Goal: Share content: Share content

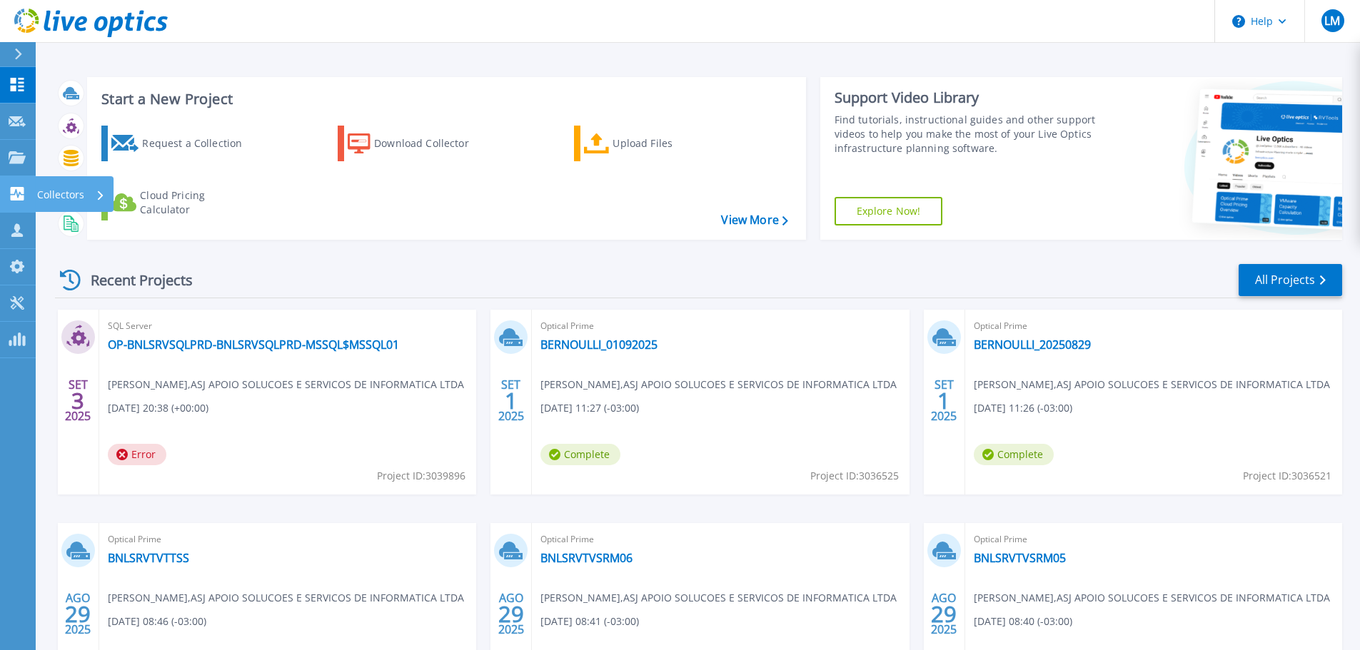
click at [16, 196] on icon at bounding box center [18, 194] width 14 height 14
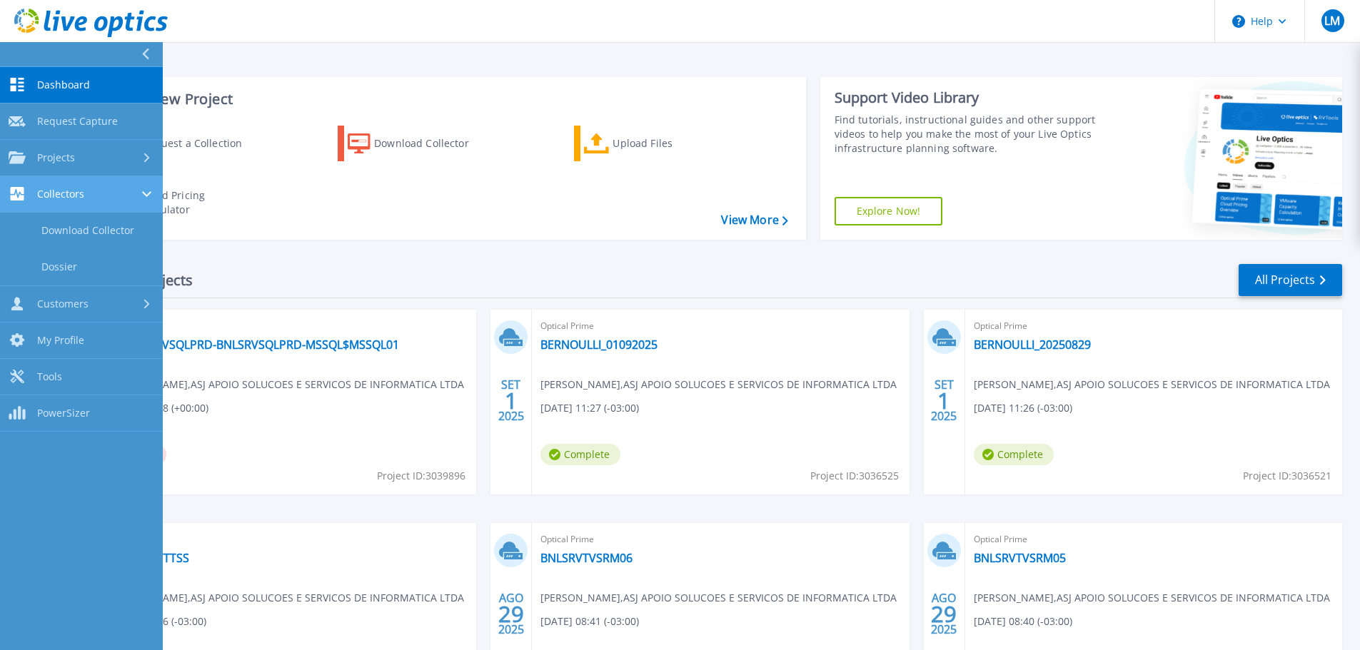
click at [73, 198] on span "Collectors" at bounding box center [60, 194] width 47 height 13
click at [64, 160] on span "Projects" at bounding box center [56, 157] width 38 height 13
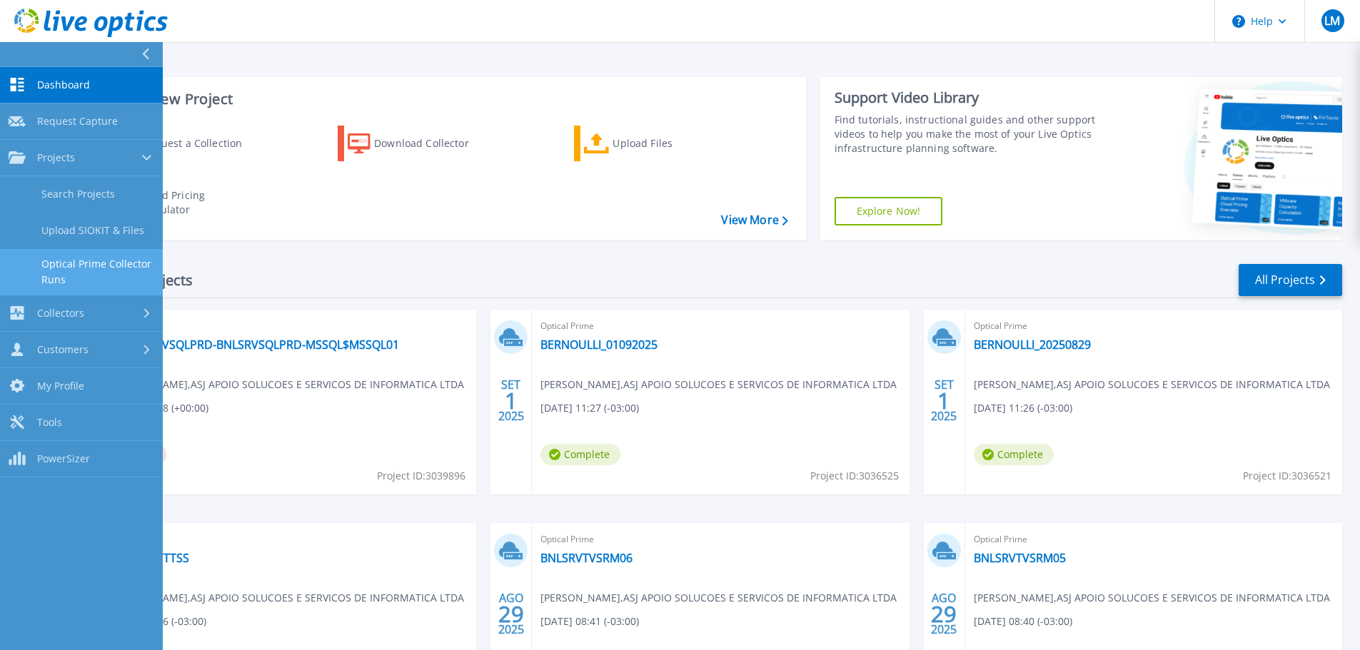
click at [105, 276] on link "Optical Prime Collector Runs" at bounding box center [81, 272] width 163 height 46
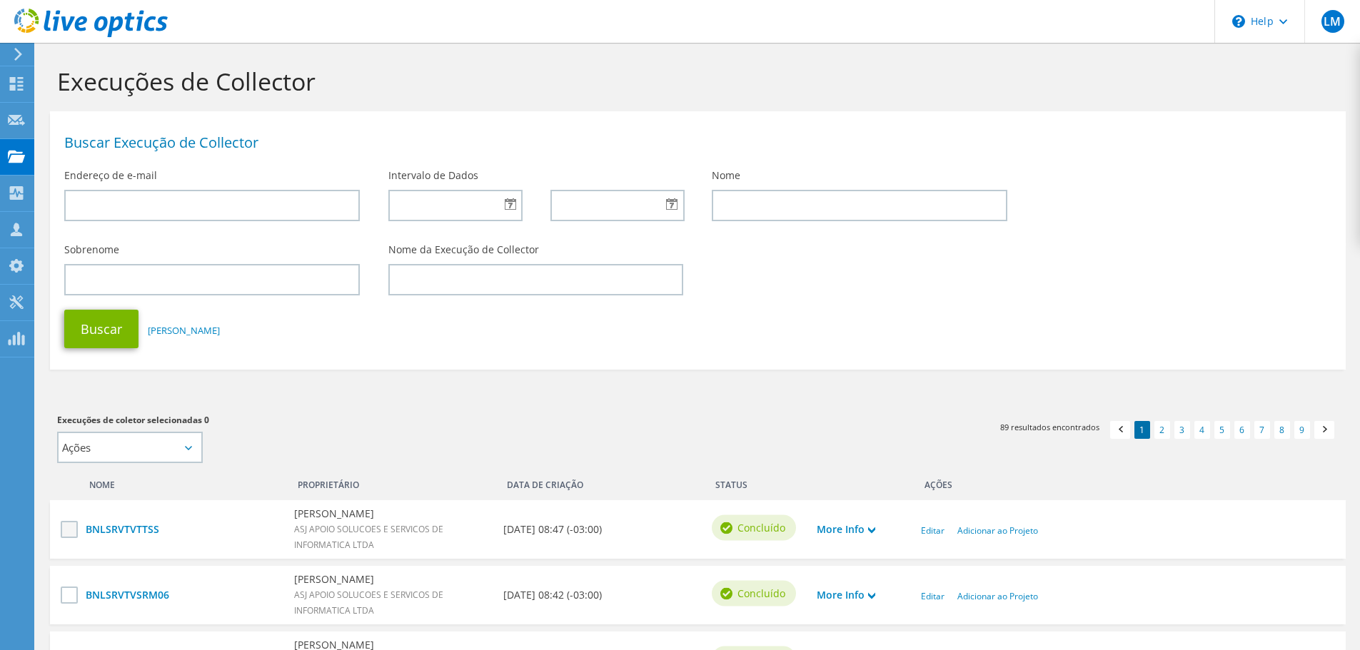
click at [69, 525] on label at bounding box center [71, 529] width 21 height 17
click at [0, 0] on input "checkbox" at bounding box center [0, 0] width 0 height 0
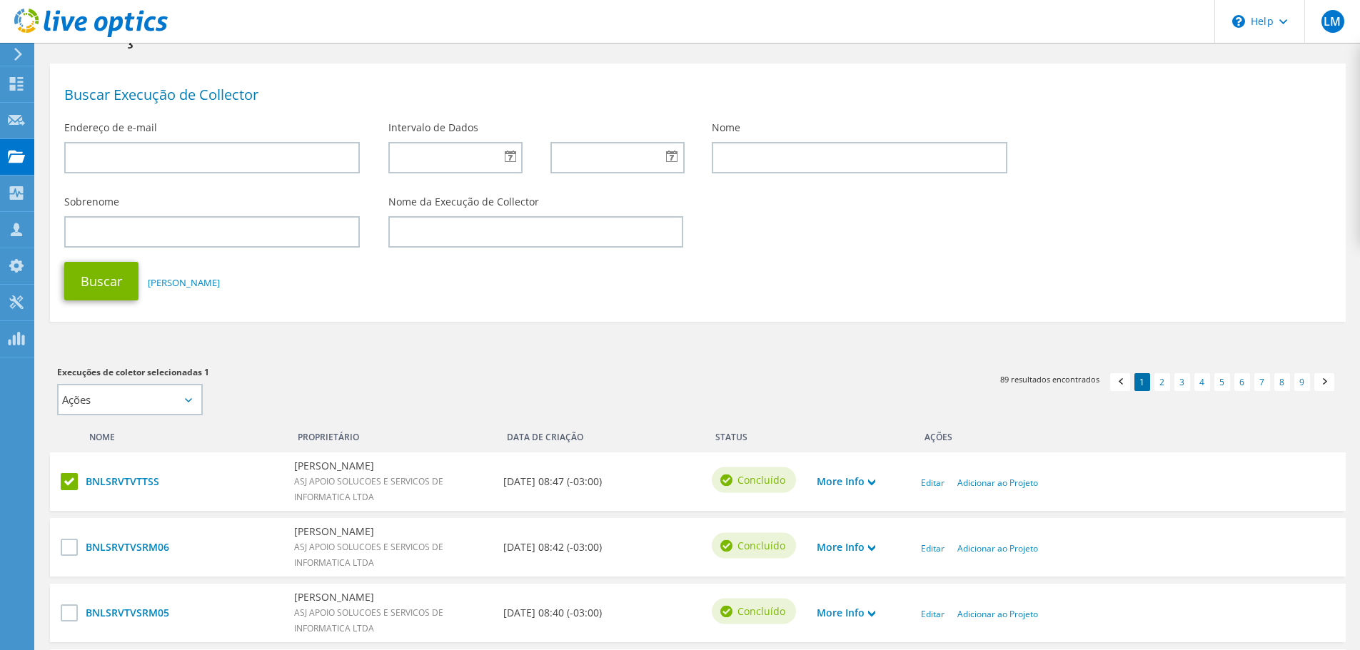
scroll to position [71, 0]
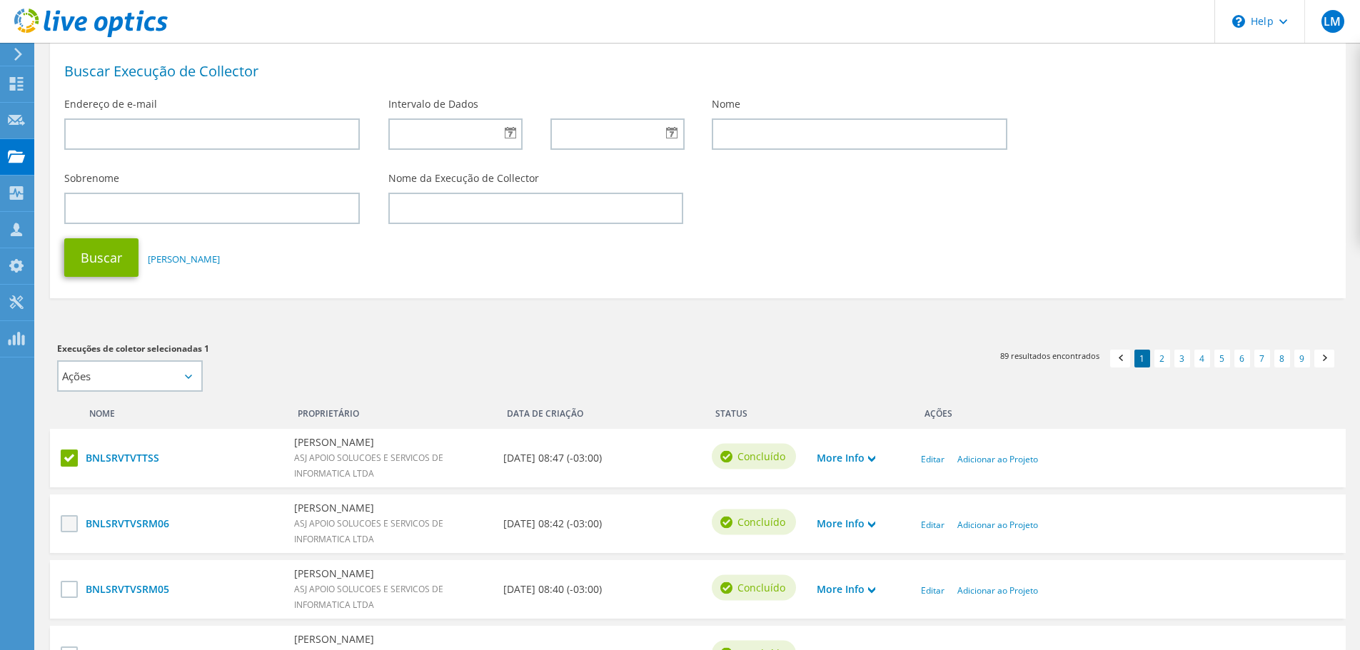
click at [72, 518] on label at bounding box center [71, 523] width 21 height 17
click at [0, 0] on input "checkbox" at bounding box center [0, 0] width 0 height 0
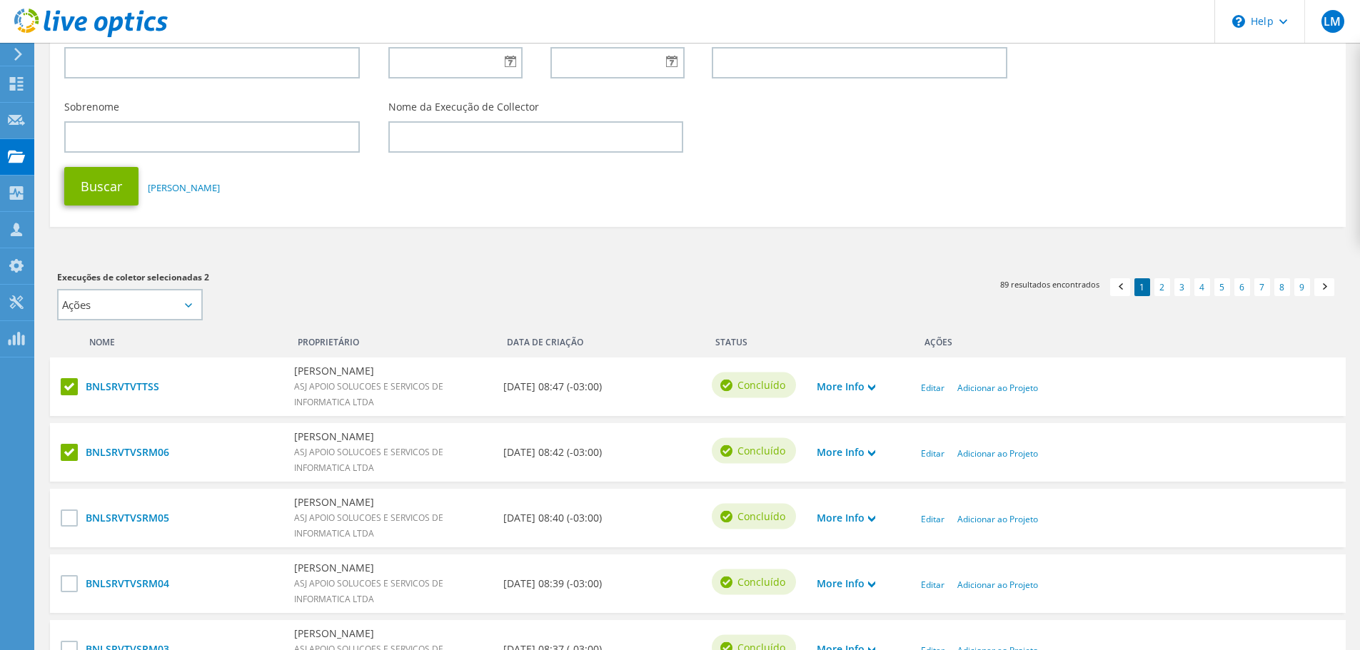
click at [72, 524] on label at bounding box center [71, 518] width 21 height 17
click at [0, 0] on input "checkbox" at bounding box center [0, 0] width 0 height 0
click at [64, 575] on label at bounding box center [71, 583] width 21 height 17
click at [0, 0] on input "checkbox" at bounding box center [0, 0] width 0 height 0
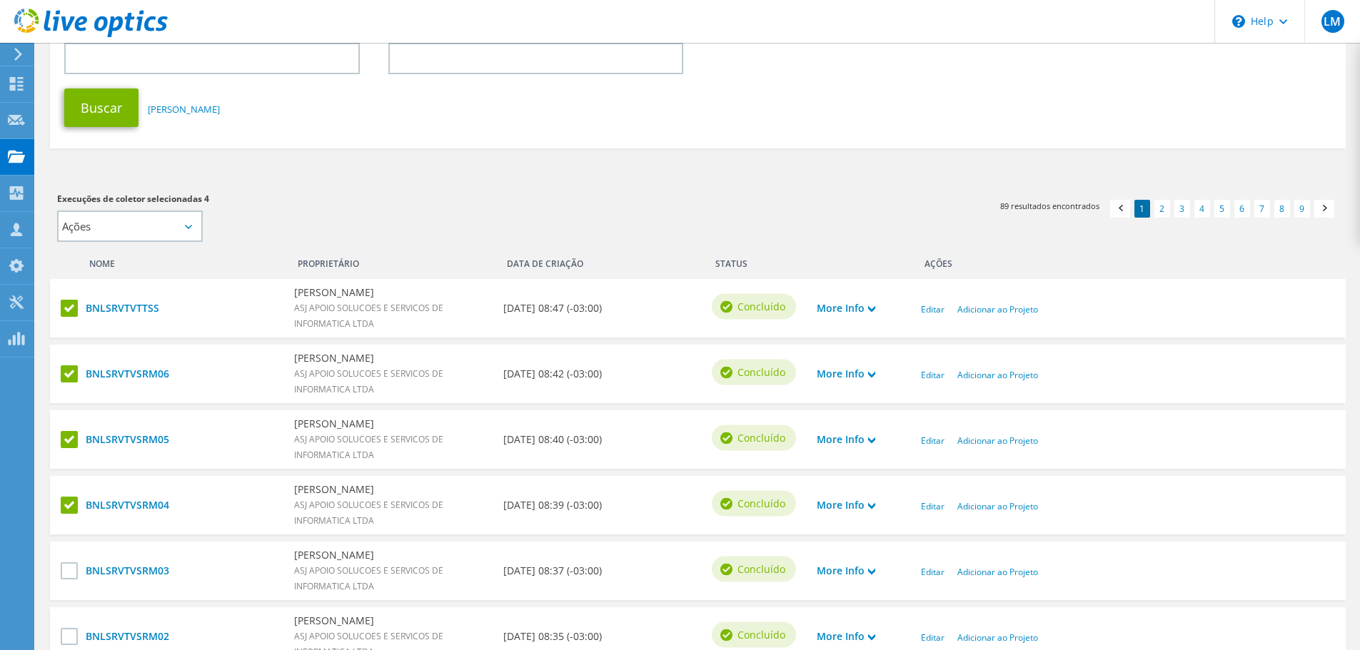
scroll to position [286, 0]
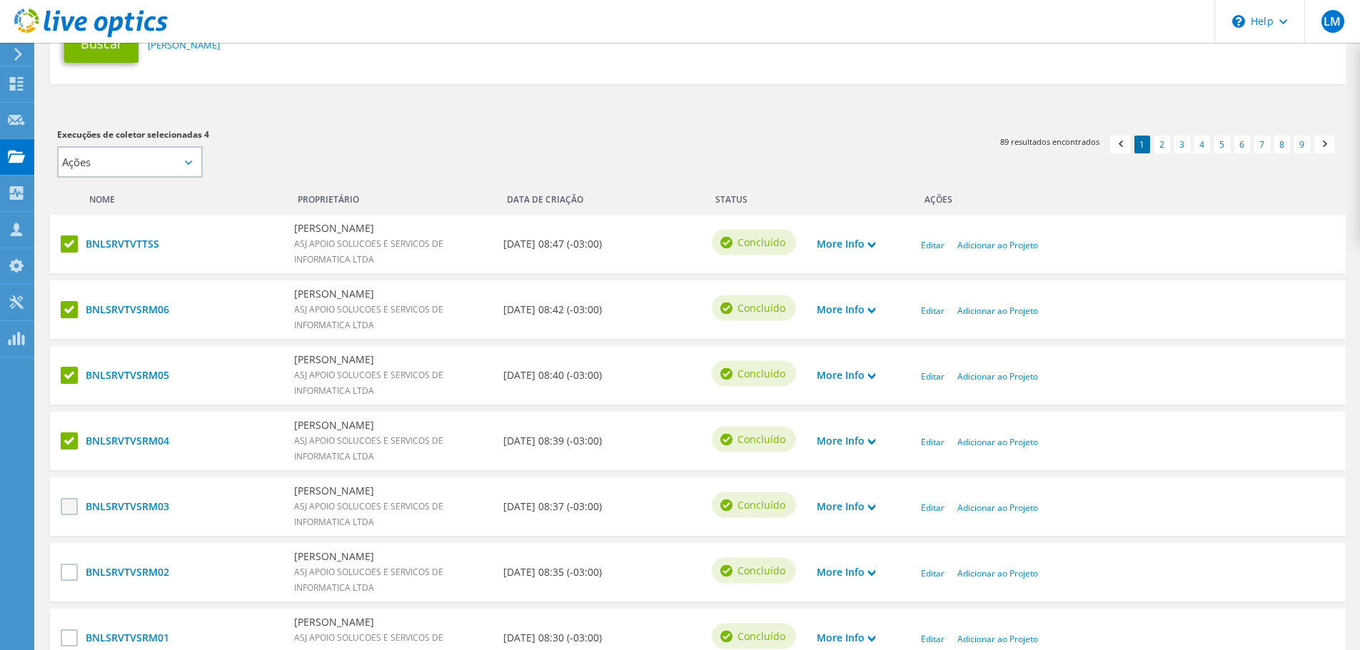
click at [61, 505] on label at bounding box center [71, 506] width 21 height 17
click at [0, 0] on input "checkbox" at bounding box center [0, 0] width 0 height 0
click at [68, 565] on label at bounding box center [71, 572] width 21 height 17
click at [0, 0] on input "checkbox" at bounding box center [0, 0] width 0 height 0
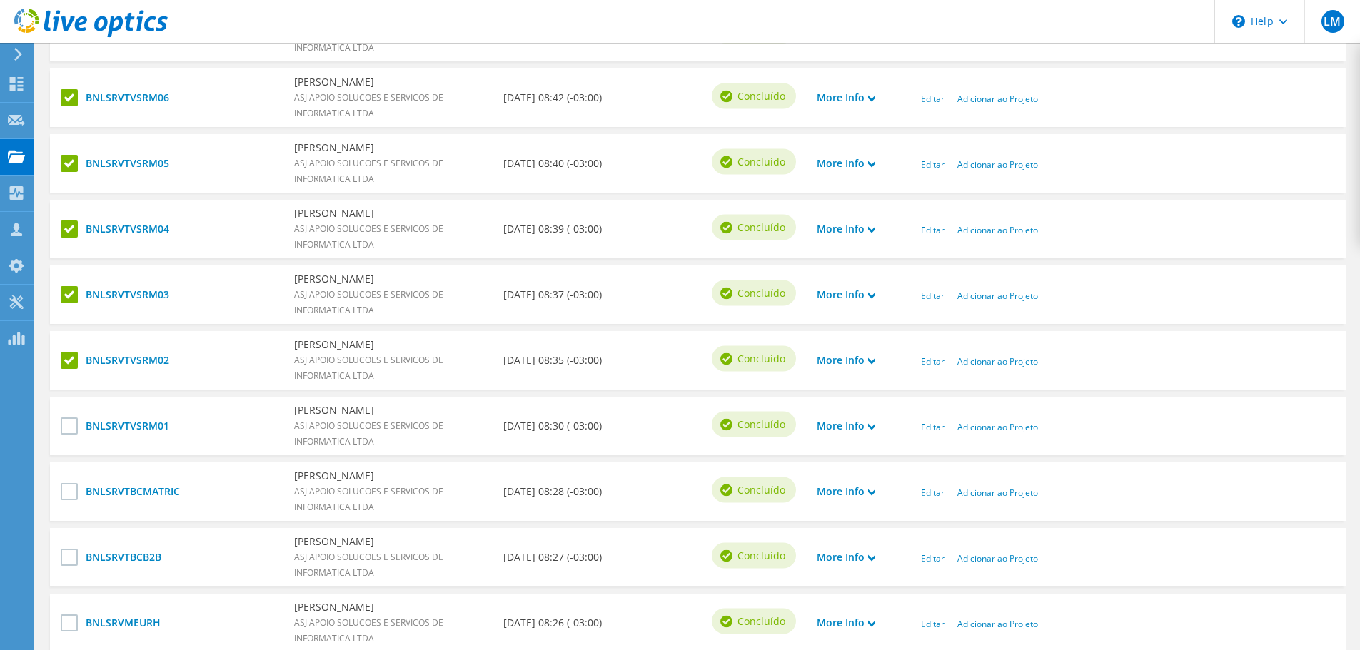
scroll to position [571, 0]
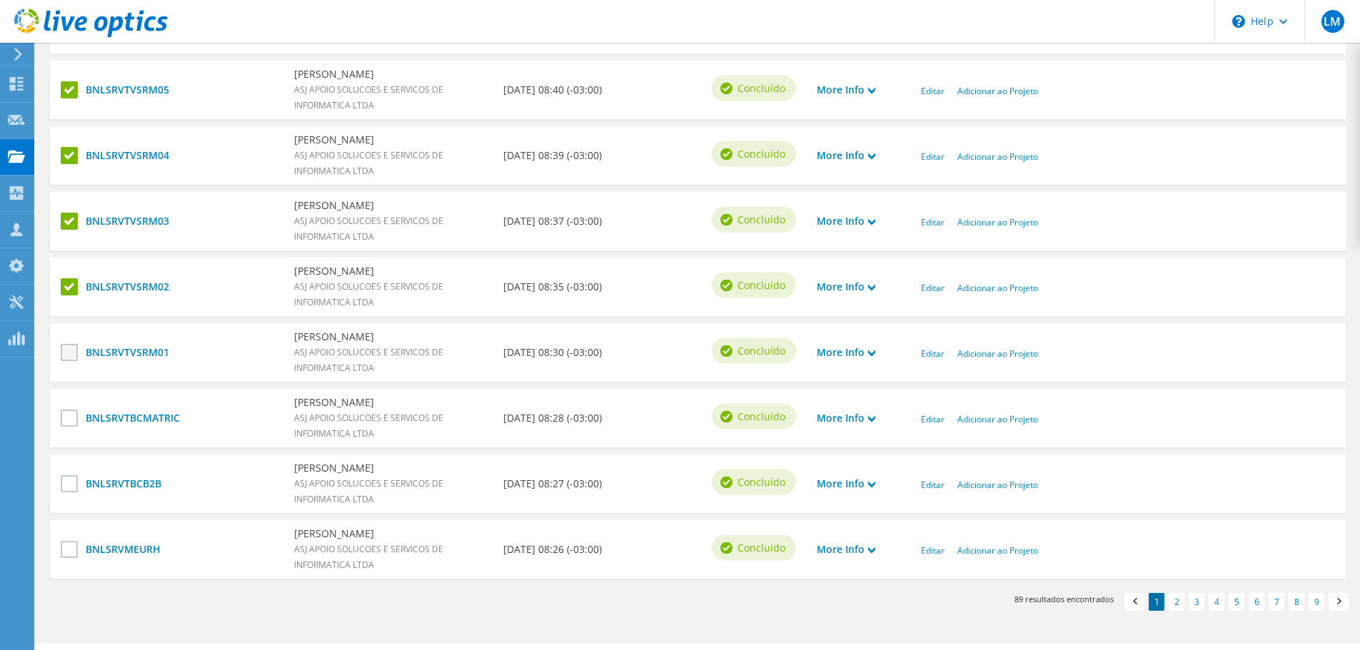
click at [72, 347] on label at bounding box center [71, 352] width 21 height 17
click at [0, 0] on input "checkbox" at bounding box center [0, 0] width 0 height 0
click at [78, 423] on label at bounding box center [71, 418] width 21 height 17
click at [0, 0] on input "checkbox" at bounding box center [0, 0] width 0 height 0
click at [68, 483] on label at bounding box center [71, 483] width 21 height 17
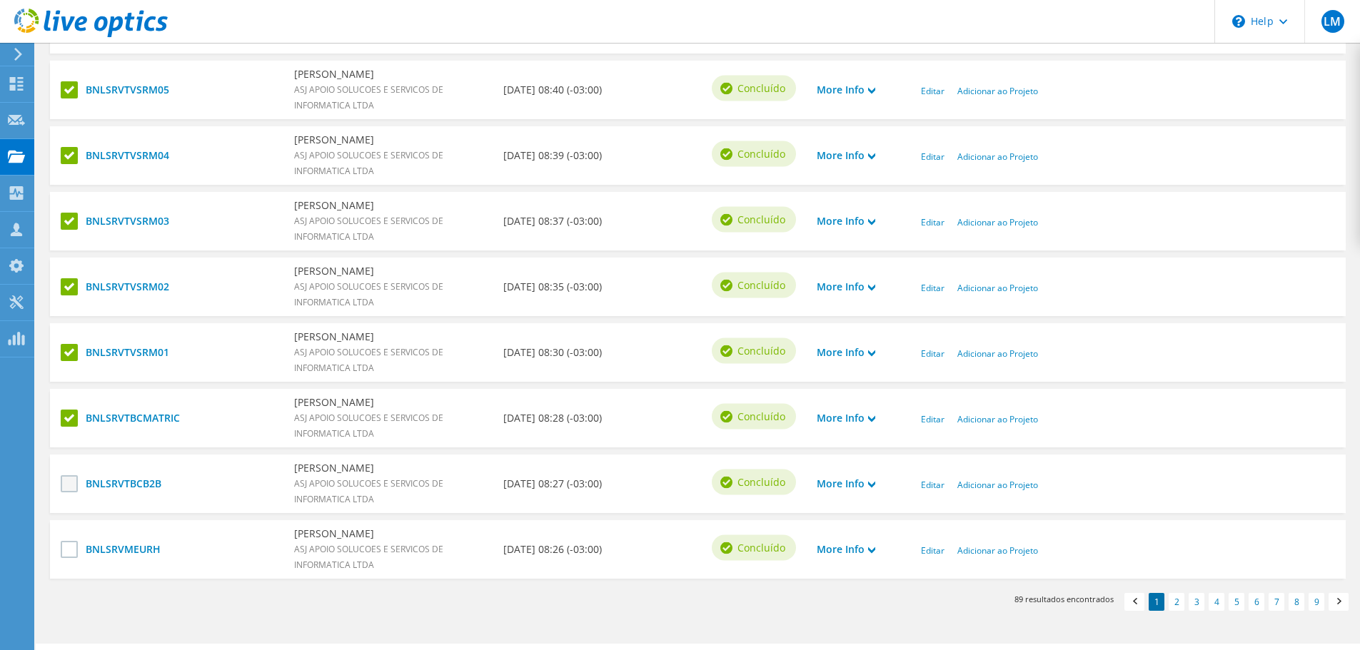
click at [0, 0] on input "checkbox" at bounding box center [0, 0] width 0 height 0
click at [62, 538] on div "BNLSRVMEURH Luciano Marson ASJ APOIO SOLUCOES E SERVICOS DE INFORMATICA LTDA 08…" at bounding box center [698, 549] width 1296 height 59
click at [69, 547] on label at bounding box center [71, 549] width 21 height 17
click at [0, 0] on input "checkbox" at bounding box center [0, 0] width 0 height 0
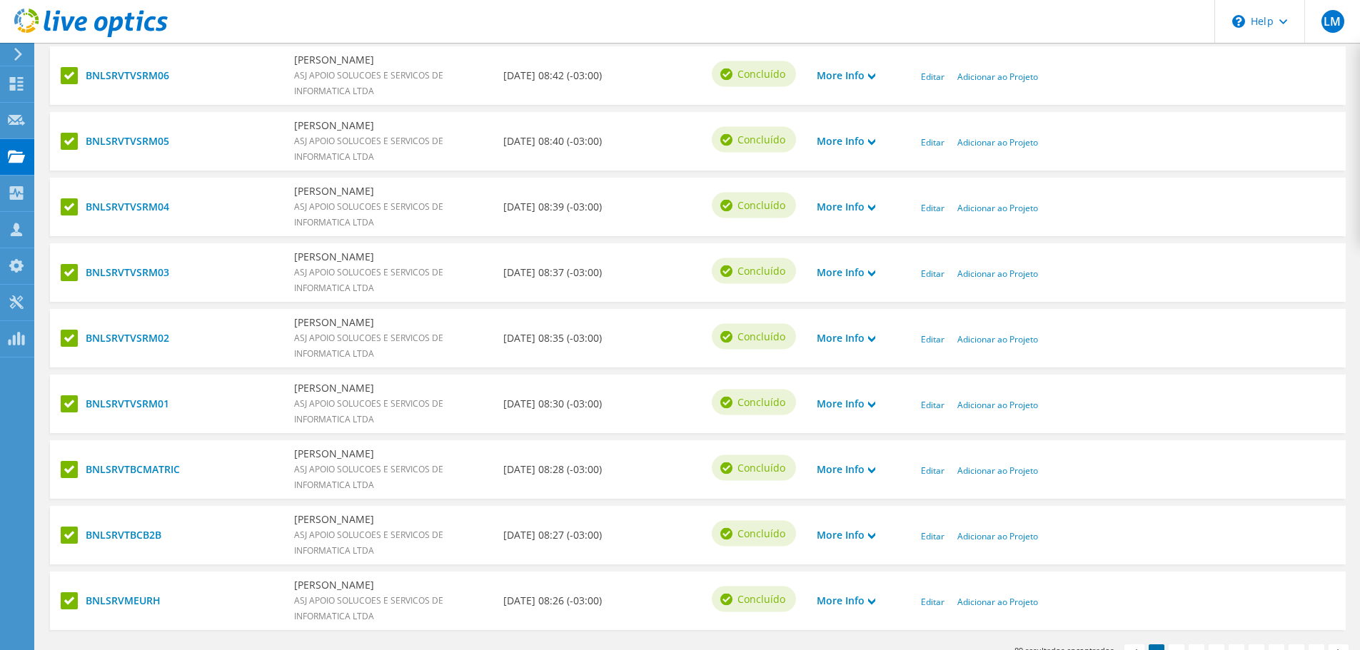
scroll to position [605, 0]
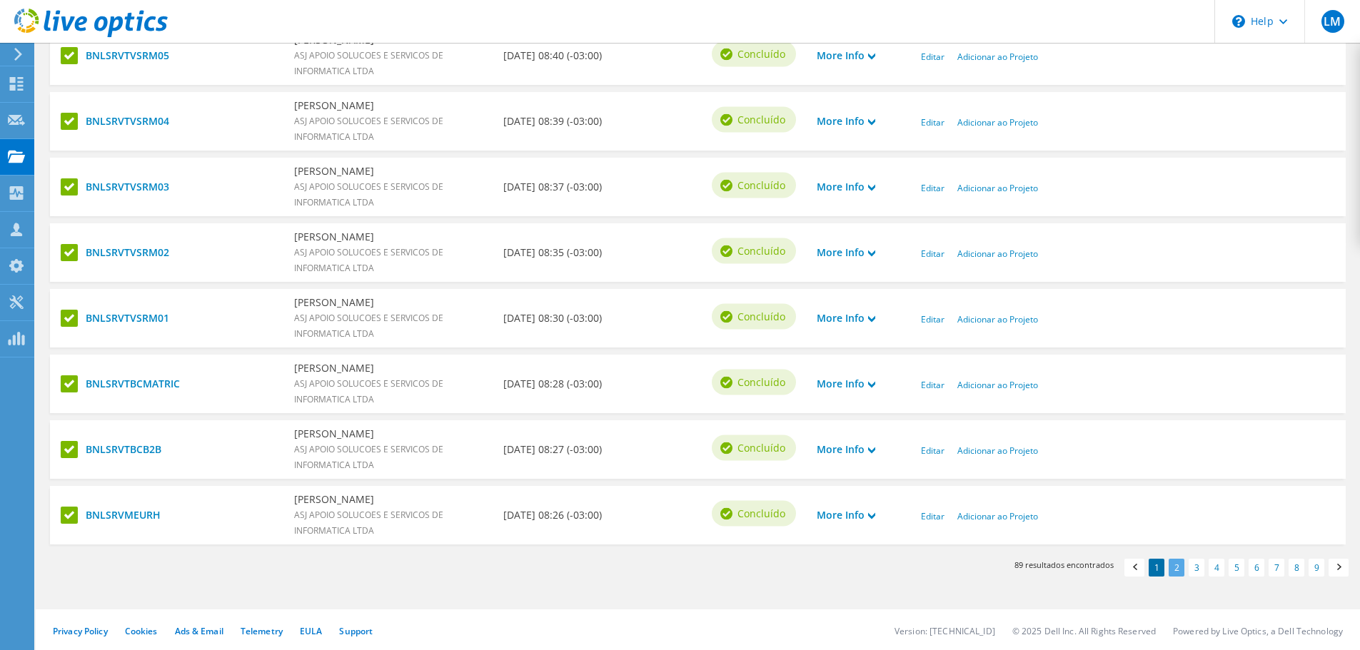
click at [1180, 569] on link "2" at bounding box center [1177, 568] width 16 height 18
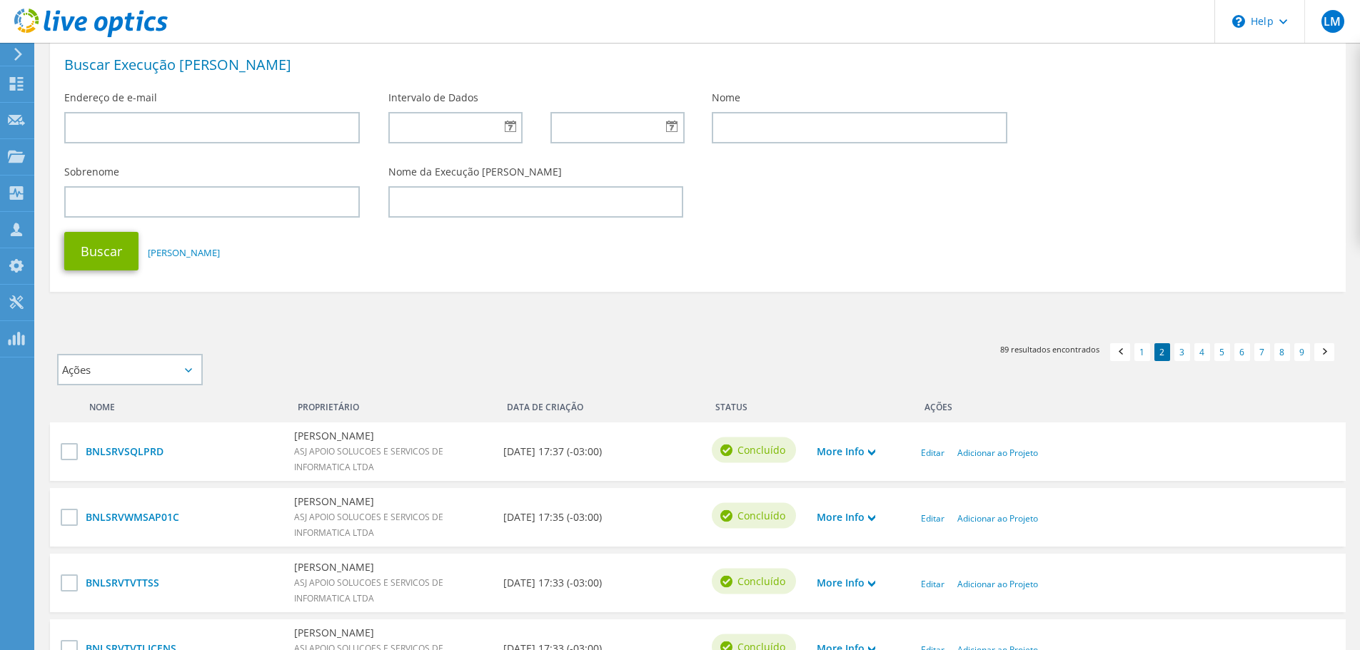
scroll to position [143, 0]
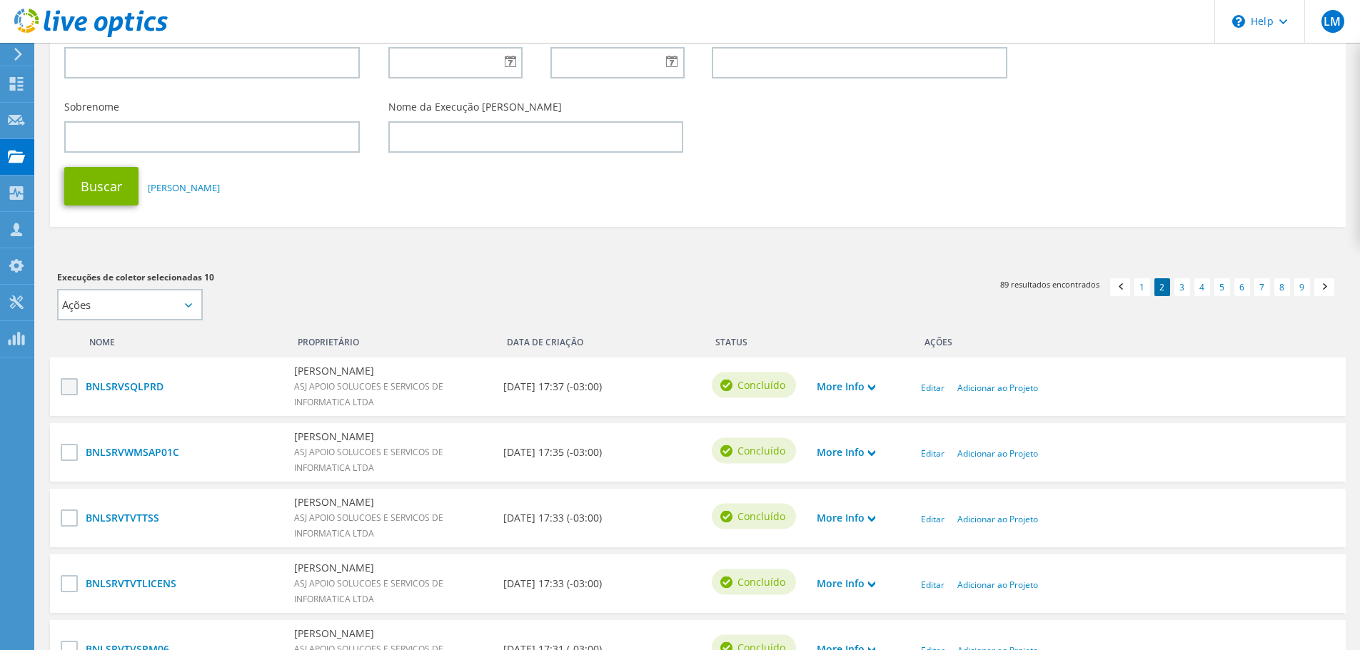
click at [69, 392] on label at bounding box center [71, 386] width 21 height 17
click at [0, 0] on input "checkbox" at bounding box center [0, 0] width 0 height 0
click at [63, 460] on label at bounding box center [71, 452] width 21 height 17
click at [0, 0] on input "checkbox" at bounding box center [0, 0] width 0 height 0
click at [66, 516] on label at bounding box center [71, 518] width 21 height 17
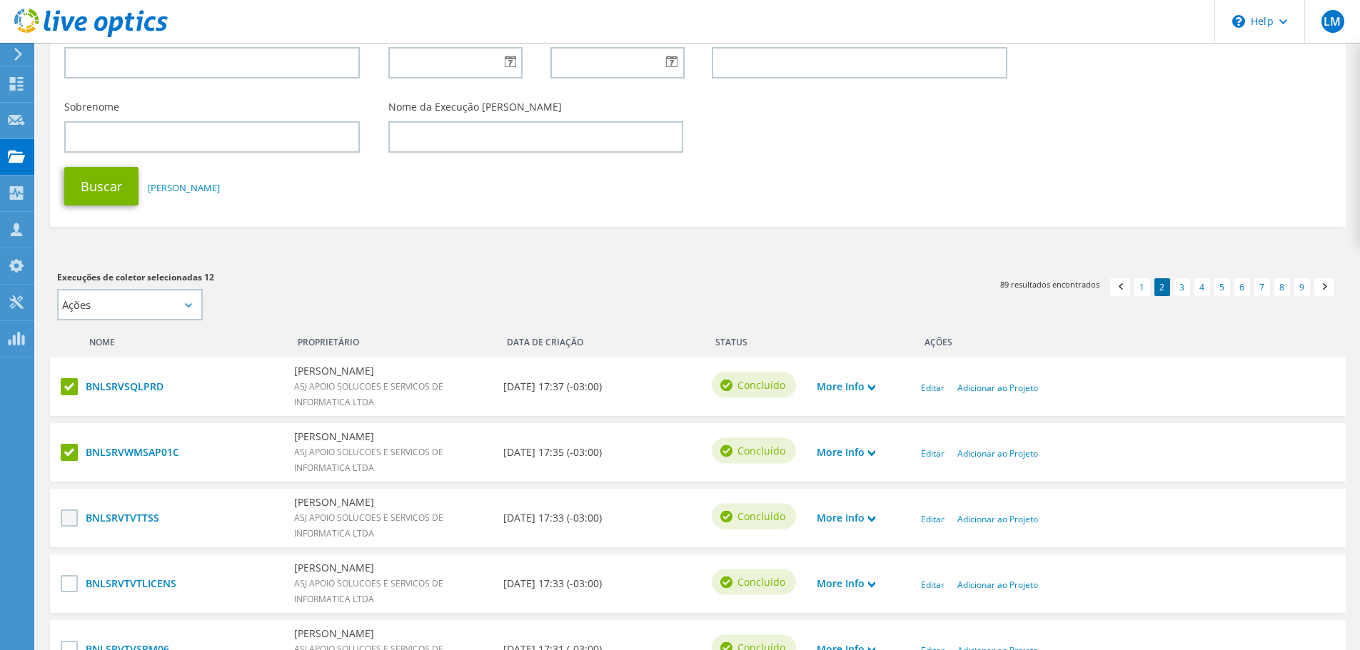
click at [0, 0] on input "checkbox" at bounding box center [0, 0] width 0 height 0
click at [68, 582] on label at bounding box center [71, 583] width 21 height 17
click at [0, 0] on input "checkbox" at bounding box center [0, 0] width 0 height 0
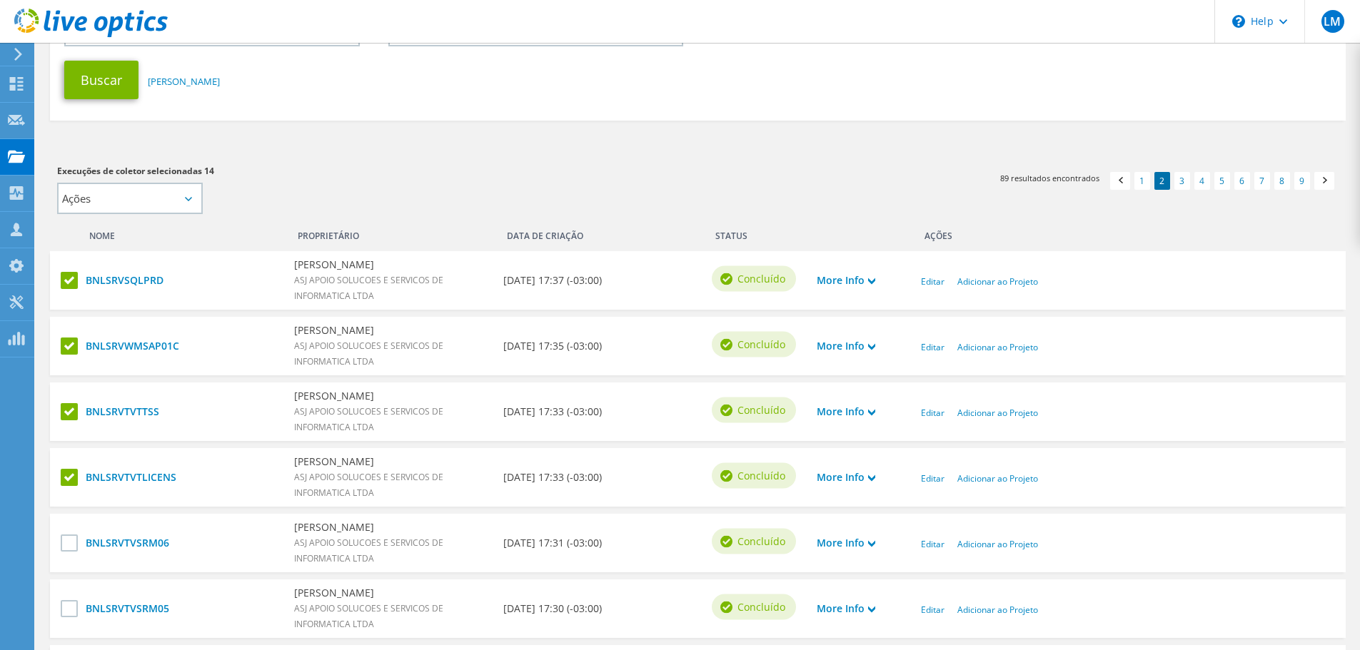
scroll to position [357, 0]
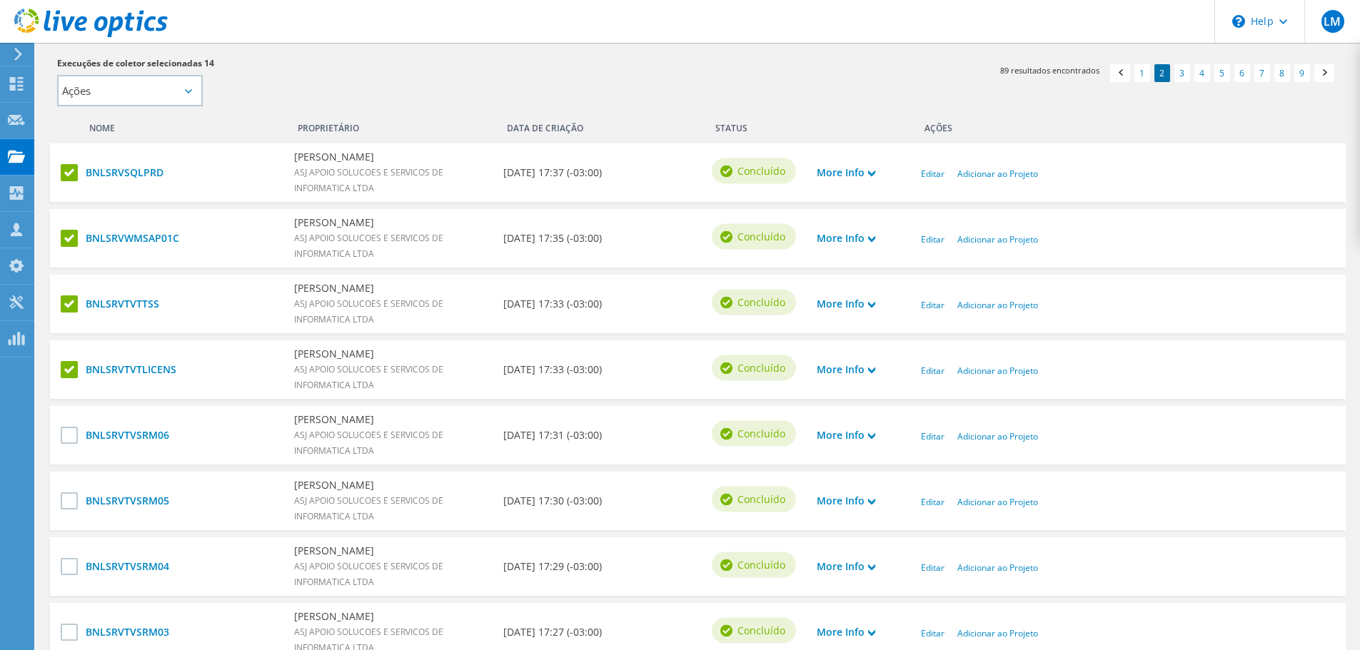
click at [58, 428] on div "BNLSRVTVSRM06 Luciano Marson ASJ APOIO SOLUCOES E SERVICOS DE INFORMATICA LTDA …" at bounding box center [698, 435] width 1296 height 59
drag, startPoint x: 71, startPoint y: 500, endPoint x: 79, endPoint y: 459, distance: 42.3
click at [71, 500] on label at bounding box center [71, 501] width 21 height 17
click at [0, 0] on input "checkbox" at bounding box center [0, 0] width 0 height 0
click at [71, 429] on label at bounding box center [71, 435] width 21 height 17
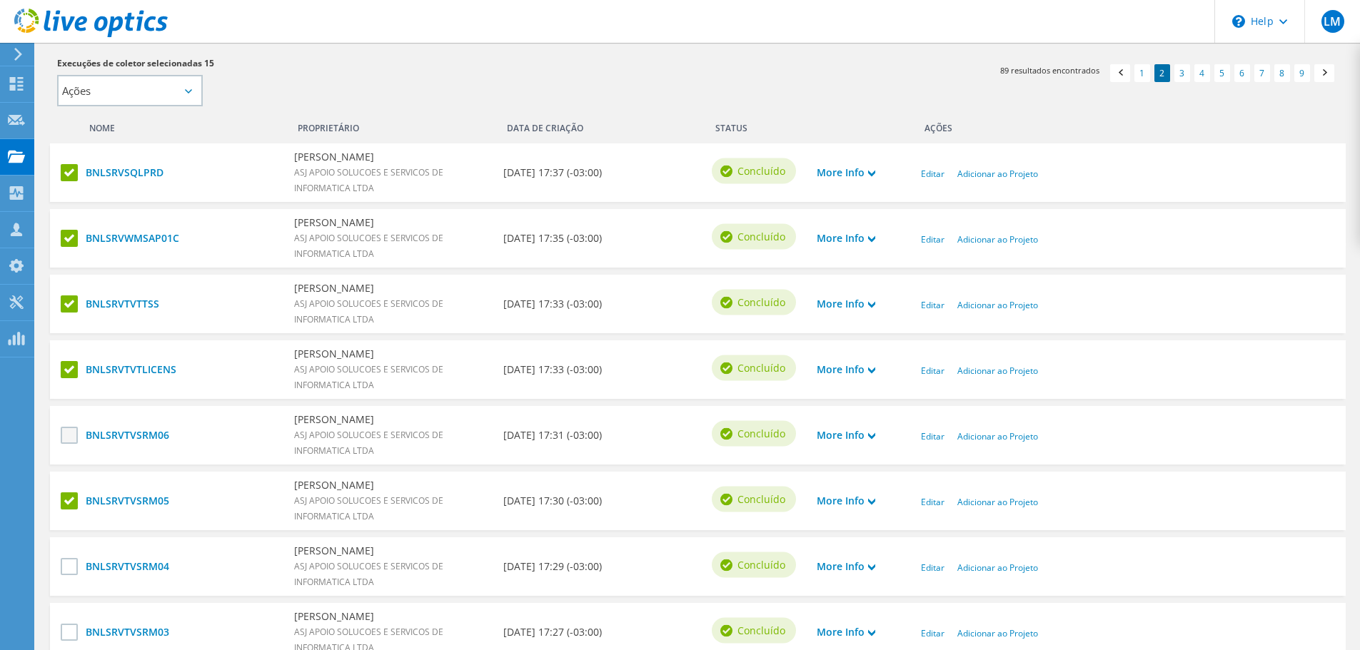
click at [0, 0] on input "checkbox" at bounding box center [0, 0] width 0 height 0
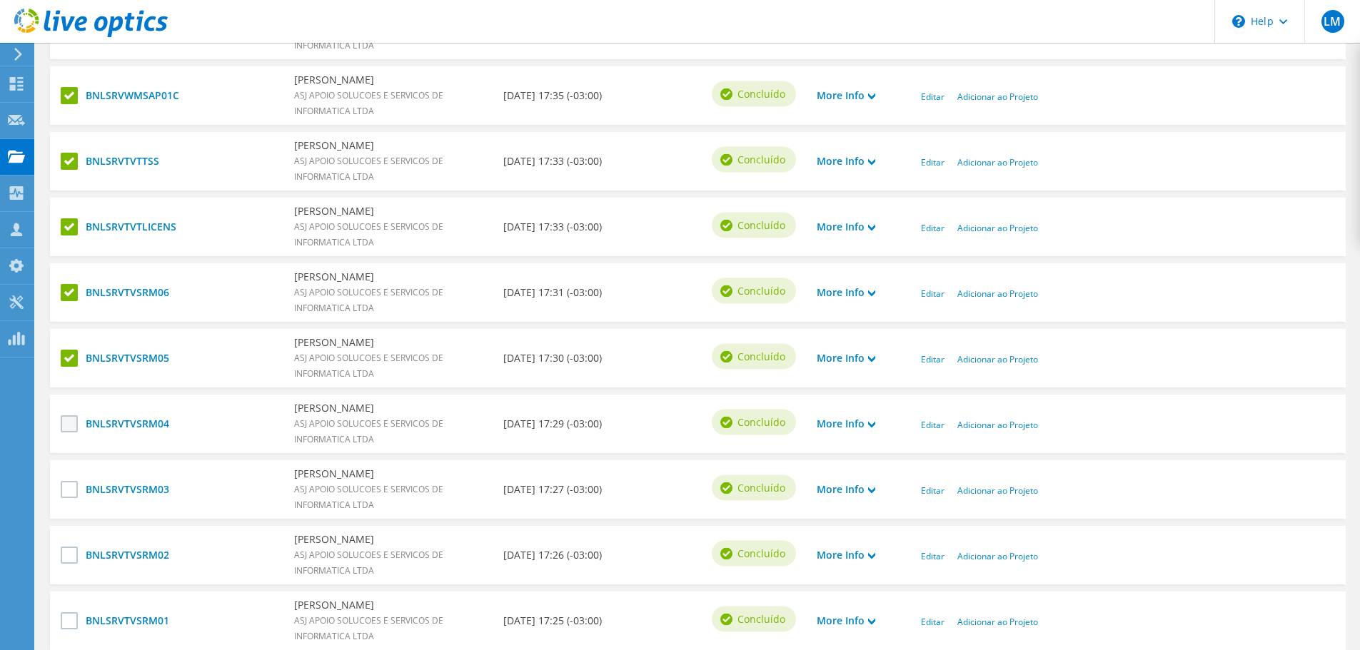
click at [71, 421] on label at bounding box center [71, 423] width 21 height 17
click at [0, 0] on input "checkbox" at bounding box center [0, 0] width 0 height 0
click at [71, 490] on label at bounding box center [71, 489] width 21 height 17
click at [0, 0] on input "checkbox" at bounding box center [0, 0] width 0 height 0
click at [67, 551] on label at bounding box center [71, 555] width 21 height 17
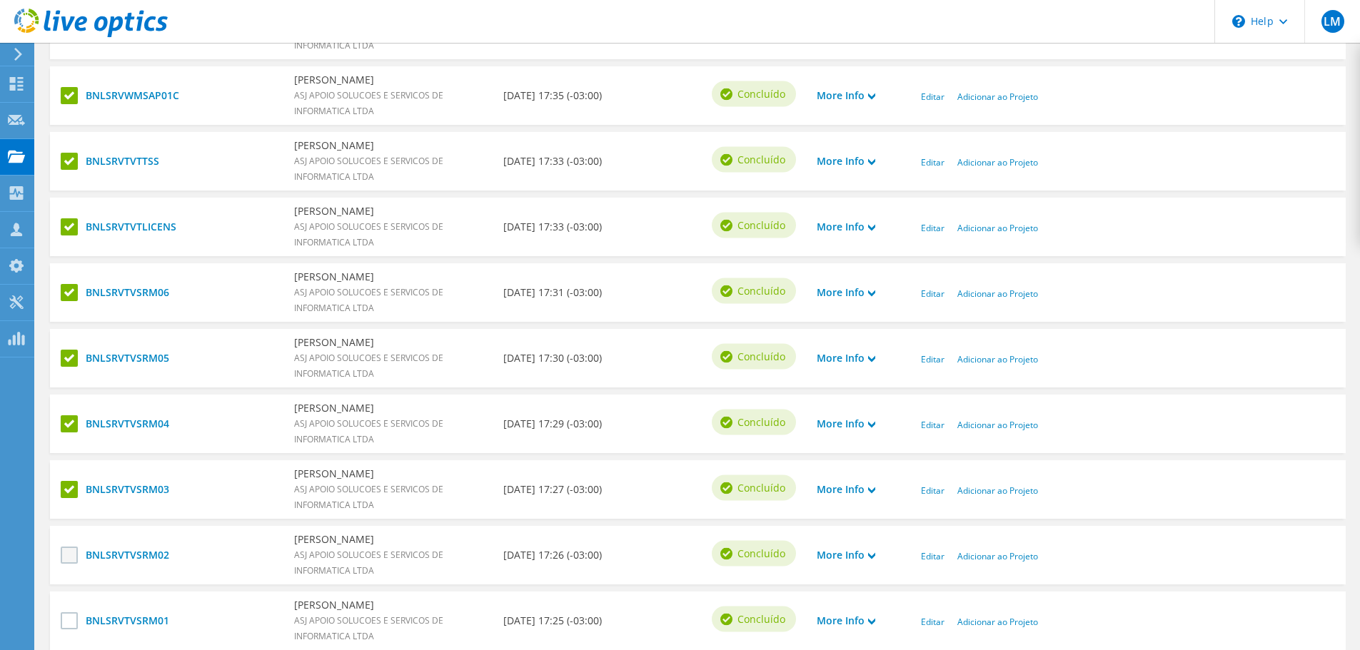
click at [0, 0] on input "checkbox" at bounding box center [0, 0] width 0 height 0
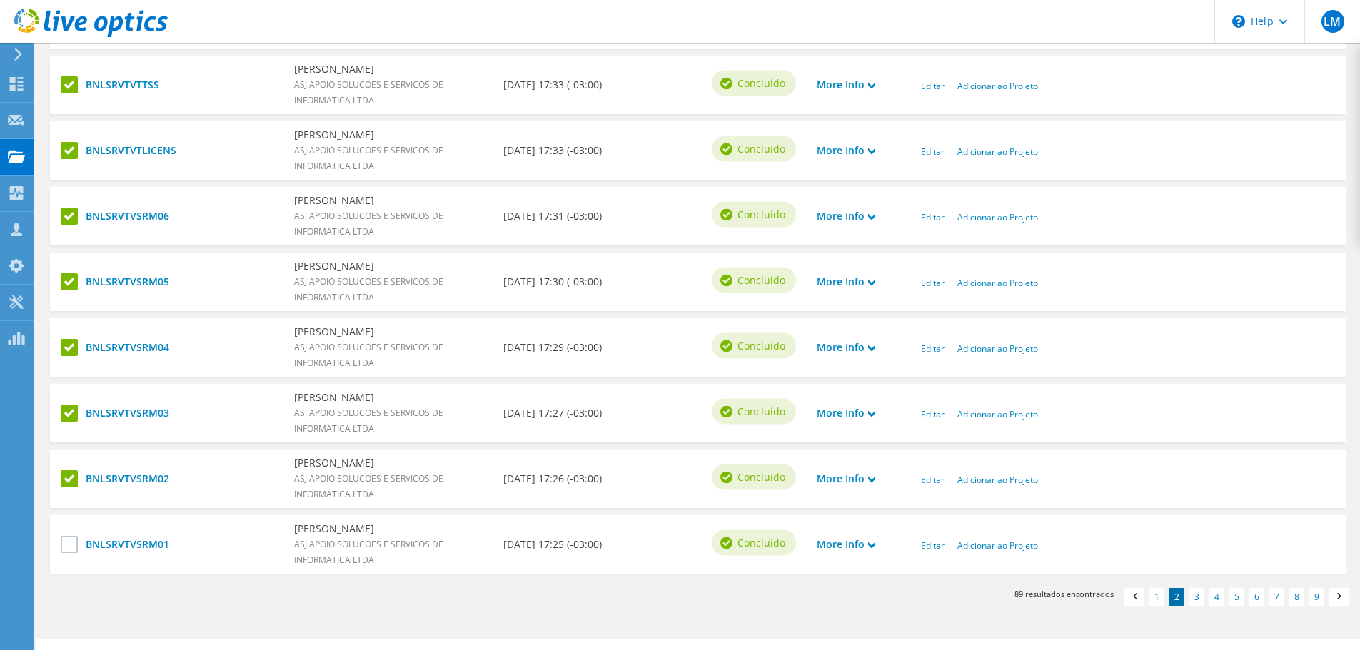
scroll to position [607, 0]
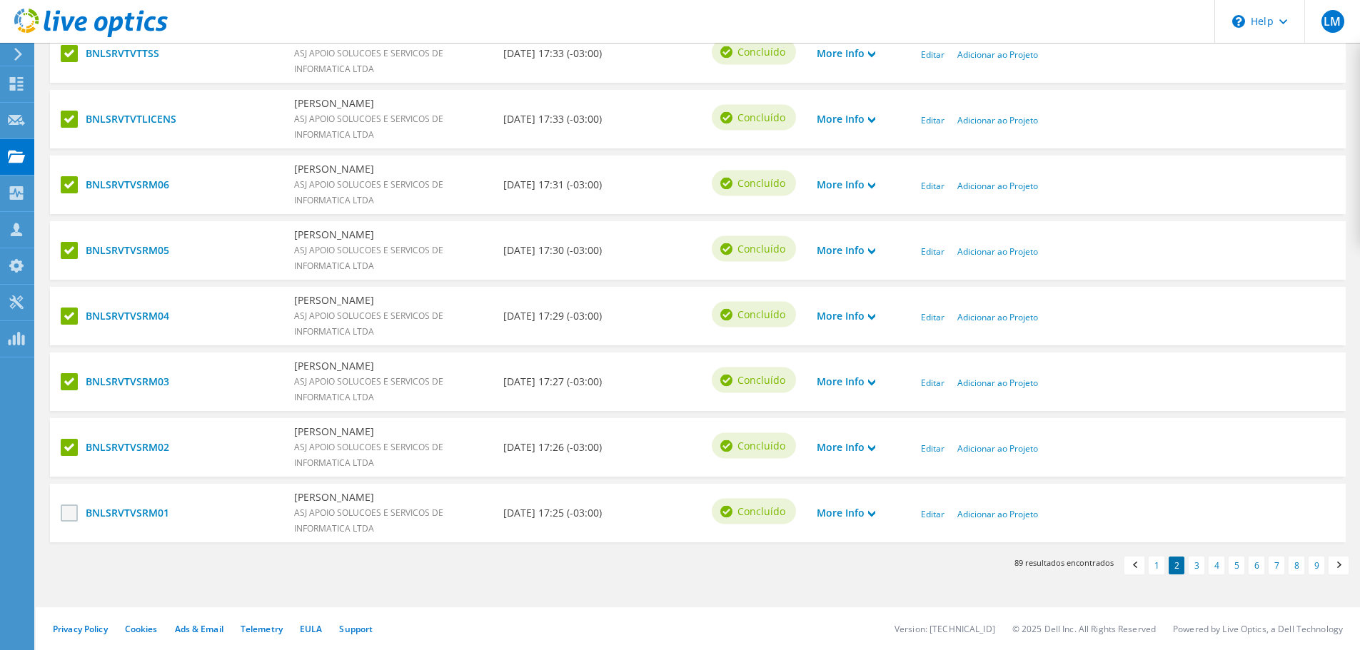
click at [64, 513] on label at bounding box center [71, 513] width 21 height 17
click at [0, 0] on input "checkbox" at bounding box center [0, 0] width 0 height 0
click at [1201, 565] on link "3" at bounding box center [1197, 566] width 16 height 18
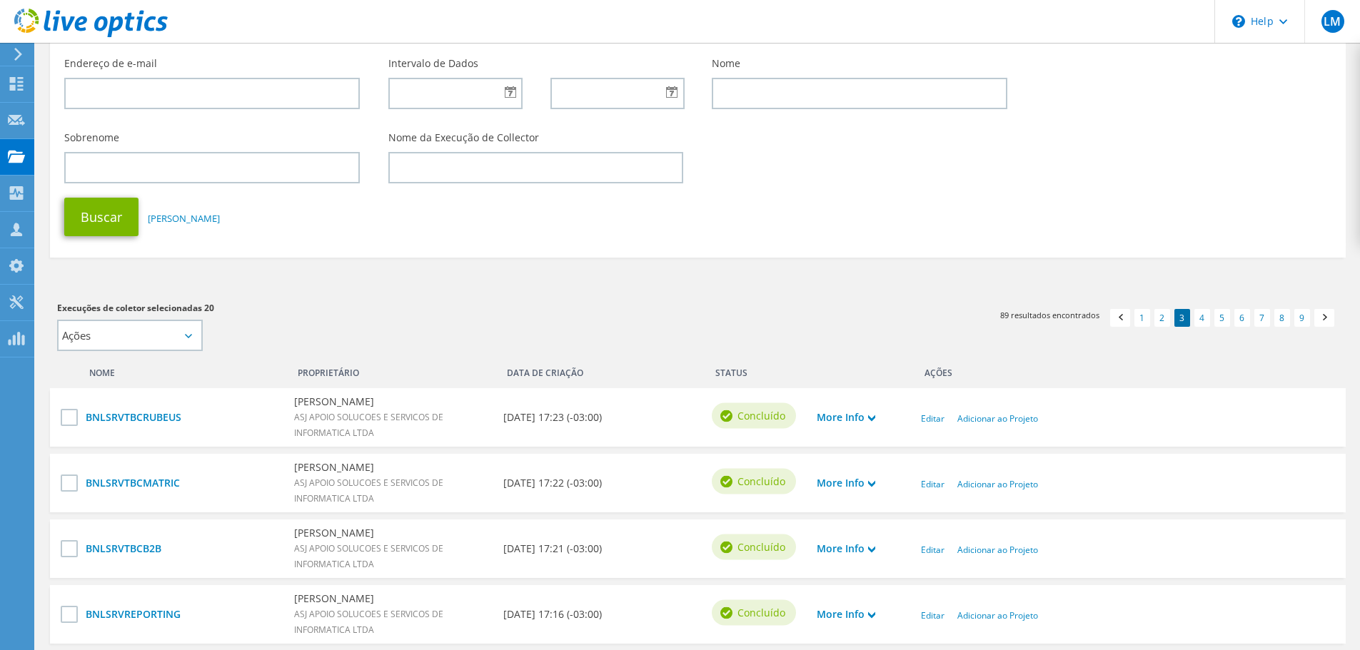
scroll to position [286, 0]
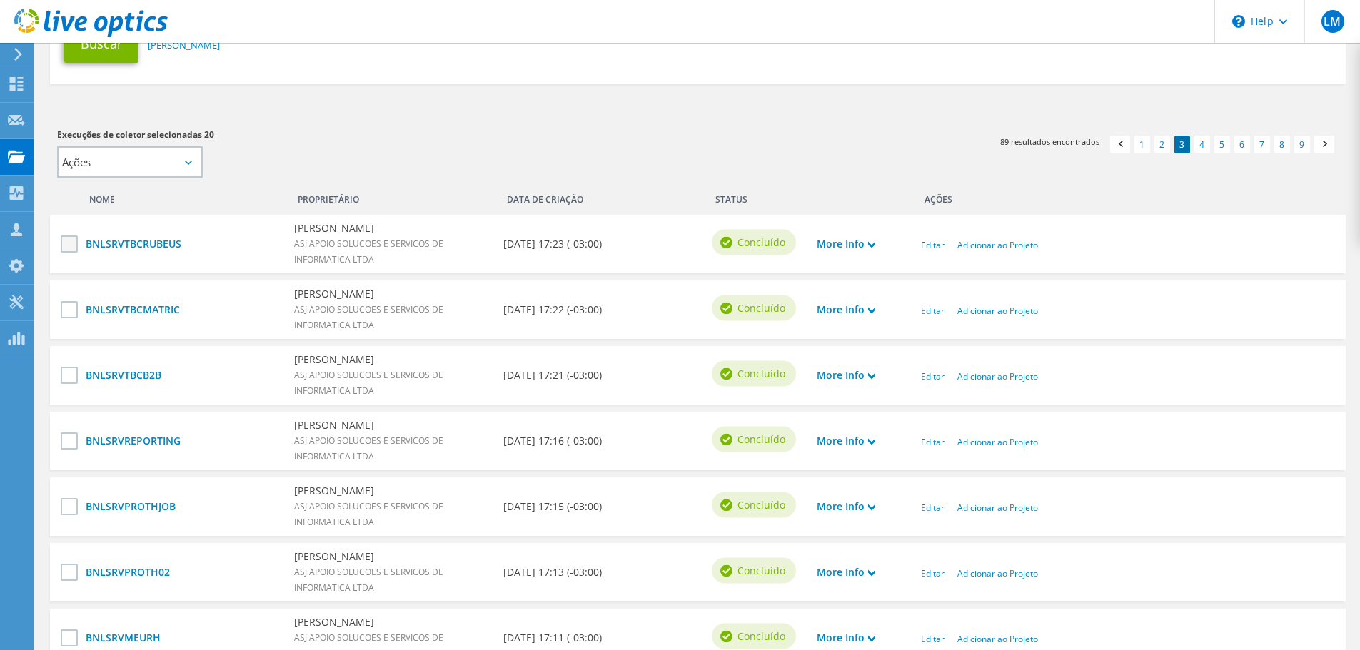
click at [69, 242] on label at bounding box center [71, 244] width 21 height 17
click at [0, 0] on input "checkbox" at bounding box center [0, 0] width 0 height 0
click at [63, 312] on label at bounding box center [71, 309] width 21 height 17
click at [0, 0] on input "checkbox" at bounding box center [0, 0] width 0 height 0
click at [66, 377] on label at bounding box center [71, 375] width 21 height 17
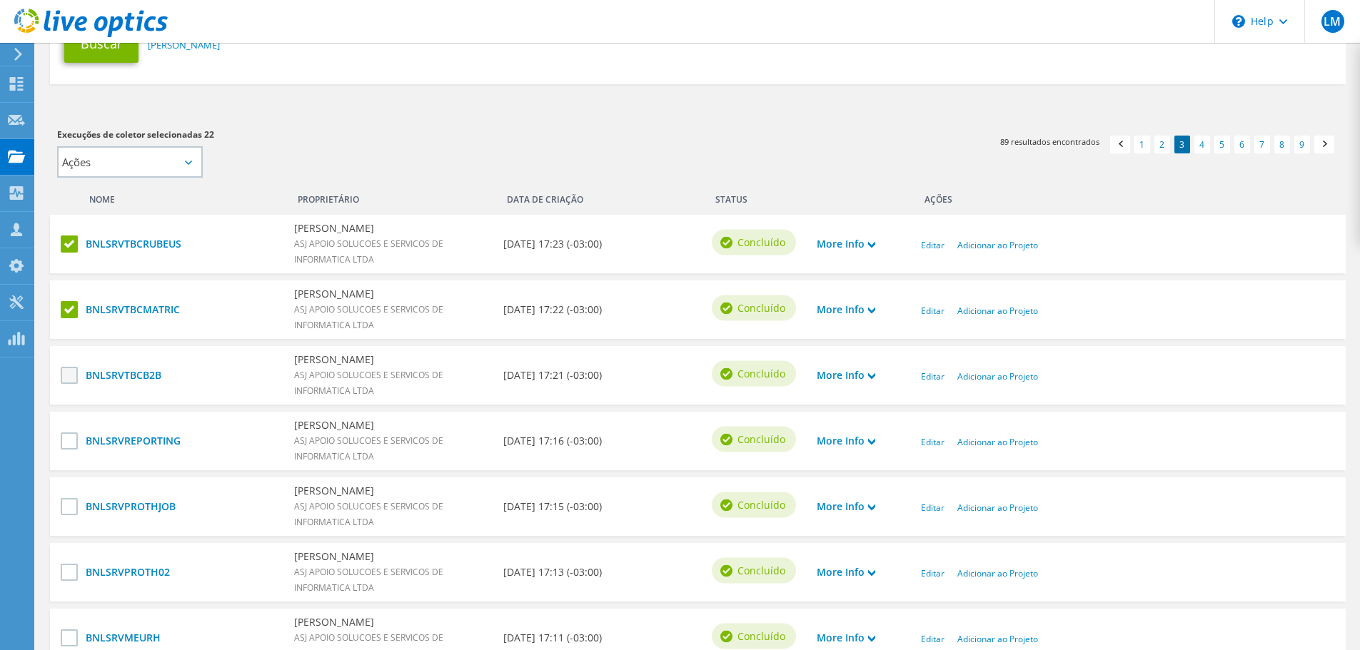
click at [0, 0] on input "checkbox" at bounding box center [0, 0] width 0 height 0
click at [62, 440] on label at bounding box center [71, 441] width 21 height 17
click at [0, 0] on input "checkbox" at bounding box center [0, 0] width 0 height 0
click at [70, 508] on label at bounding box center [71, 506] width 21 height 17
click at [0, 0] on input "checkbox" at bounding box center [0, 0] width 0 height 0
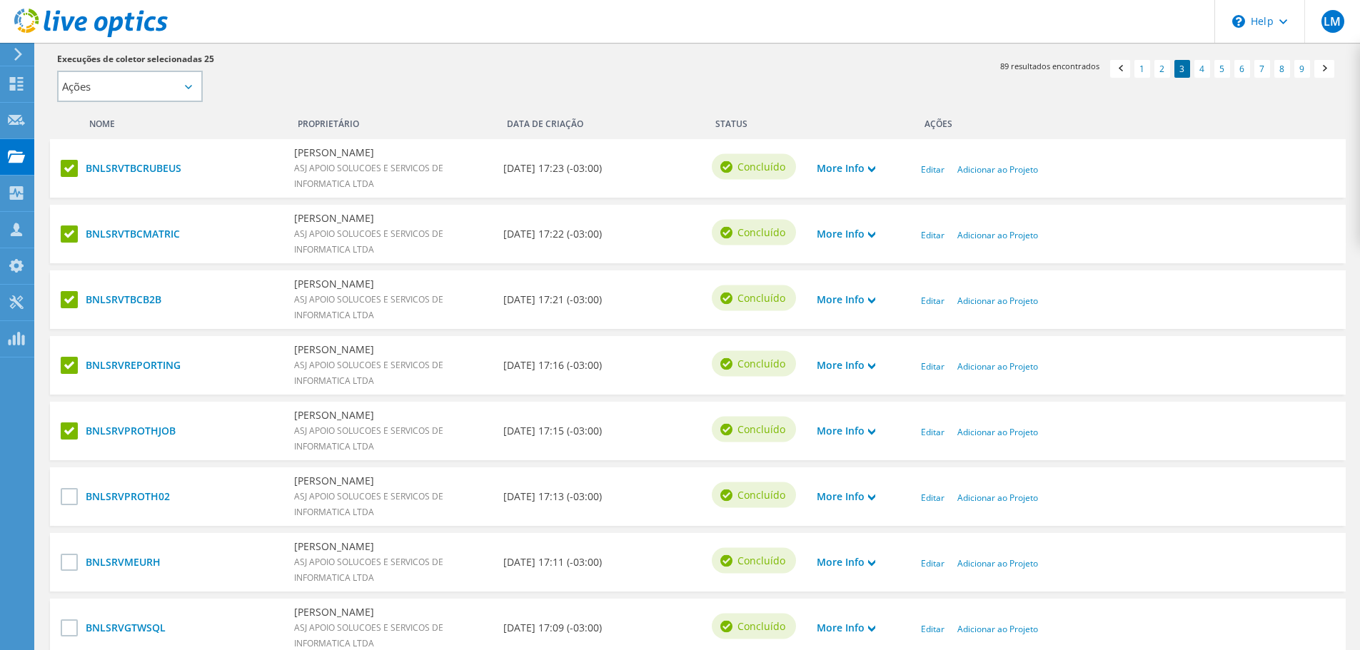
scroll to position [500, 0]
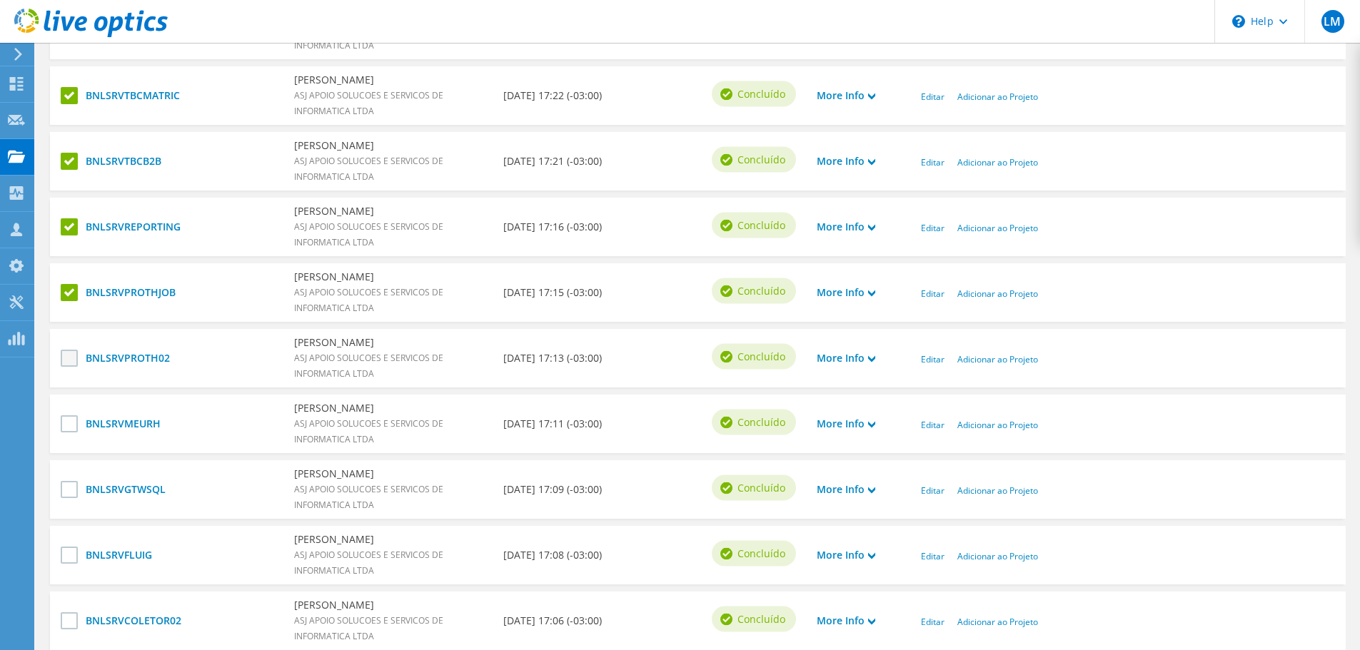
click at [66, 363] on label at bounding box center [71, 358] width 21 height 17
click at [0, 0] on input "checkbox" at bounding box center [0, 0] width 0 height 0
click at [64, 420] on label at bounding box center [71, 423] width 21 height 17
click at [0, 0] on input "checkbox" at bounding box center [0, 0] width 0 height 0
click at [68, 488] on label at bounding box center [71, 489] width 21 height 17
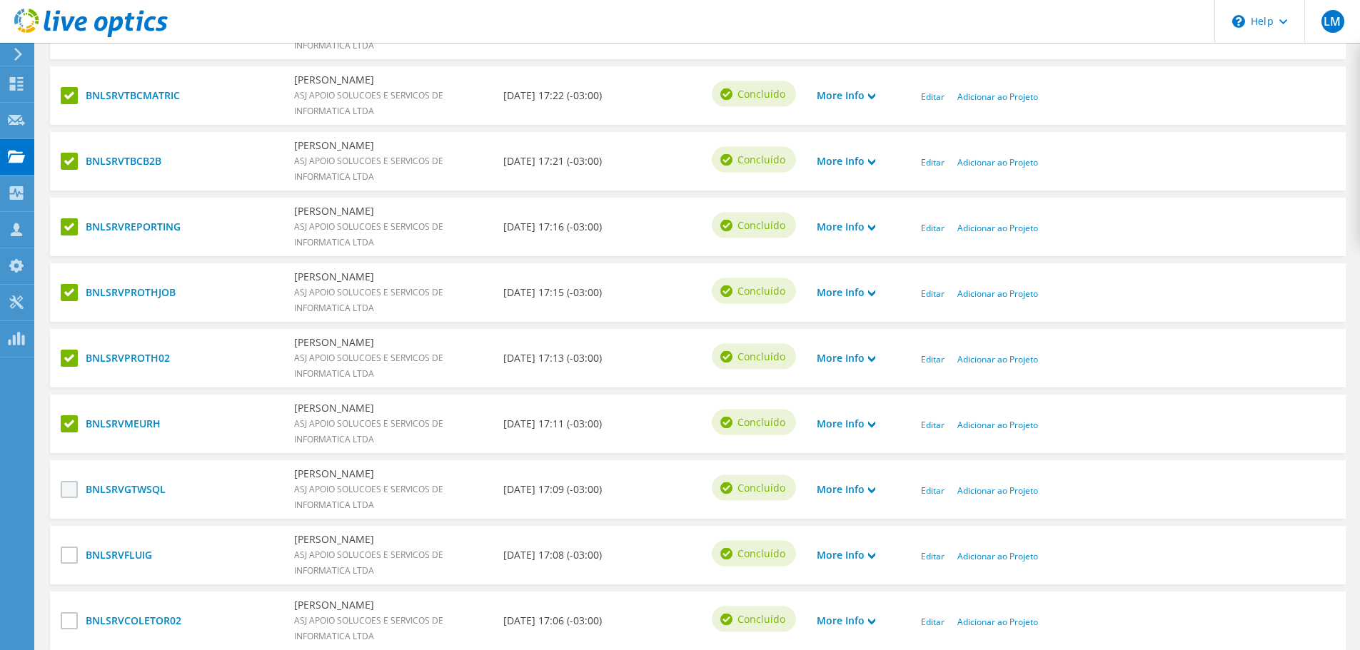
click at [0, 0] on input "checkbox" at bounding box center [0, 0] width 0 height 0
click at [71, 550] on label at bounding box center [71, 555] width 21 height 17
click at [0, 0] on input "checkbox" at bounding box center [0, 0] width 0 height 0
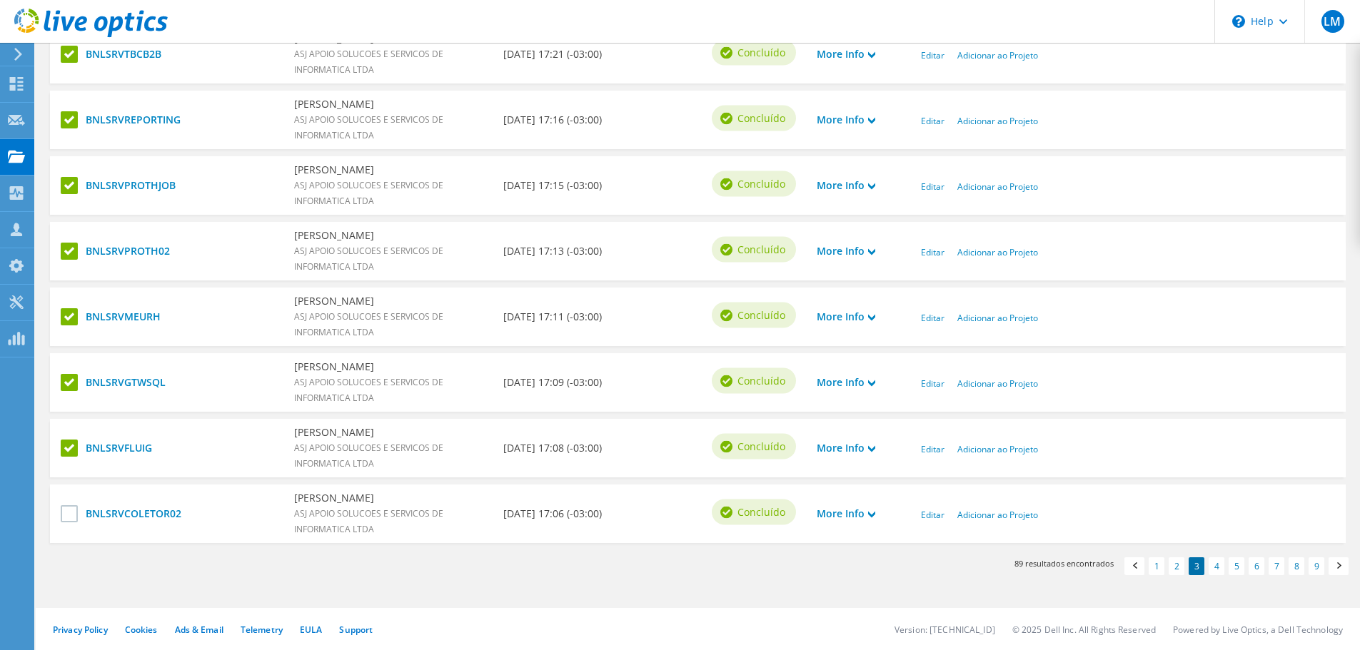
scroll to position [607, 0]
click at [65, 519] on label at bounding box center [71, 513] width 21 height 17
click at [0, 0] on input "checkbox" at bounding box center [0, 0] width 0 height 0
click at [1216, 561] on link "4" at bounding box center [1217, 566] width 16 height 18
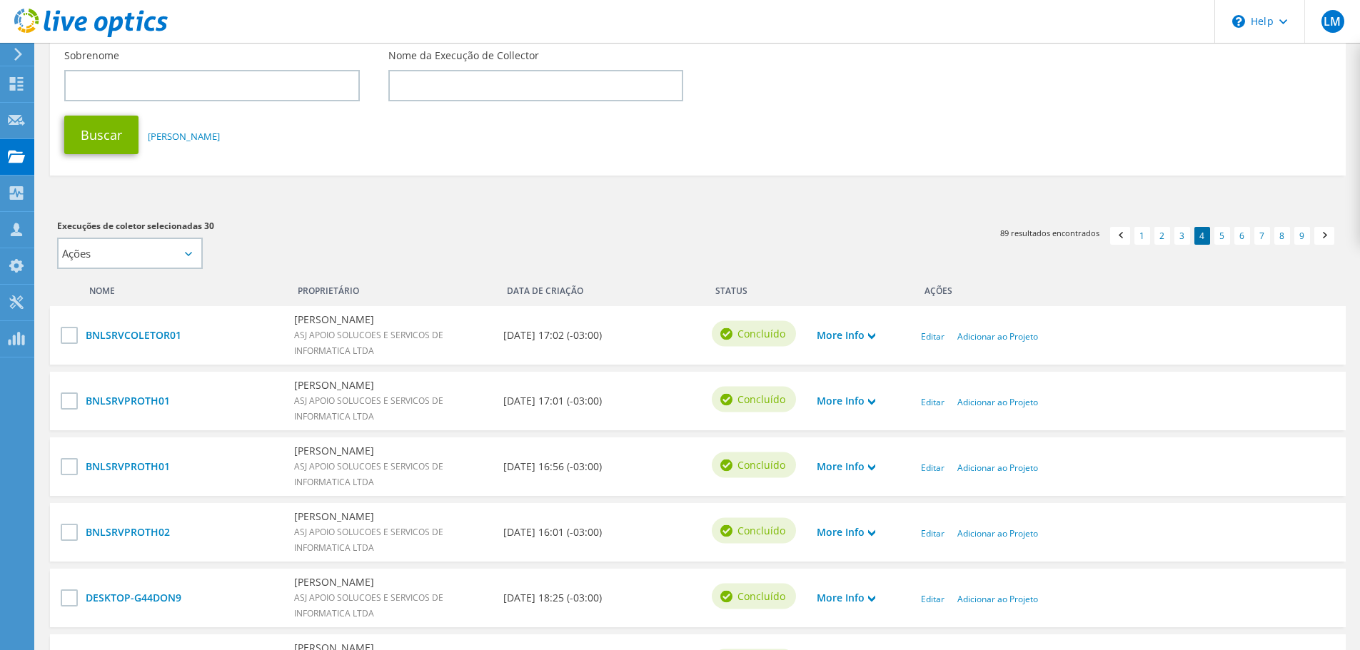
scroll to position [214, 0]
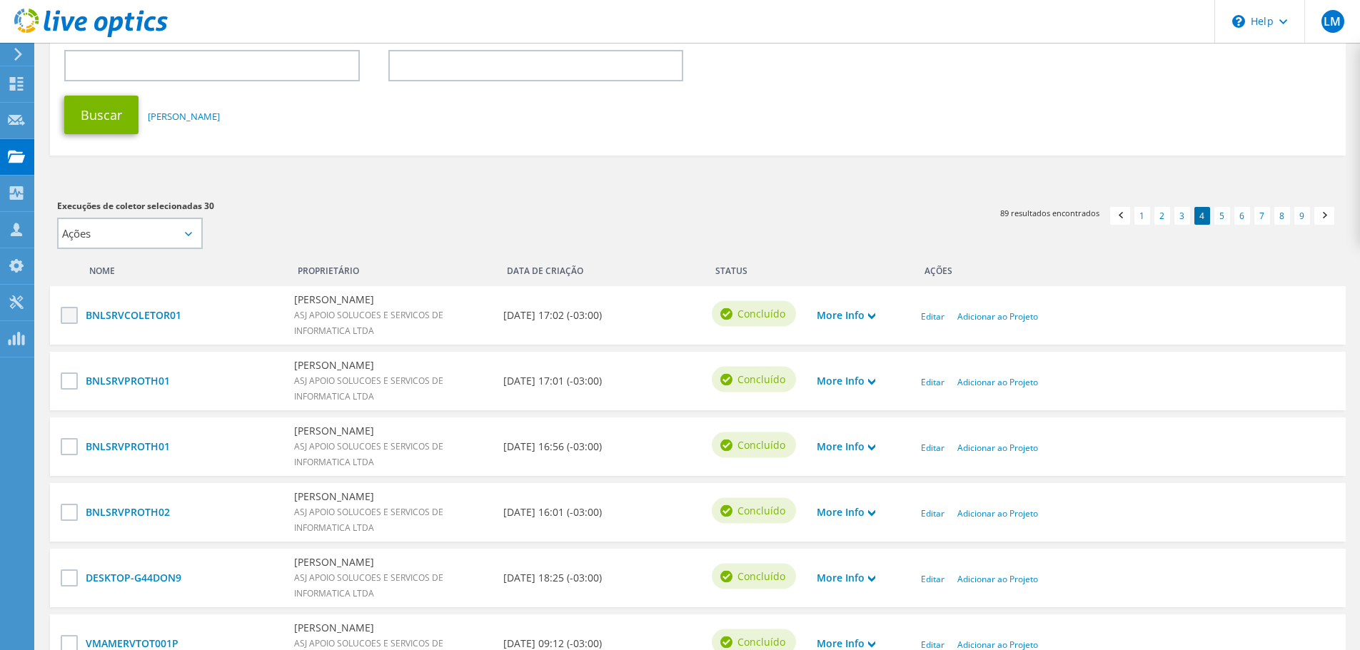
click at [66, 316] on label at bounding box center [71, 315] width 21 height 17
click at [0, 0] on input "checkbox" at bounding box center [0, 0] width 0 height 0
click at [64, 385] on label at bounding box center [71, 381] width 21 height 17
click at [0, 0] on input "checkbox" at bounding box center [0, 0] width 0 height 0
click at [70, 443] on label at bounding box center [71, 446] width 21 height 17
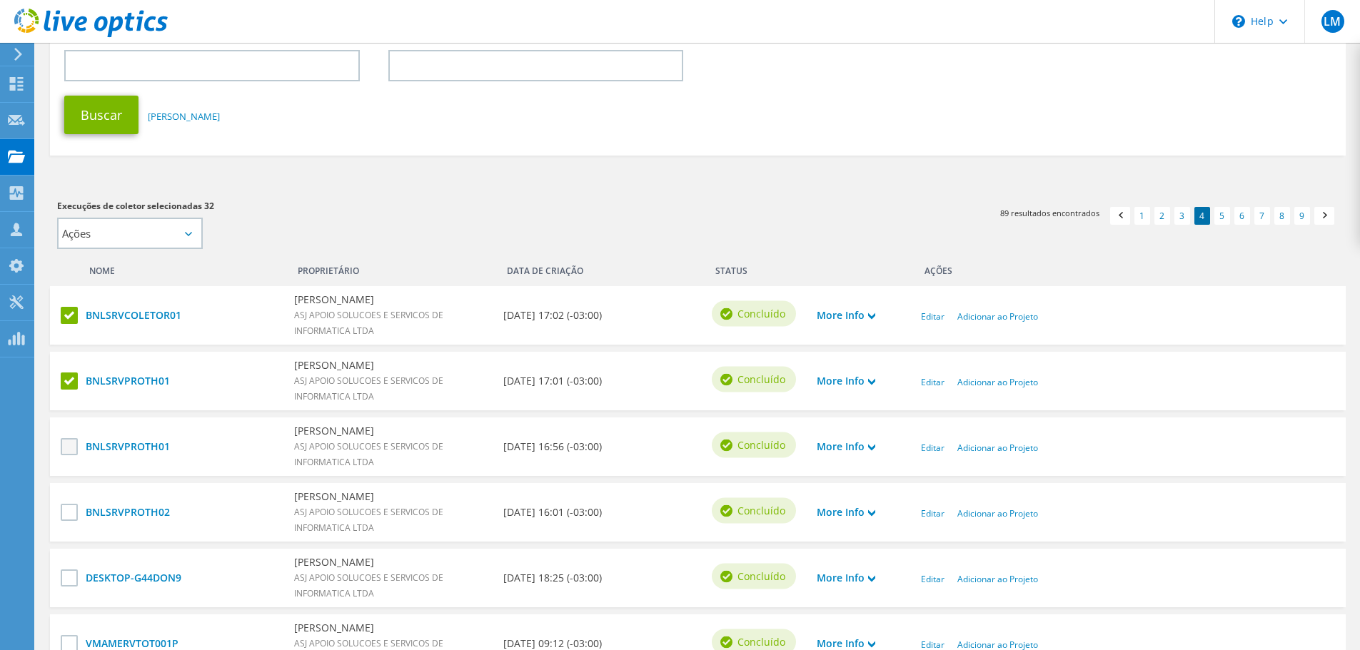
click at [0, 0] on input "checkbox" at bounding box center [0, 0] width 0 height 0
click at [72, 515] on label at bounding box center [71, 512] width 21 height 17
click at [0, 0] on input "checkbox" at bounding box center [0, 0] width 0 height 0
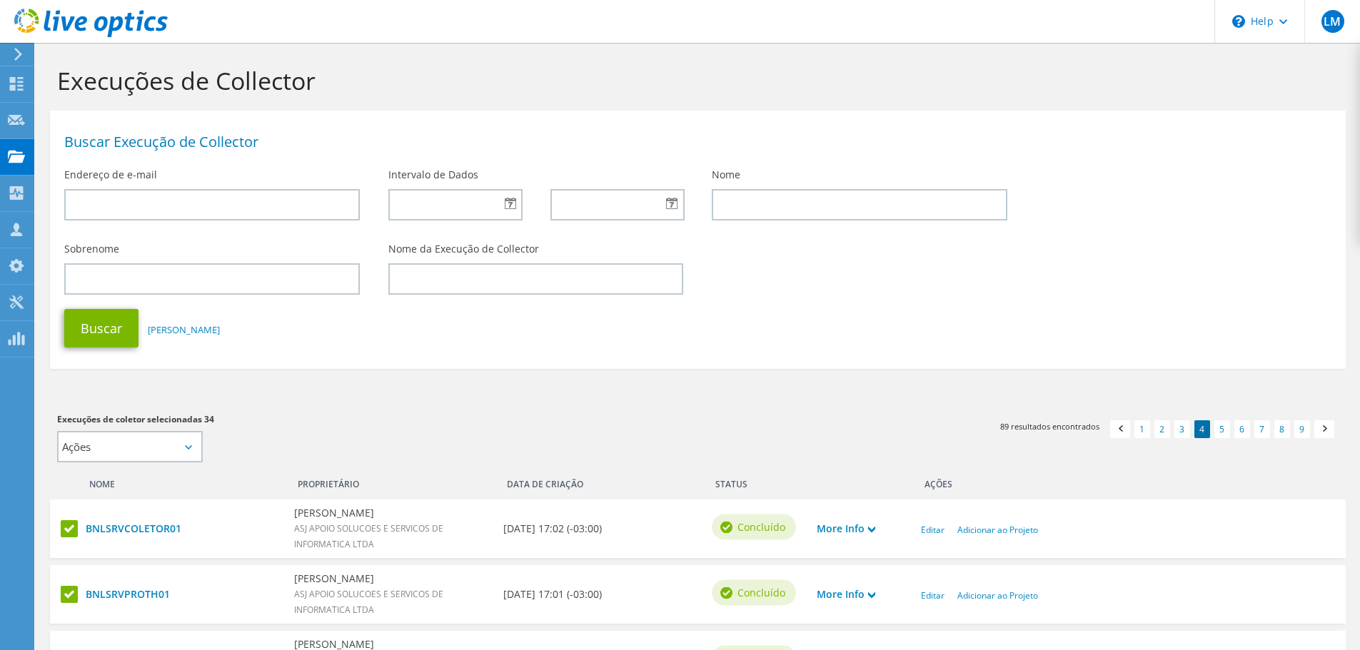
scroll to position [0, 0]
click at [182, 450] on select "Ações Adicionar a novo projeto" at bounding box center [130, 447] width 146 height 31
select select "new_proj"
click at [57, 432] on select "Ações Adicionar a novo projeto" at bounding box center [130, 447] width 146 height 31
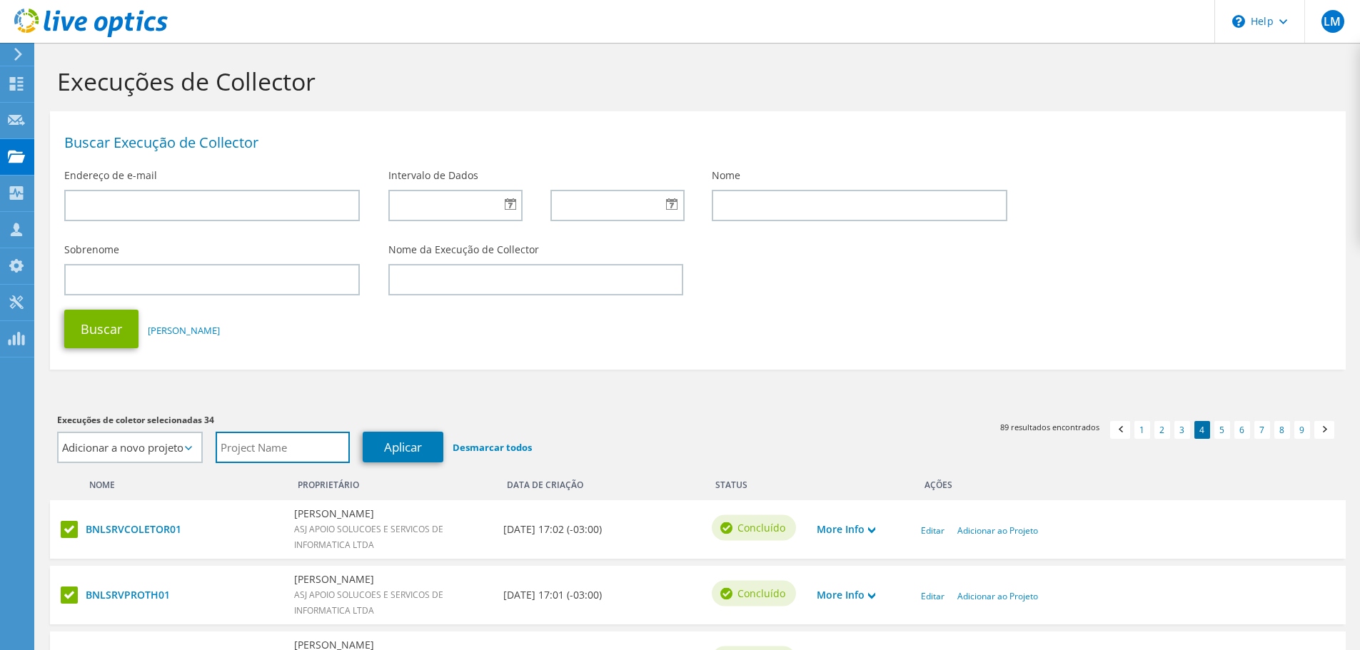
click at [276, 454] on input "text" at bounding box center [283, 447] width 134 height 31
type input "BERNOULLI_20250905_GERAL"
click at [395, 447] on link "Aplicar" at bounding box center [403, 447] width 81 height 31
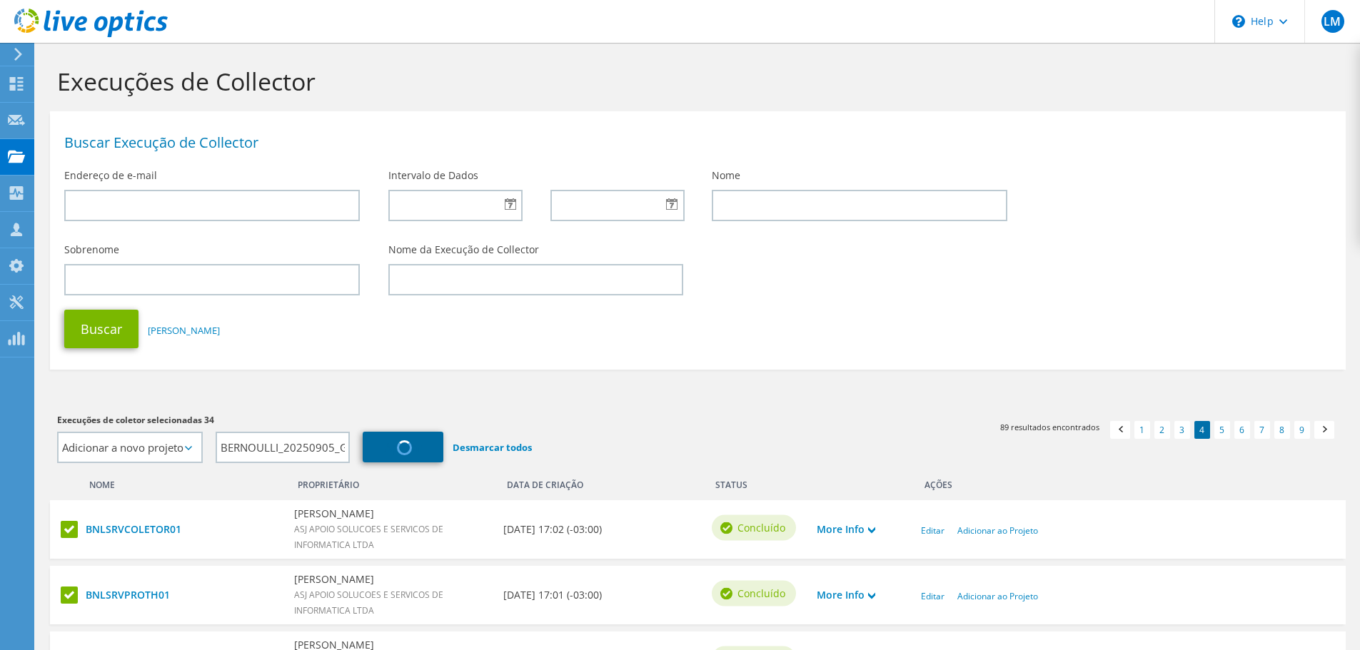
select select "Ações"
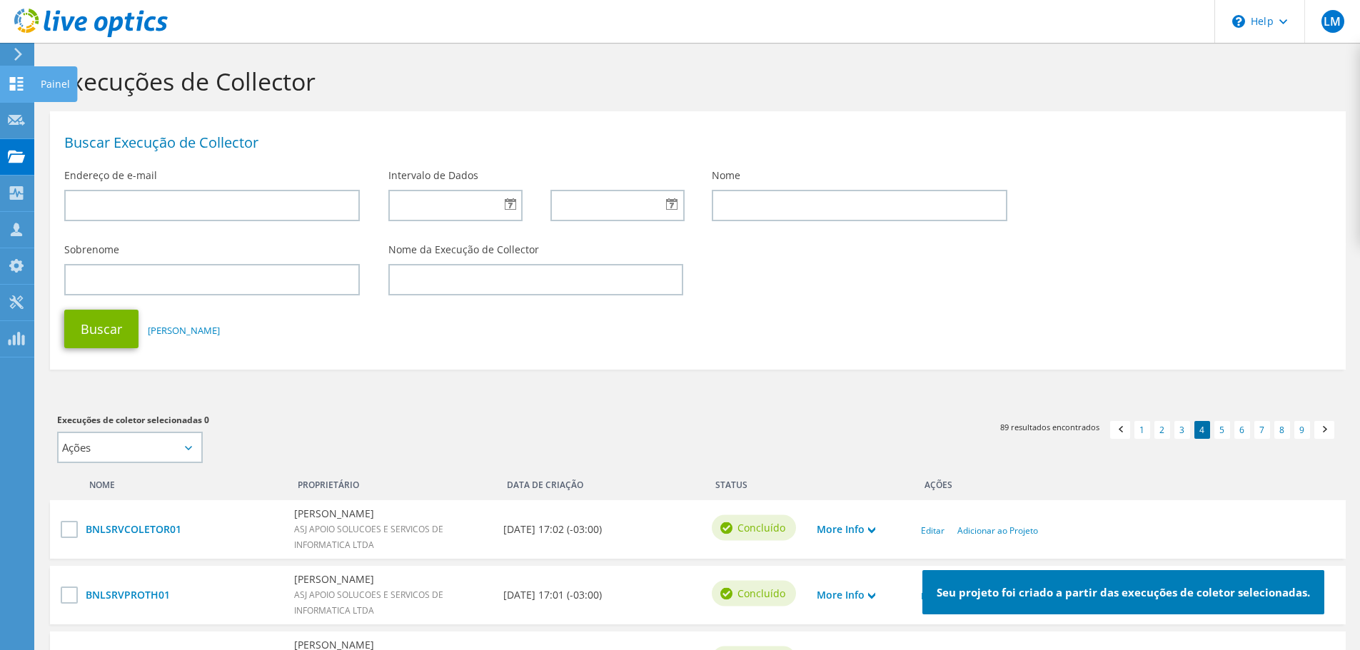
click at [14, 84] on icon at bounding box center [16, 84] width 17 height 14
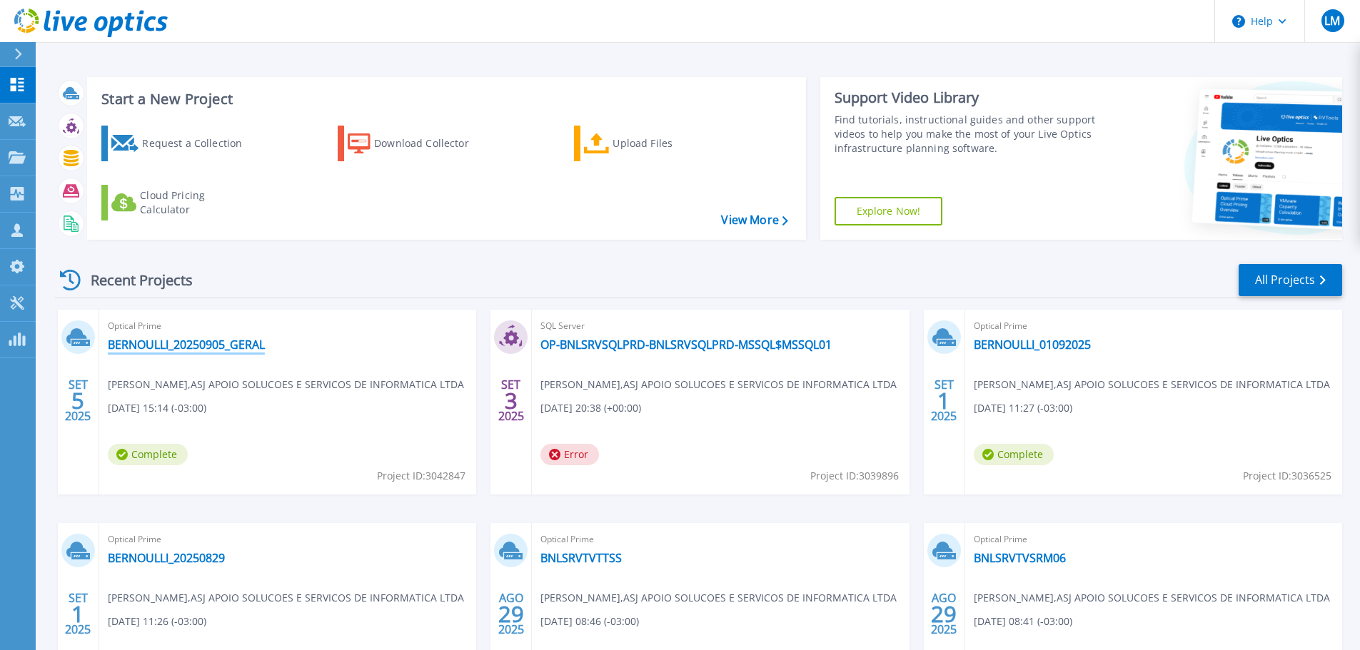
click at [205, 346] on link "BERNOULLI_20250905_GERAL" at bounding box center [186, 345] width 157 height 14
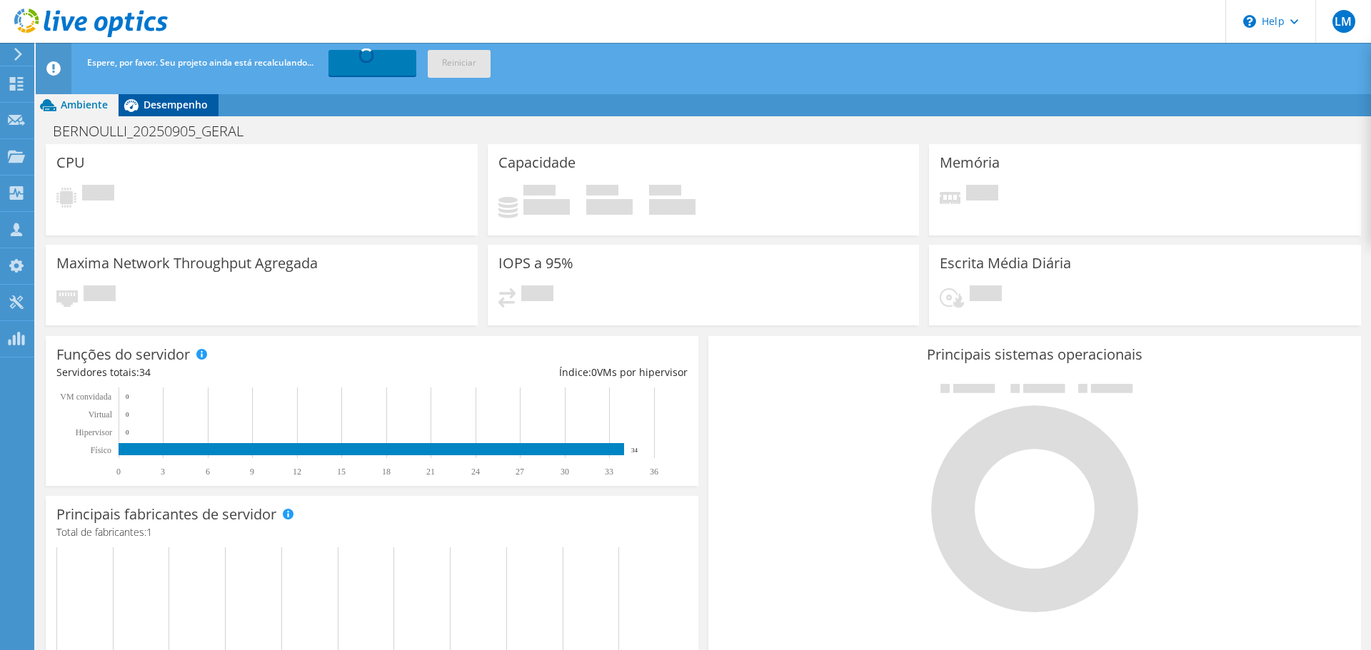
click at [176, 54] on div "Espere, por favor. Seu projeto ainda está recalculando... Recalculando... Reini…" at bounding box center [730, 63] width 1292 height 40
click at [173, 98] on span "Desempenho" at bounding box center [175, 105] width 64 height 14
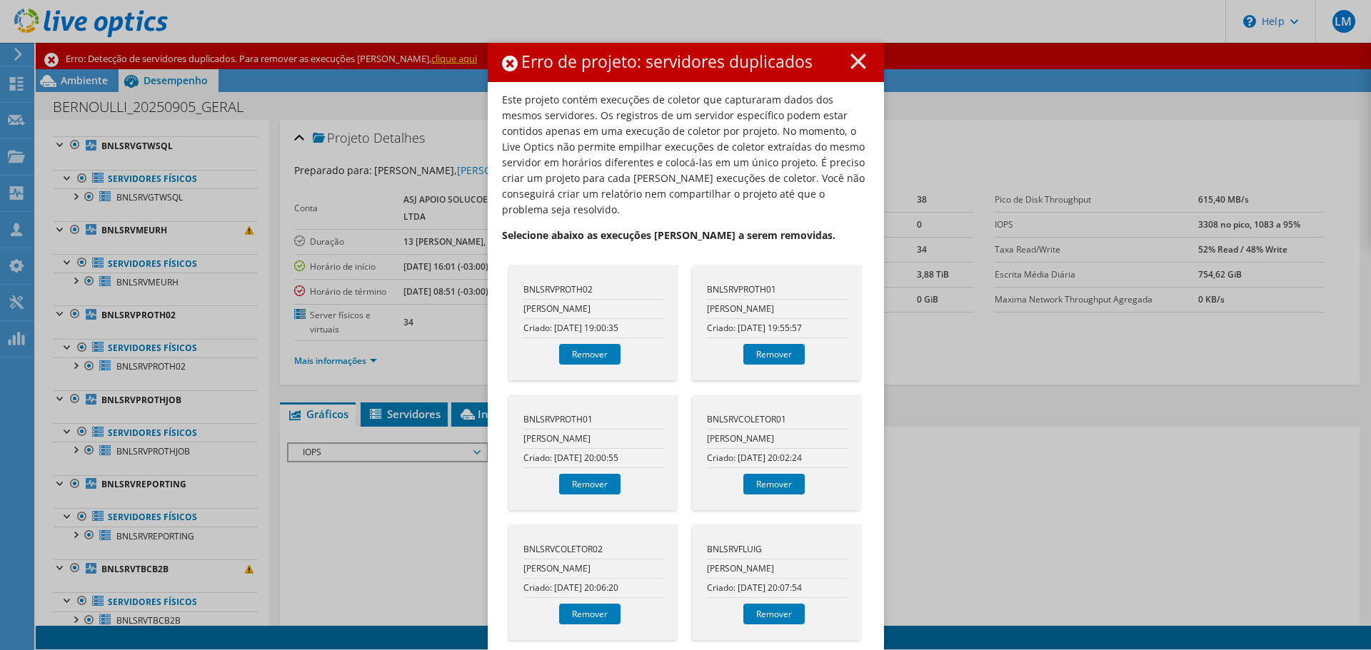
scroll to position [642, 0]
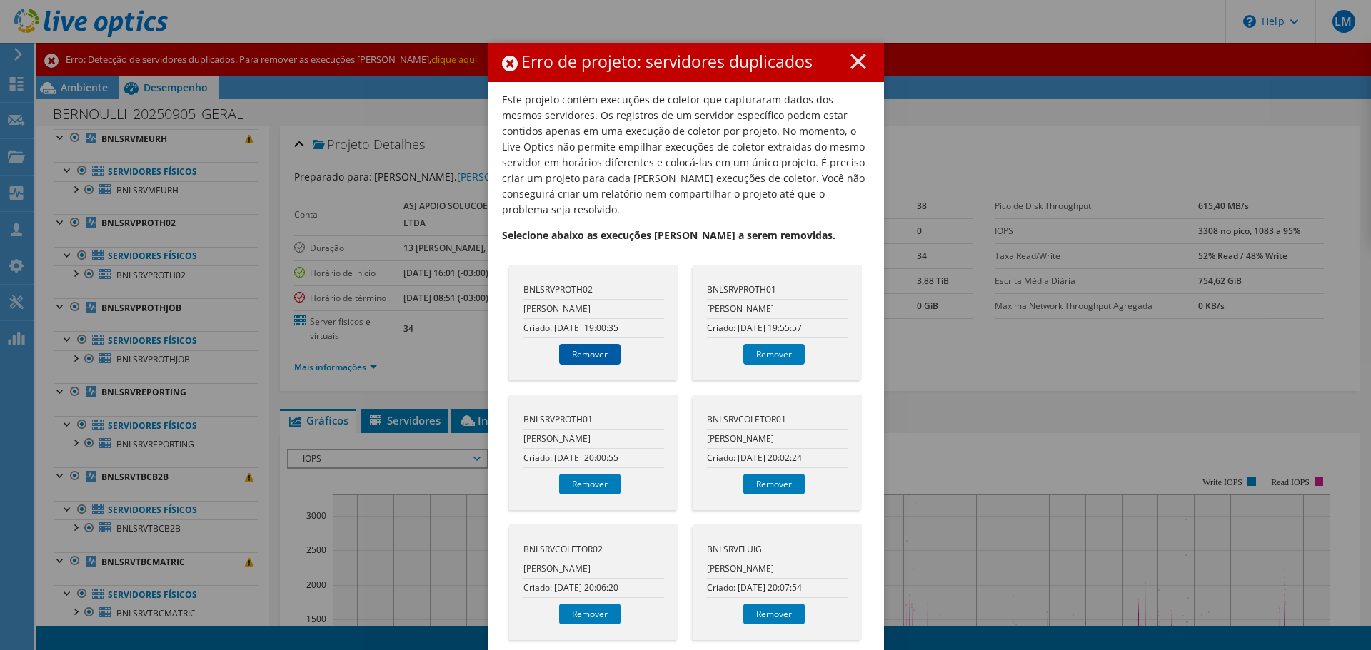
click at [572, 344] on link "Remover" at bounding box center [589, 354] width 61 height 21
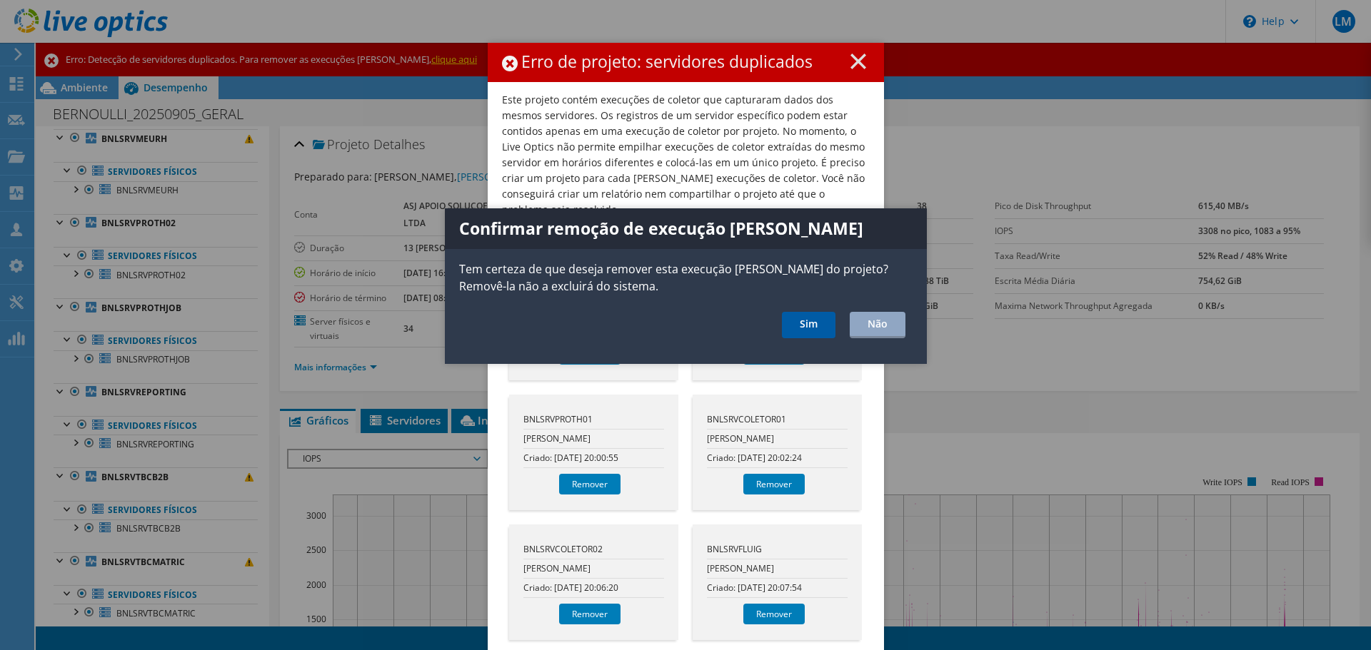
click at [805, 321] on link "Sim" at bounding box center [809, 325] width 54 height 26
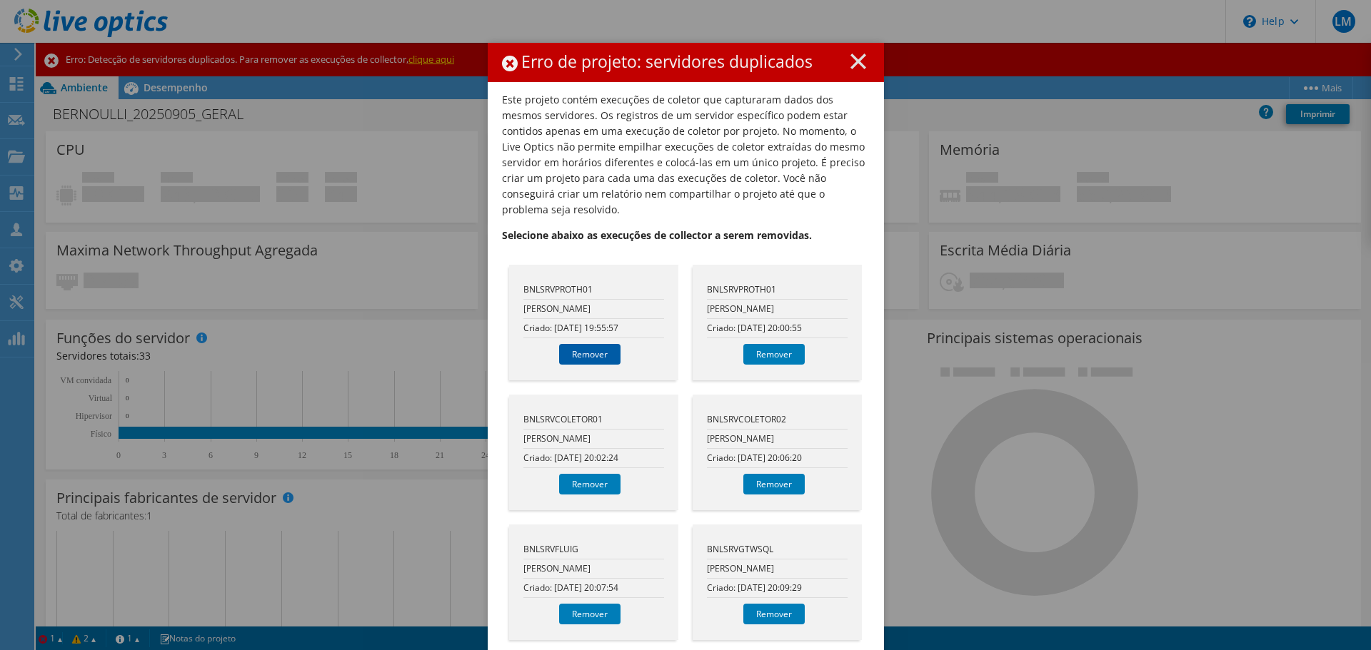
click at [567, 344] on link "Remover" at bounding box center [589, 354] width 61 height 21
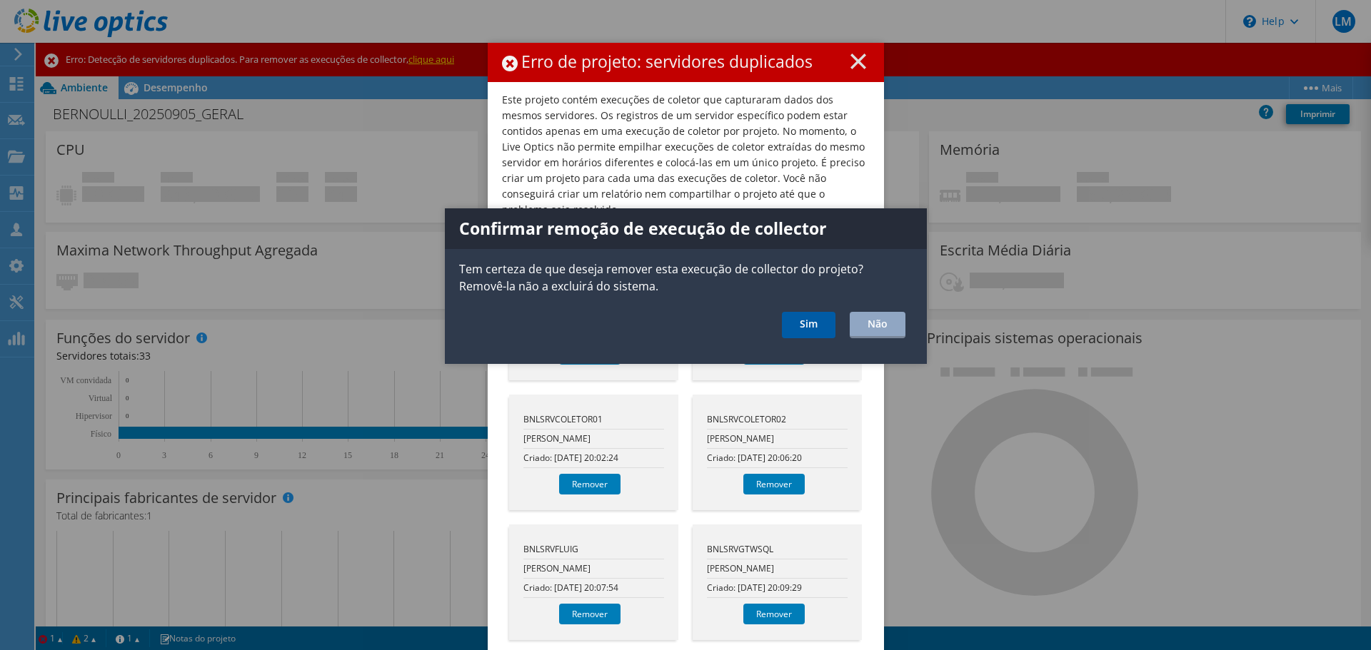
click at [803, 328] on link "Sim" at bounding box center [809, 325] width 54 height 26
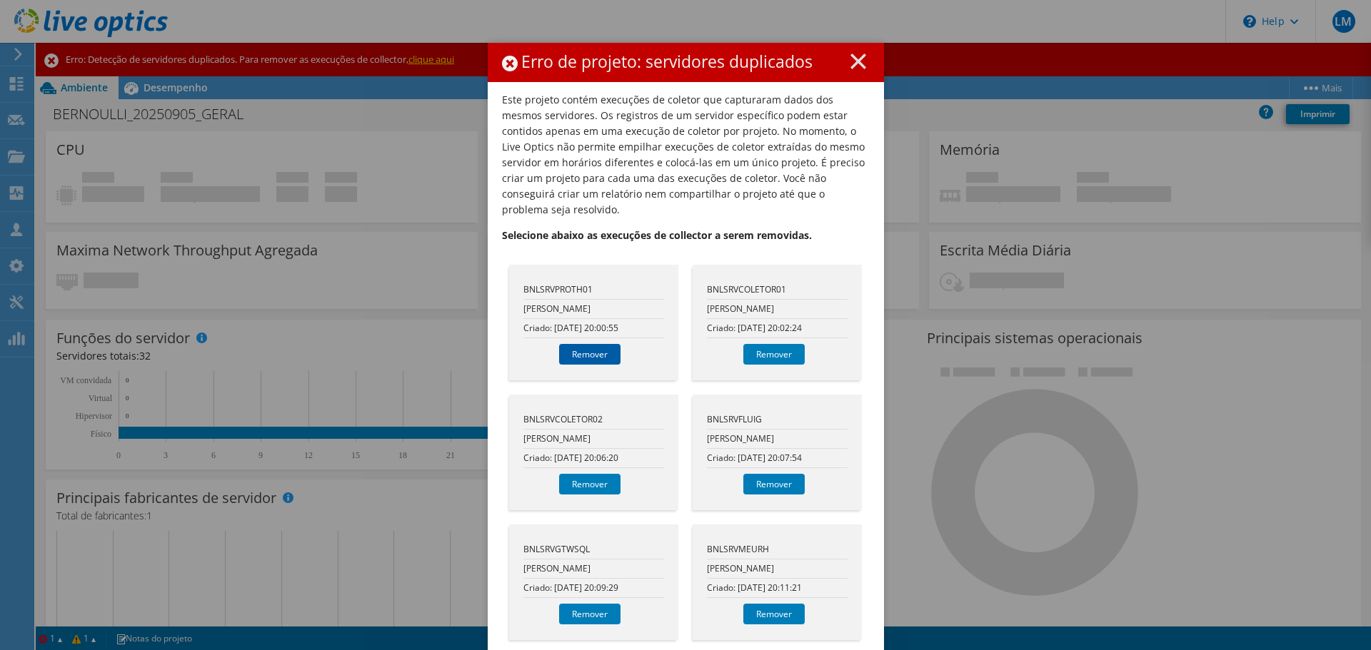
click at [575, 344] on link "Remover" at bounding box center [589, 354] width 61 height 21
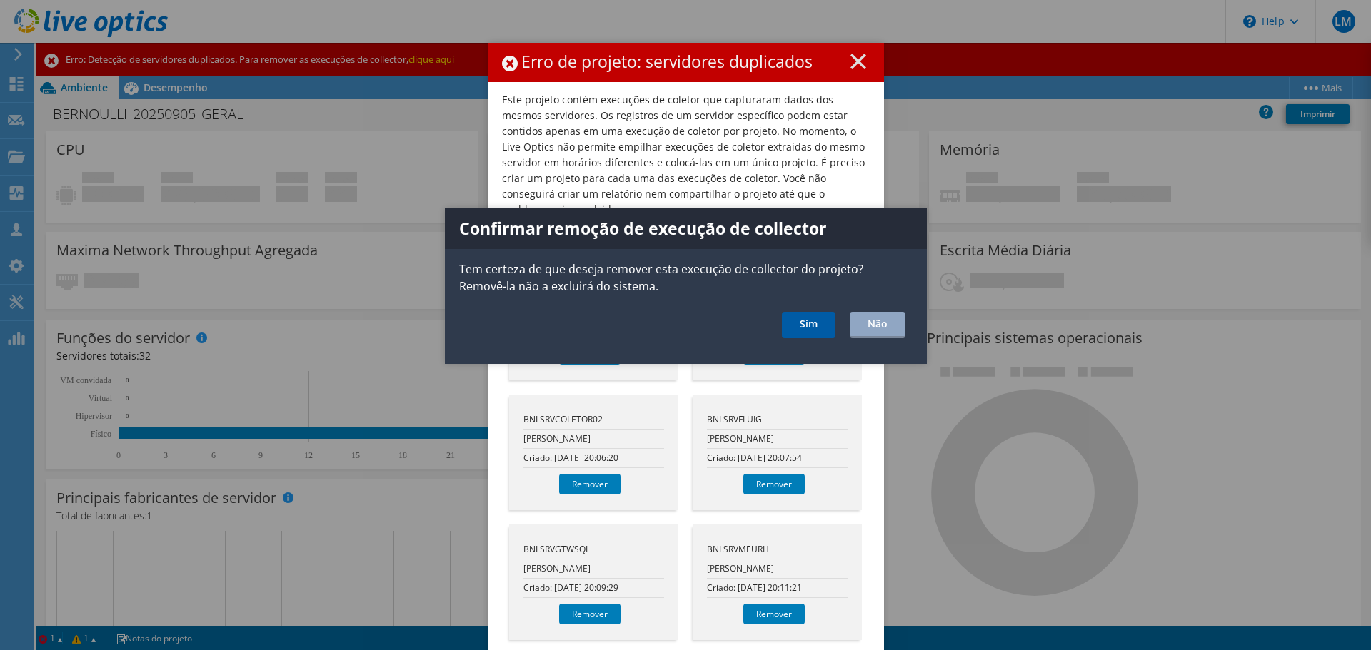
click at [809, 326] on link "Sim" at bounding box center [809, 325] width 54 height 26
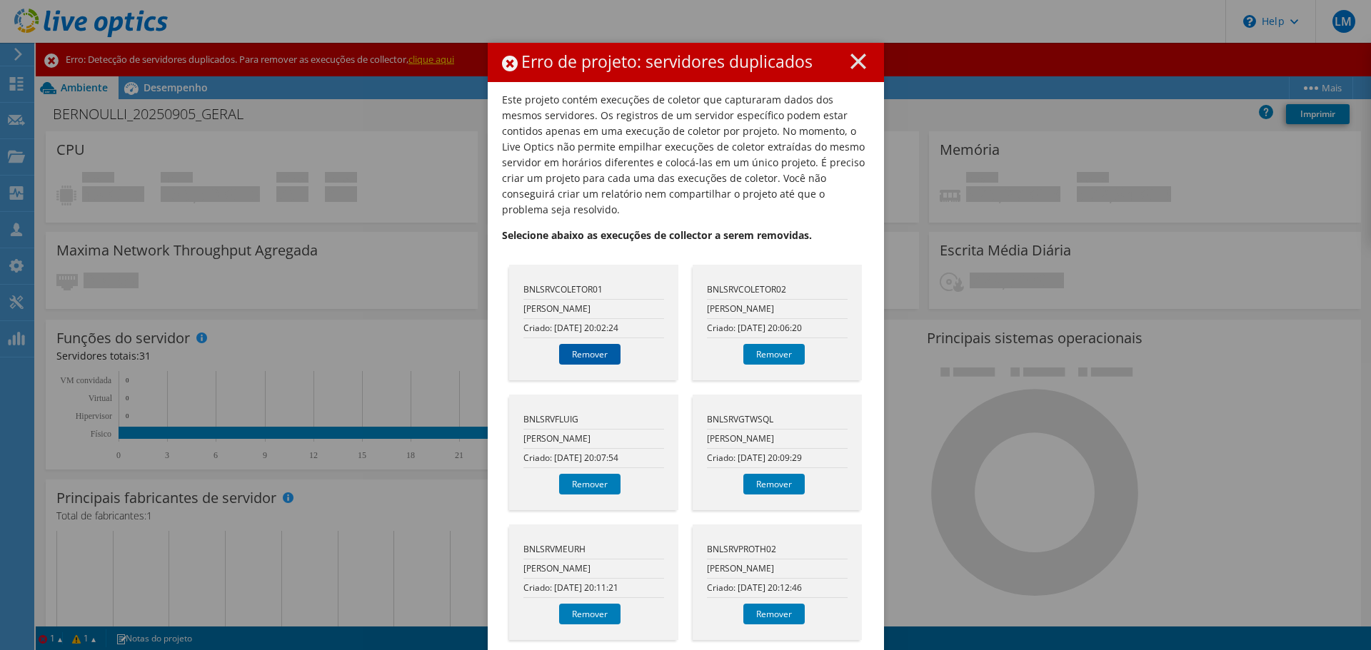
click at [587, 344] on link "Remover" at bounding box center [589, 354] width 61 height 21
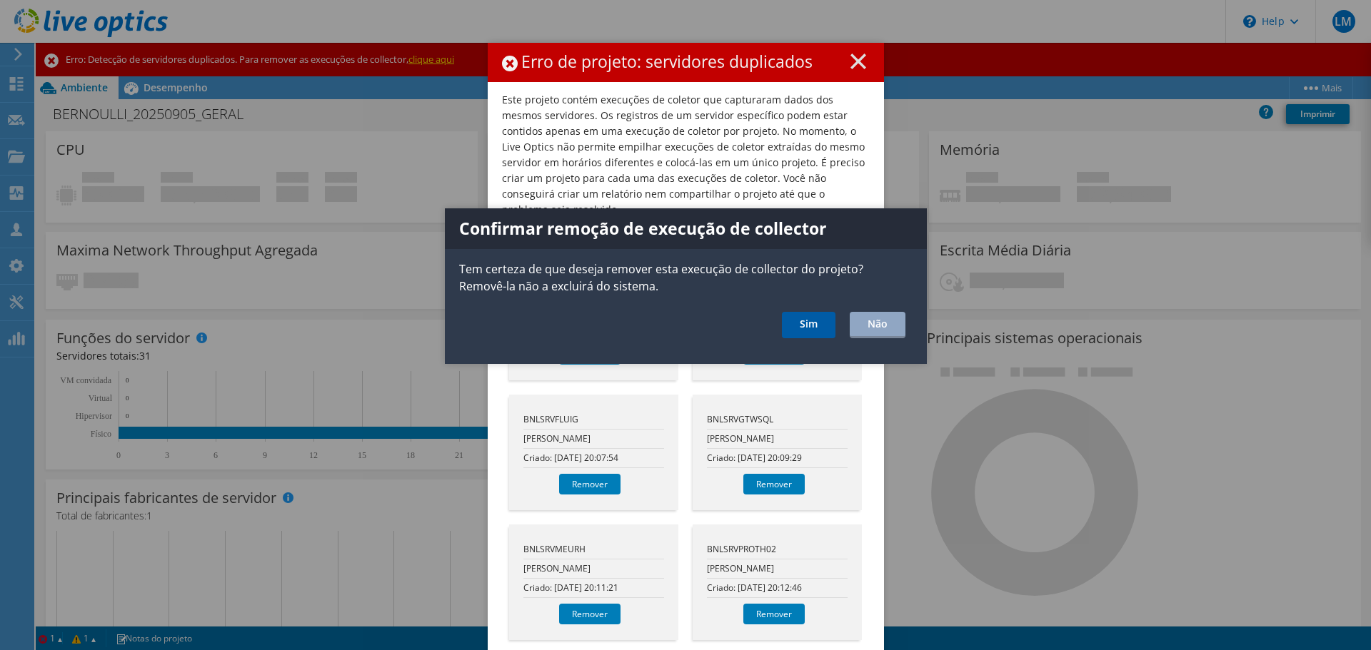
click at [799, 326] on link "Sim" at bounding box center [809, 325] width 54 height 26
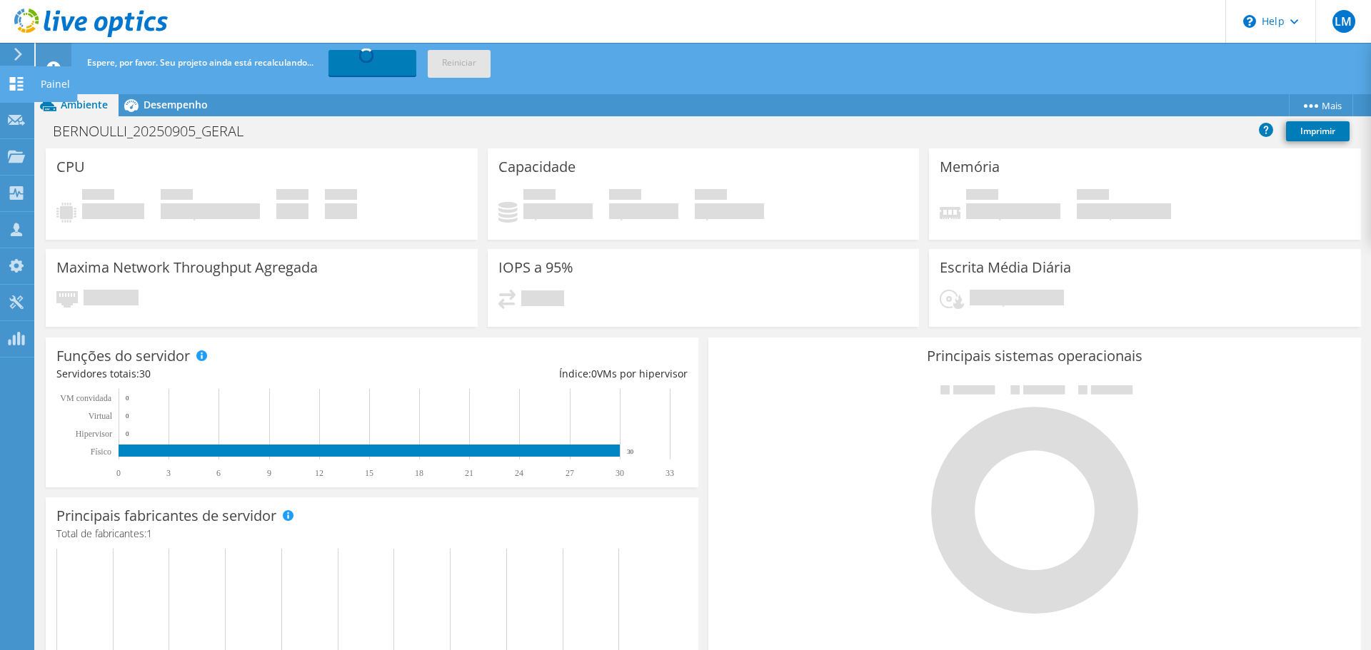
click at [37, 84] on div "Painel" at bounding box center [56, 84] width 44 height 36
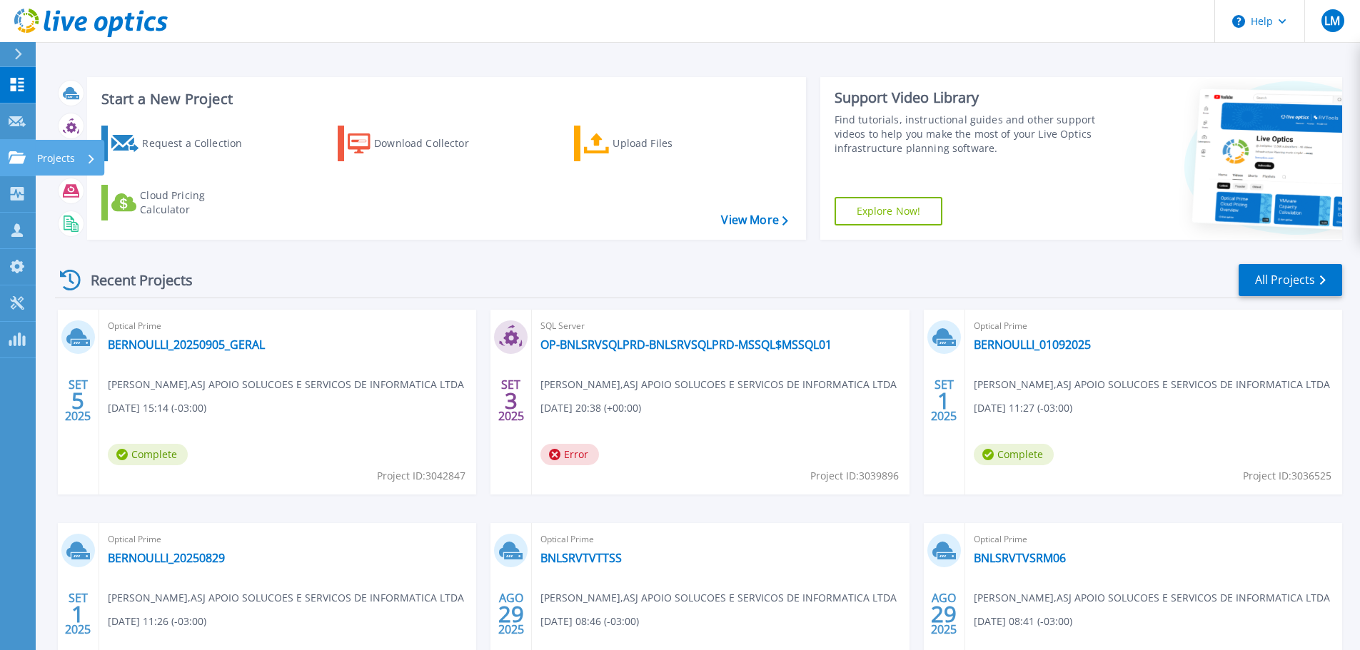
click at [21, 168] on link "Projects Projects" at bounding box center [18, 158] width 36 height 36
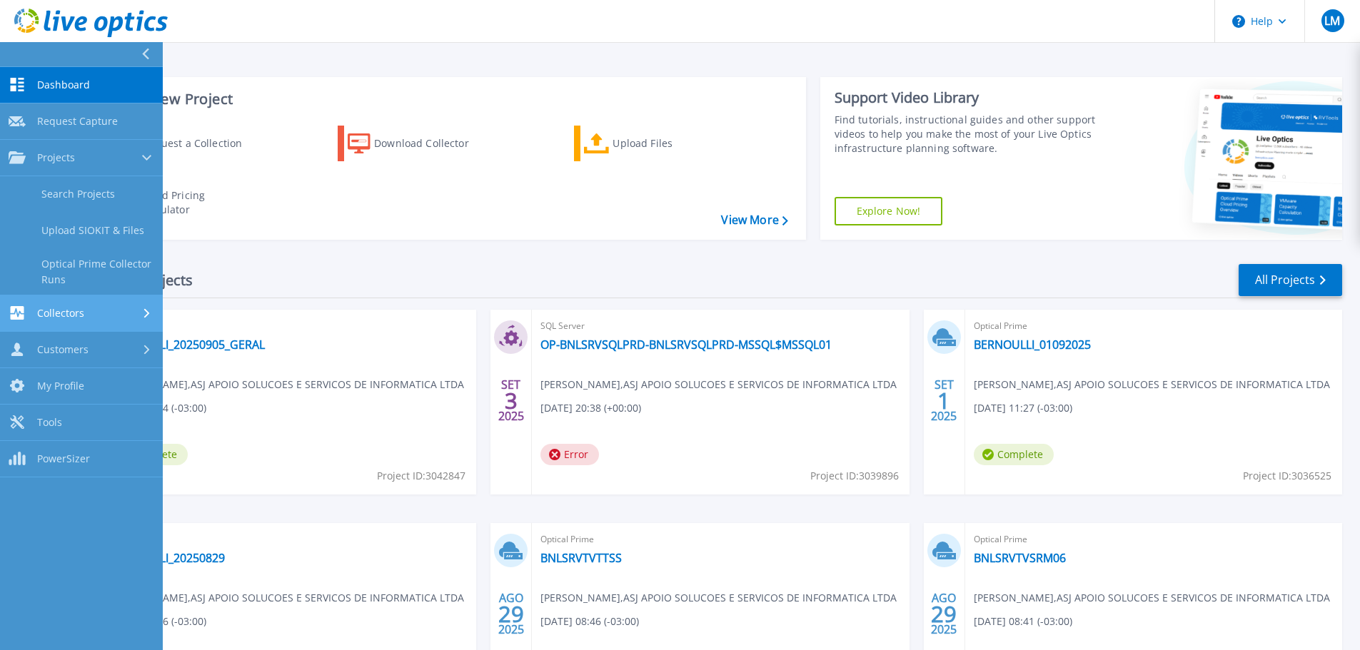
click at [85, 306] on div "Collectors" at bounding box center [82, 313] width 146 height 14
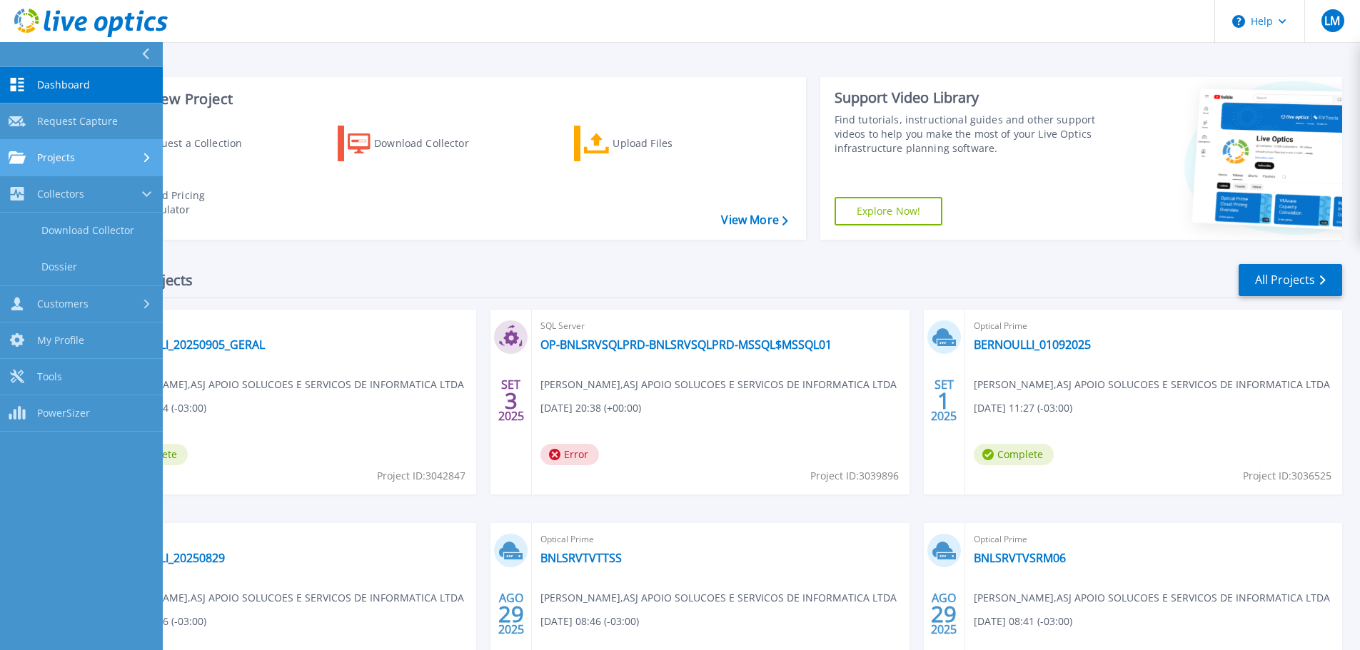
click at [65, 166] on link "Projects Projects" at bounding box center [81, 158] width 163 height 36
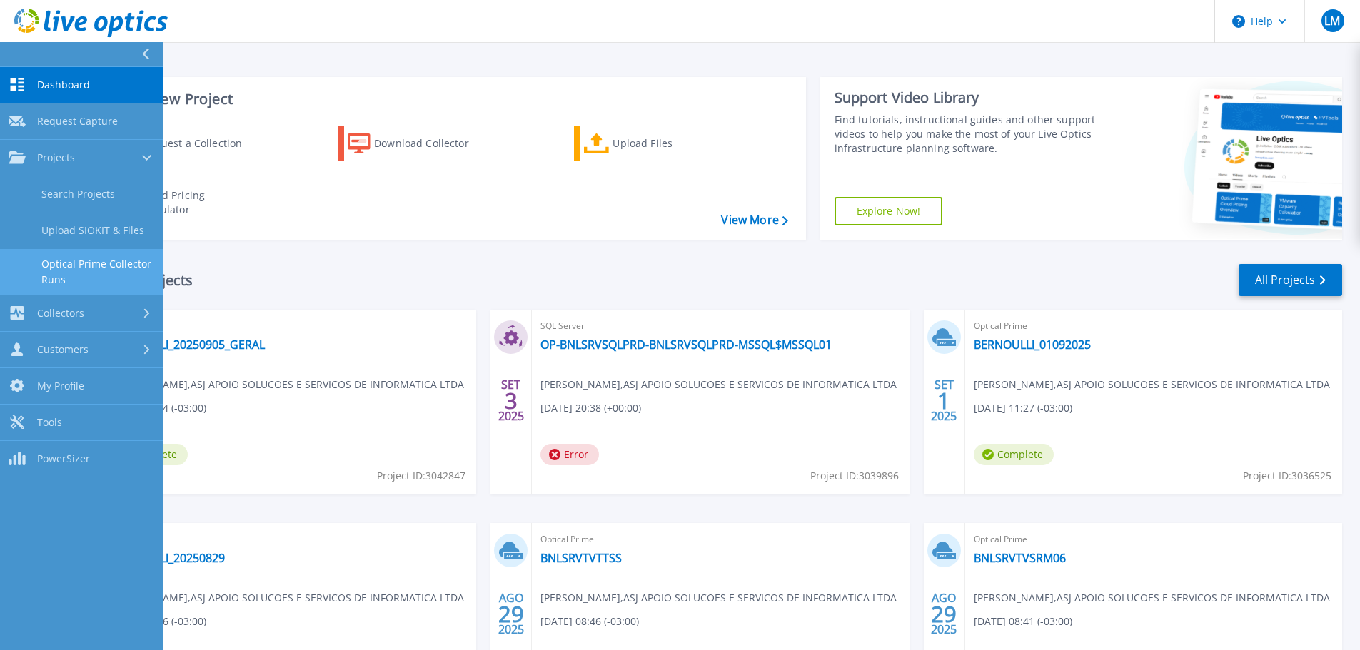
click at [81, 269] on link "Optical Prime Collector Runs" at bounding box center [81, 272] width 163 height 46
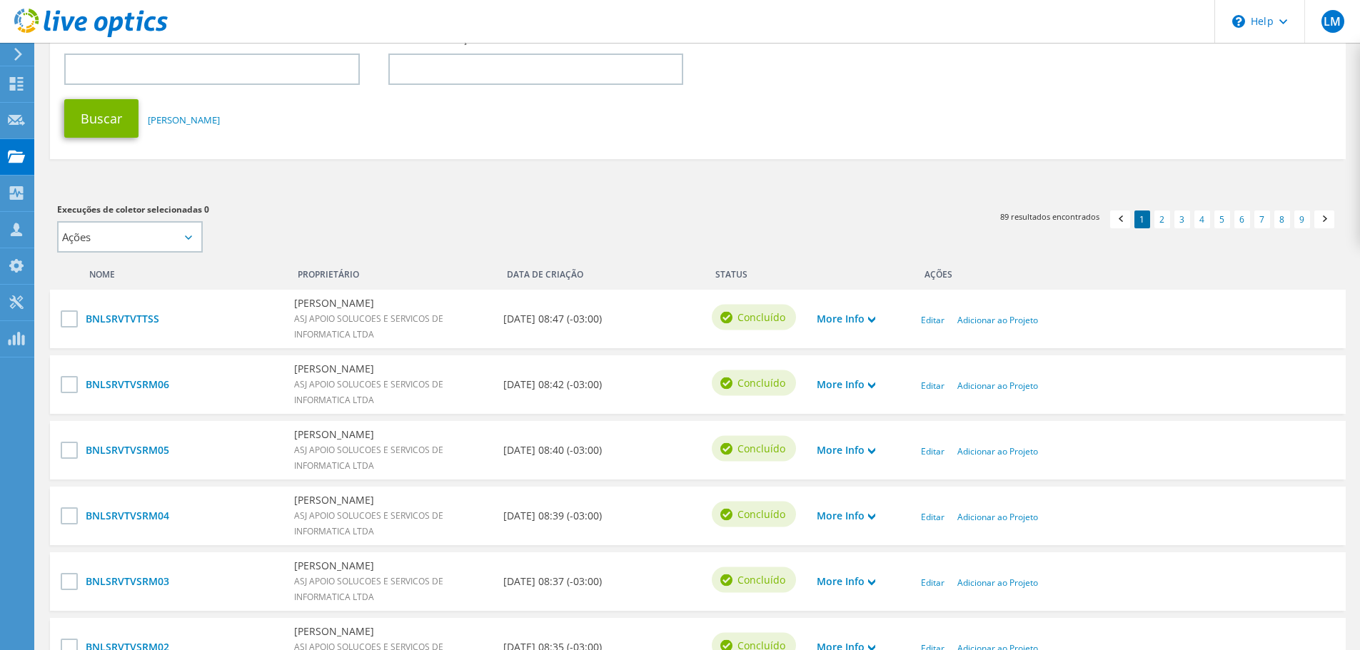
scroll to position [214, 0]
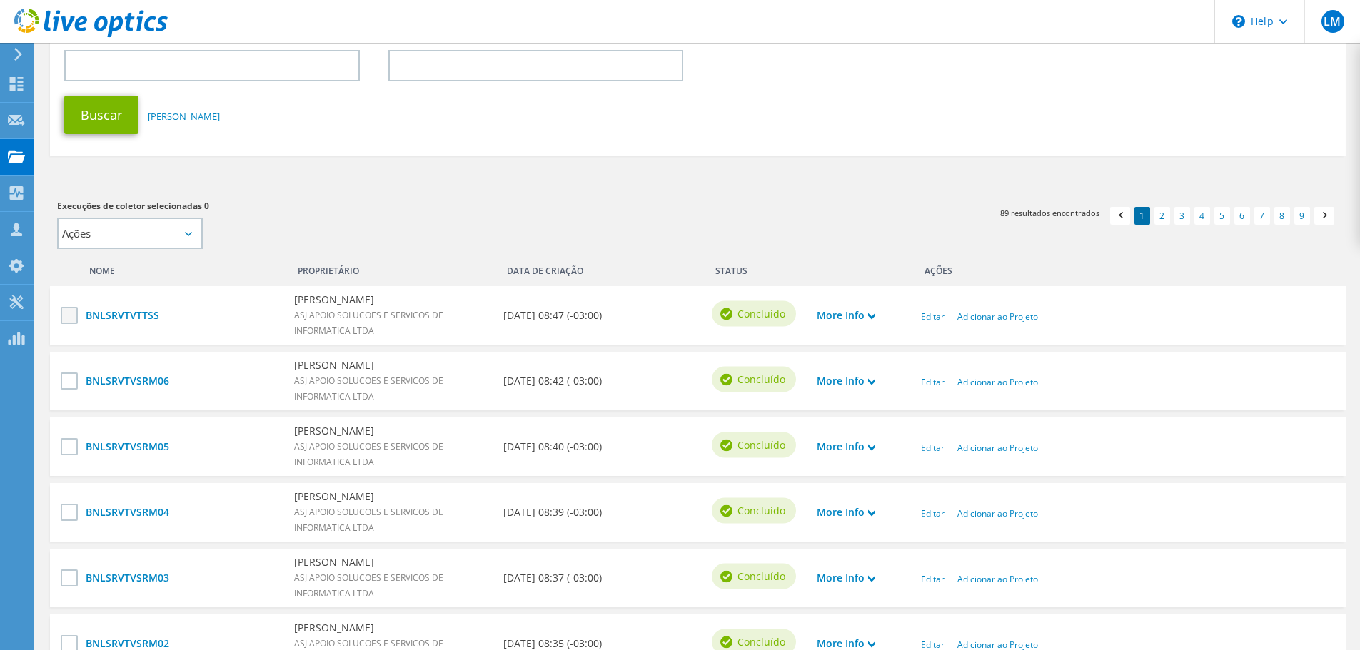
click at [69, 318] on label at bounding box center [71, 315] width 21 height 17
click at [0, 0] on input "checkbox" at bounding box center [0, 0] width 0 height 0
click at [76, 379] on label at bounding box center [71, 381] width 21 height 17
click at [0, 0] on input "checkbox" at bounding box center [0, 0] width 0 height 0
click at [71, 444] on label at bounding box center [71, 446] width 21 height 17
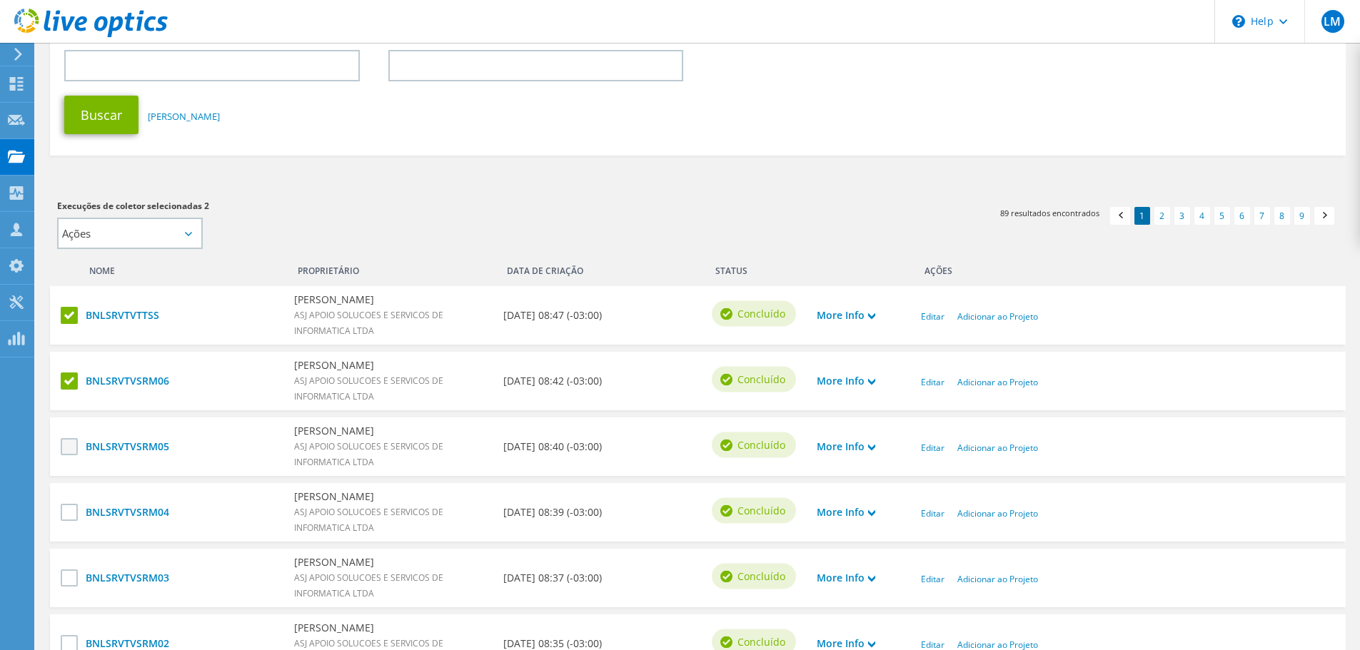
click at [0, 0] on input "checkbox" at bounding box center [0, 0] width 0 height 0
click at [67, 518] on label at bounding box center [71, 512] width 21 height 17
click at [0, 0] on input "checkbox" at bounding box center [0, 0] width 0 height 0
click at [69, 570] on label at bounding box center [71, 578] width 21 height 17
click at [0, 0] on input "checkbox" at bounding box center [0, 0] width 0 height 0
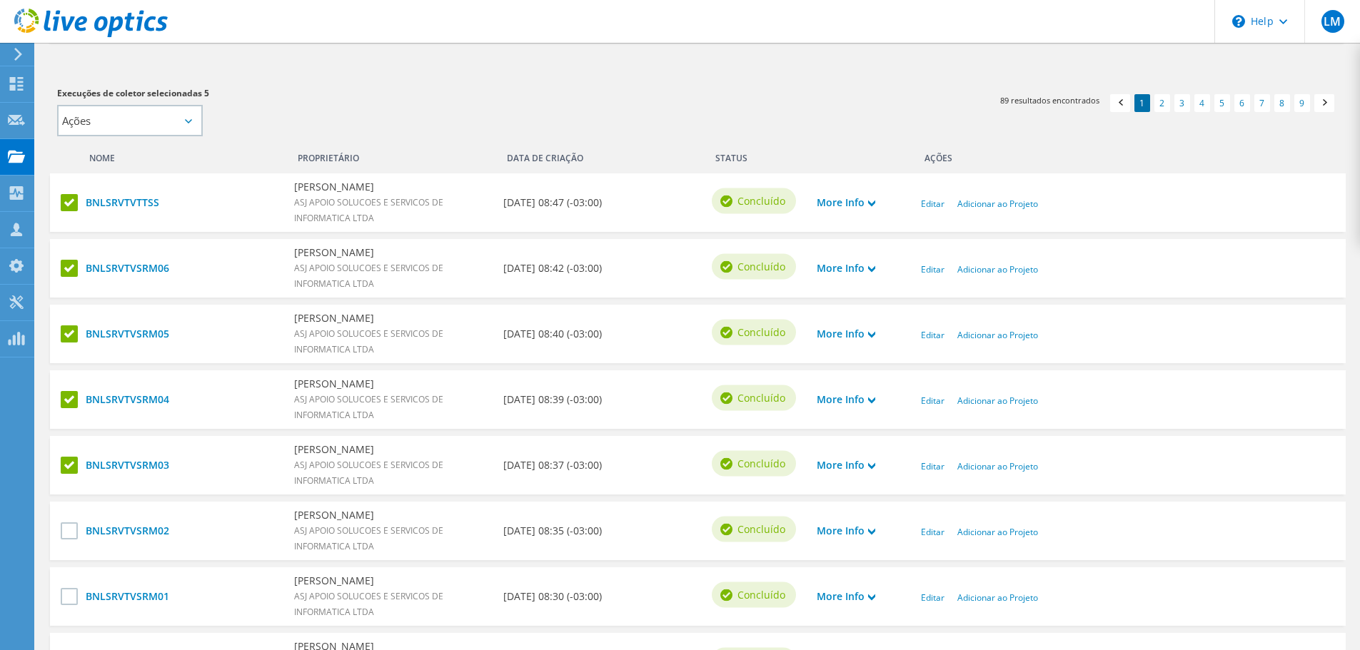
scroll to position [357, 0]
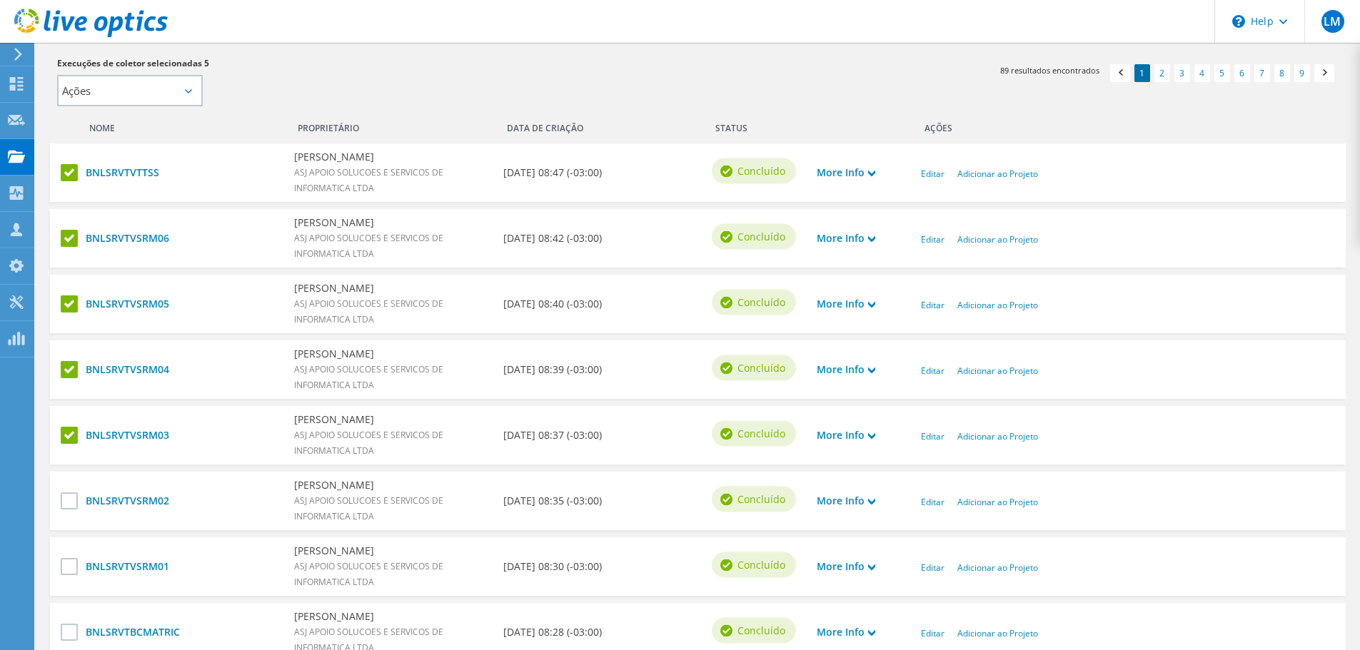
click at [60, 502] on div "BNLSRVTVSRM02 Luciano Marson ASJ APOIO SOLUCOES E SERVICOS DE INFORMATICA LTDA …" at bounding box center [698, 501] width 1296 height 59
click at [67, 571] on label at bounding box center [71, 566] width 21 height 17
click at [0, 0] on input "checkbox" at bounding box center [0, 0] width 0 height 0
click at [67, 498] on label at bounding box center [71, 501] width 21 height 17
click at [0, 0] on input "checkbox" at bounding box center [0, 0] width 0 height 0
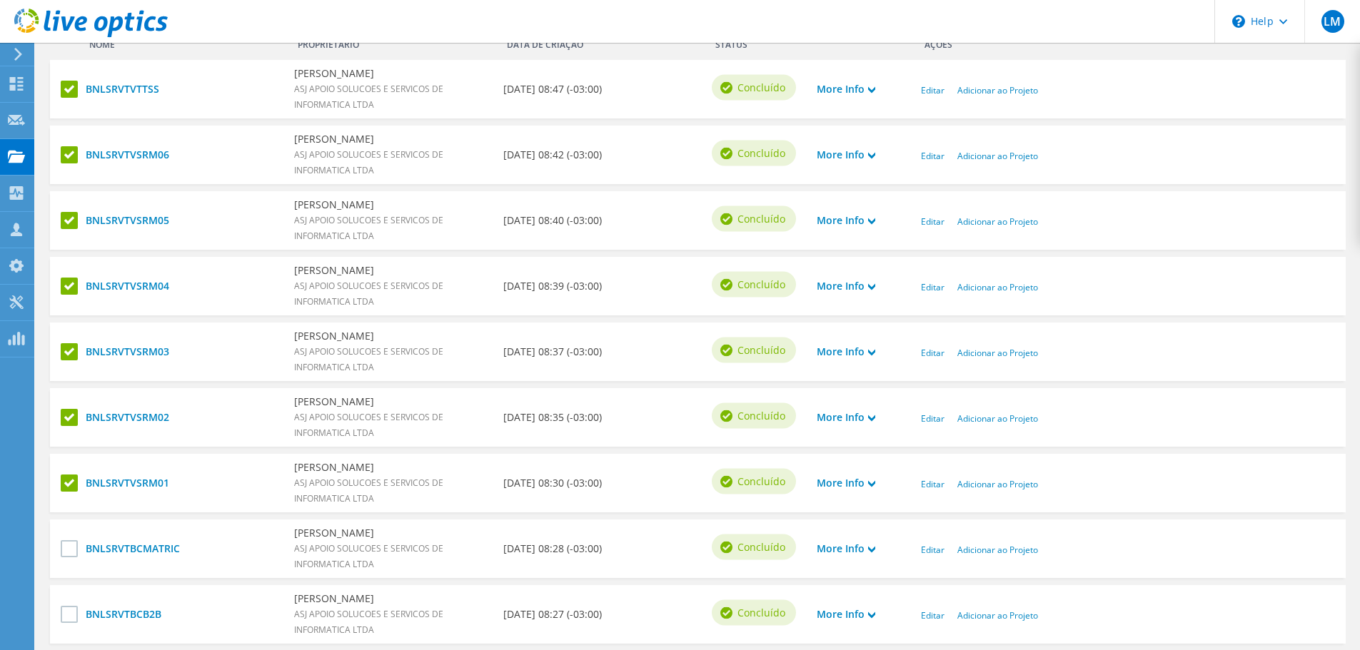
scroll to position [571, 0]
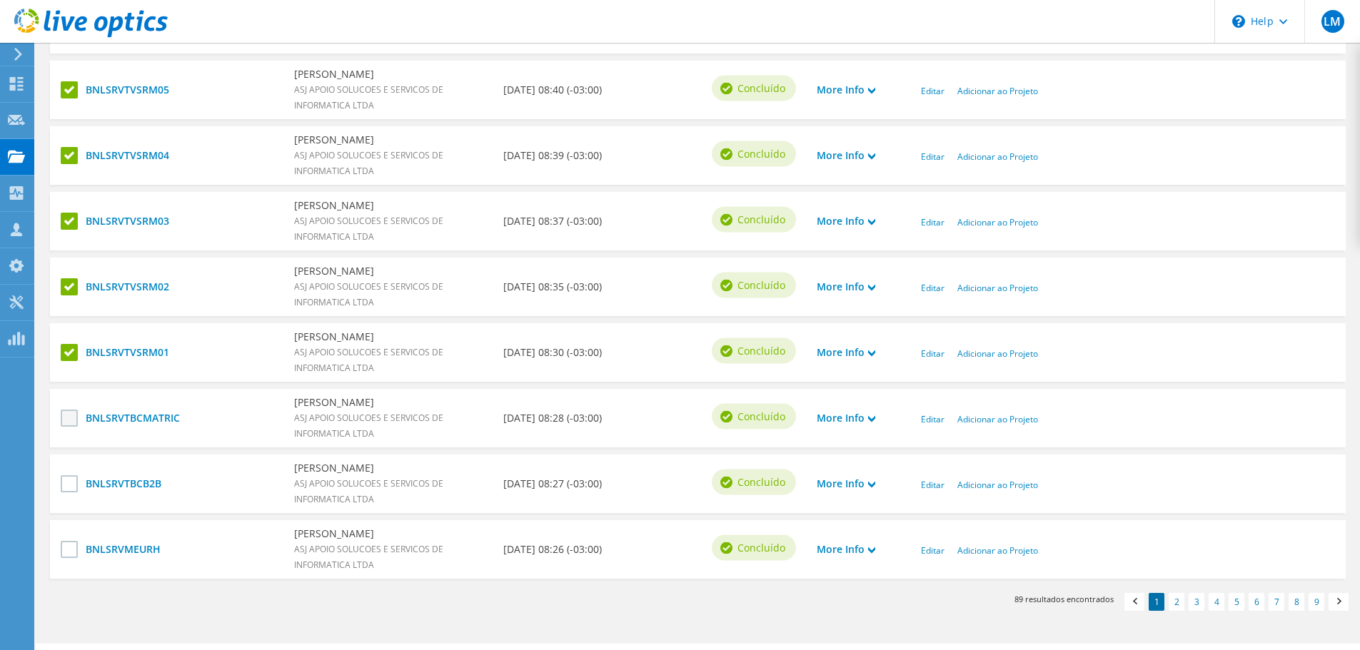
click at [66, 416] on label at bounding box center [71, 418] width 21 height 17
click at [0, 0] on input "checkbox" at bounding box center [0, 0] width 0 height 0
click at [71, 490] on label at bounding box center [71, 483] width 21 height 17
click at [0, 0] on input "checkbox" at bounding box center [0, 0] width 0 height 0
click at [76, 550] on label at bounding box center [71, 549] width 21 height 17
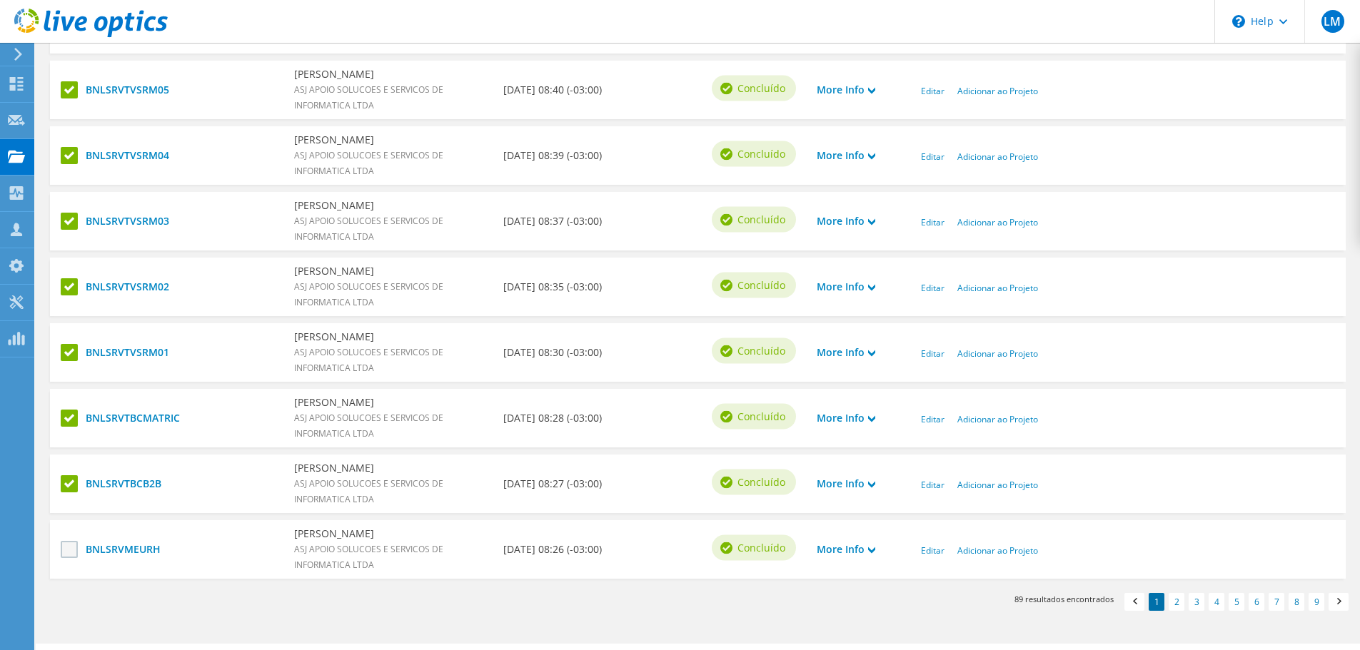
click at [0, 0] on input "checkbox" at bounding box center [0, 0] width 0 height 0
click at [1174, 603] on link "2" at bounding box center [1177, 602] width 16 height 18
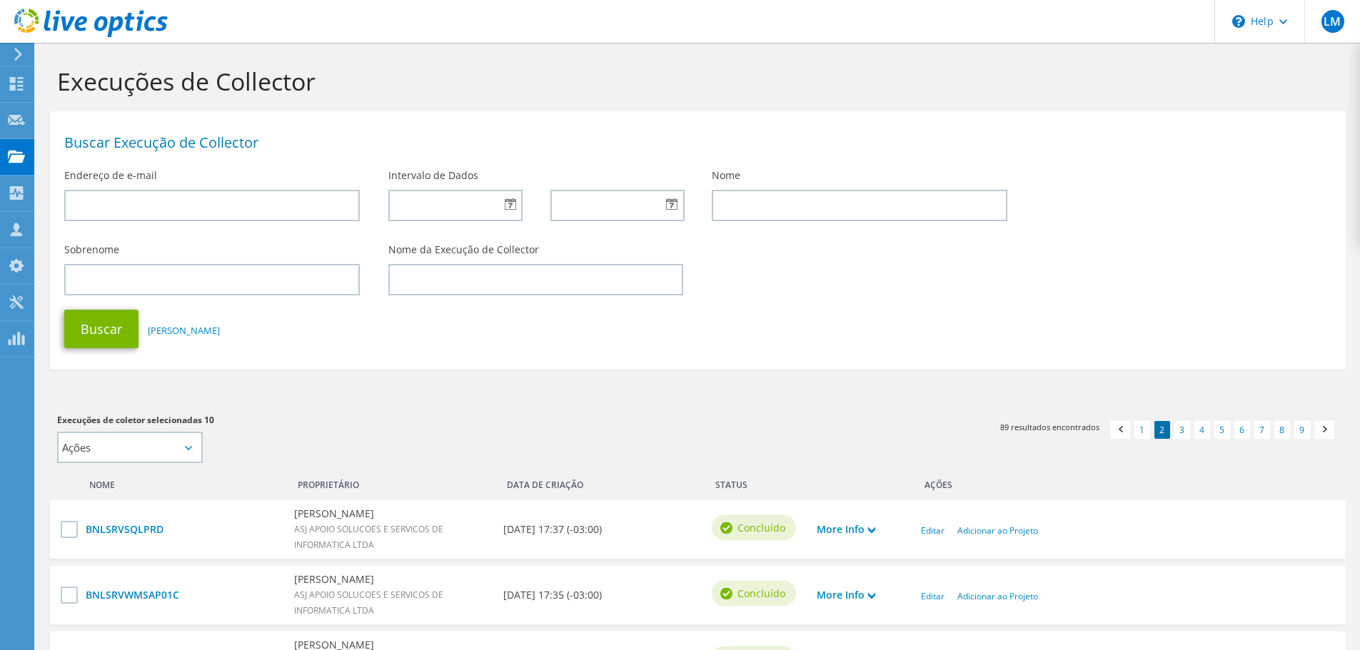
scroll to position [143, 0]
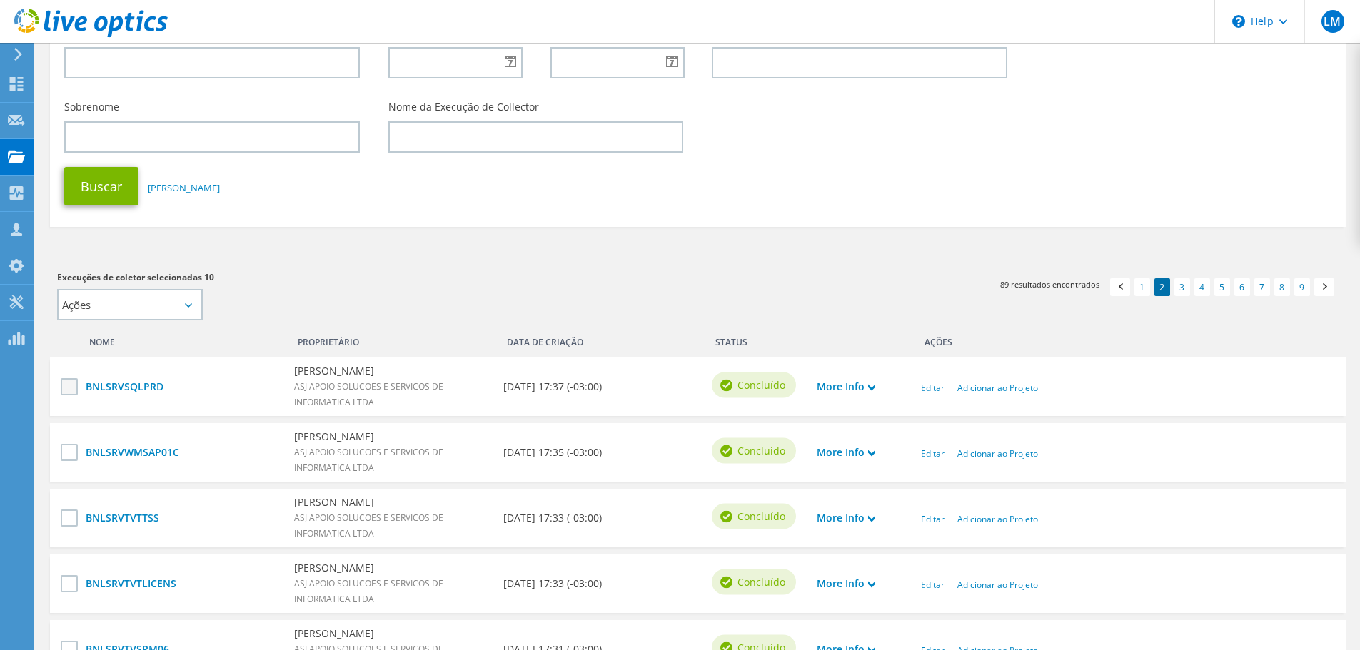
click at [70, 388] on label at bounding box center [71, 386] width 21 height 17
click at [0, 0] on input "checkbox" at bounding box center [0, 0] width 0 height 0
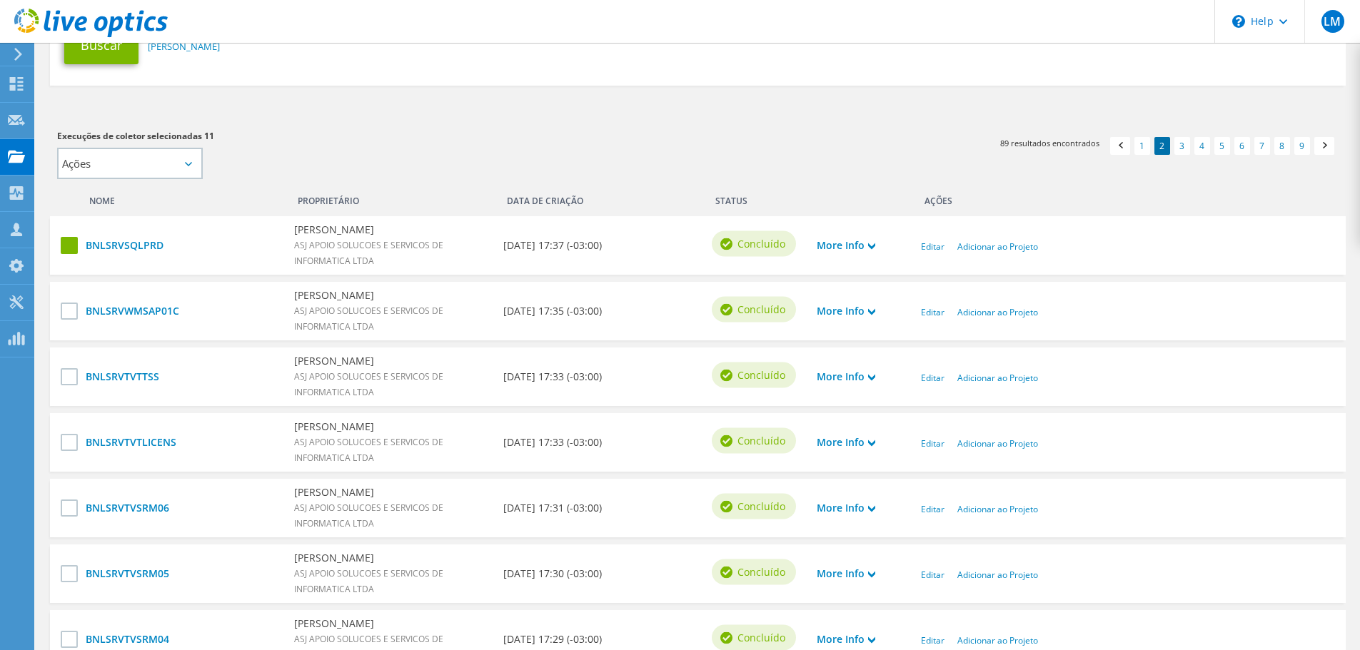
scroll to position [286, 0]
click at [72, 308] on label at bounding box center [71, 309] width 21 height 17
click at [0, 0] on input "checkbox" at bounding box center [0, 0] width 0 height 0
click at [67, 374] on label at bounding box center [71, 375] width 21 height 17
click at [0, 0] on input "checkbox" at bounding box center [0, 0] width 0 height 0
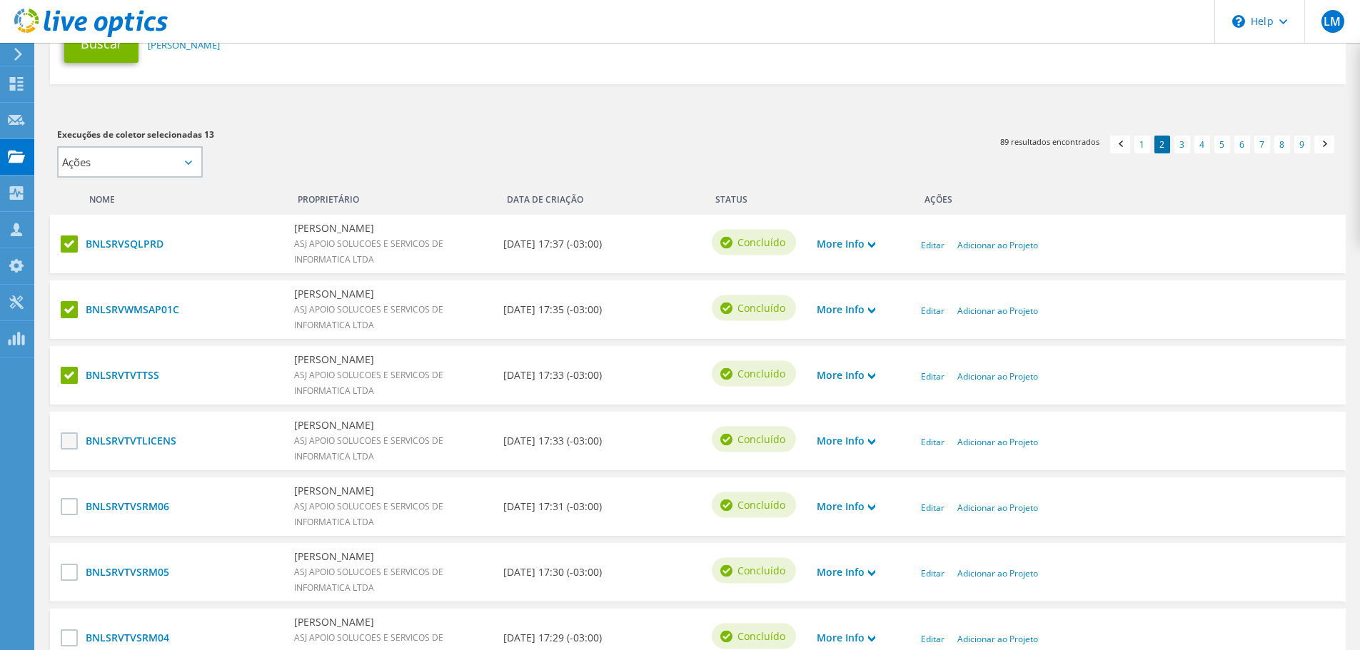
click at [69, 438] on label at bounding box center [71, 441] width 21 height 17
click at [0, 0] on input "checkbox" at bounding box center [0, 0] width 0 height 0
click at [64, 508] on label at bounding box center [71, 506] width 21 height 17
click at [0, 0] on input "checkbox" at bounding box center [0, 0] width 0 height 0
click at [64, 508] on label at bounding box center [71, 506] width 21 height 17
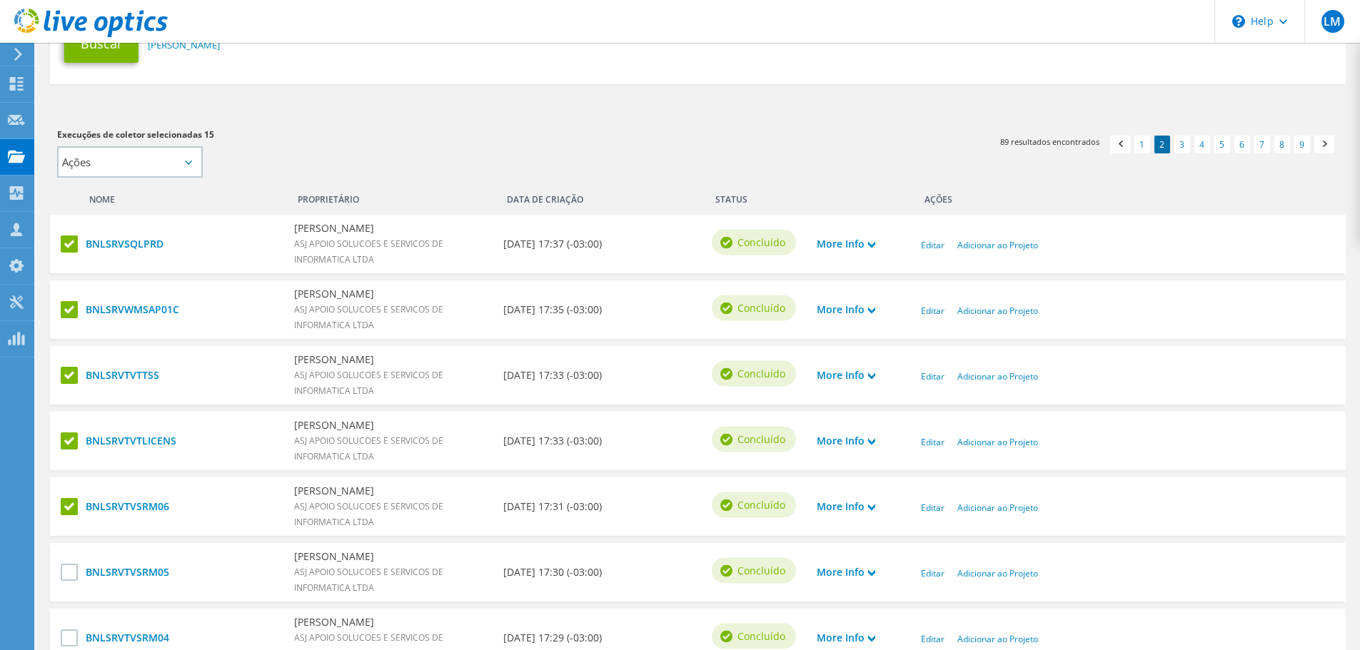
click at [0, 0] on input "checkbox" at bounding box center [0, 0] width 0 height 0
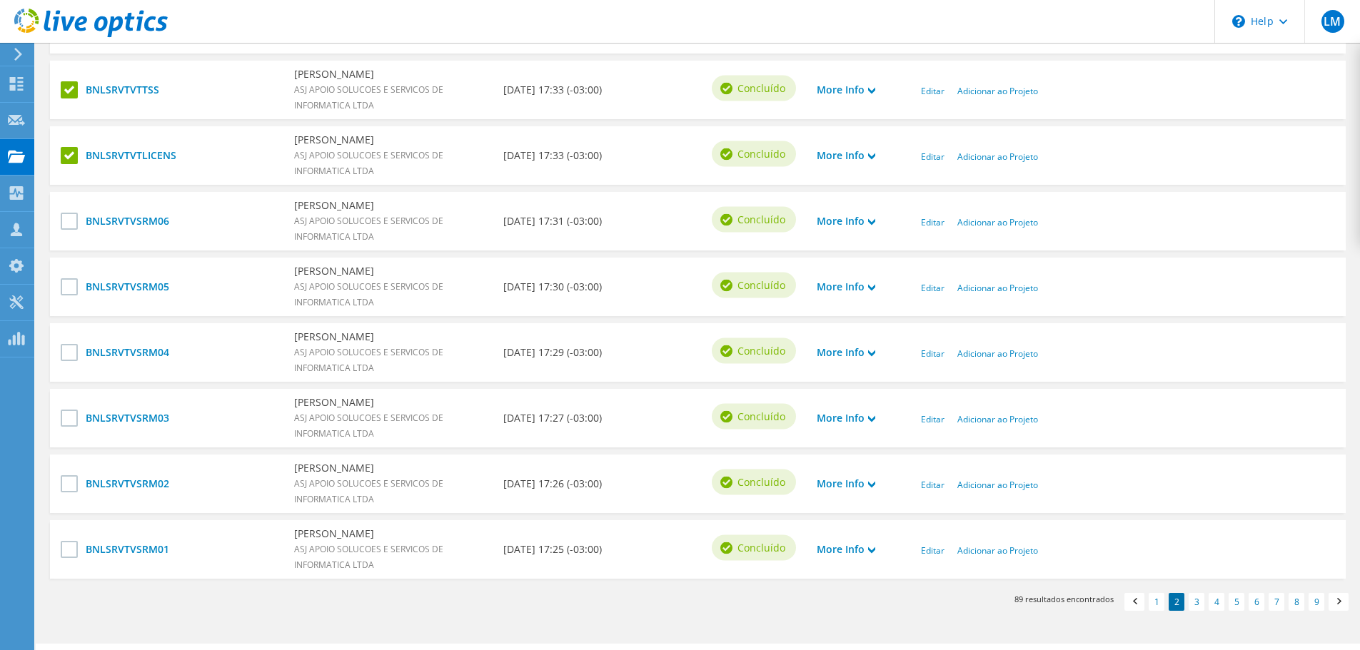
scroll to position [607, 0]
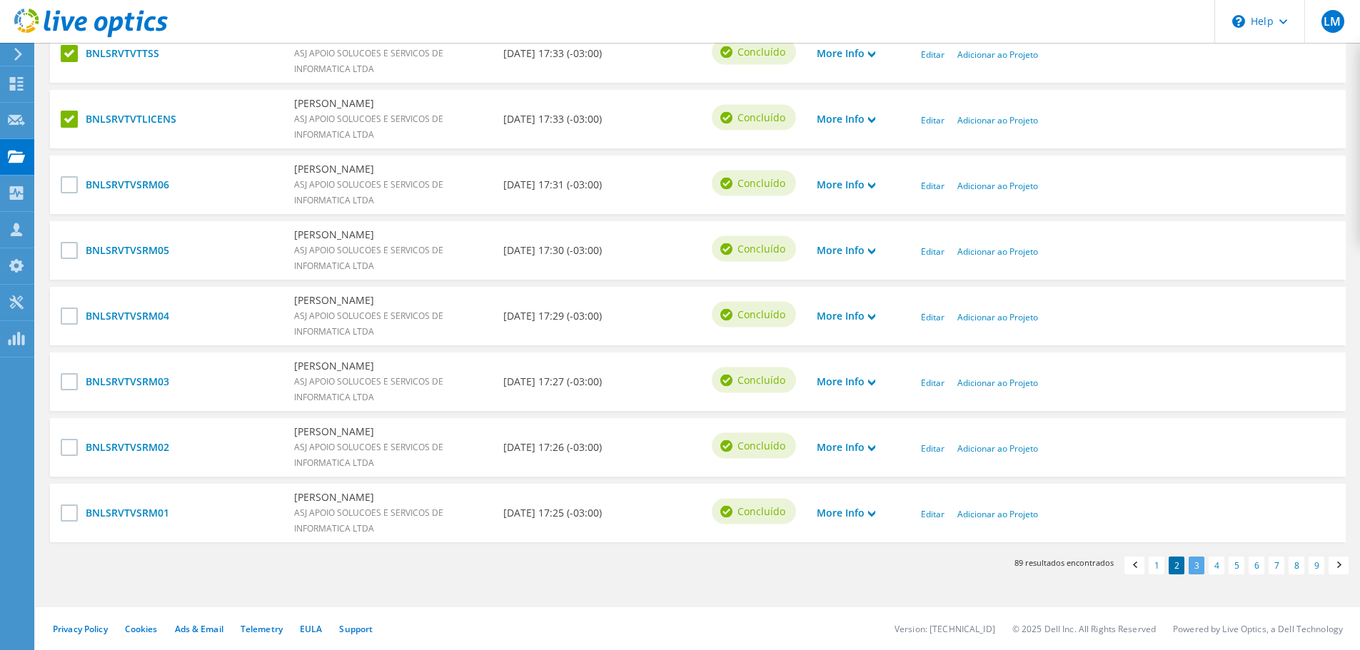
click at [1194, 568] on link "3" at bounding box center [1197, 566] width 16 height 18
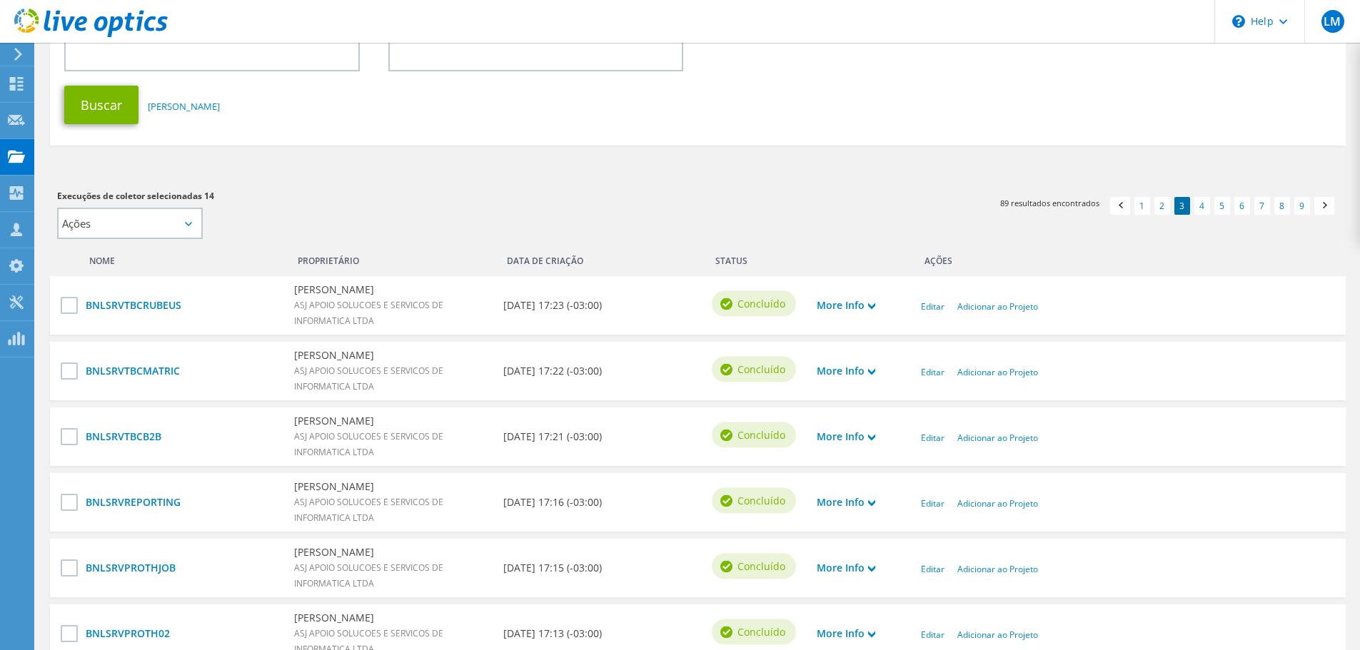
scroll to position [143, 0]
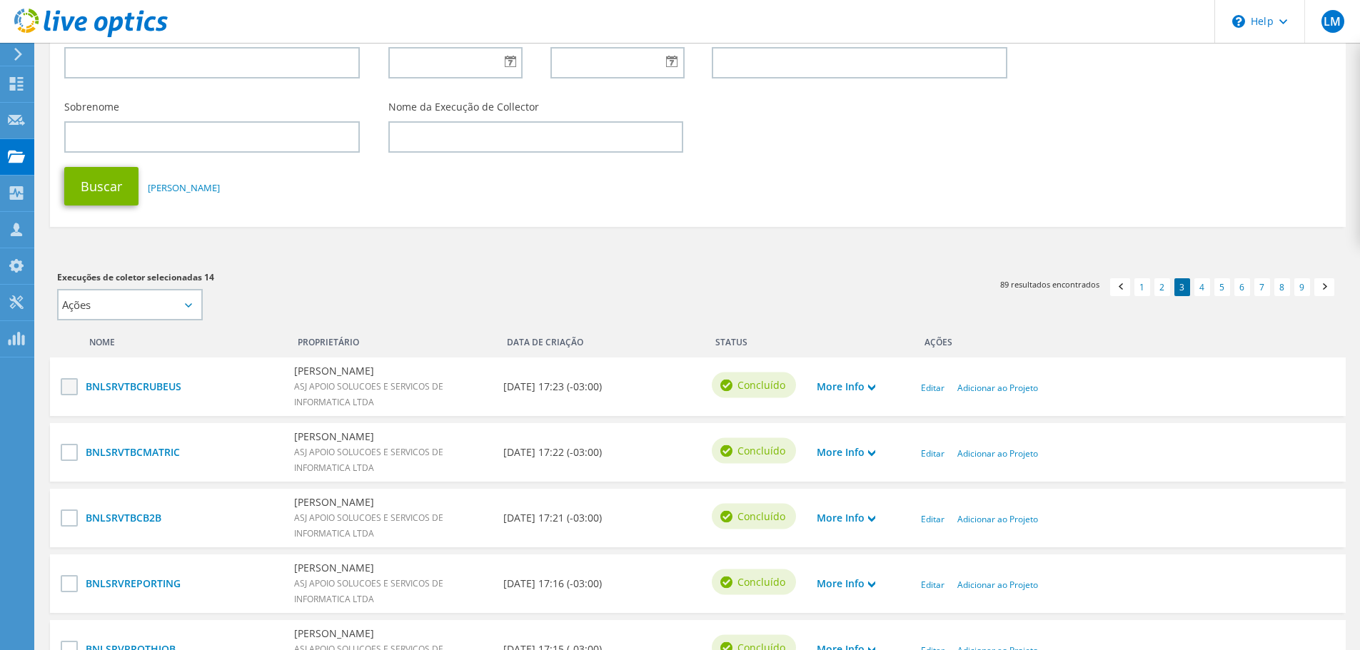
click at [71, 390] on label at bounding box center [71, 386] width 21 height 17
click at [0, 0] on input "checkbox" at bounding box center [0, 0] width 0 height 0
click at [66, 441] on div at bounding box center [74, 449] width 21 height 24
click at [70, 517] on label at bounding box center [71, 518] width 21 height 17
click at [0, 0] on input "checkbox" at bounding box center [0, 0] width 0 height 0
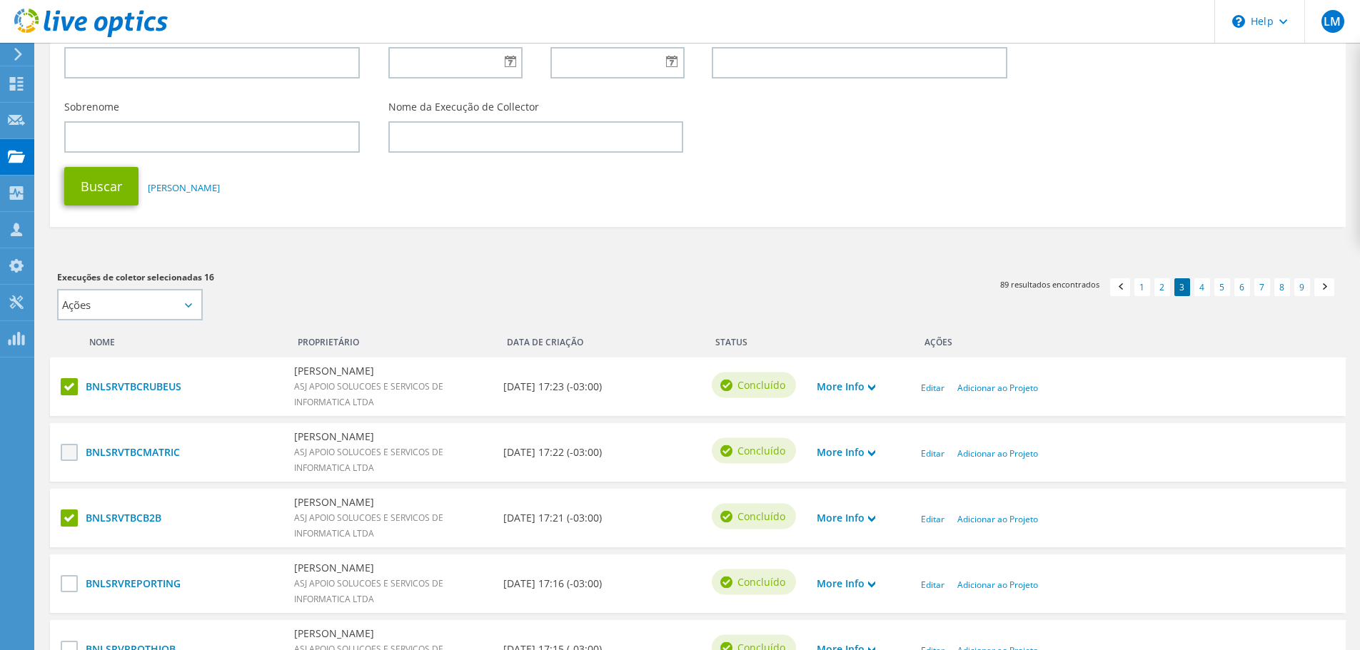
click at [63, 455] on label at bounding box center [71, 452] width 21 height 17
click at [0, 0] on input "checkbox" at bounding box center [0, 0] width 0 height 0
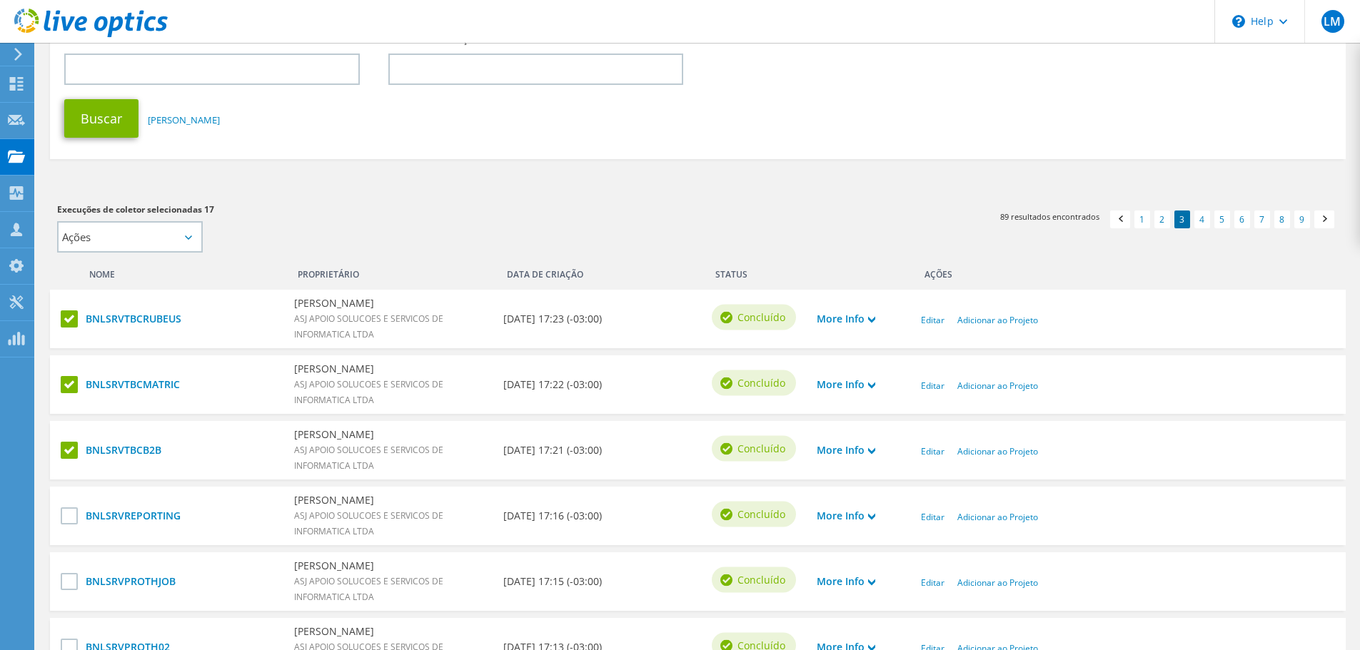
scroll to position [286, 0]
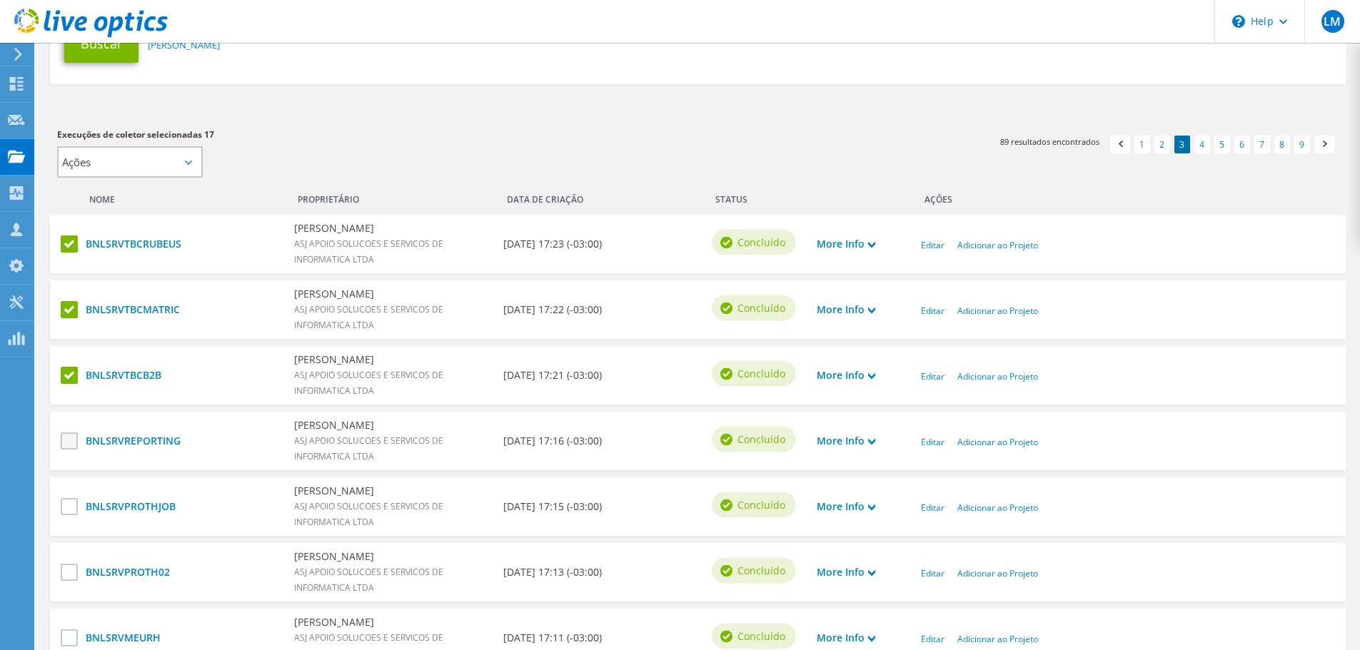
click at [68, 445] on label at bounding box center [71, 441] width 21 height 17
click at [0, 0] on input "checkbox" at bounding box center [0, 0] width 0 height 0
click at [61, 504] on label at bounding box center [71, 506] width 21 height 17
click at [0, 0] on input "checkbox" at bounding box center [0, 0] width 0 height 0
drag, startPoint x: 68, startPoint y: 572, endPoint x: 162, endPoint y: 534, distance: 101.8
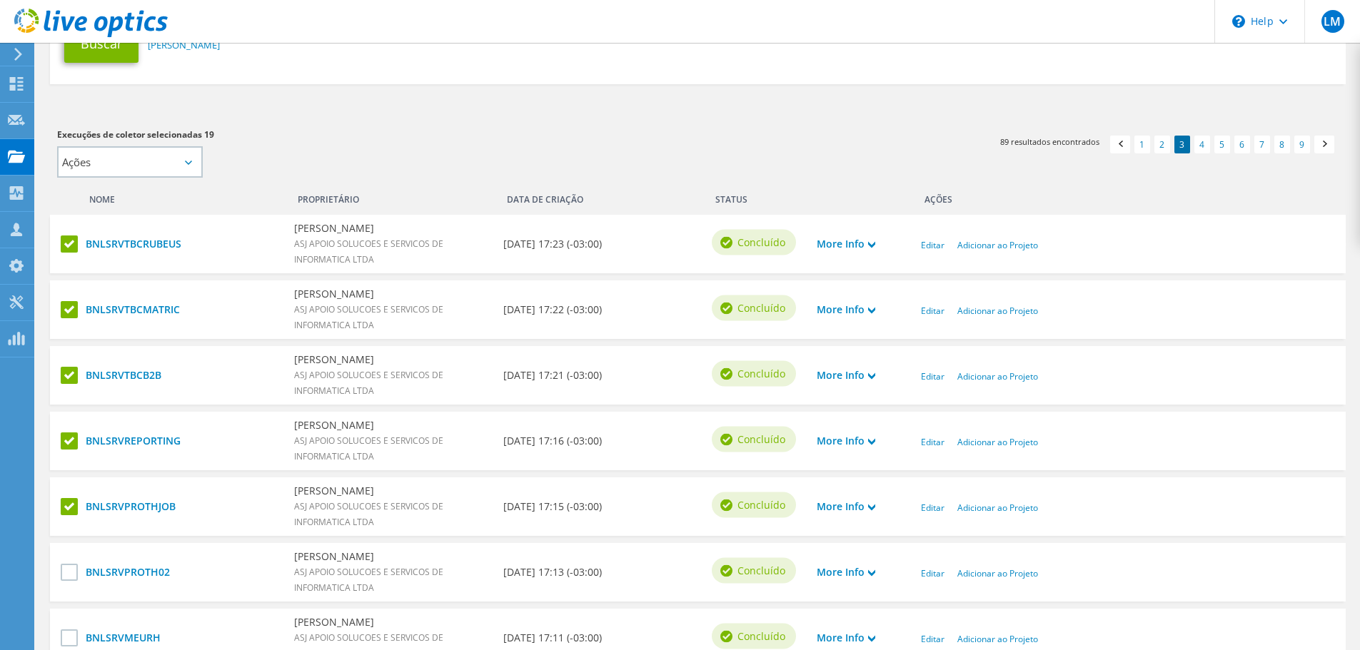
click at [69, 572] on label at bounding box center [71, 572] width 21 height 17
click at [0, 0] on input "checkbox" at bounding box center [0, 0] width 0 height 0
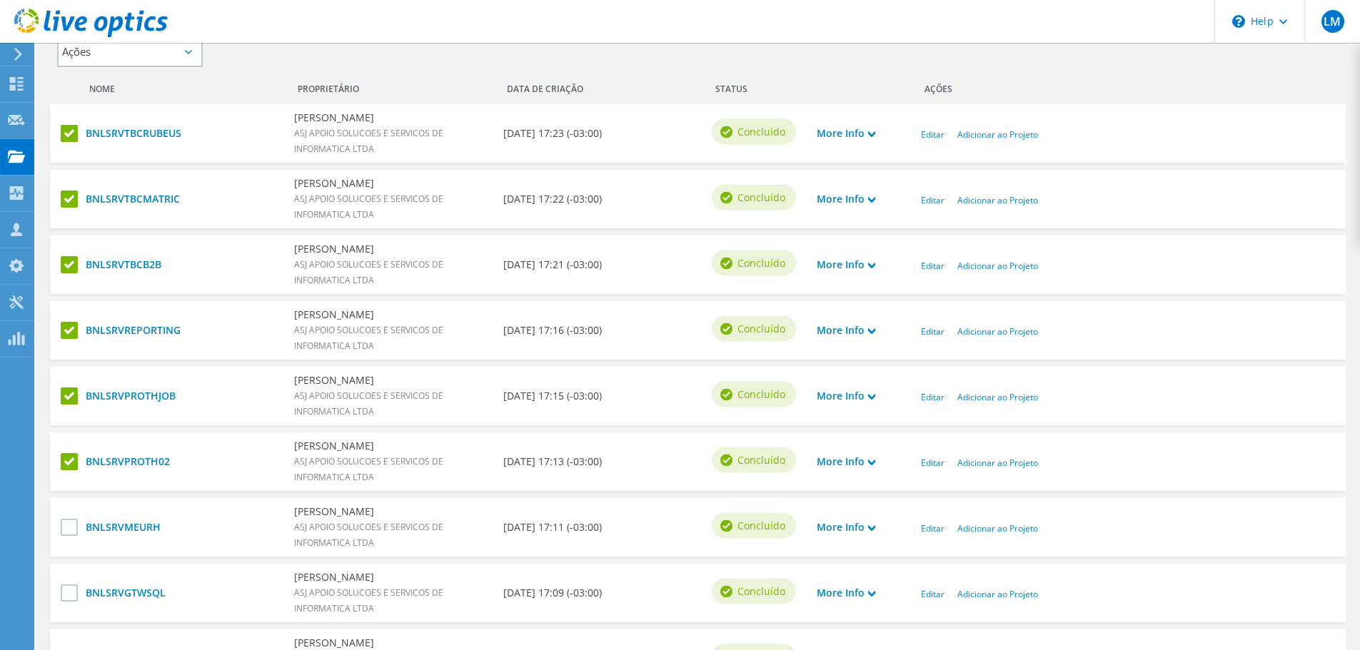
scroll to position [500, 0]
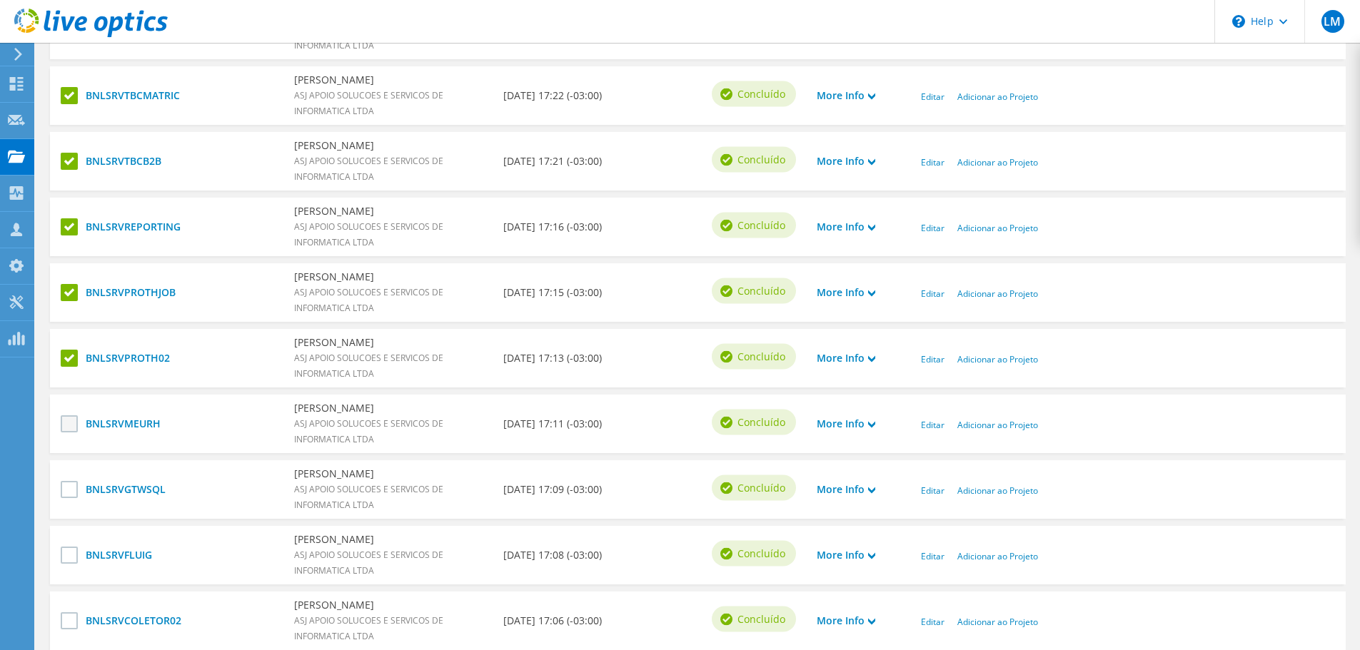
click at [72, 425] on label at bounding box center [71, 423] width 21 height 17
click at [0, 0] on input "checkbox" at bounding box center [0, 0] width 0 height 0
drag, startPoint x: 68, startPoint y: 490, endPoint x: 76, endPoint y: 525, distance: 35.2
click at [67, 490] on label at bounding box center [71, 489] width 21 height 17
click at [0, 0] on input "checkbox" at bounding box center [0, 0] width 0 height 0
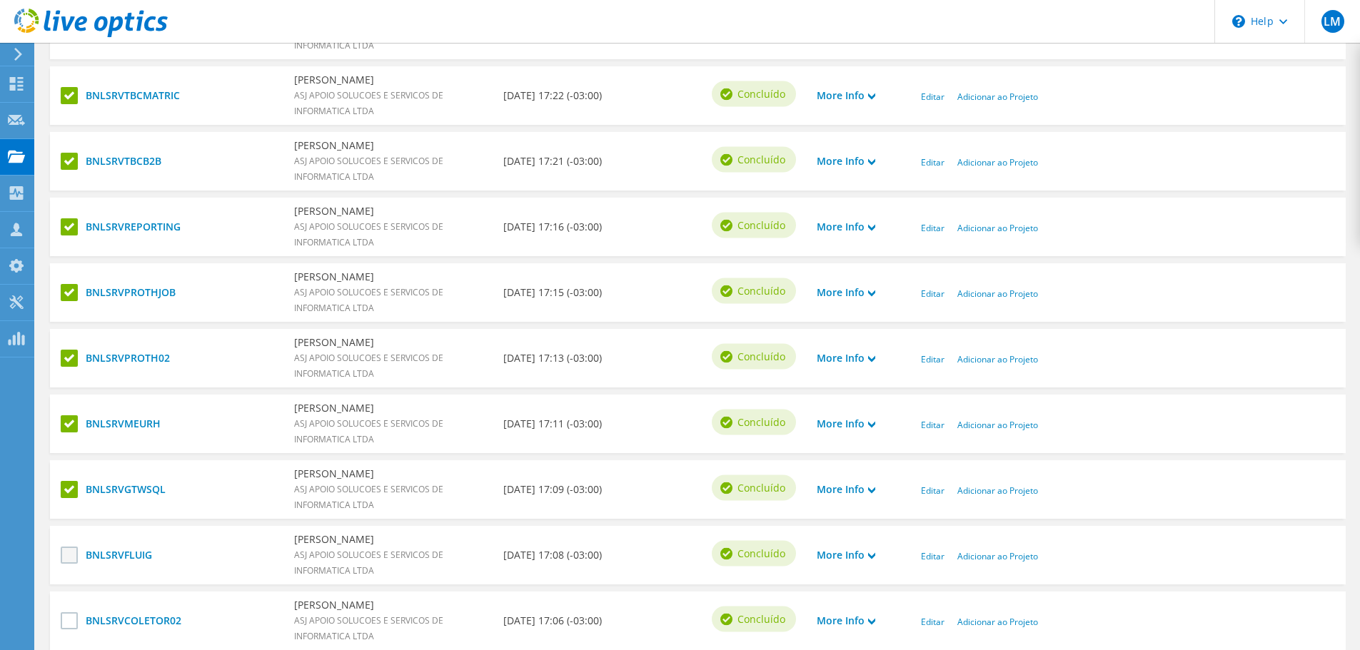
click at [69, 555] on label at bounding box center [71, 555] width 21 height 17
click at [0, 0] on input "checkbox" at bounding box center [0, 0] width 0 height 0
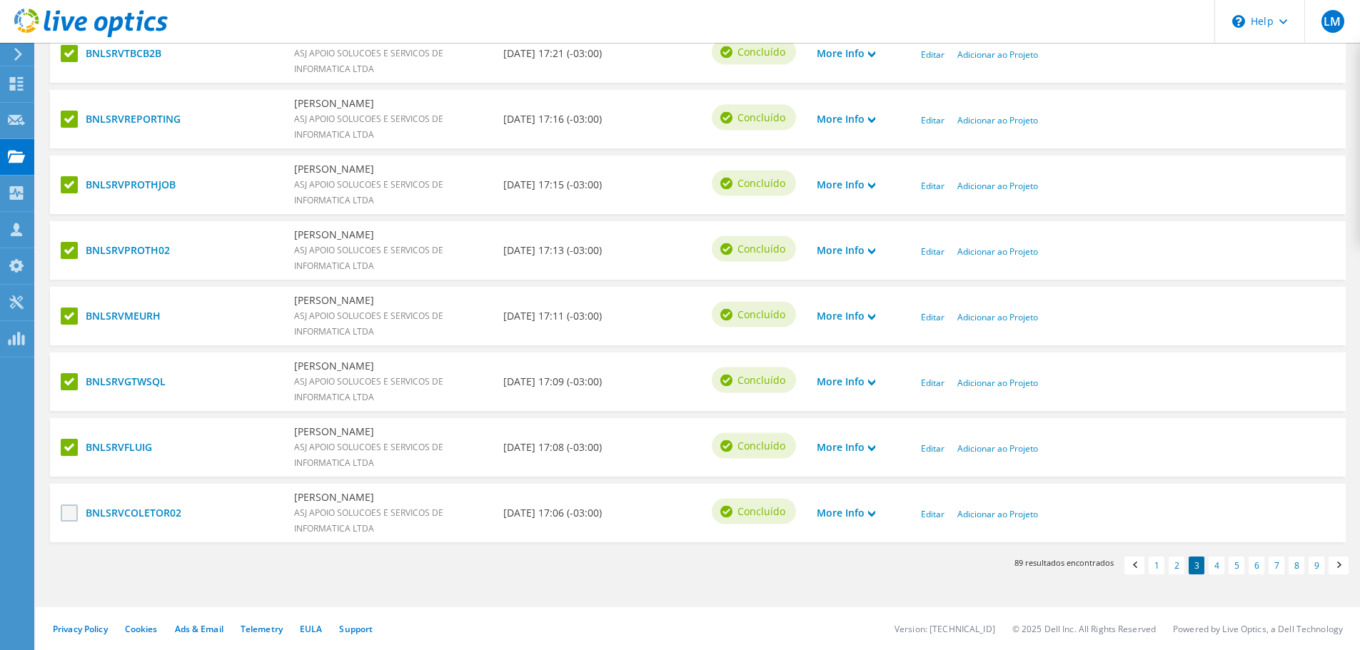
click at [72, 515] on label at bounding box center [71, 513] width 21 height 17
click at [0, 0] on input "checkbox" at bounding box center [0, 0] width 0 height 0
click at [1211, 570] on link "4" at bounding box center [1217, 566] width 16 height 18
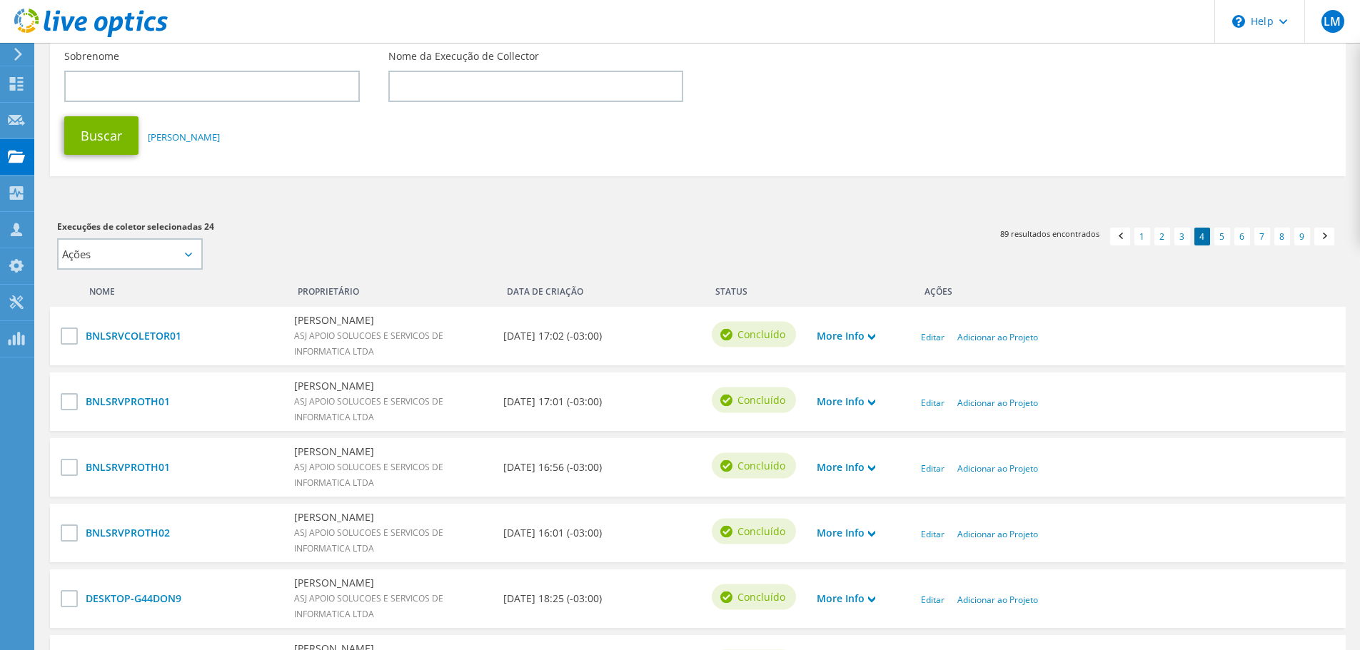
scroll to position [214, 0]
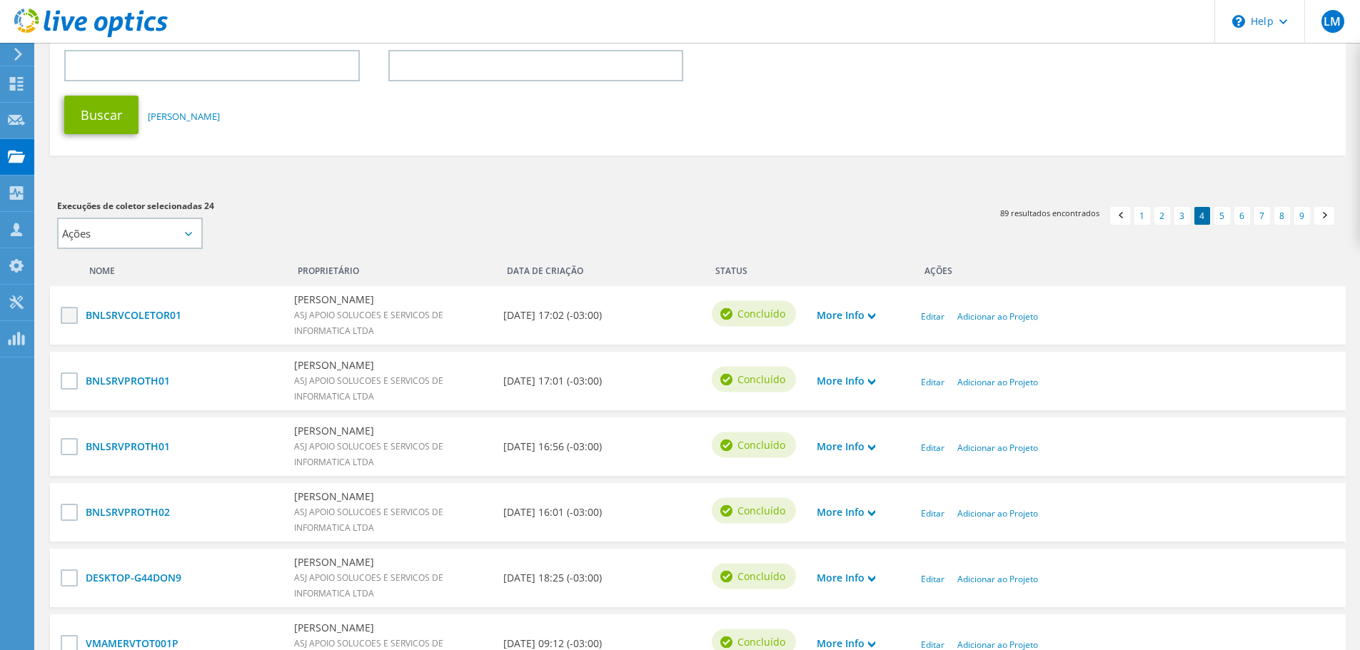
click at [61, 317] on label at bounding box center [71, 315] width 21 height 17
click at [0, 0] on input "checkbox" at bounding box center [0, 0] width 0 height 0
click at [61, 379] on label at bounding box center [71, 381] width 21 height 17
click at [0, 0] on input "checkbox" at bounding box center [0, 0] width 0 height 0
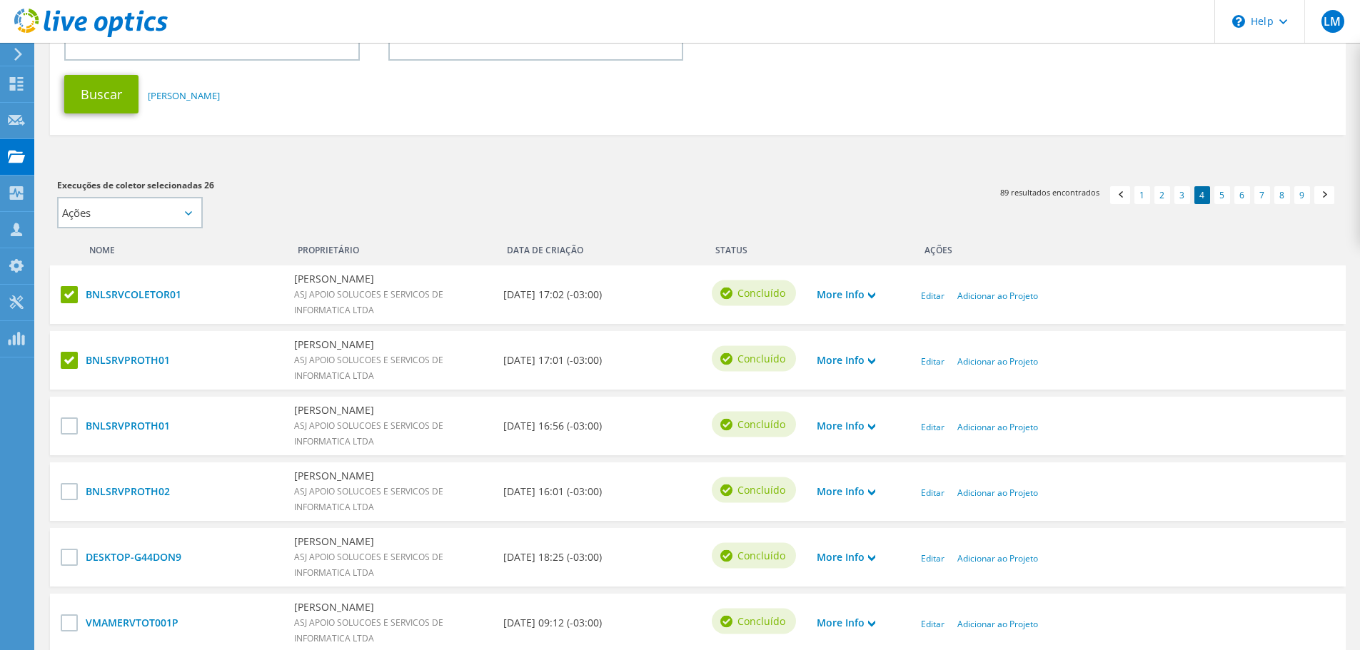
scroll to position [71, 0]
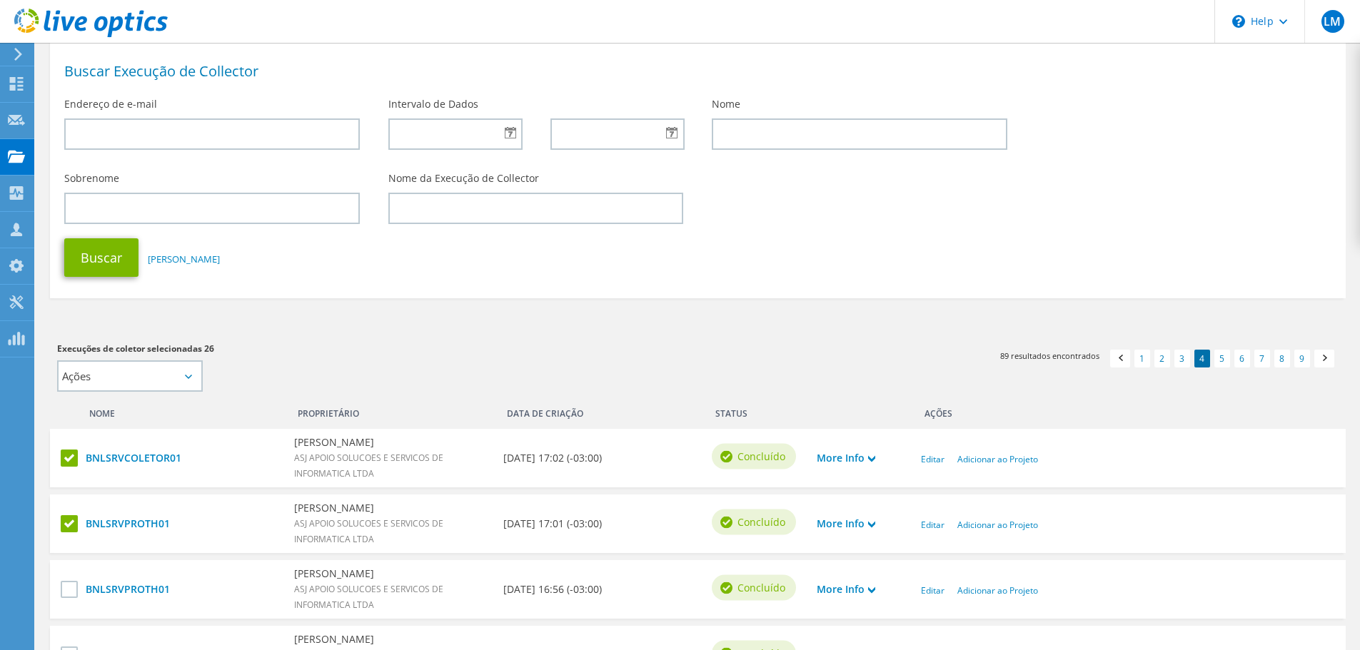
click at [191, 376] on icon at bounding box center [188, 377] width 7 height 4
click at [186, 373] on select "Ações Adicionar a novo projeto" at bounding box center [130, 375] width 146 height 31
select select "new_proj"
click at [57, 360] on select "Ações Adicionar a novo projeto" at bounding box center [130, 375] width 146 height 31
click at [277, 384] on input "text" at bounding box center [283, 375] width 134 height 31
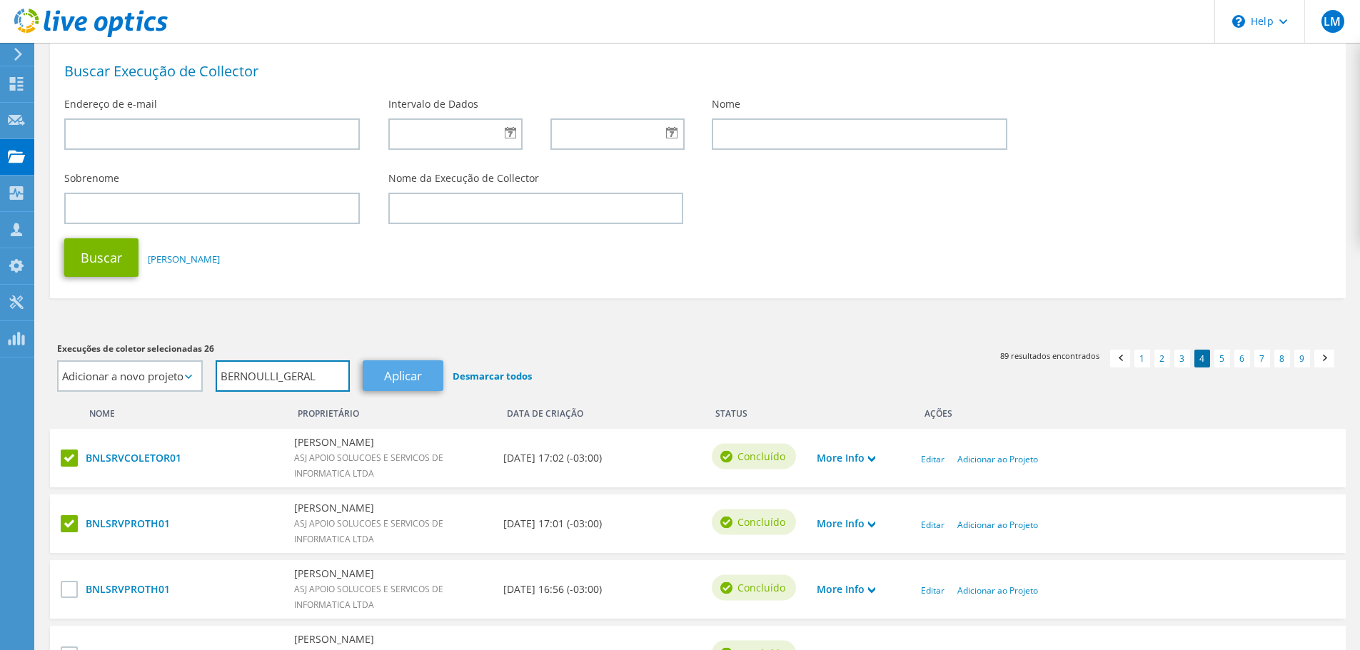
type input "BERNOULLI_GERAL"
click at [409, 374] on link "Aplicar" at bounding box center [403, 375] width 81 height 31
select select "Ações"
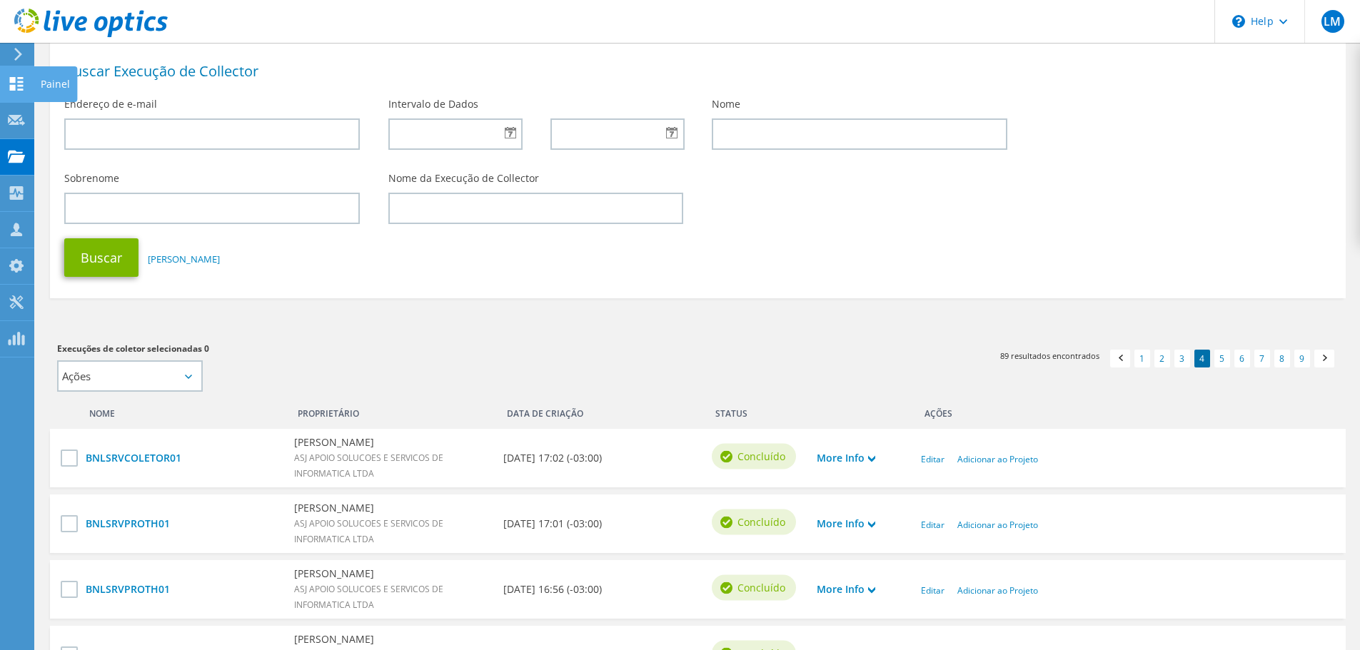
click at [22, 91] on div at bounding box center [16, 86] width 17 height 16
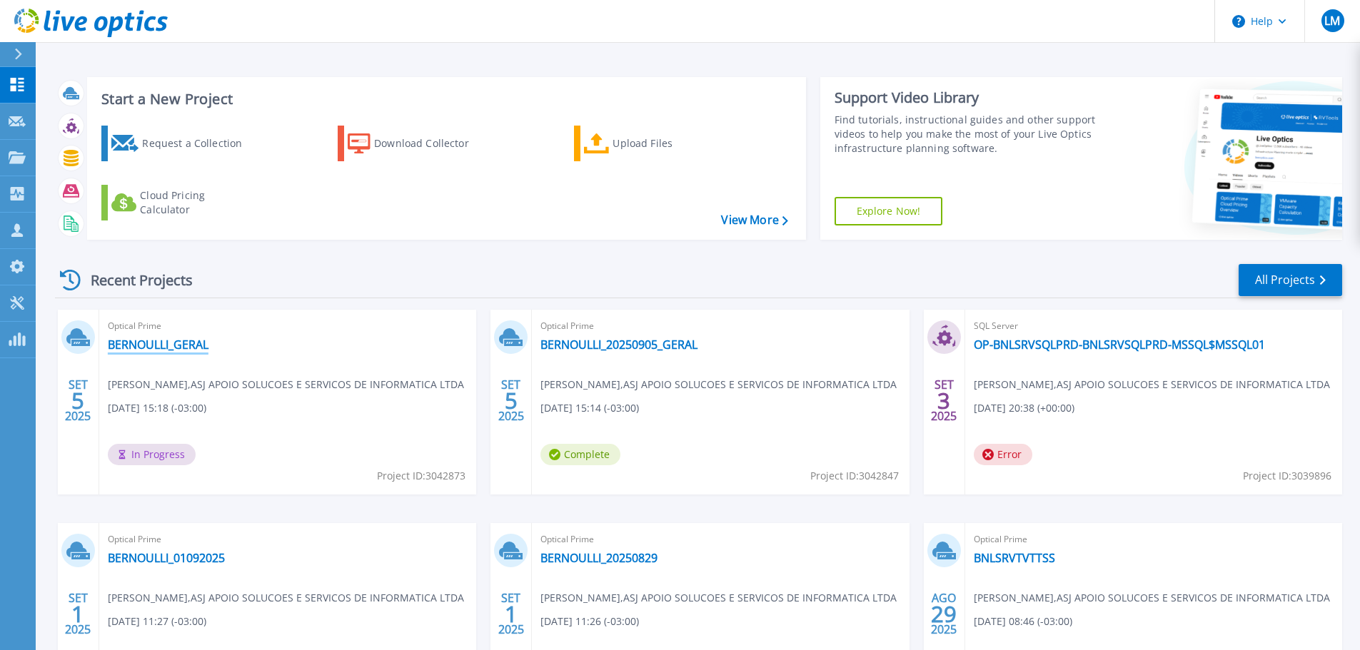
click at [166, 344] on link "BERNOULLI_GERAL" at bounding box center [158, 345] width 101 height 14
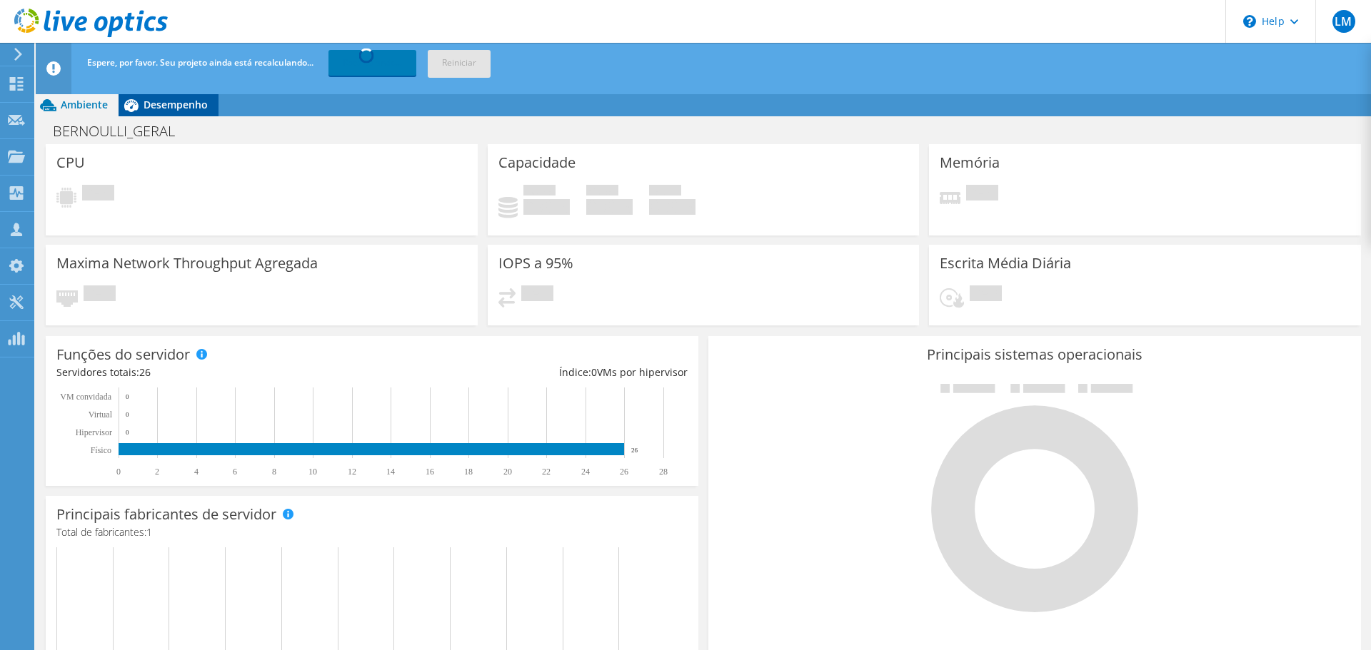
click at [170, 104] on span "Desempenho" at bounding box center [175, 105] width 64 height 14
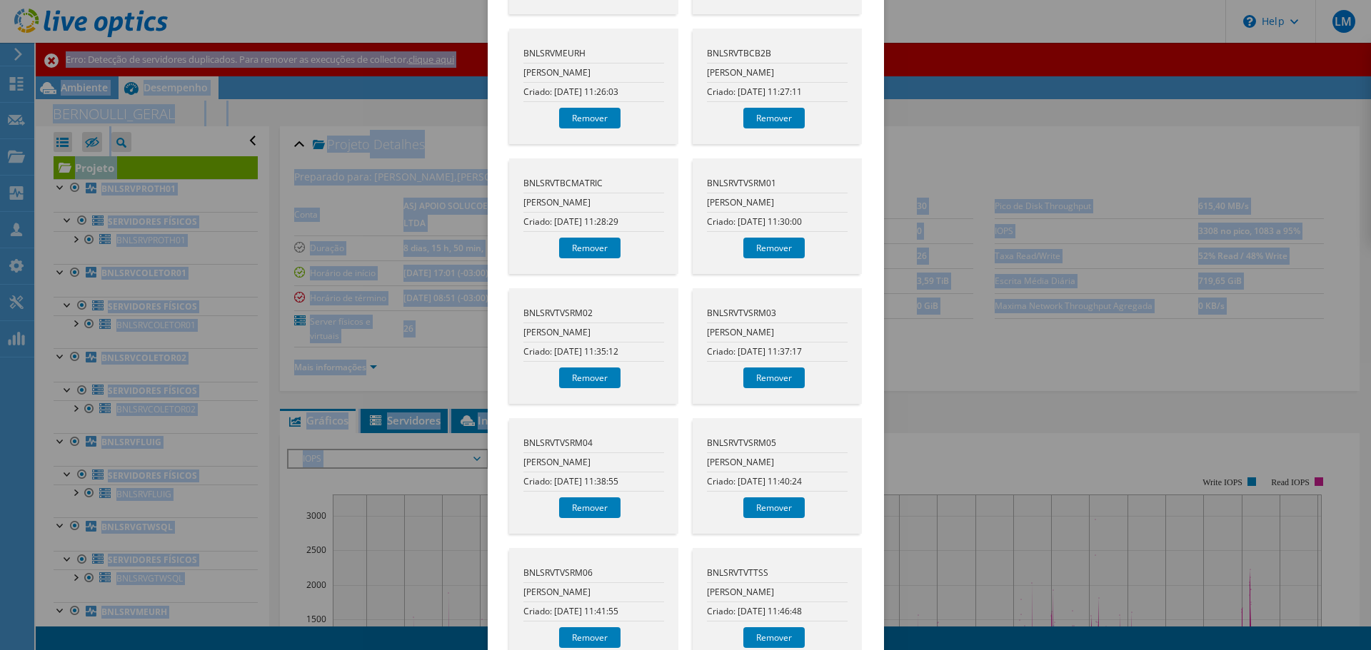
scroll to position [1336, 0]
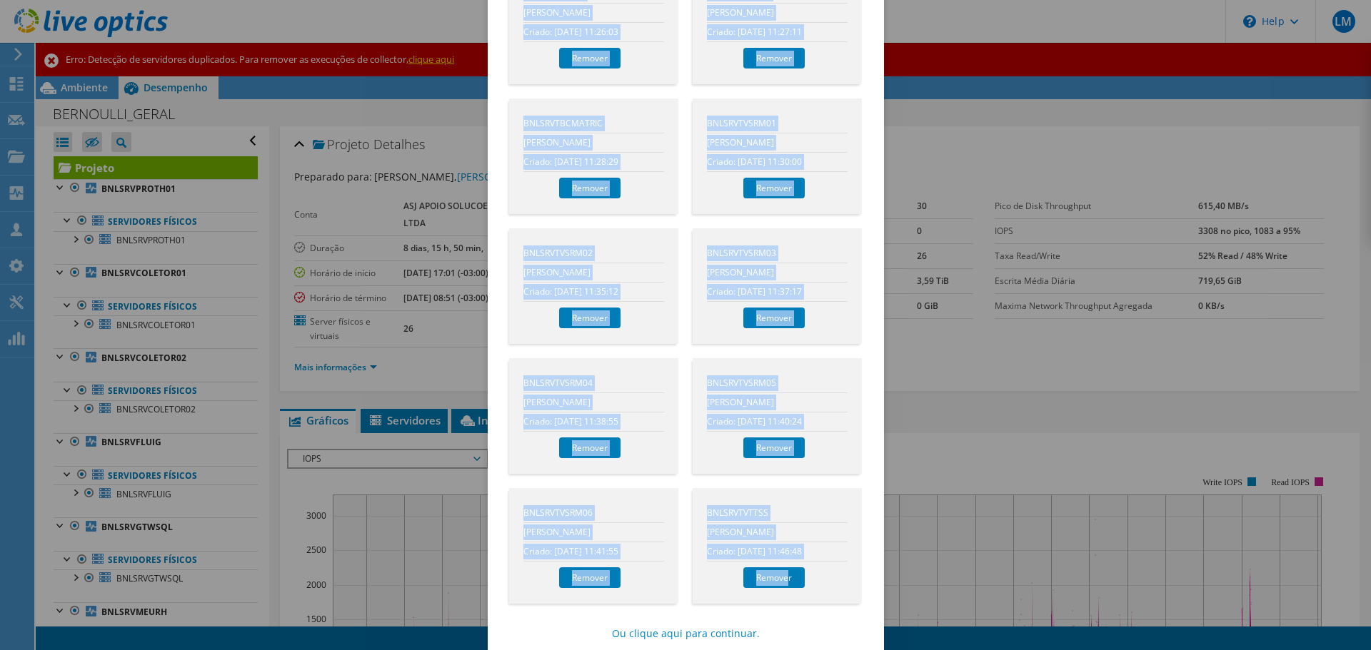
drag, startPoint x: 495, startPoint y: 214, endPoint x: 784, endPoint y: 582, distance: 467.2
click at [710, 626] on link "Ou clique aqui para continuar." at bounding box center [686, 634] width 148 height 16
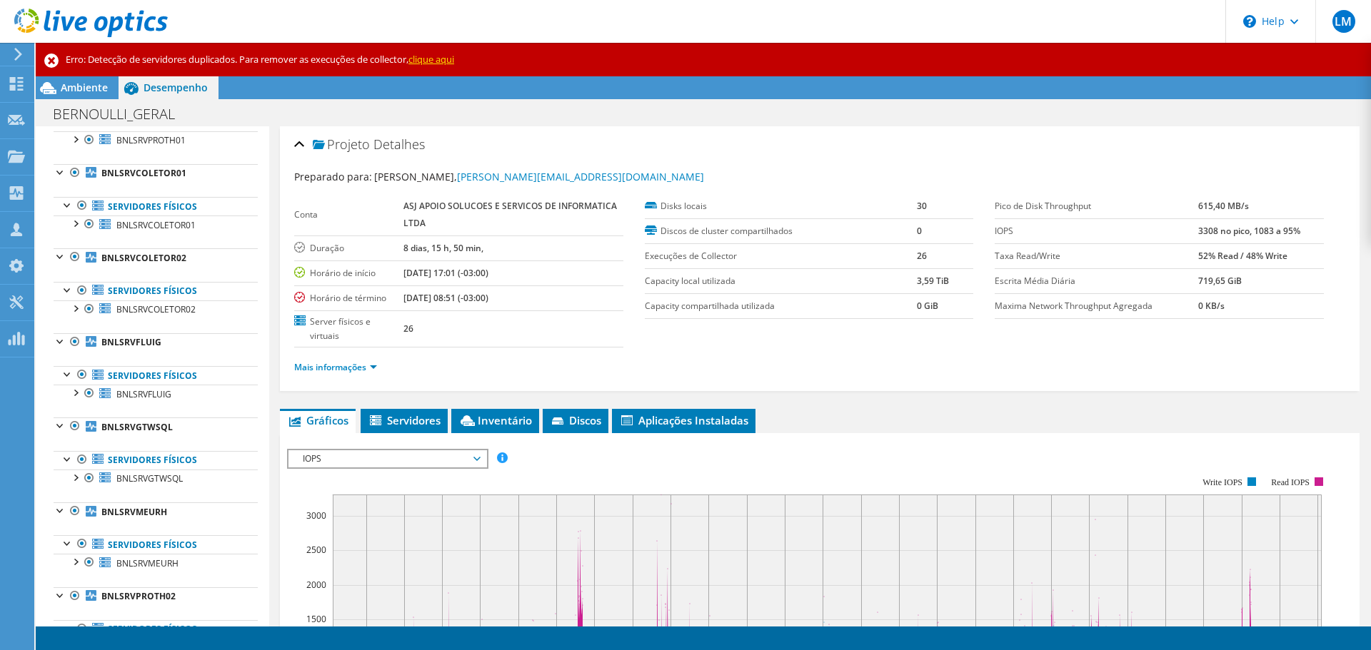
scroll to position [0, 0]
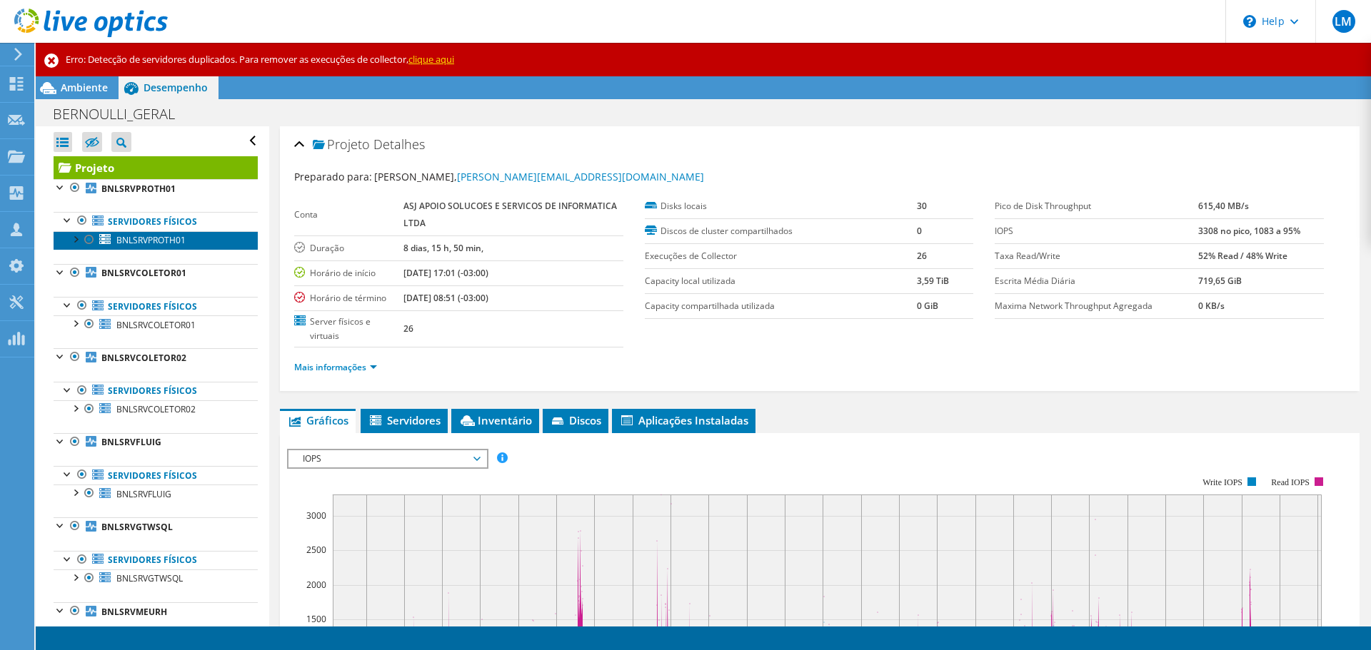
click at [156, 246] on span "BNLSRVPROTH01" at bounding box center [150, 240] width 69 height 12
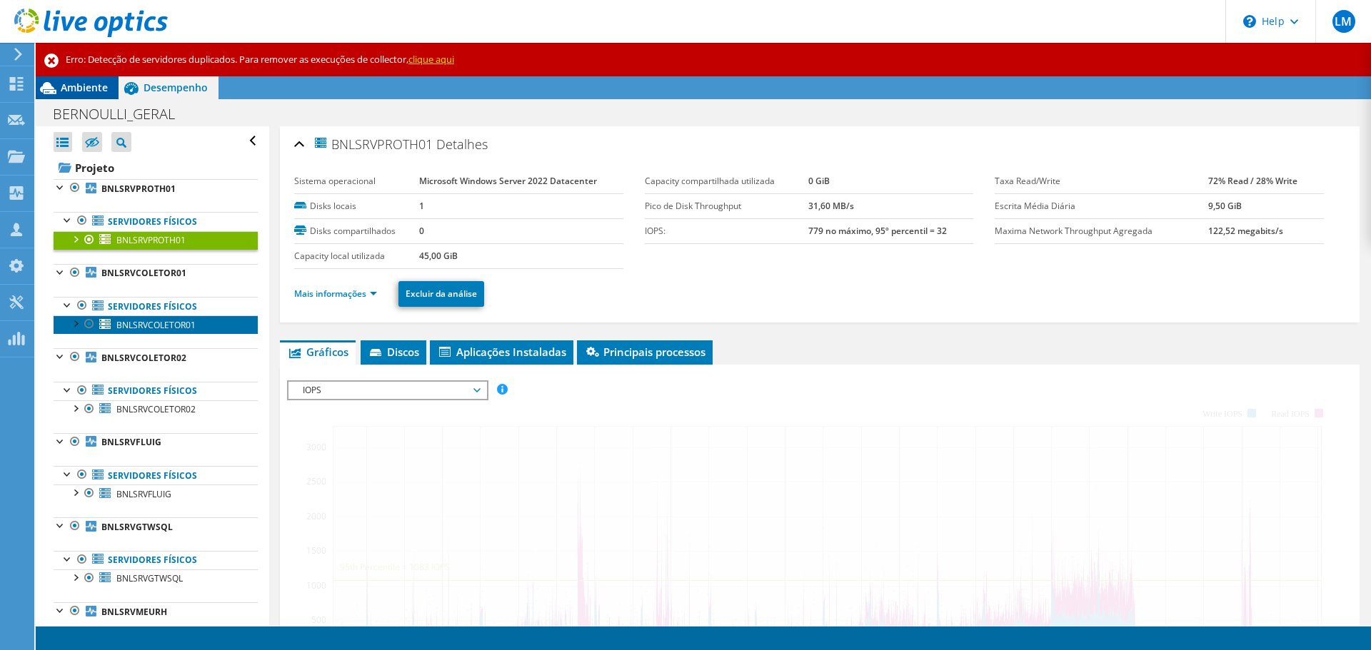
drag, startPoint x: 161, startPoint y: 328, endPoint x: 79, endPoint y: 91, distance: 250.6
click at [161, 328] on span "BNLSRVCOLETOR01" at bounding box center [155, 325] width 79 height 12
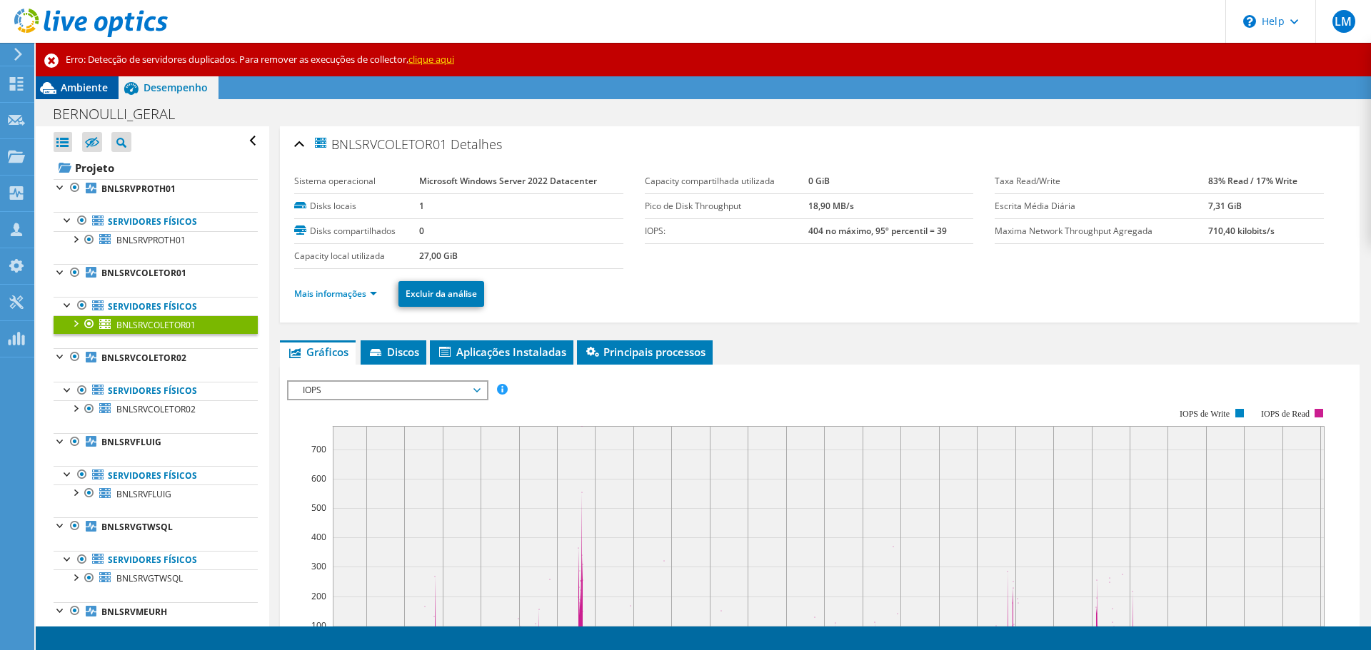
click at [77, 89] on span "Ambiente" at bounding box center [84, 88] width 47 height 14
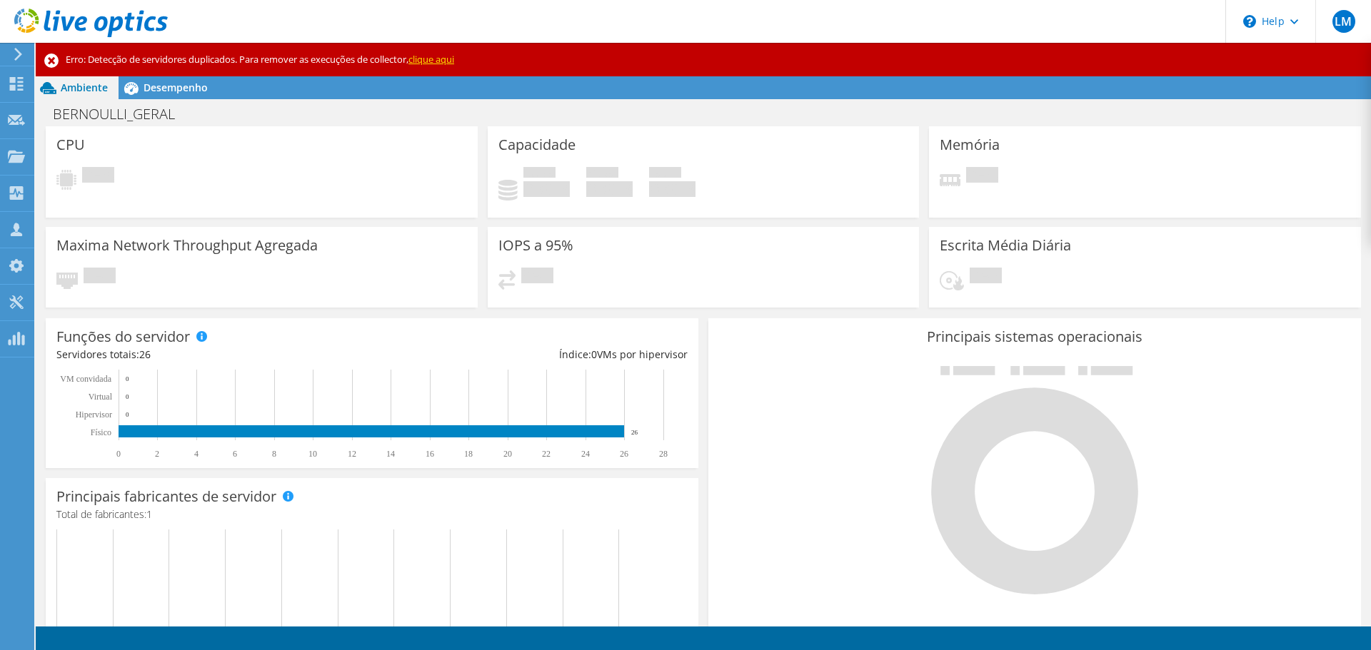
click at [11, 50] on div at bounding box center [16, 54] width 16 height 13
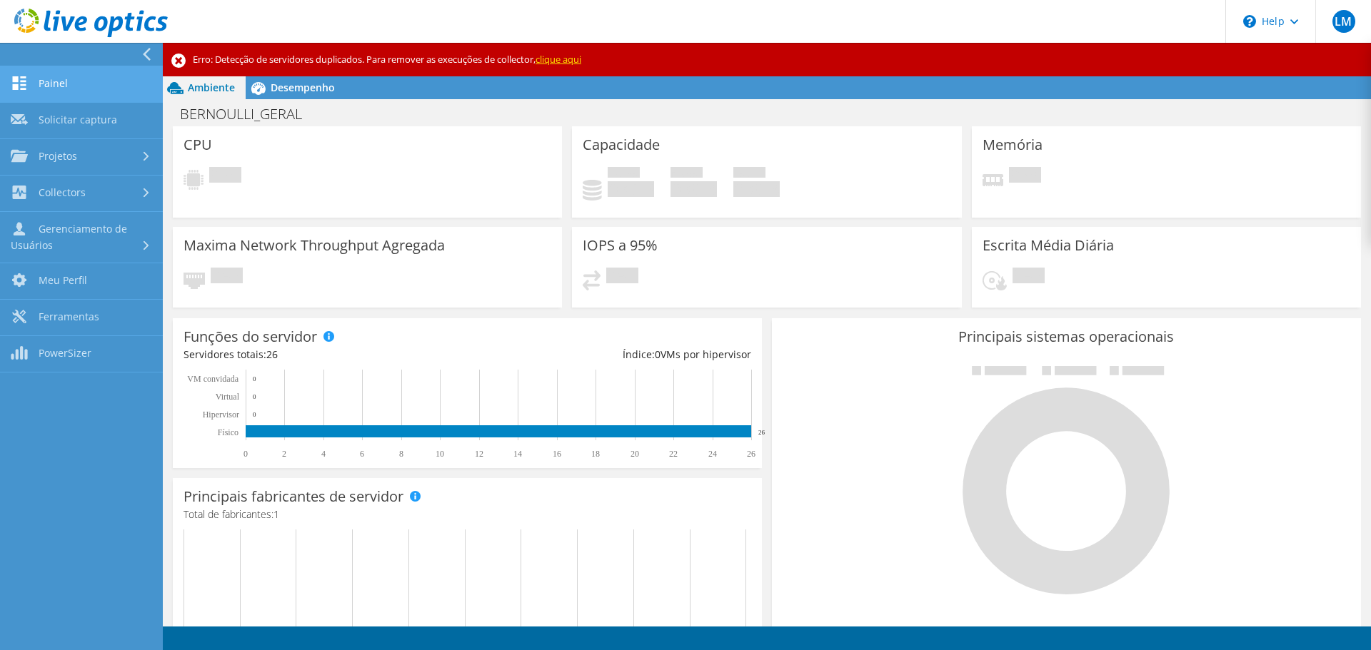
click at [54, 89] on link "Painel" at bounding box center [81, 84] width 163 height 36
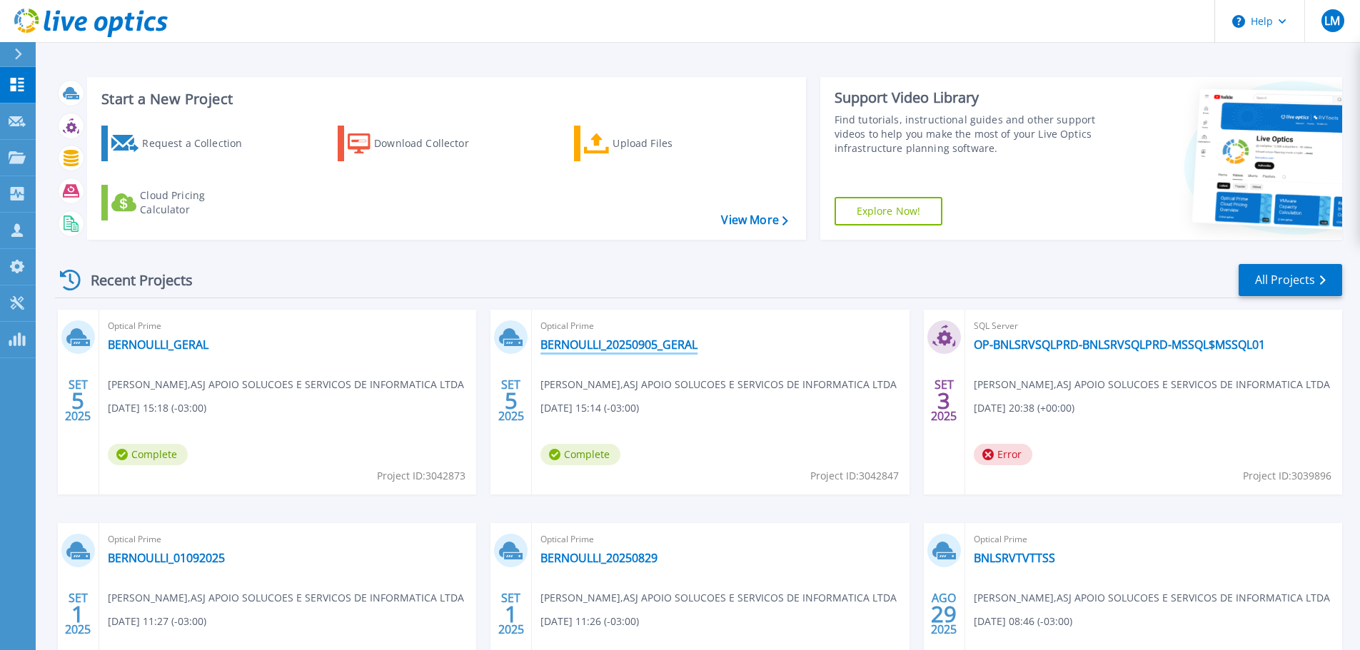
click at [619, 340] on link "BERNOULLI_20250905_GERAL" at bounding box center [618, 345] width 157 height 14
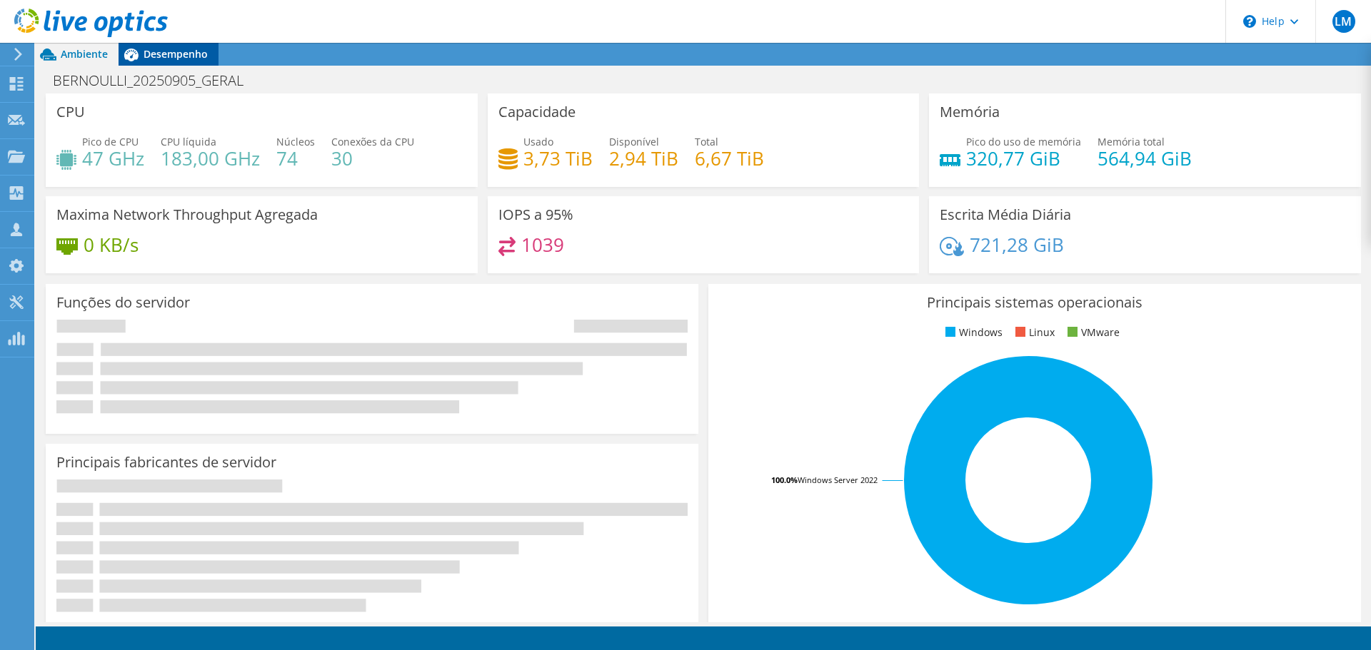
click at [0, 0] on div at bounding box center [0, 0] width 0 height 0
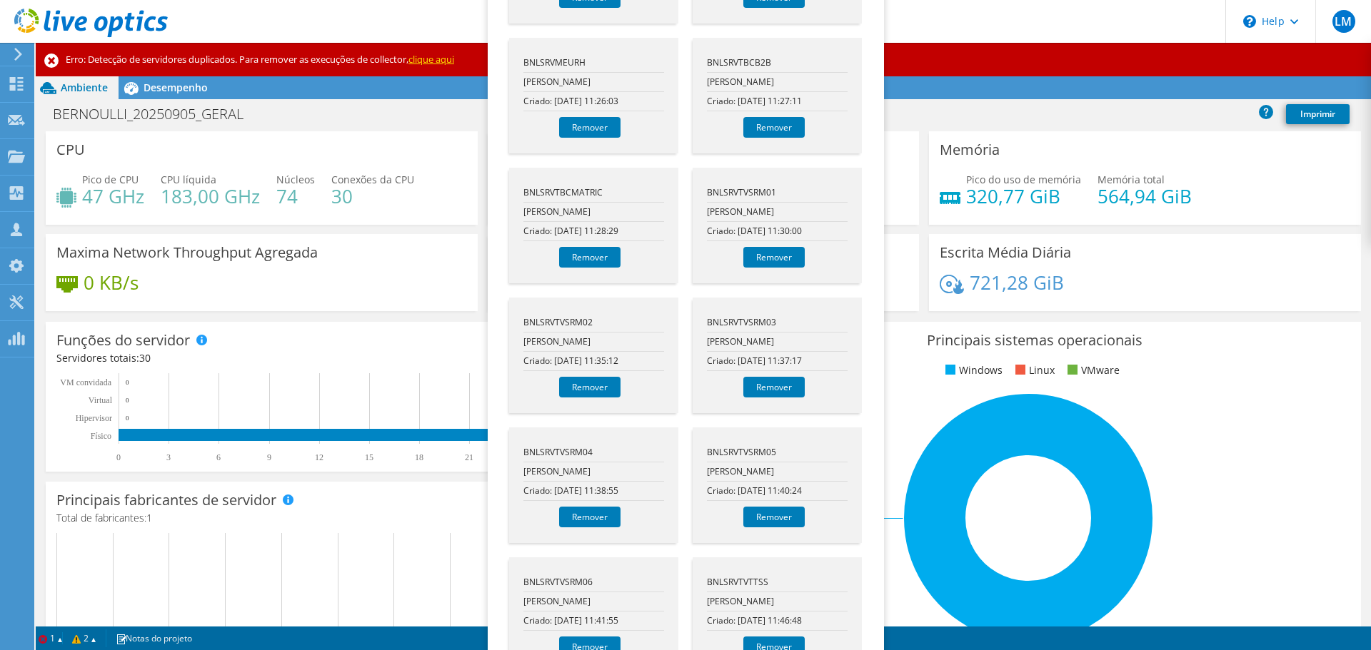
scroll to position [1595, 0]
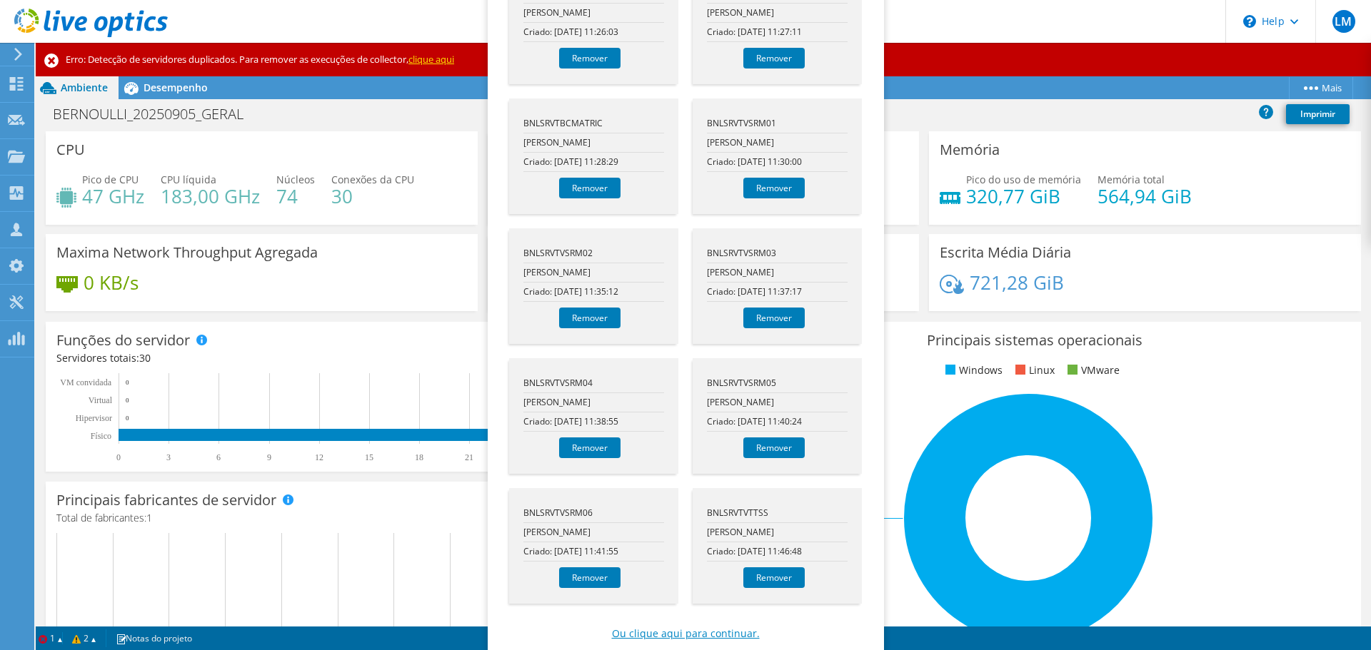
click at [704, 626] on link "Ou clique aqui para continuar." at bounding box center [686, 634] width 148 height 16
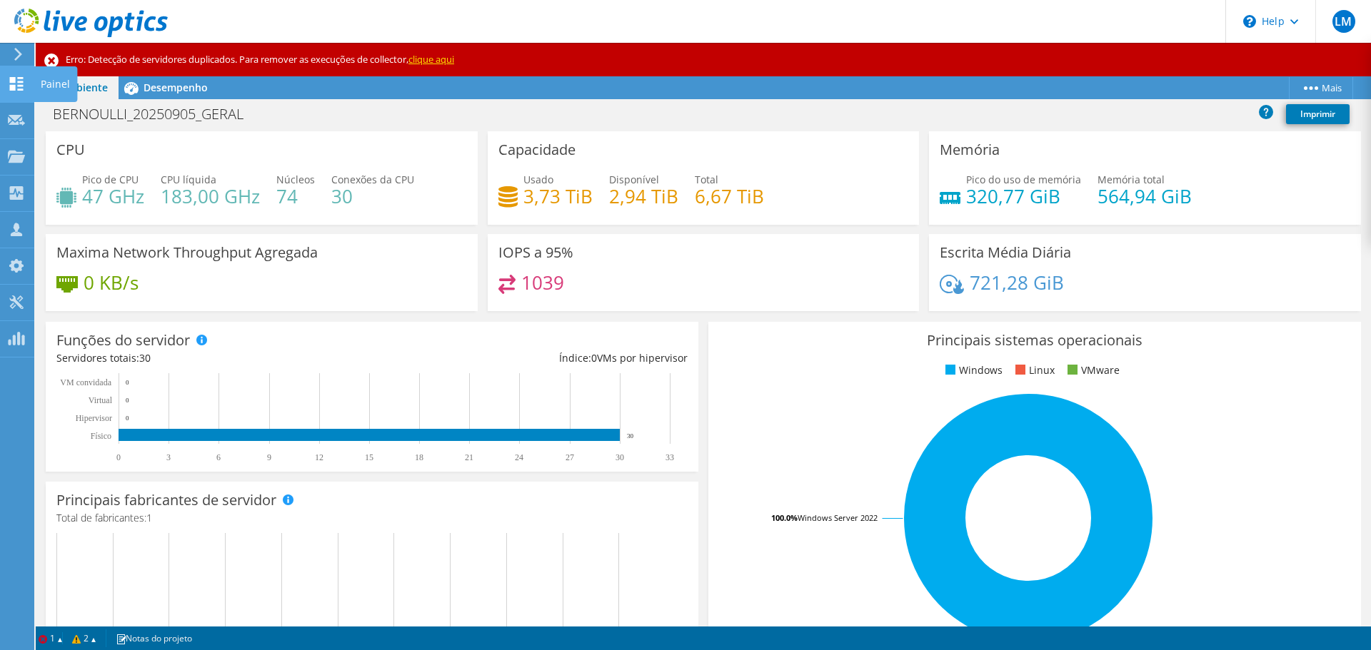
click at [13, 88] on use at bounding box center [17, 84] width 14 height 14
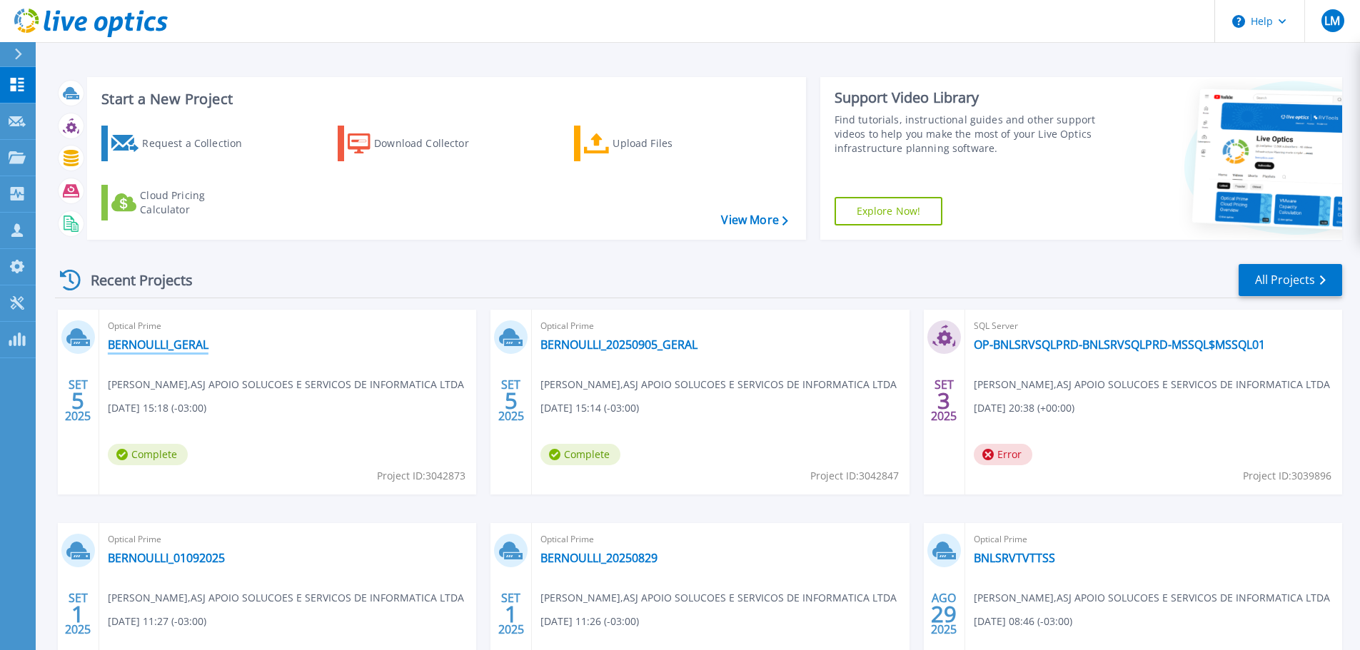
click at [176, 350] on link "BERNOULLI_GERAL" at bounding box center [158, 345] width 101 height 14
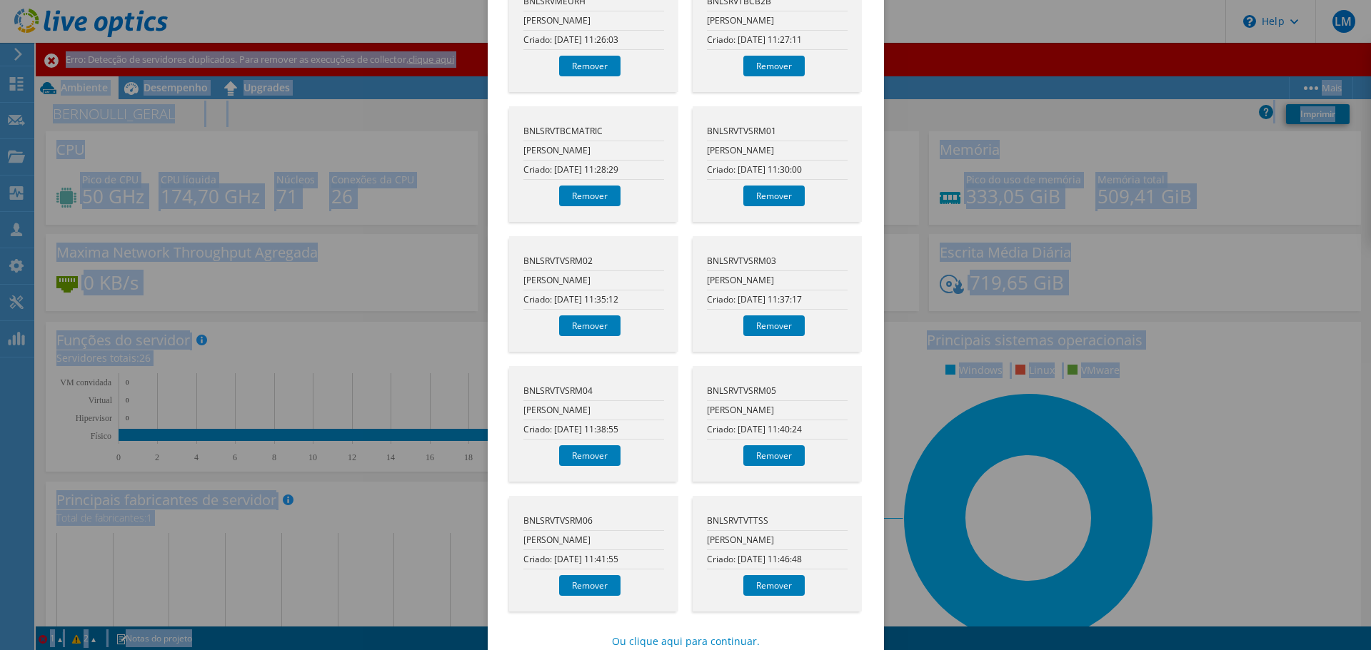
scroll to position [1336, 0]
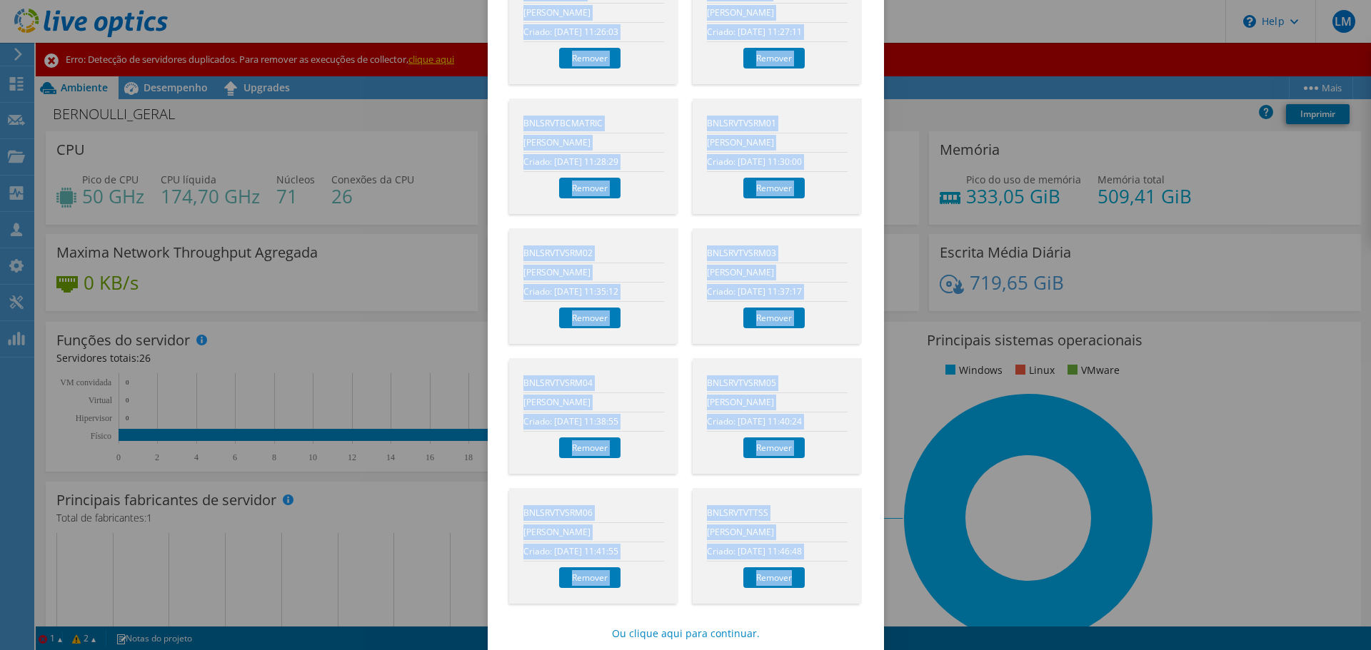
drag, startPoint x: 499, startPoint y: 220, endPoint x: 841, endPoint y: 595, distance: 507.3
copy section "loremips dolors am consectet ad elitseddo e tempo incididun. UTLABOREETD01 Magn…"
click at [685, 351] on div "BNLSRVTVSRM05 [PERSON_NAME] Criado: [DATE] 11:40:24 Remover" at bounding box center [776, 416] width 183 height 130
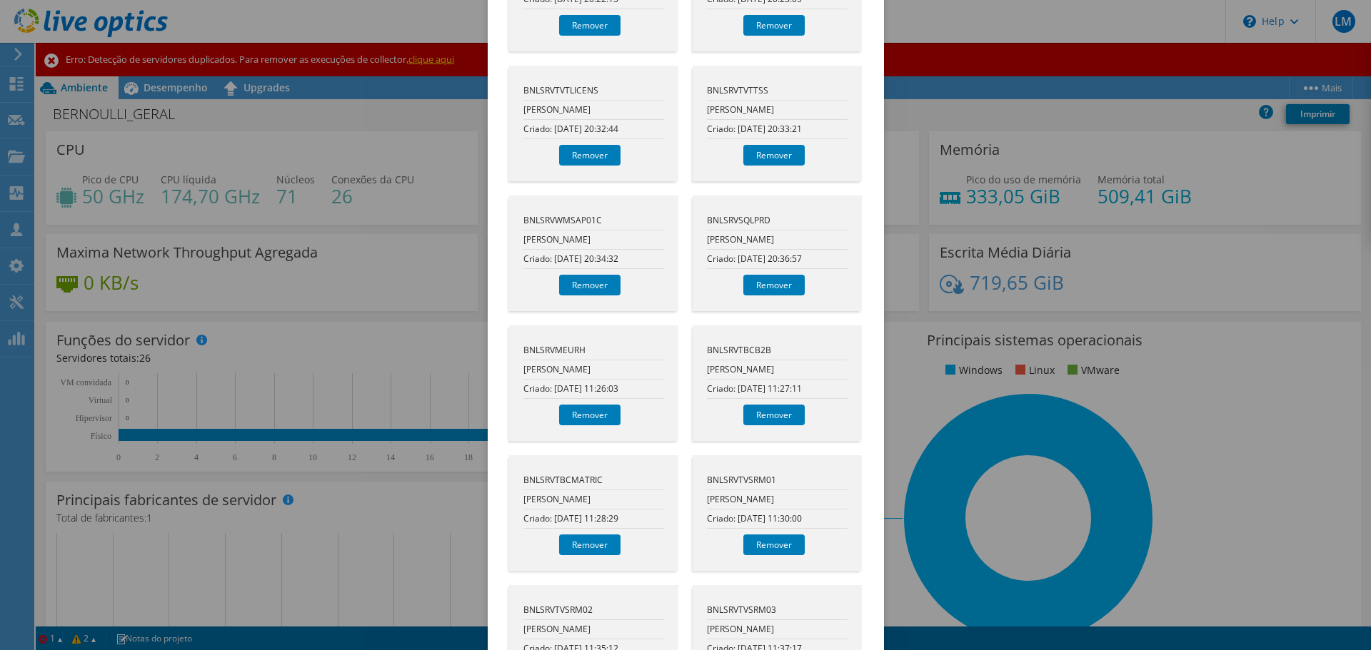
scroll to position [907, 0]
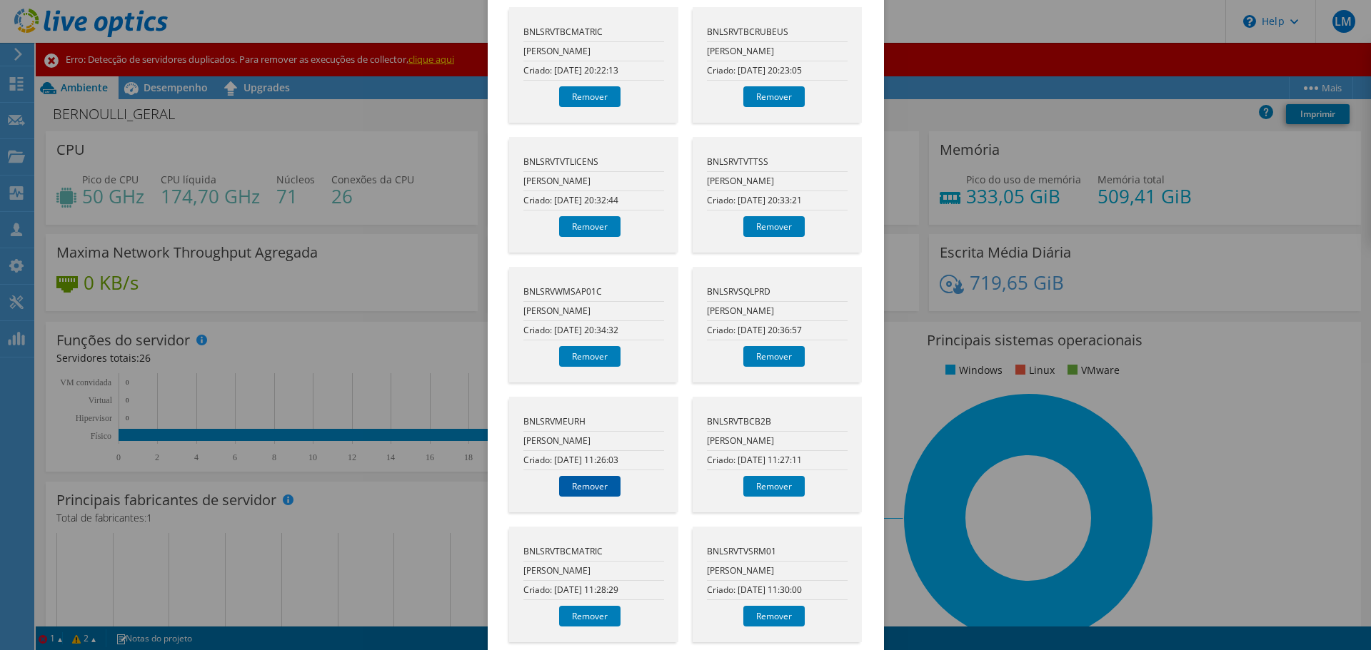
click at [580, 476] on link "Remover" at bounding box center [589, 486] width 61 height 21
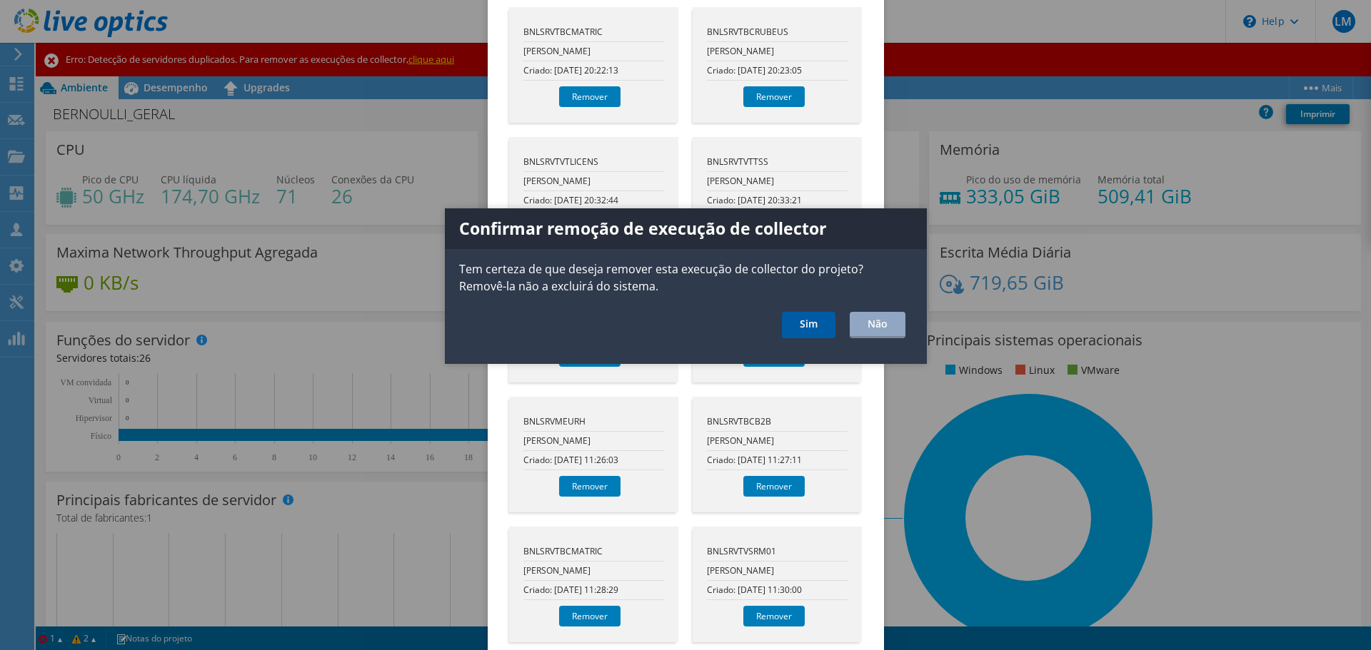
click at [804, 328] on link "Sim" at bounding box center [809, 325] width 54 height 26
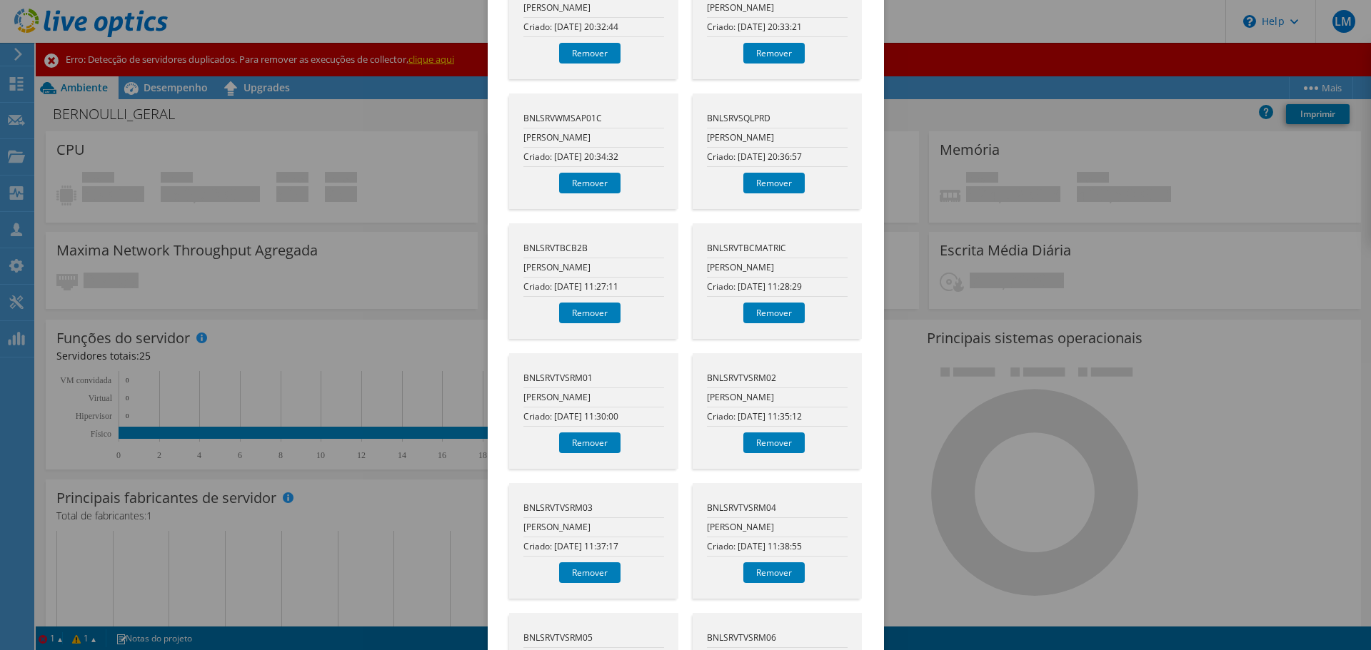
scroll to position [1050, 0]
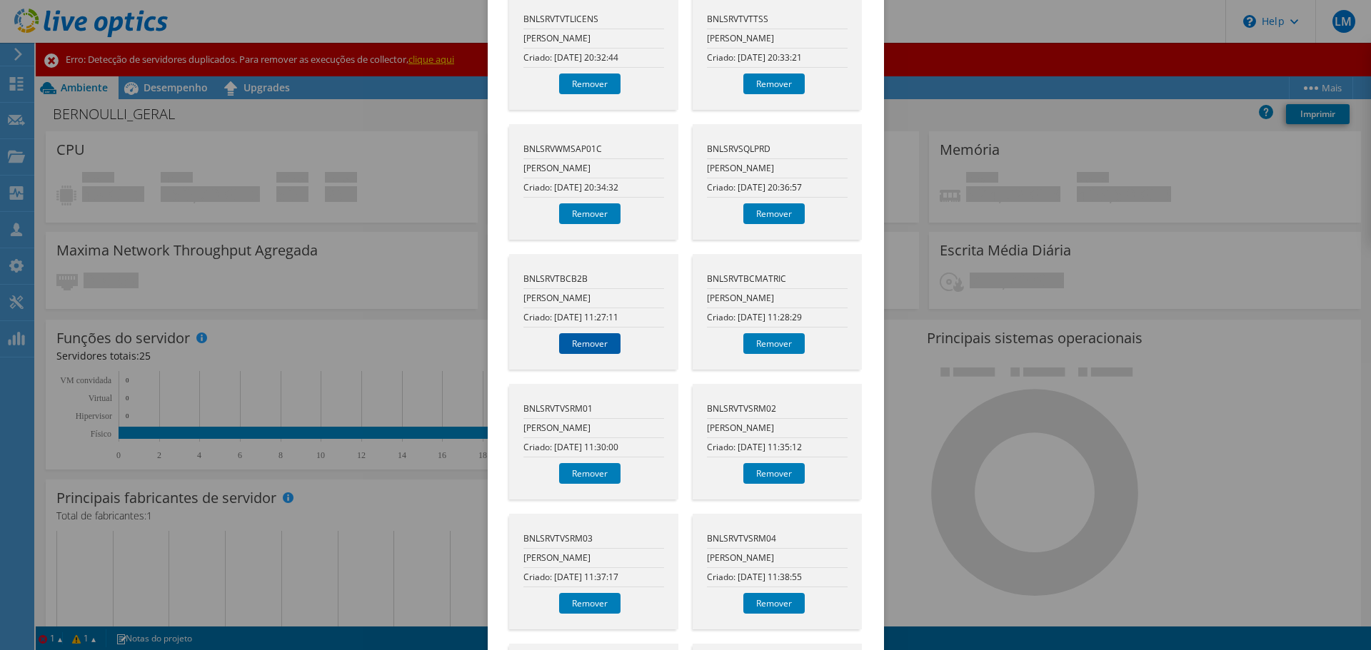
click at [587, 333] on link "Remover" at bounding box center [589, 343] width 61 height 21
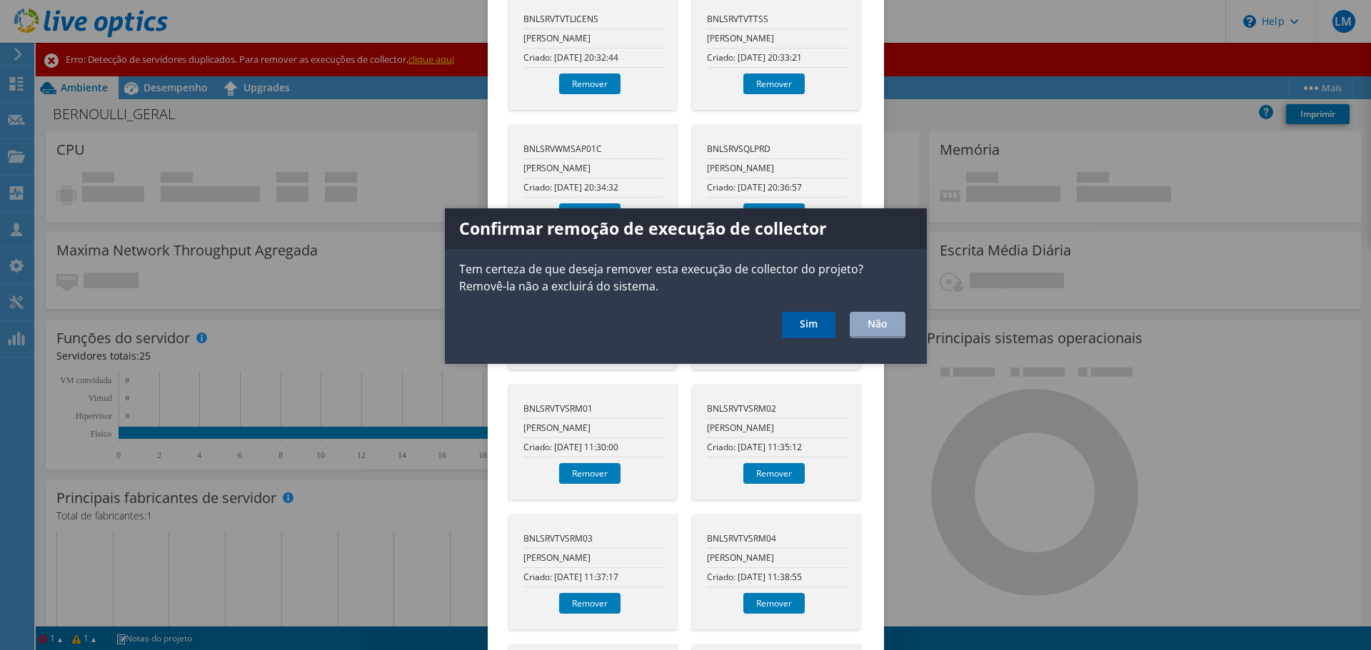
click at [790, 317] on link "Sim" at bounding box center [809, 325] width 54 height 26
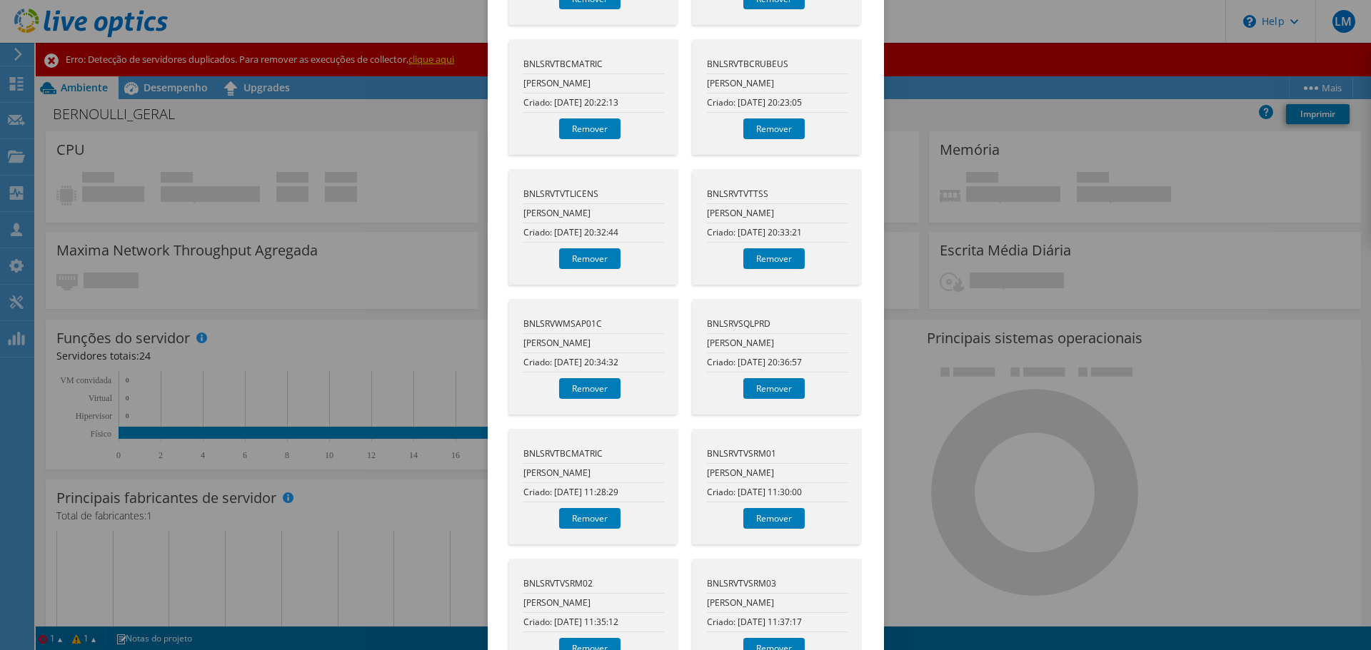
scroll to position [849, 0]
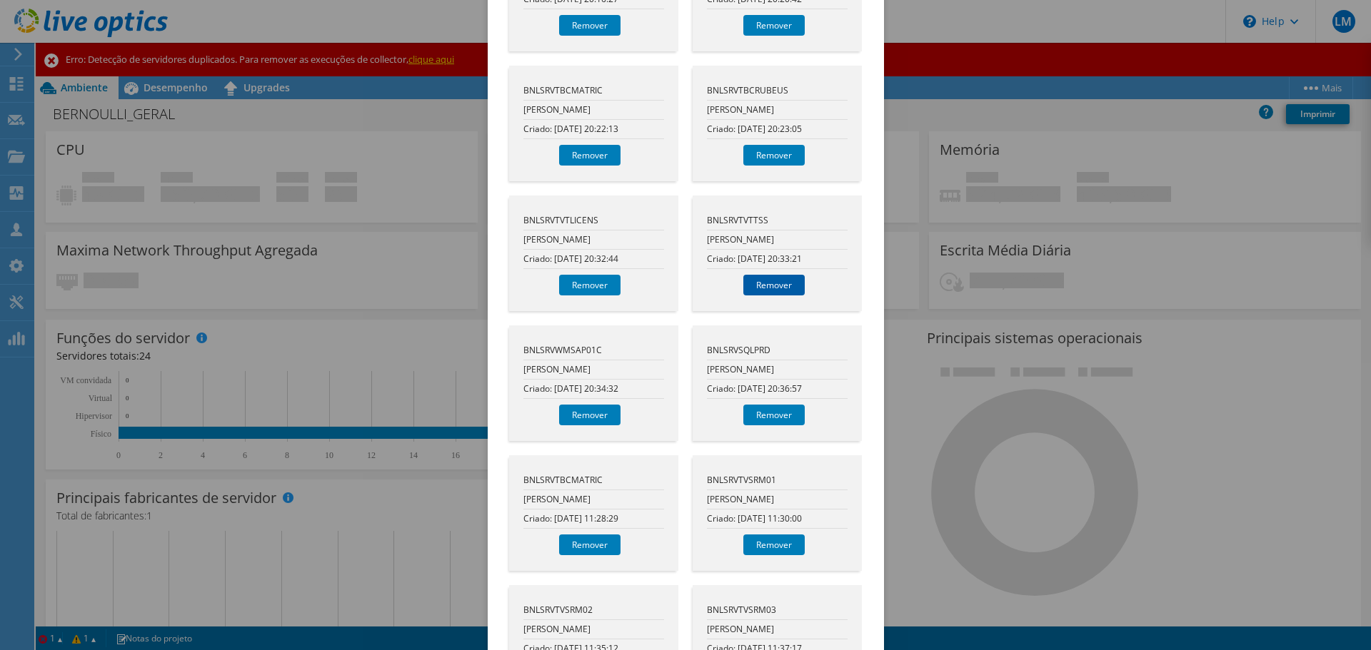
click at [767, 275] on link "Remover" at bounding box center [773, 285] width 61 height 21
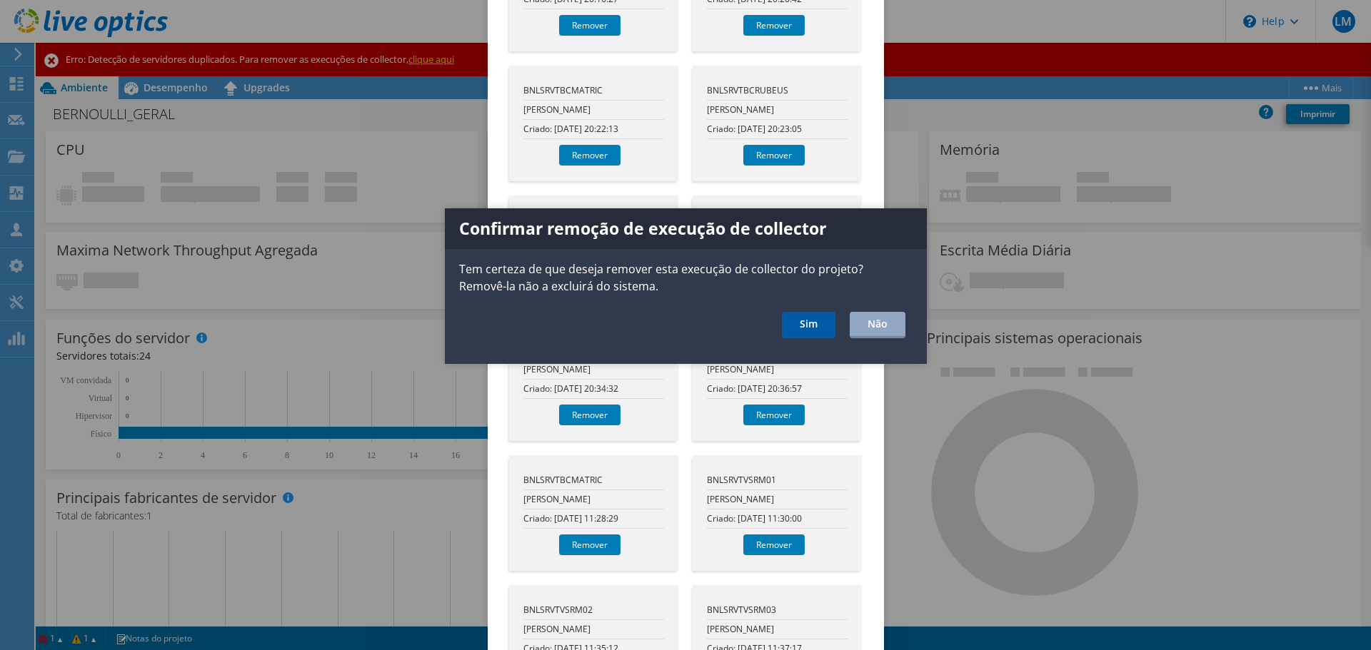
click at [799, 323] on link "Sim" at bounding box center [809, 325] width 54 height 26
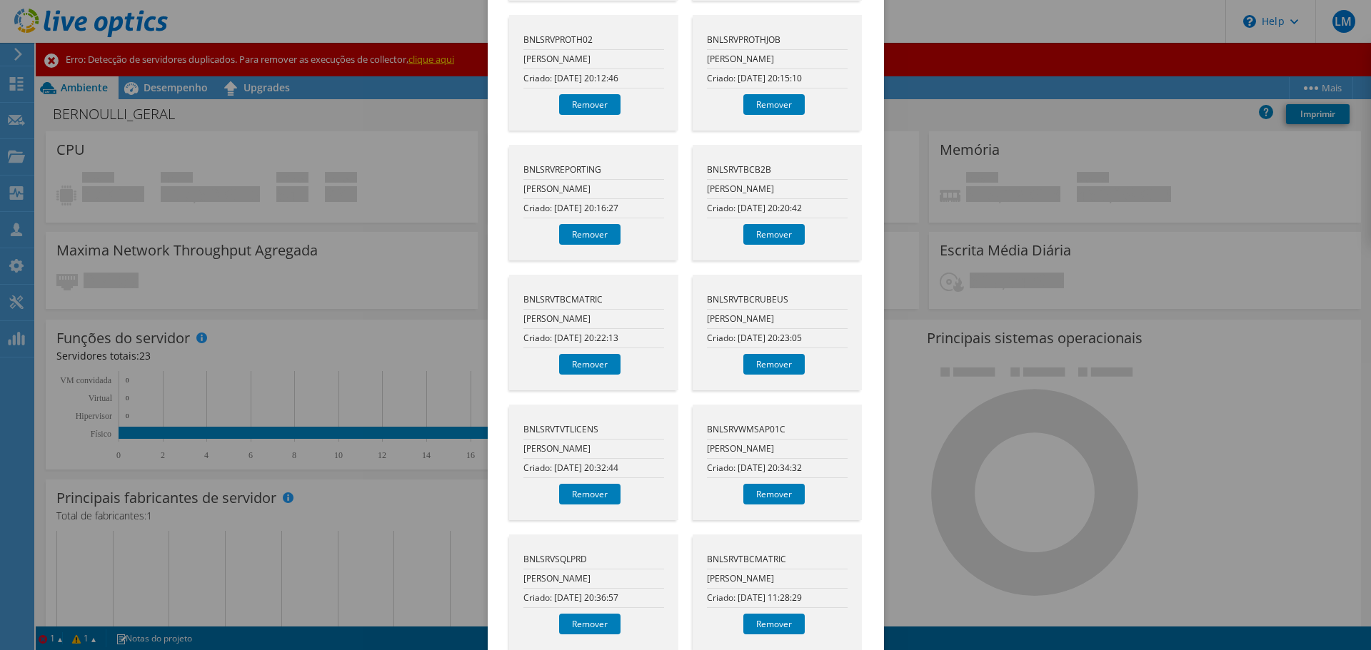
scroll to position [635, 0]
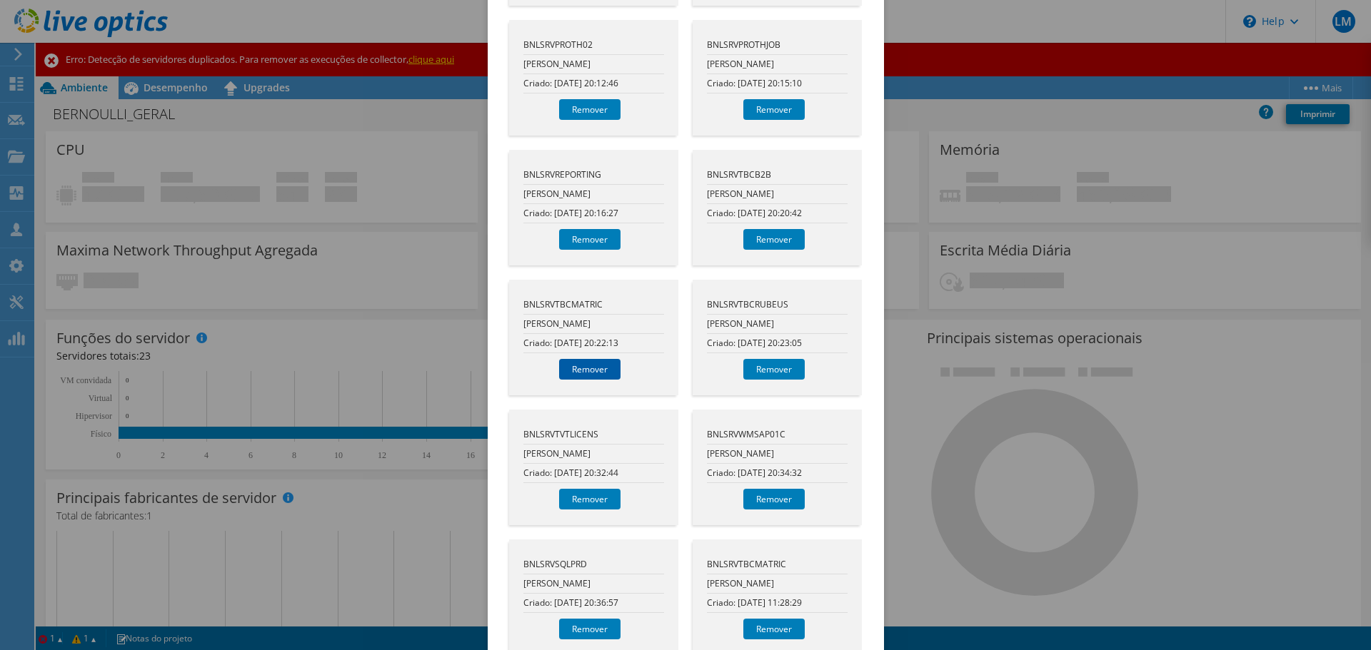
click at [590, 359] on link "Remover" at bounding box center [589, 369] width 61 height 21
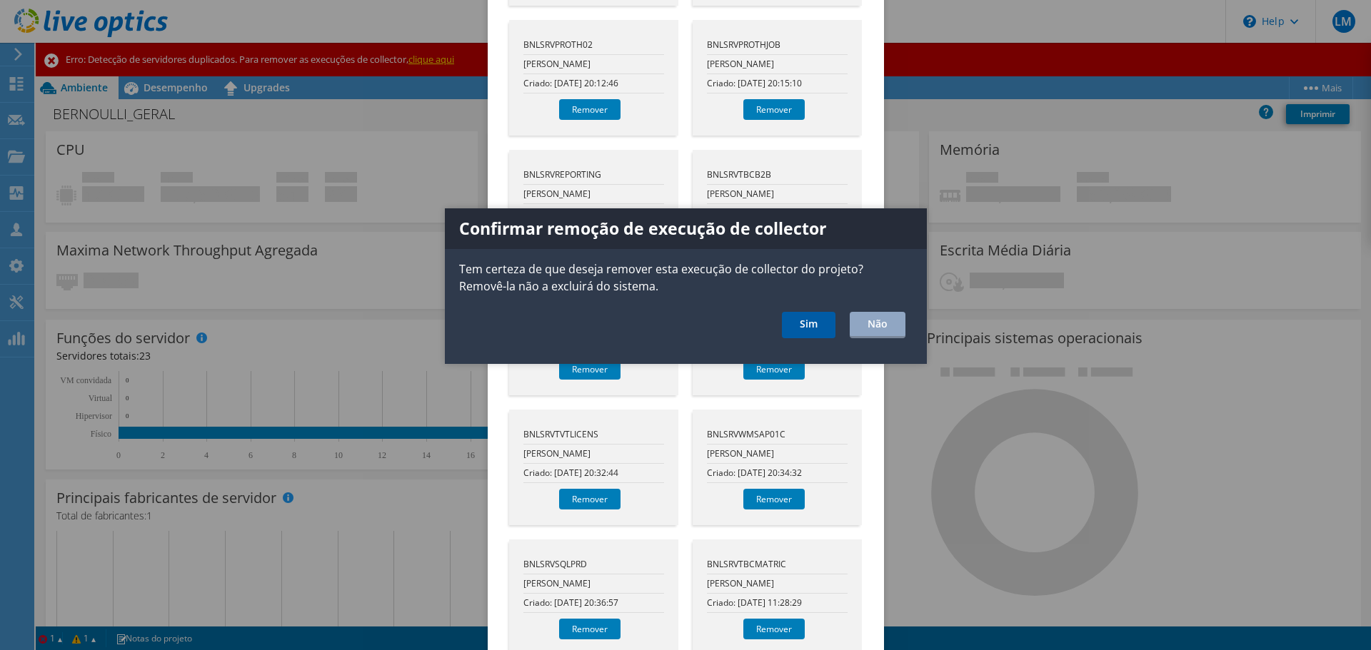
click at [801, 329] on link "Sim" at bounding box center [809, 325] width 54 height 26
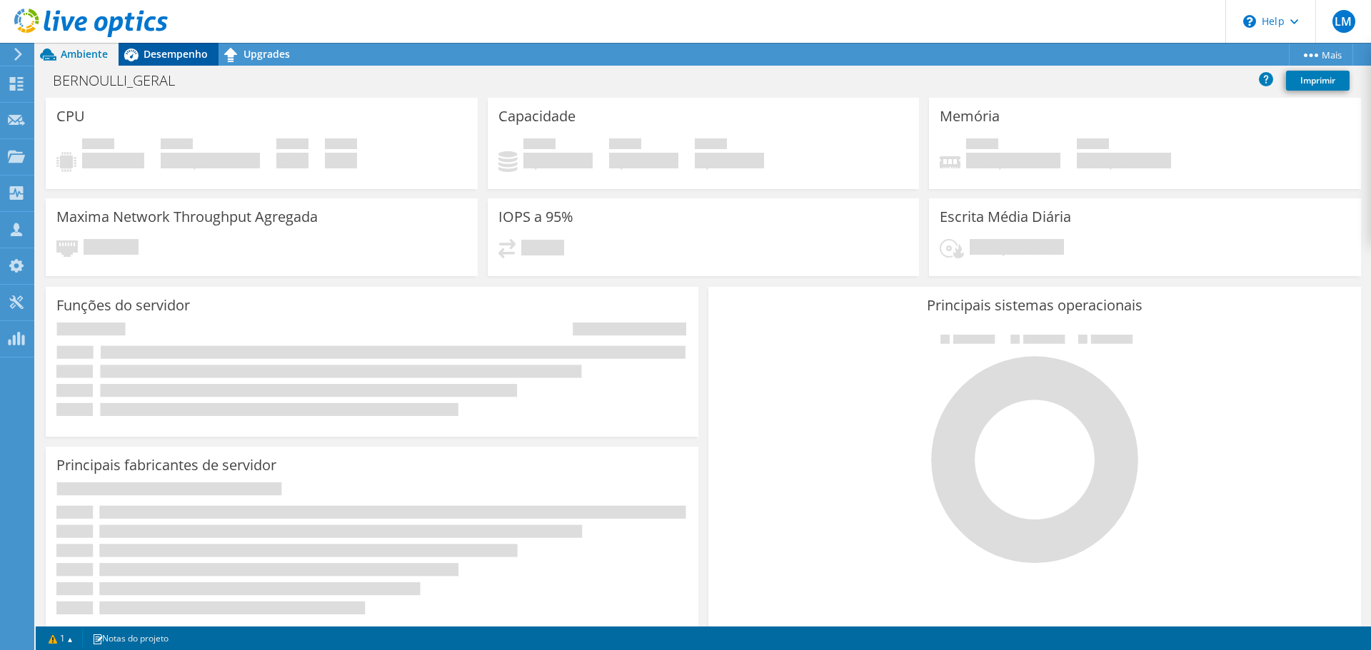
click at [169, 54] on span "Desempenho" at bounding box center [175, 54] width 64 height 14
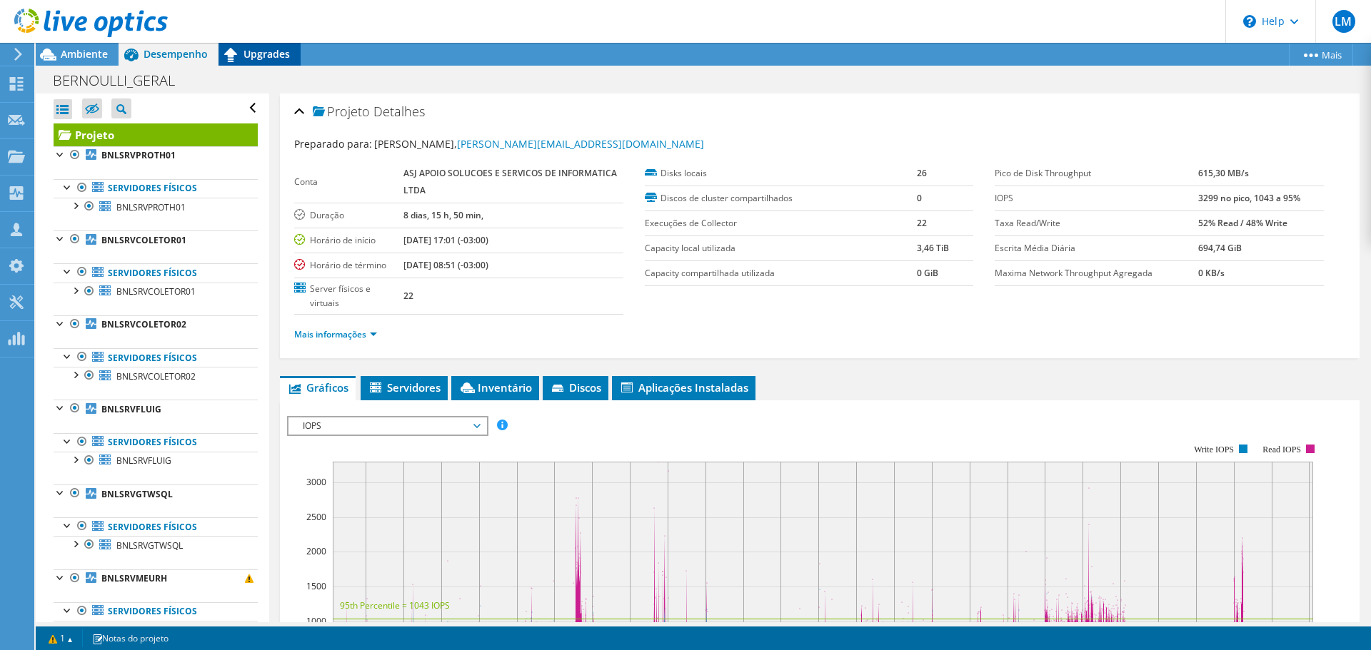
click at [266, 54] on span "Upgrades" at bounding box center [266, 54] width 46 height 14
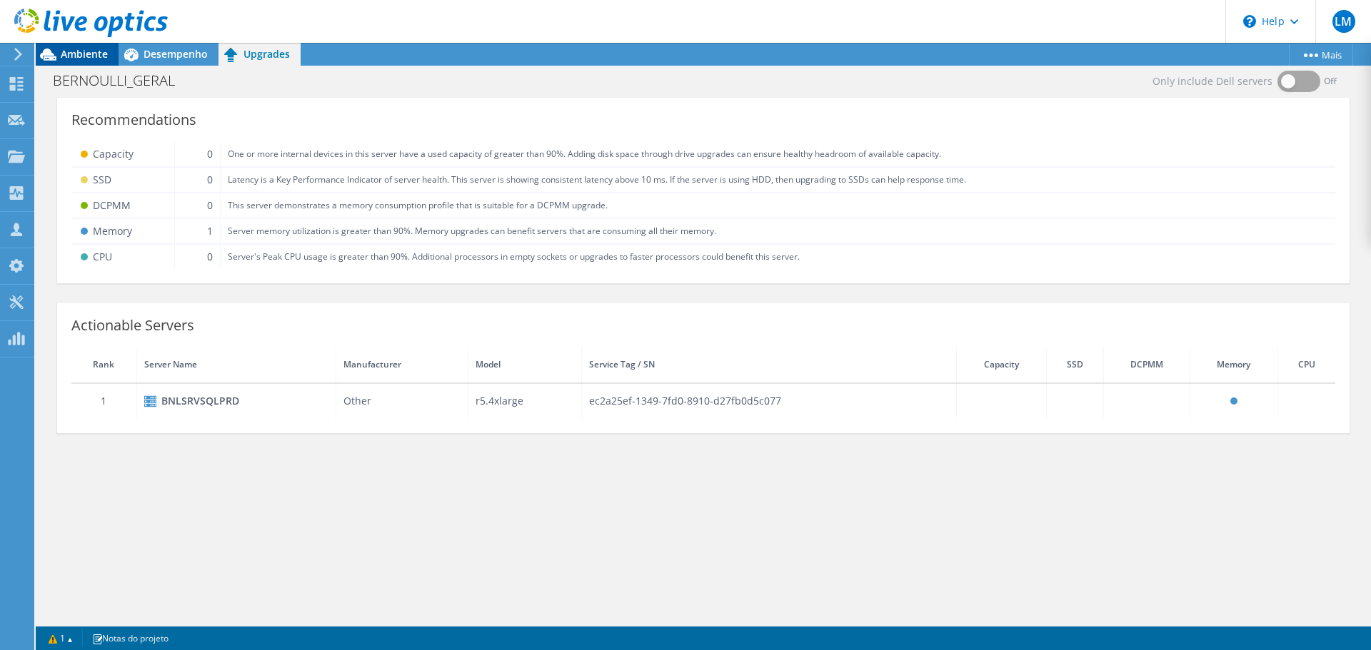
click at [81, 58] on span "Ambiente" at bounding box center [84, 54] width 47 height 14
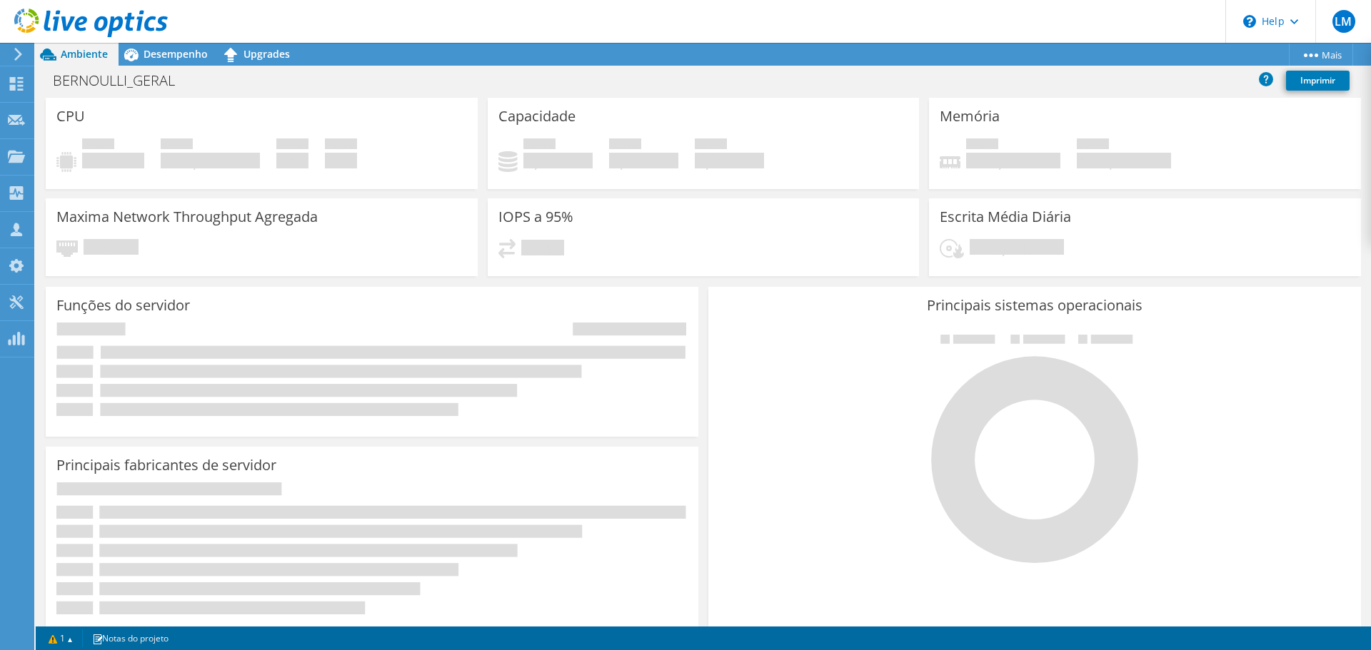
click at [1131, 54] on div "Ações de projeto Ações de projeto Mais Copiar" at bounding box center [703, 54] width 1335 height 23
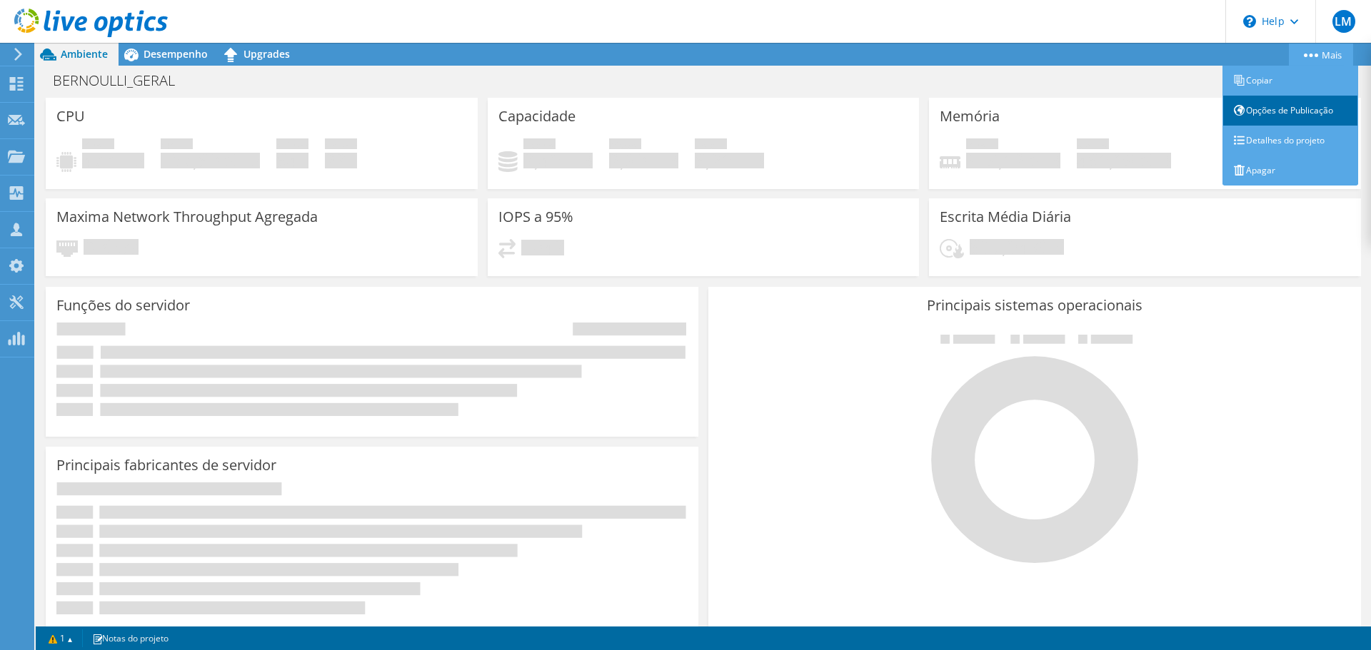
click at [1264, 114] on link "Opções de Publicação" at bounding box center [1290, 111] width 136 height 30
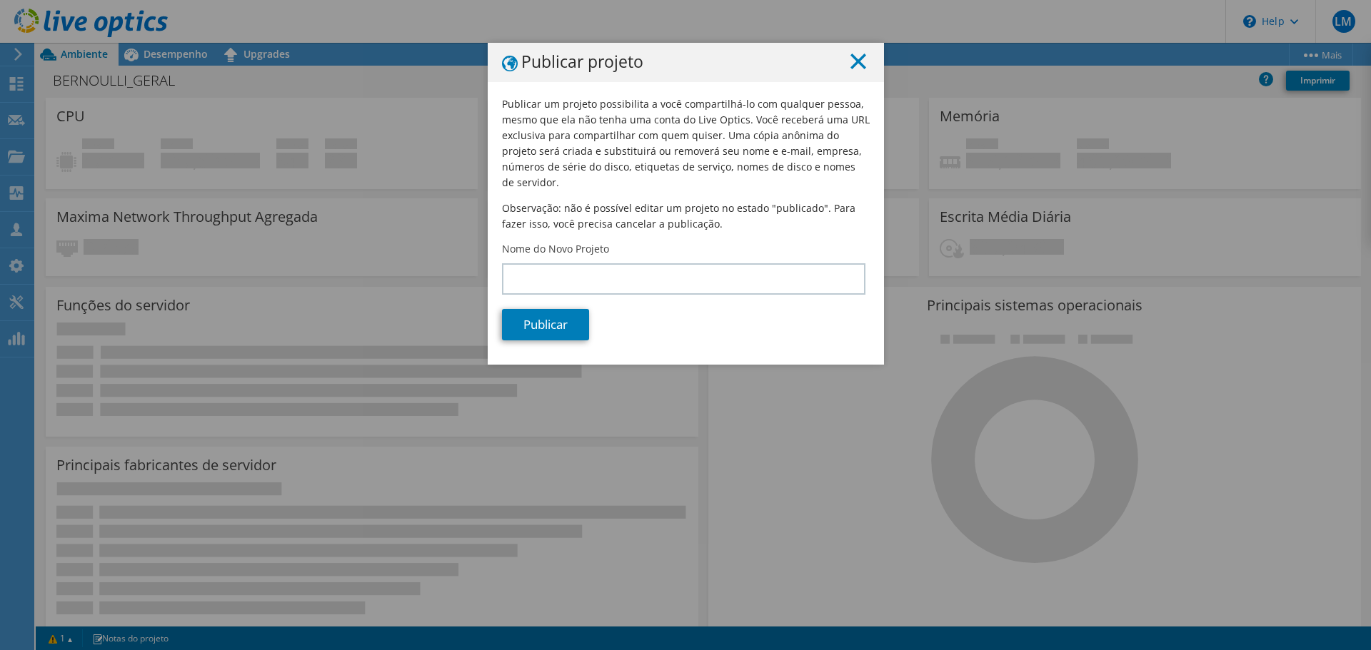
click at [851, 65] on line at bounding box center [858, 61] width 14 height 14
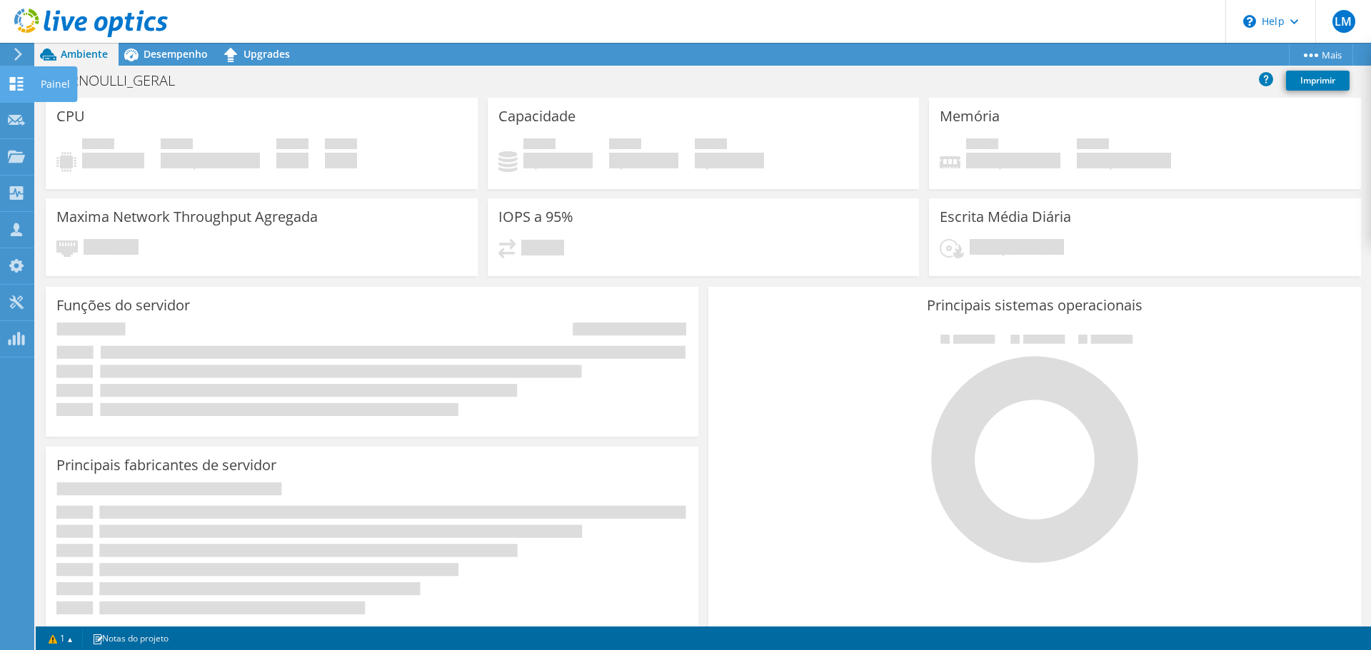
click at [18, 80] on icon at bounding box center [16, 84] width 17 height 14
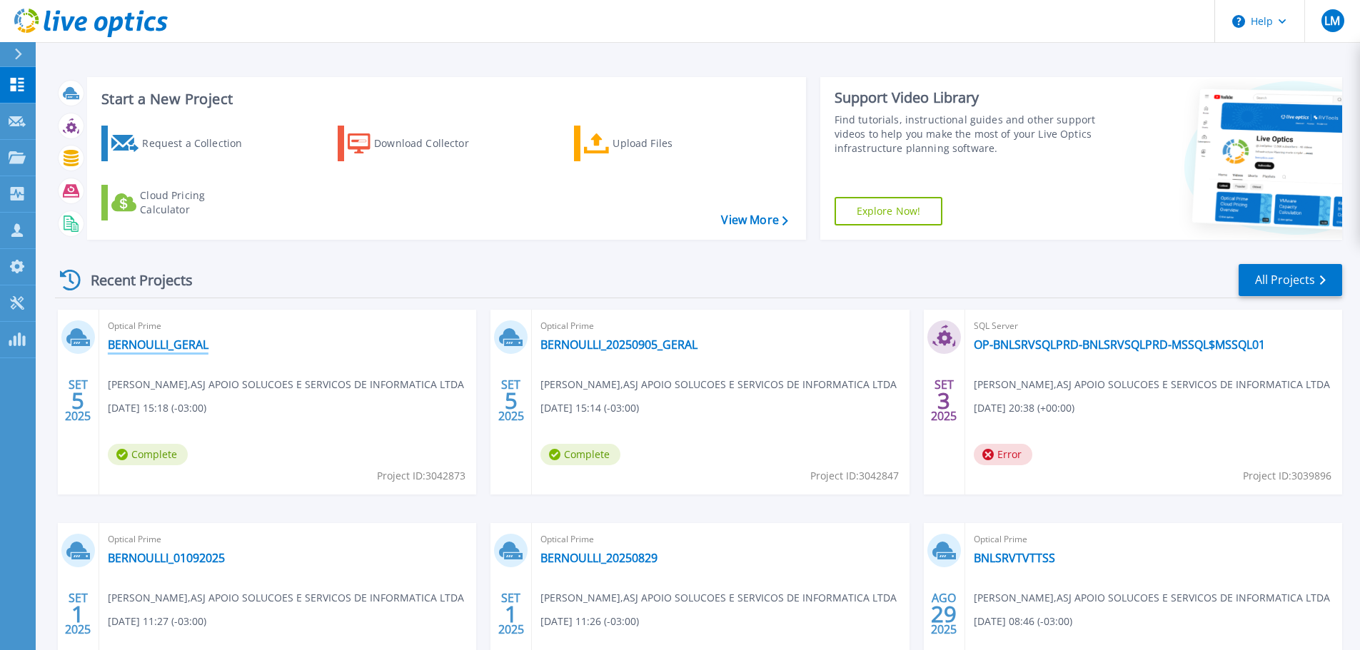
click at [173, 347] on link "BERNOULLI_GERAL" at bounding box center [158, 345] width 101 height 14
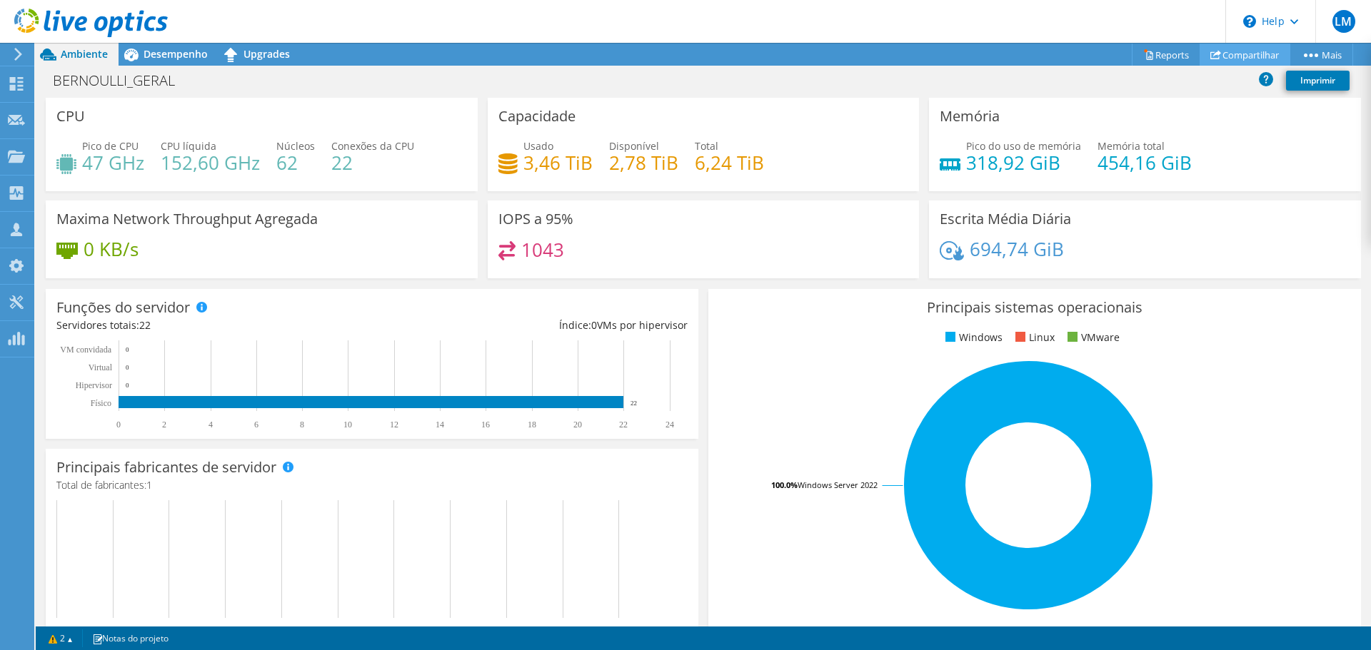
click at [1238, 55] on link "Compartilhar" at bounding box center [1244, 55] width 91 height 22
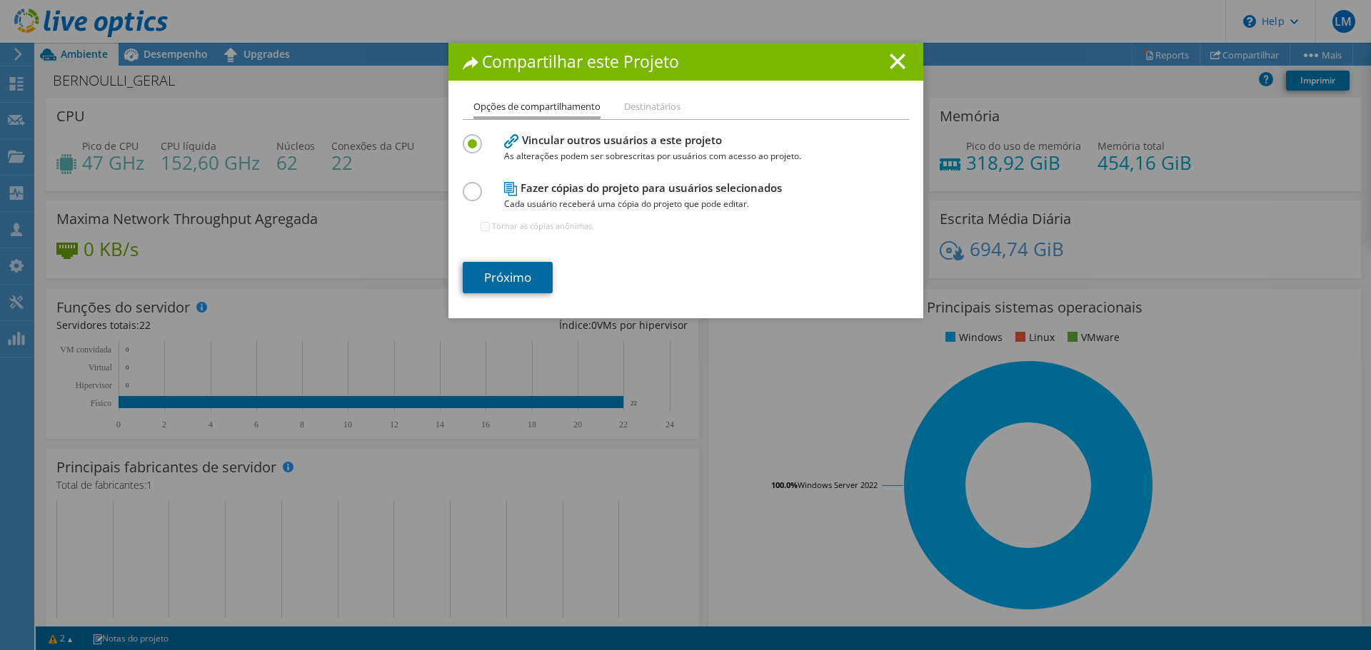
click at [511, 278] on link "Próximo" at bounding box center [508, 277] width 90 height 31
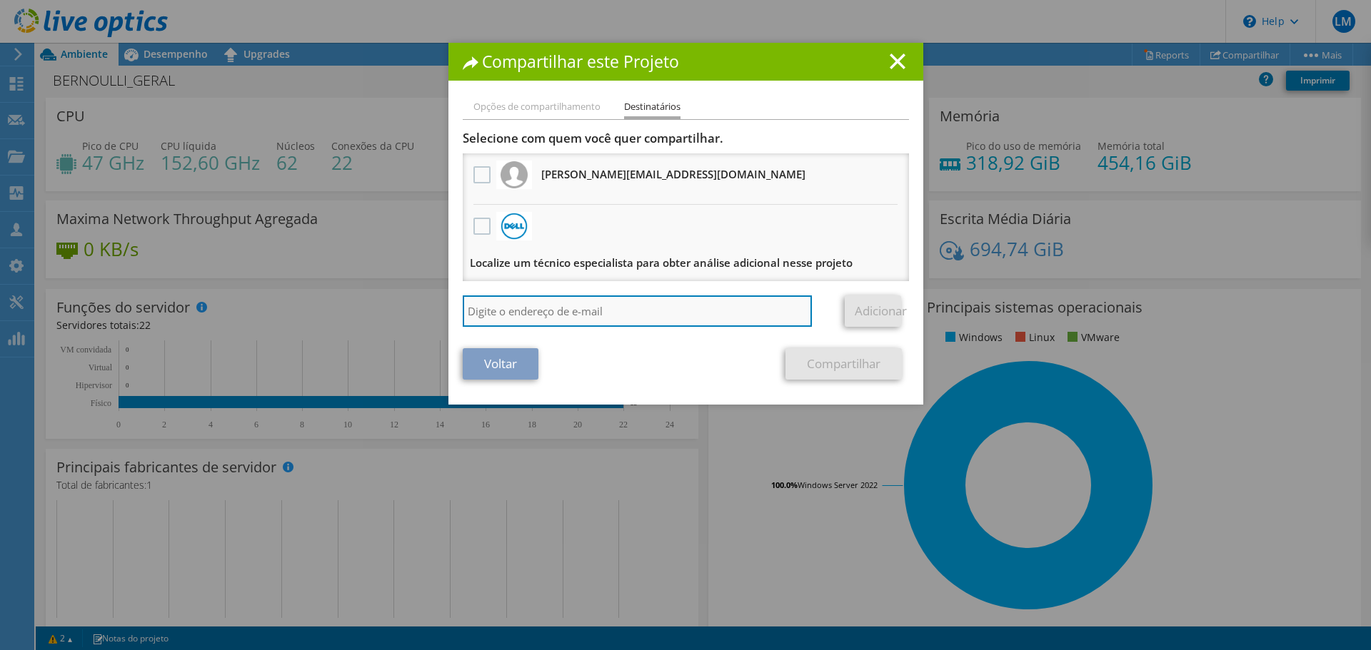
click at [579, 305] on input "search" at bounding box center [638, 311] width 350 height 31
type input "lucas.a"
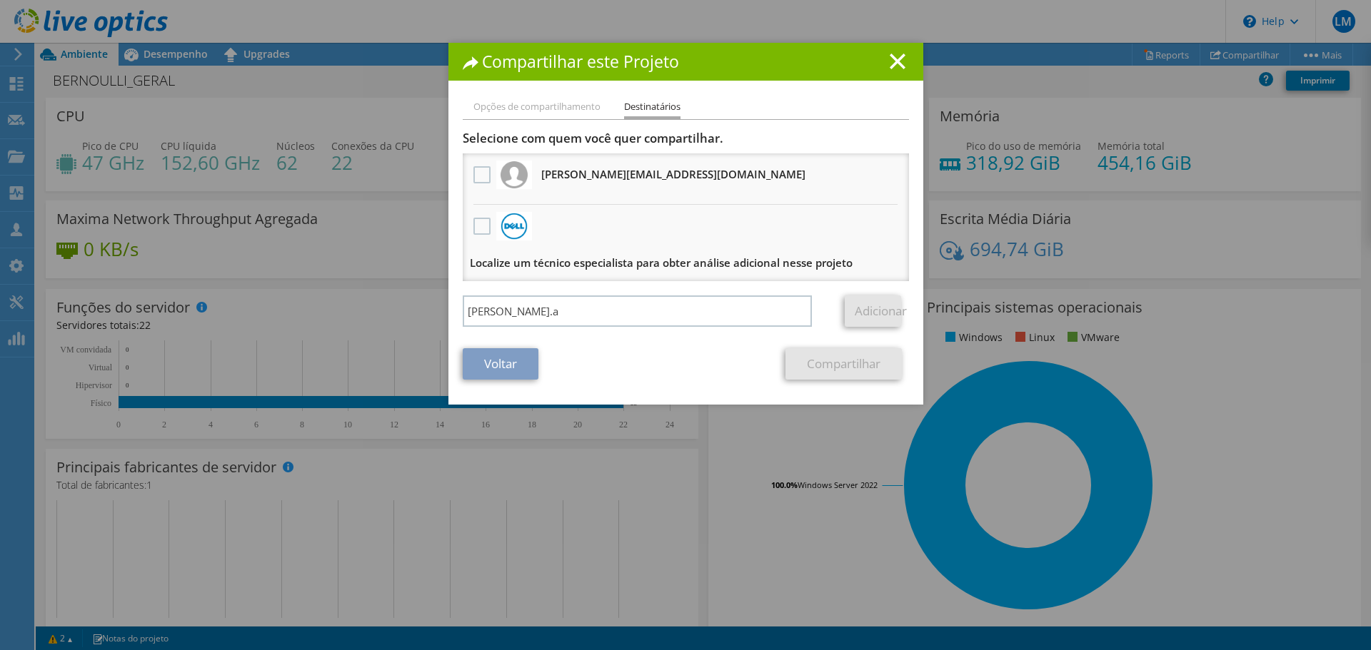
click at [558, 90] on div "Compartilhar este Projeto Opções de compartilhamento Destinatários Vincular out…" at bounding box center [685, 224] width 475 height 362
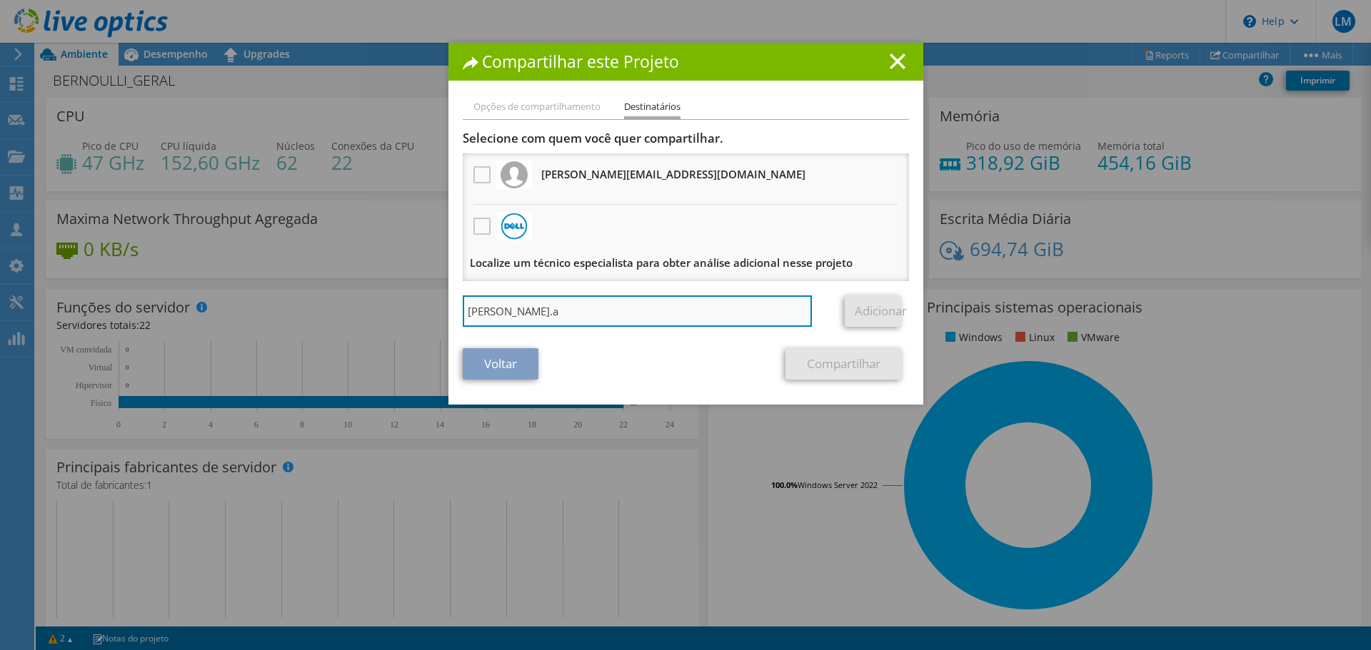
click at [544, 310] on input "lucas.a" at bounding box center [638, 311] width 350 height 31
drag, startPoint x: 544, startPoint y: 310, endPoint x: 411, endPoint y: 303, distance: 133.0
click at [411, 303] on div "Compartilhar este Projeto Opções de compartilhamento Destinatários Vincular out…" at bounding box center [685, 325] width 1371 height 565
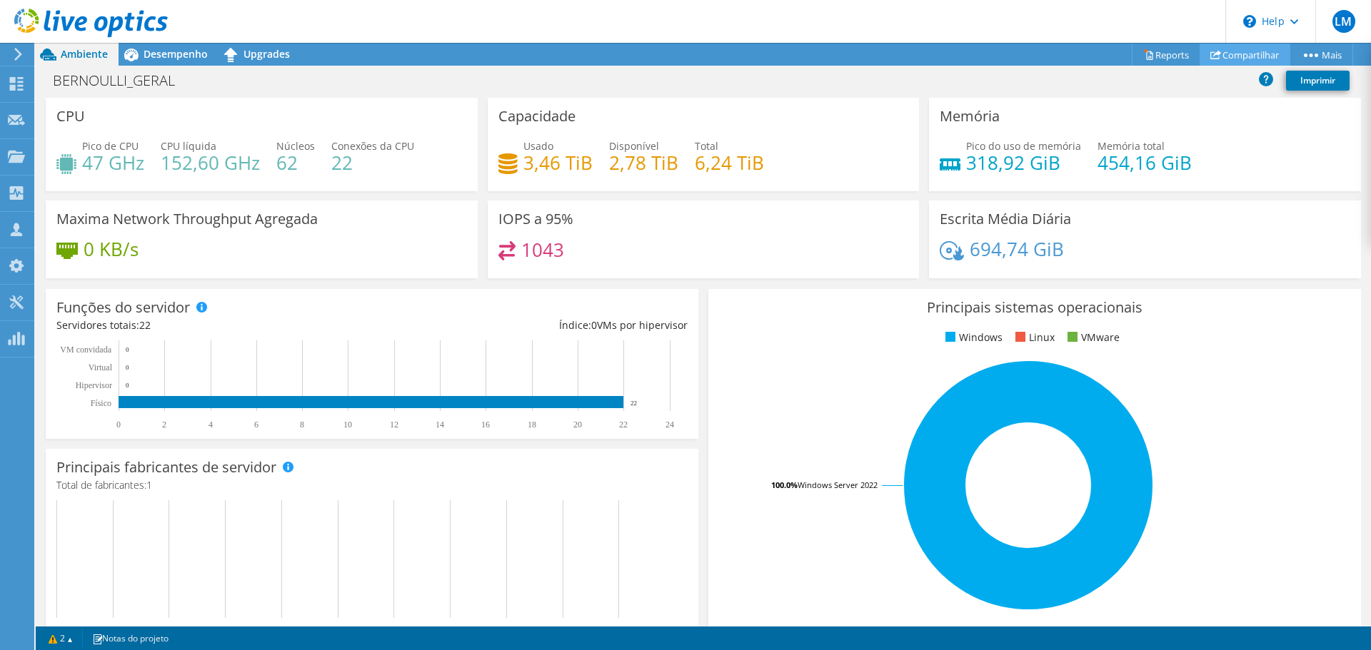
click at [1222, 48] on link "Compartilhar" at bounding box center [1244, 55] width 91 height 22
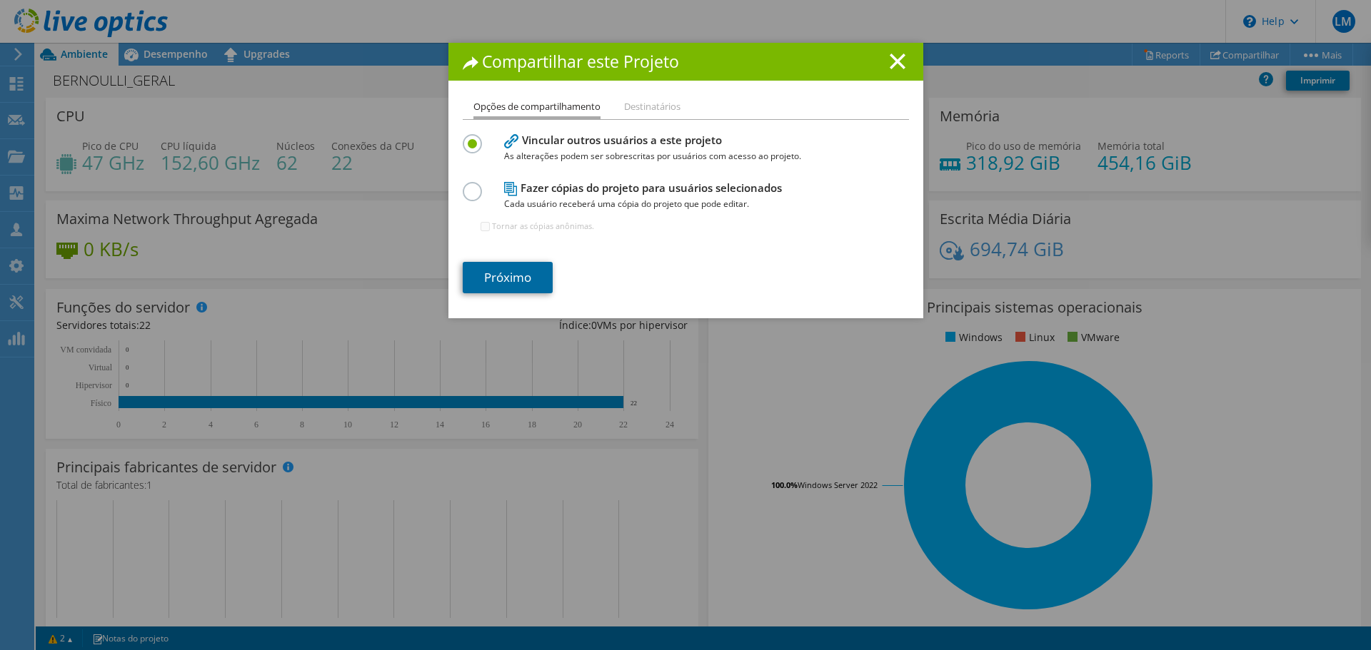
click at [503, 279] on link "Próximo" at bounding box center [508, 277] width 90 height 31
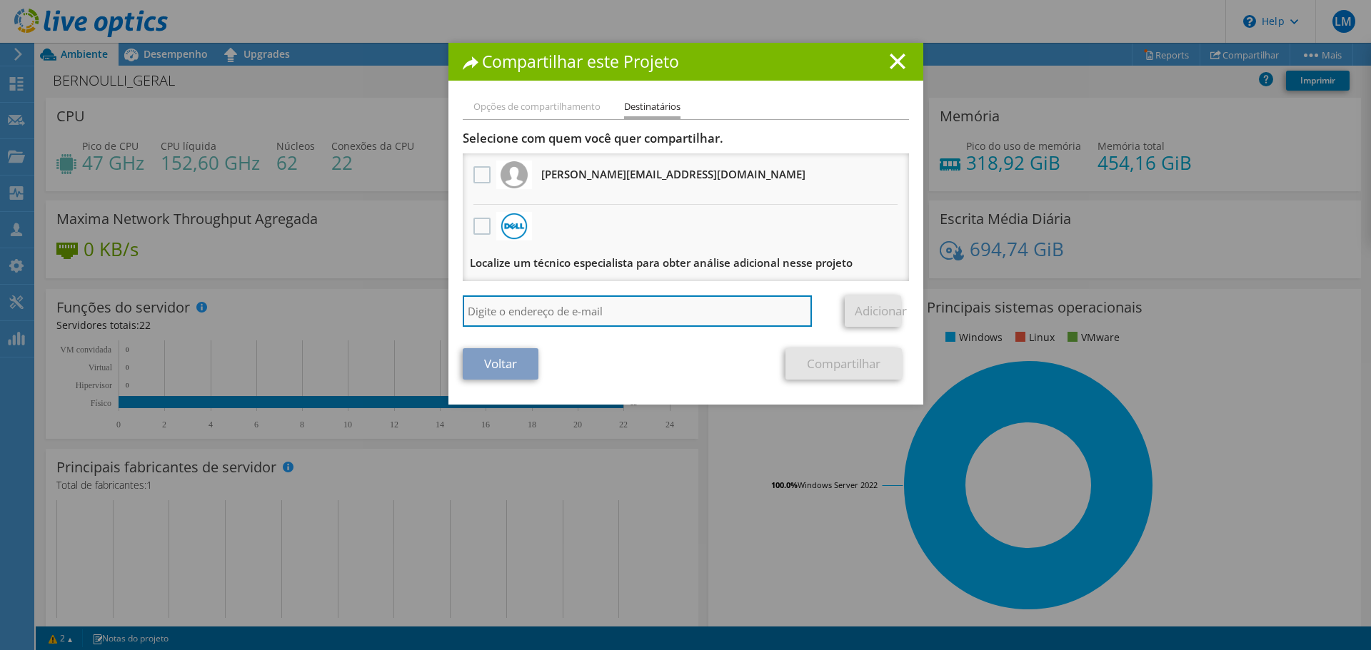
click at [533, 321] on input "search" at bounding box center [638, 311] width 350 height 31
paste input "Lucas.adreani@totvs.com.br"
type input "Lucas.adreani@totvs.com.br"
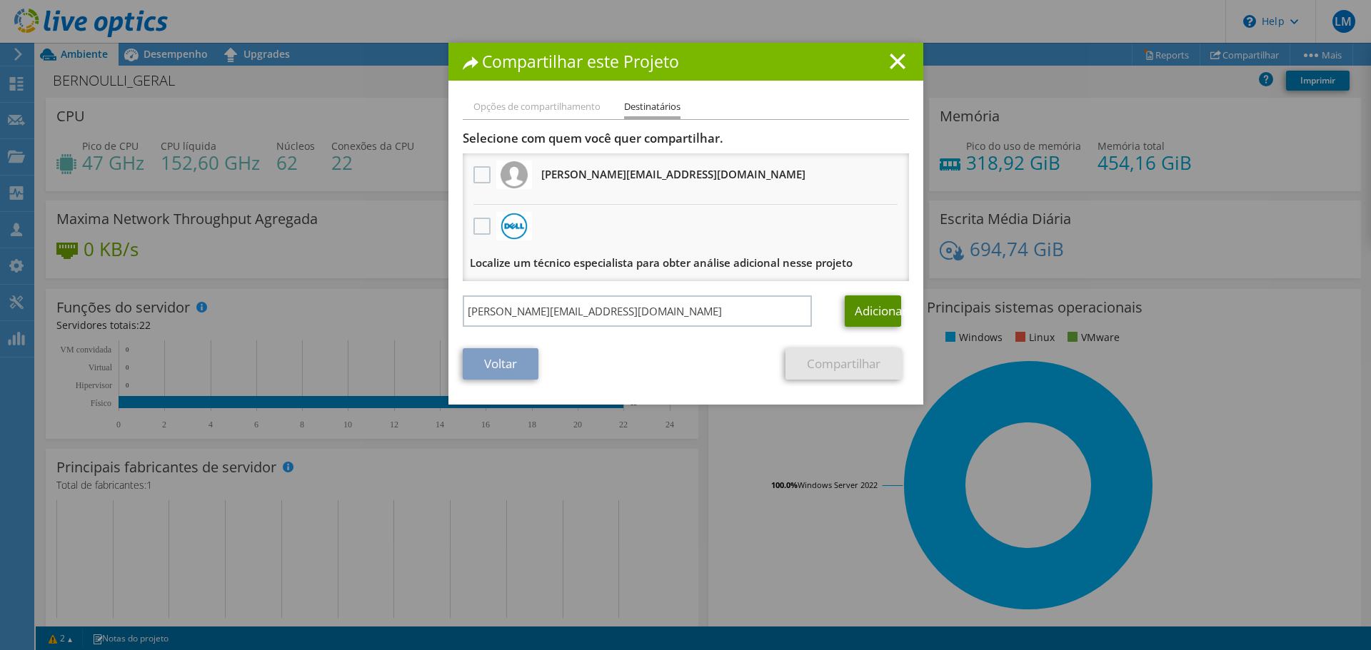
click at [880, 306] on link "Adicionar" at bounding box center [872, 311] width 56 height 31
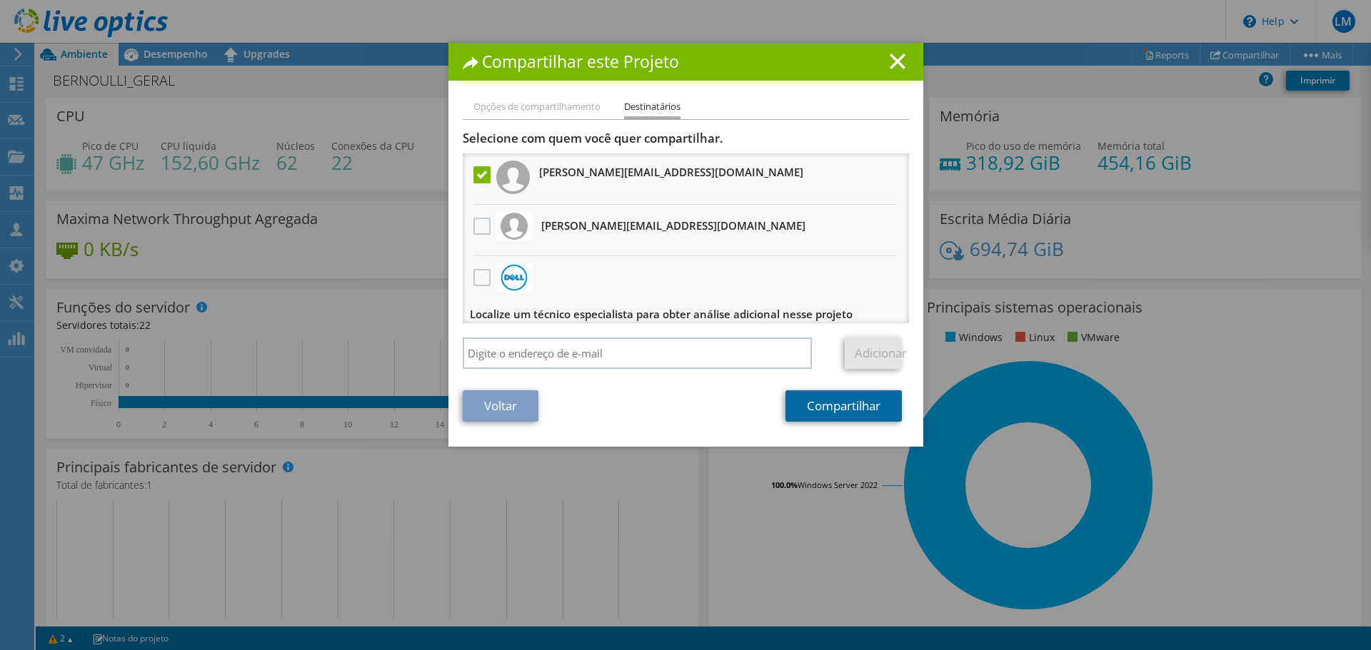
click at [832, 402] on link "Compartilhar" at bounding box center [843, 405] width 116 height 31
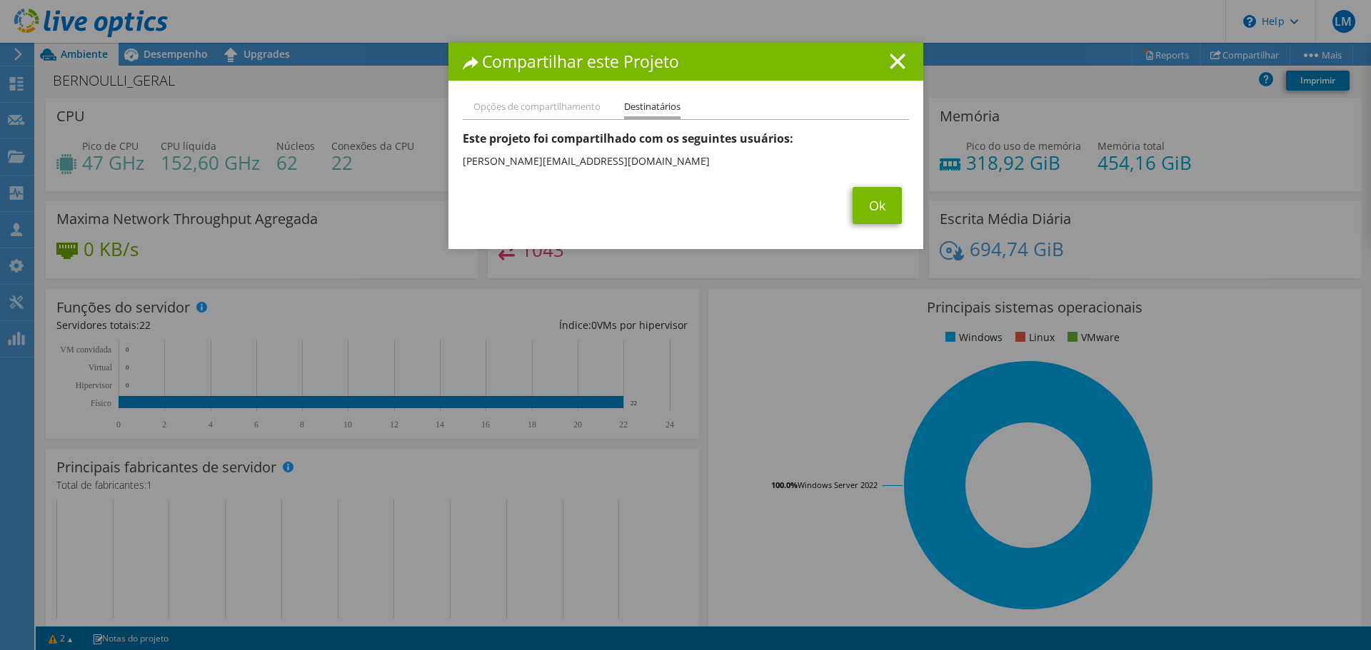
click at [730, 36] on div "Compartilhar este Projeto Opções de compartilhamento Destinatários Vincular out…" at bounding box center [685, 325] width 1371 height 650
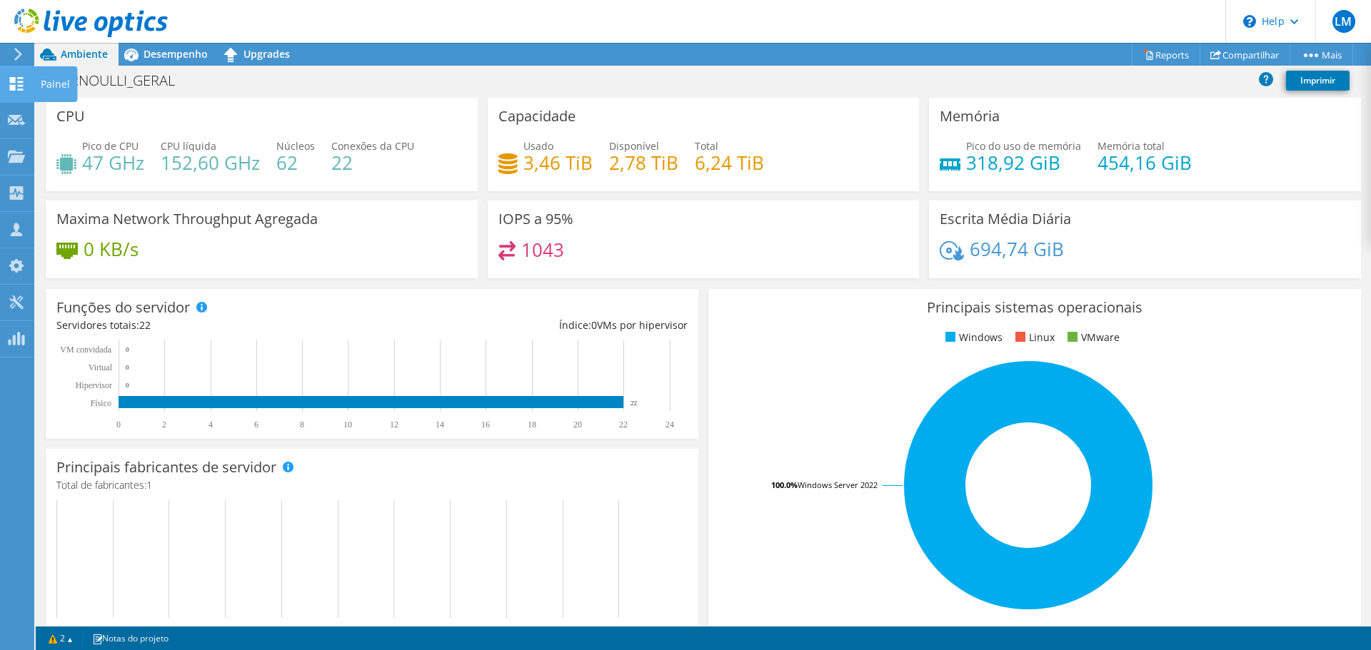
click at [14, 78] on use at bounding box center [17, 84] width 14 height 14
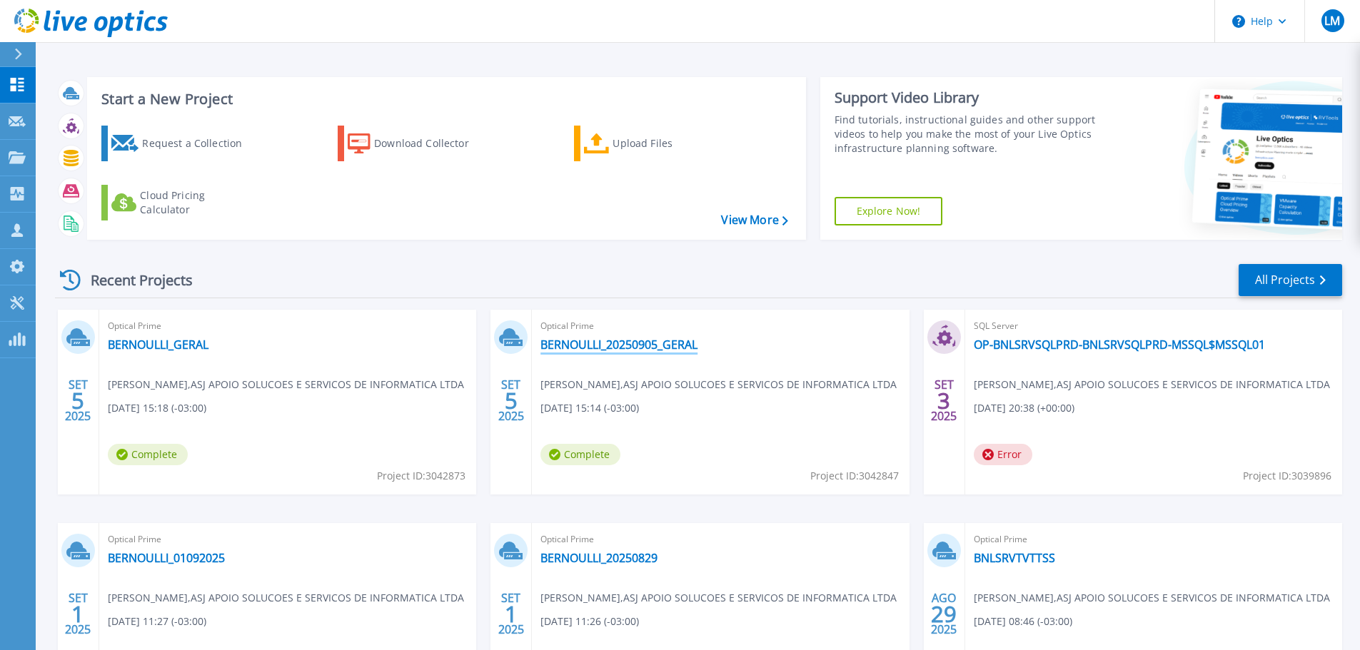
click at [675, 345] on link "BERNOULLI_20250905_GERAL" at bounding box center [618, 345] width 157 height 14
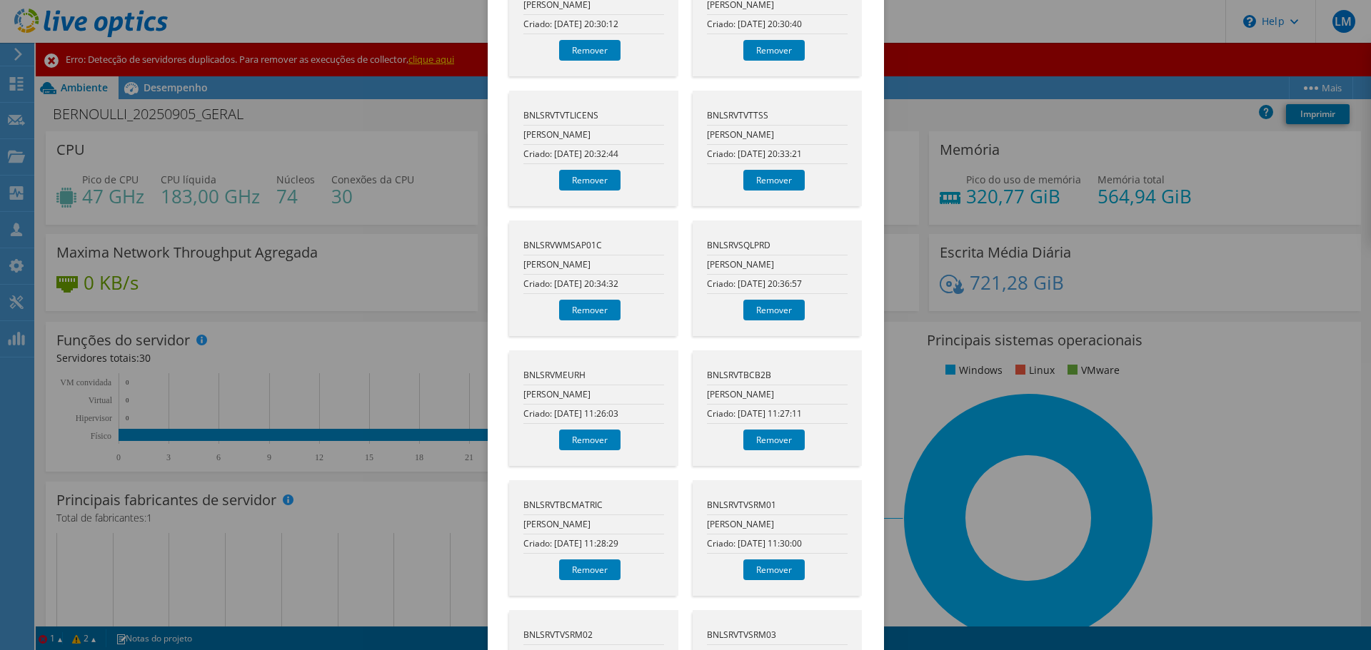
scroll to position [1595, 0]
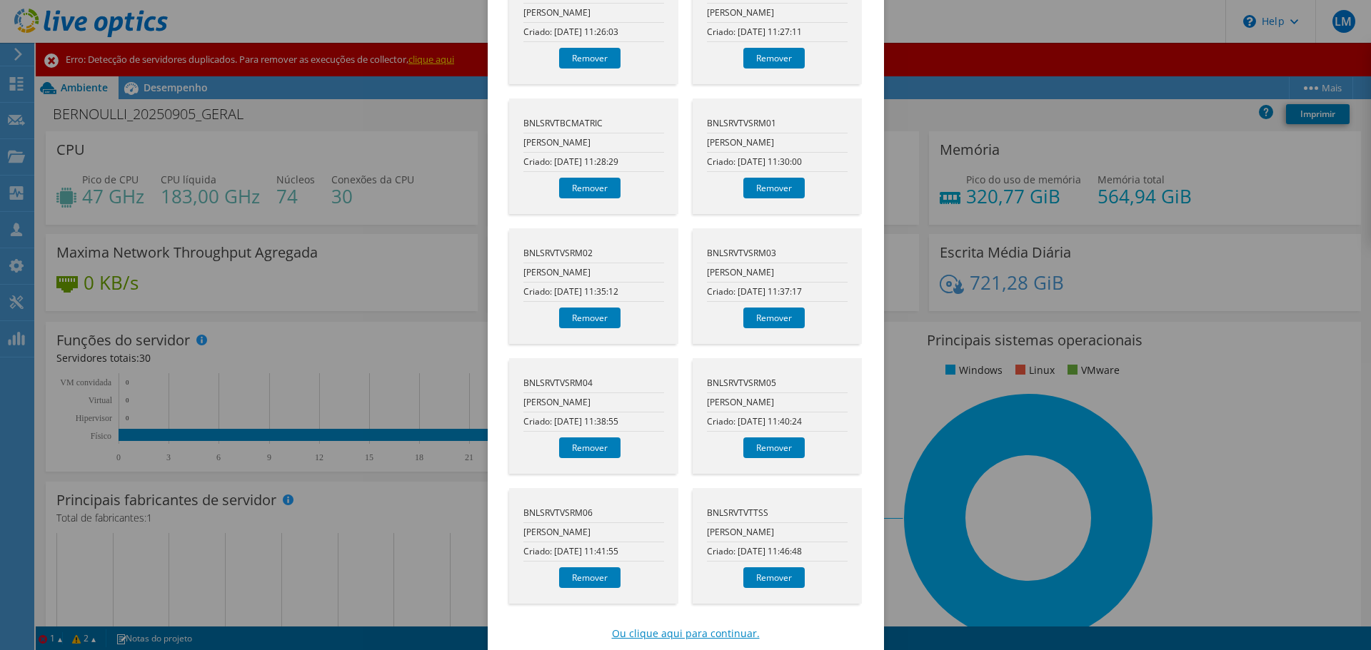
click at [692, 626] on link "Ou clique aqui para continuar." at bounding box center [686, 634] width 148 height 16
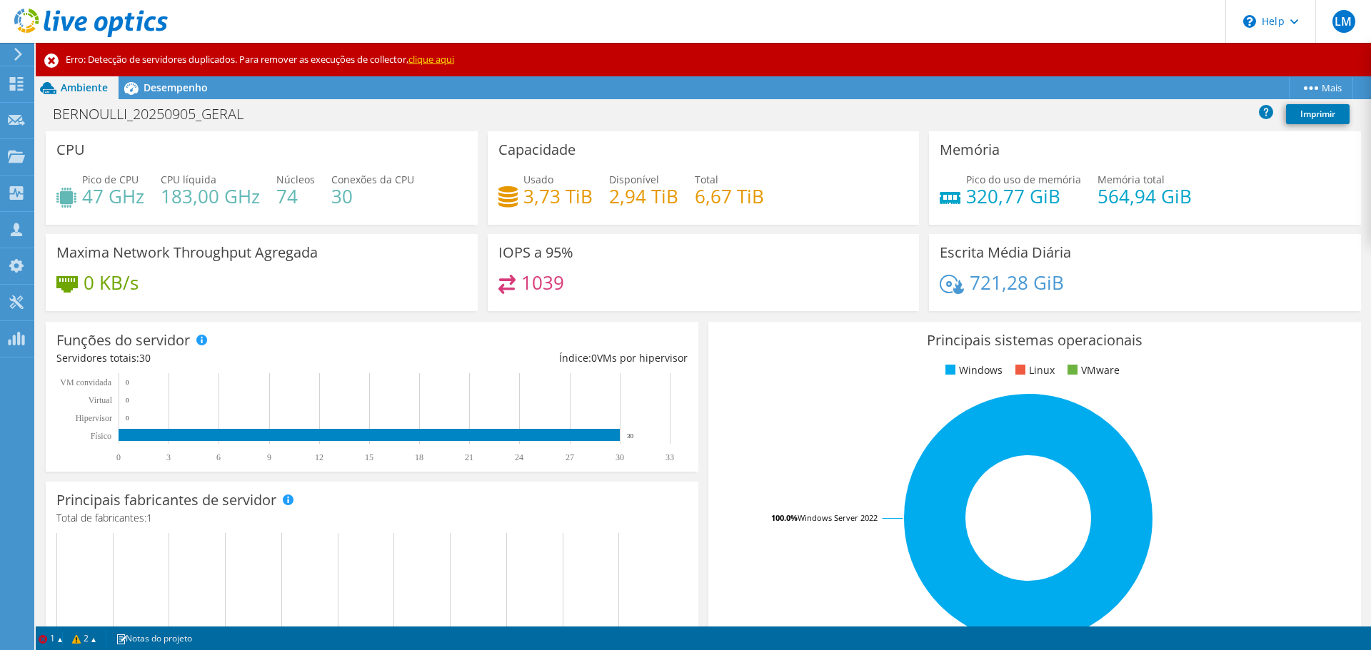
scroll to position [286, 0]
click at [181, 89] on span "Desempenho" at bounding box center [175, 88] width 64 height 14
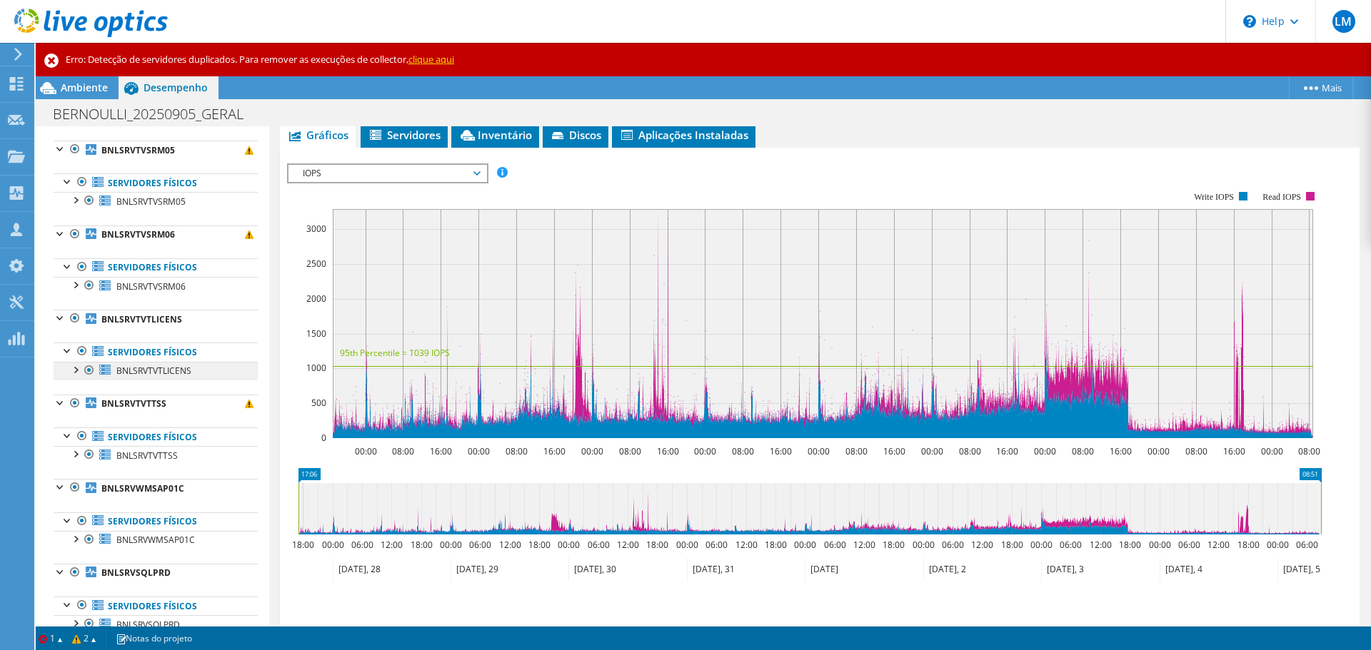
scroll to position [1152, 0]
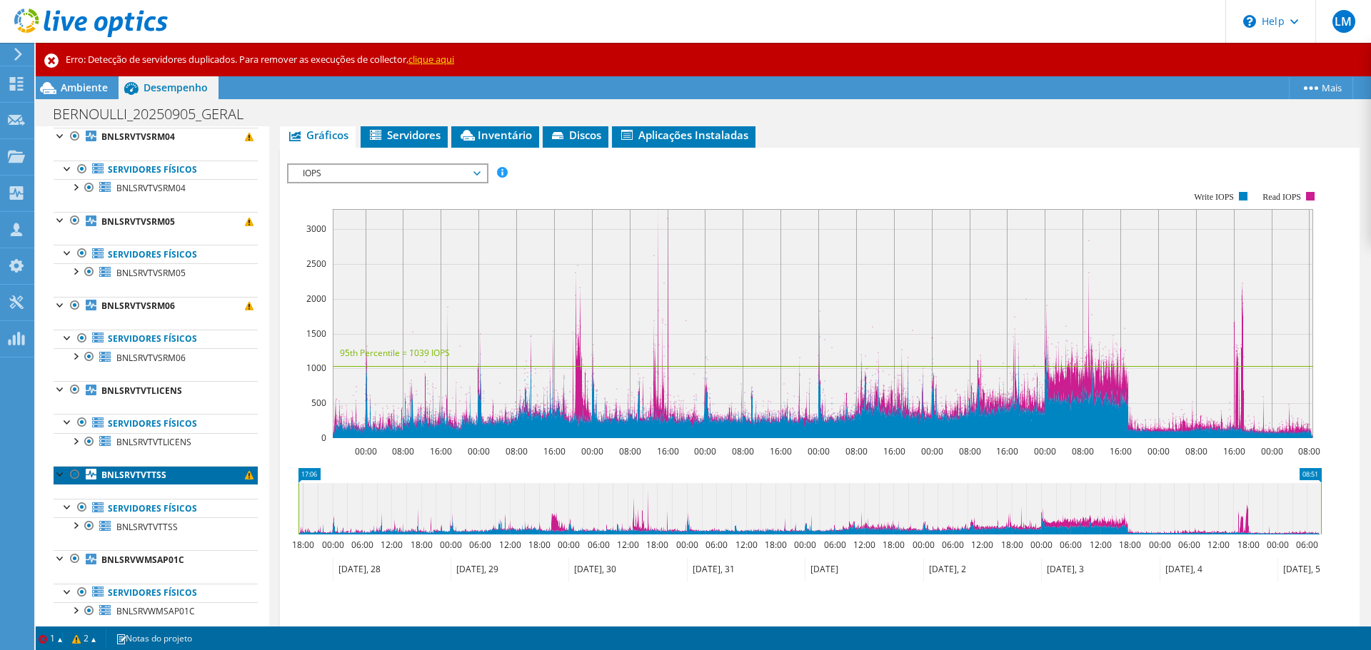
click at [134, 475] on b "BNLSRVTVTTSS" at bounding box center [133, 475] width 65 height 12
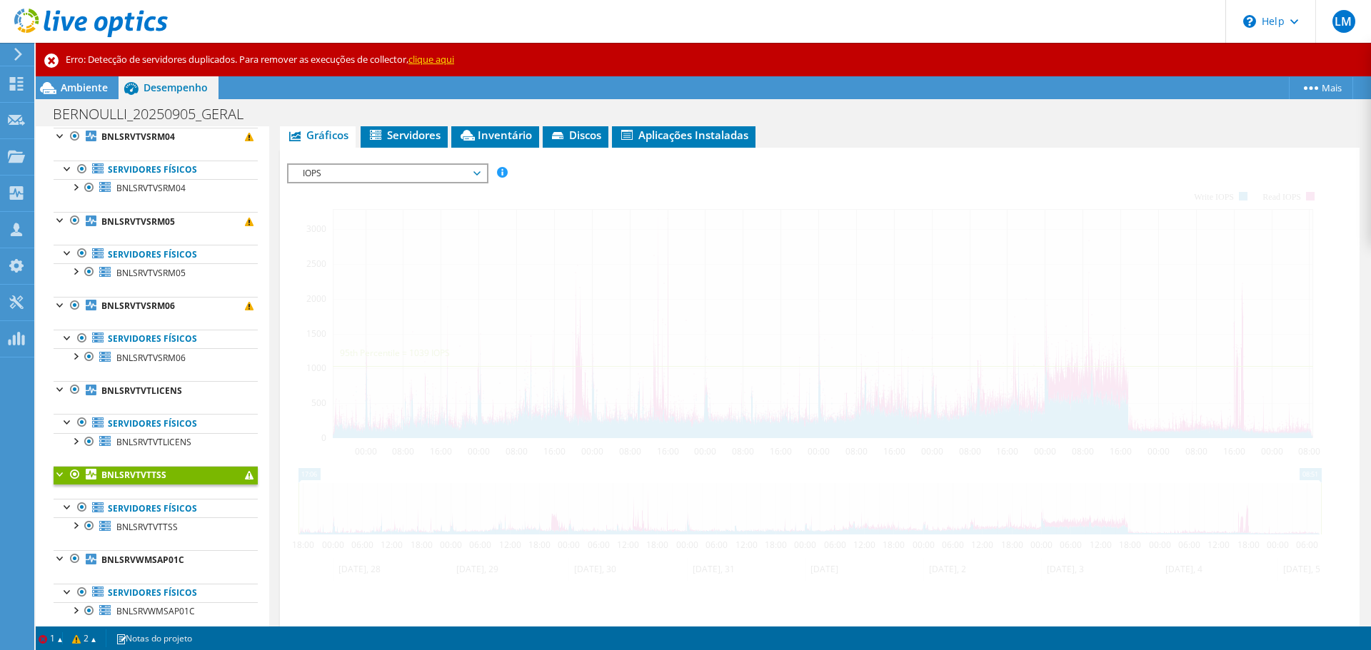
scroll to position [242, 0]
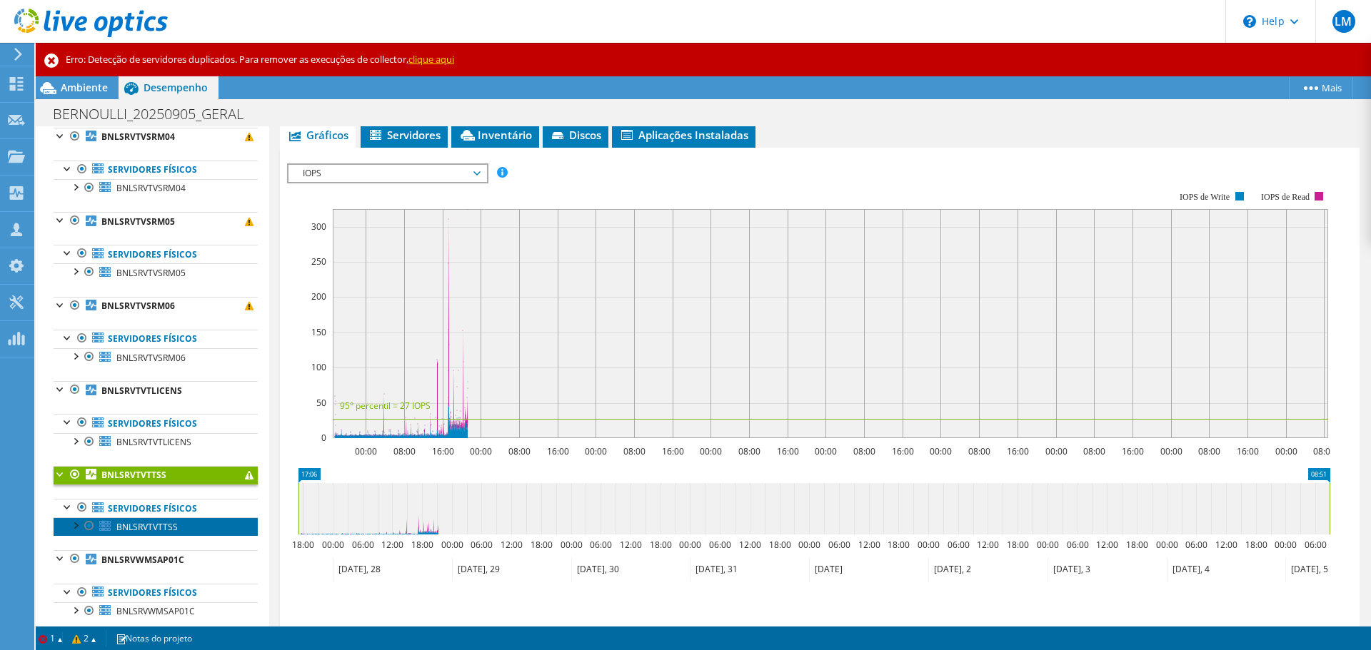
click at [141, 528] on span "BNLSRVTVTTSS" at bounding box center [146, 527] width 61 height 12
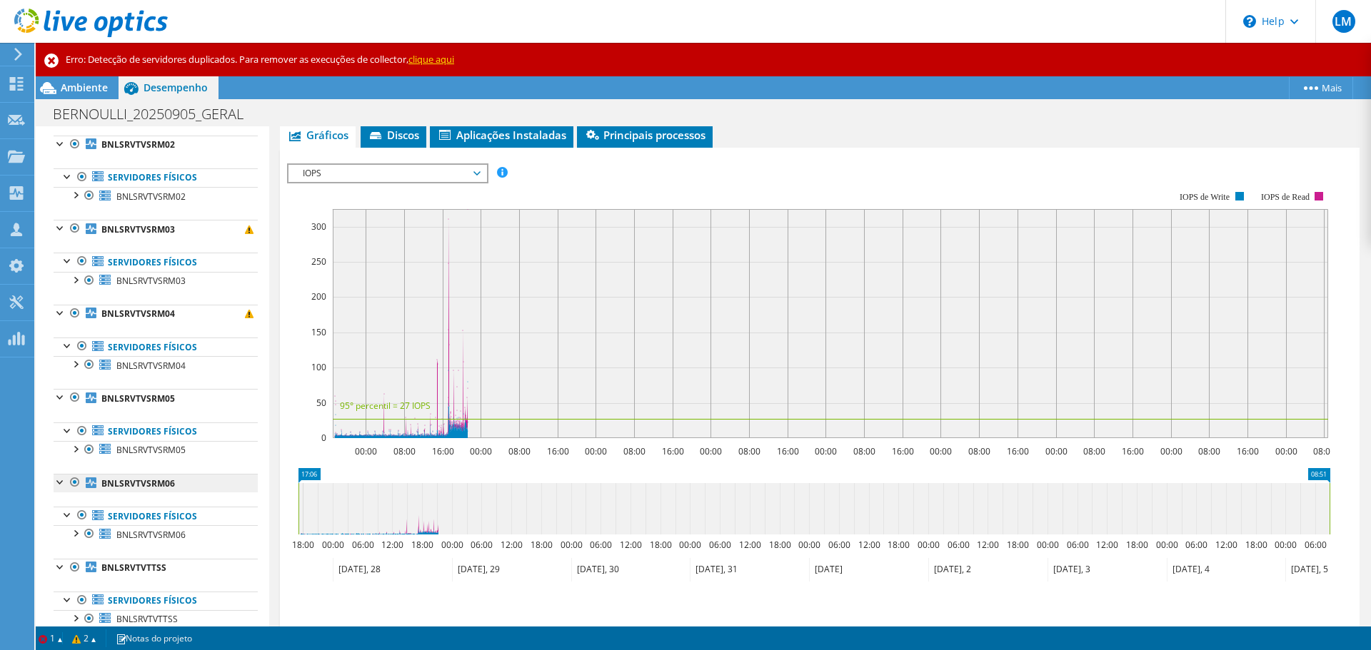
scroll to position [2080, 0]
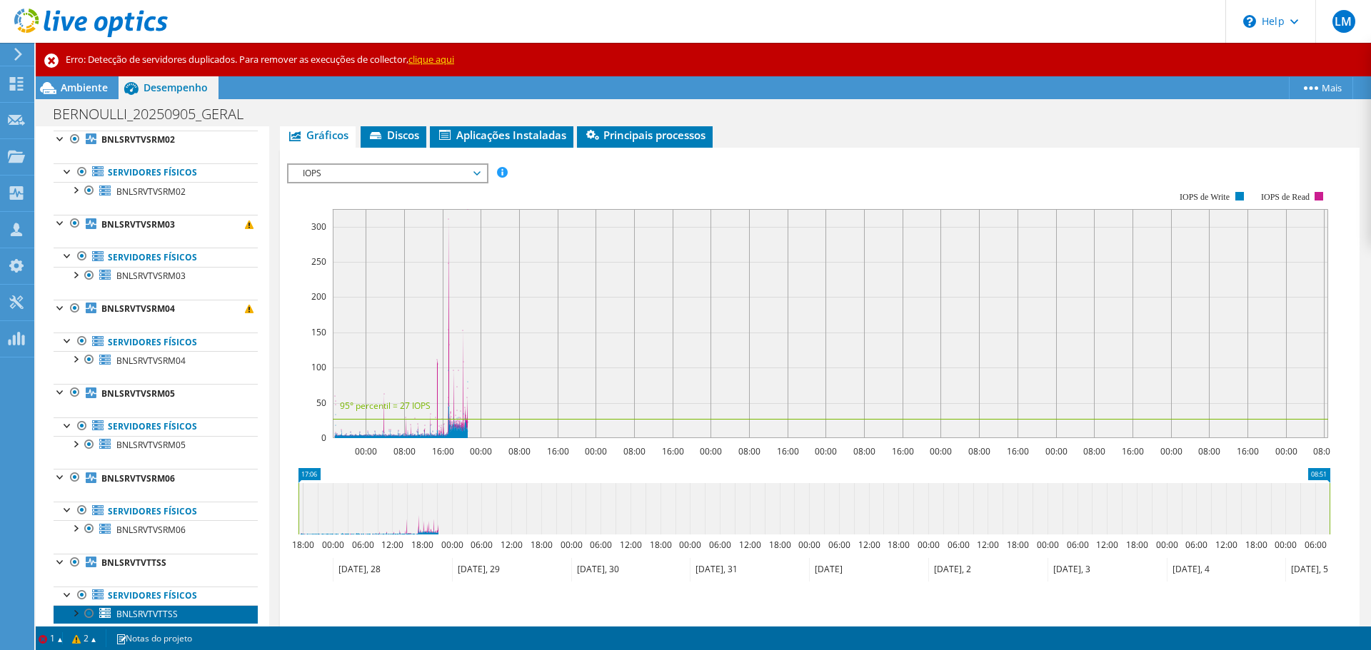
click at [151, 616] on span "BNLSRVTVTTSS" at bounding box center [146, 614] width 61 height 12
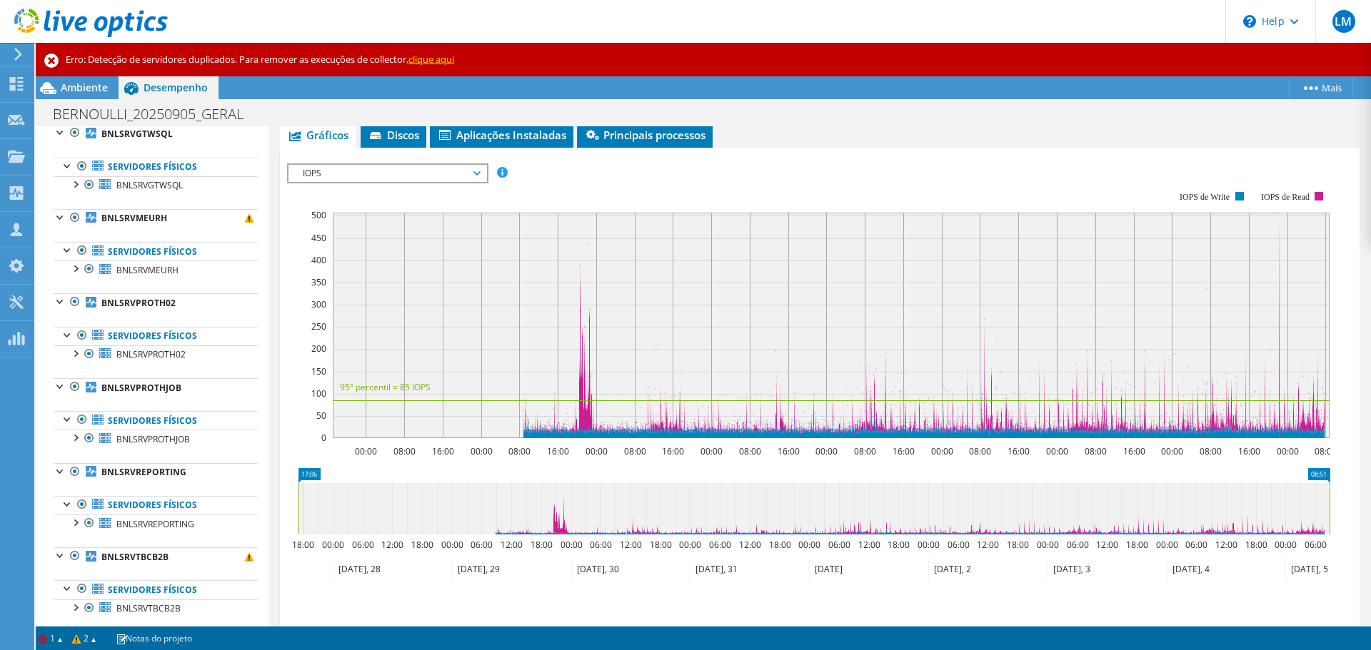
scroll to position [0, 0]
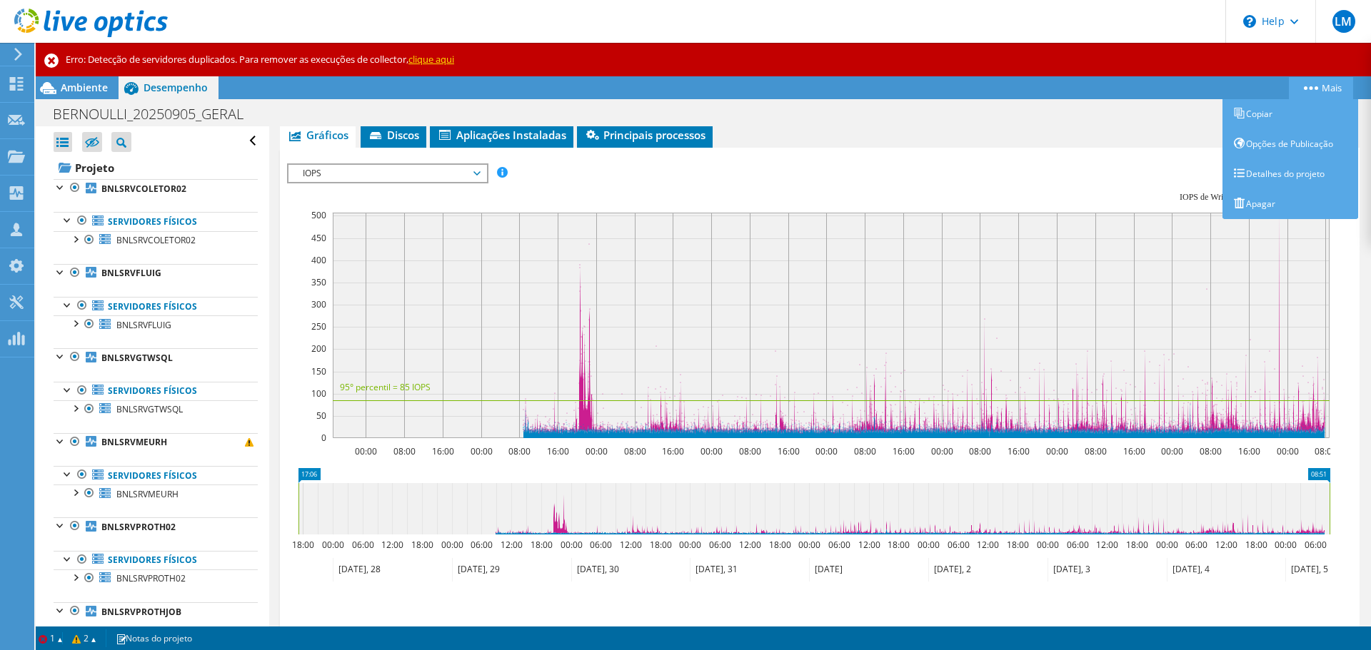
click at [1307, 84] on link "Mais" at bounding box center [1320, 88] width 64 height 22
click at [1307, 90] on icon at bounding box center [1310, 88] width 14 height 4
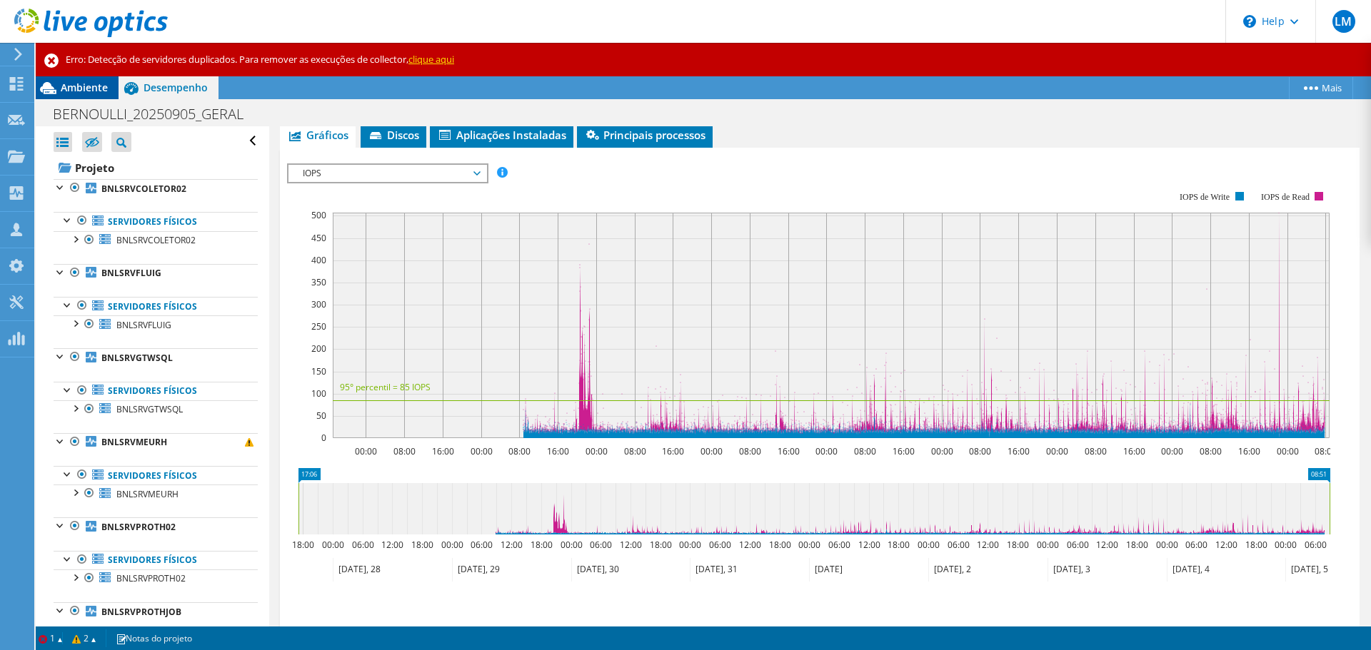
click at [81, 91] on span "Ambiente" at bounding box center [84, 88] width 47 height 14
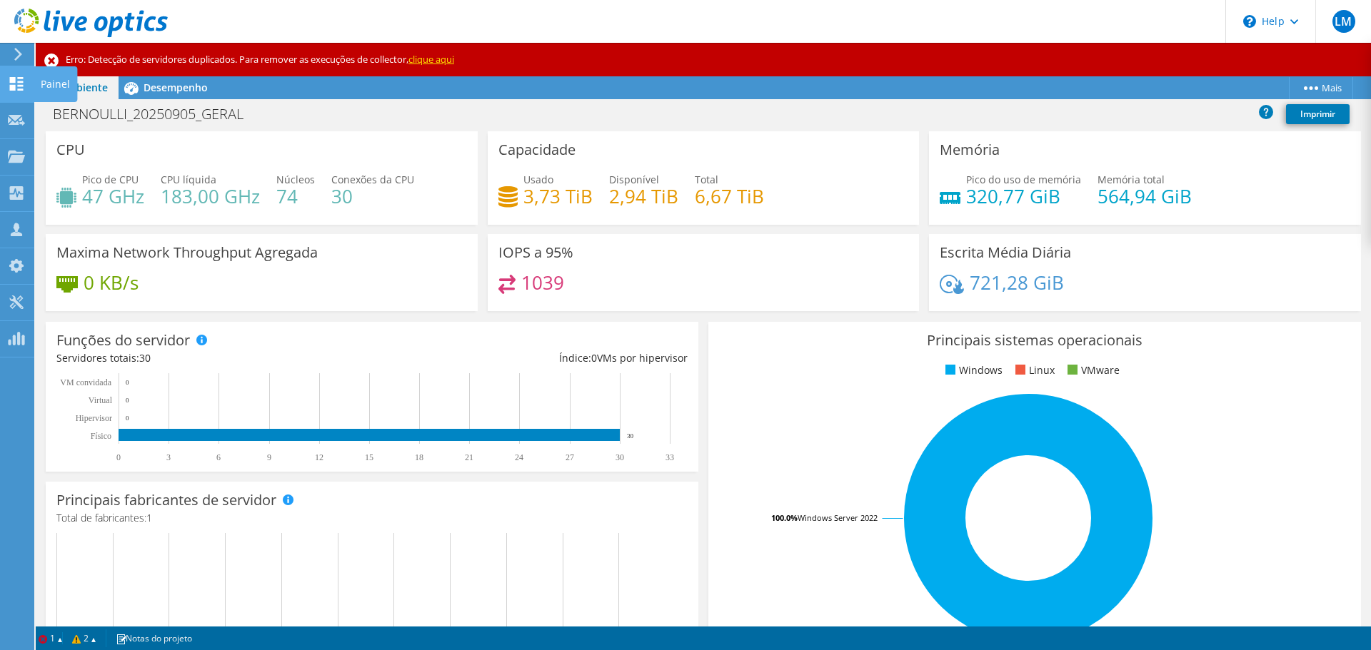
click at [15, 79] on use at bounding box center [17, 84] width 14 height 14
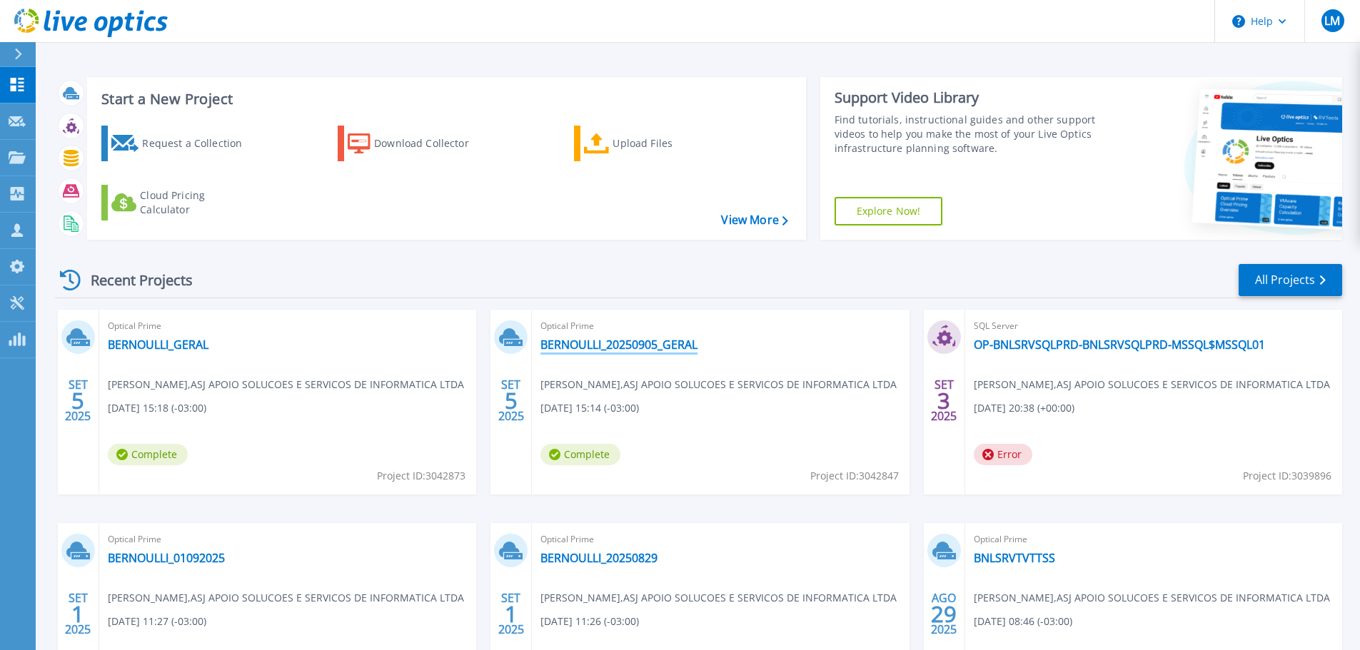
click at [615, 345] on link "BERNOULLI_20250905_GERAL" at bounding box center [618, 345] width 157 height 14
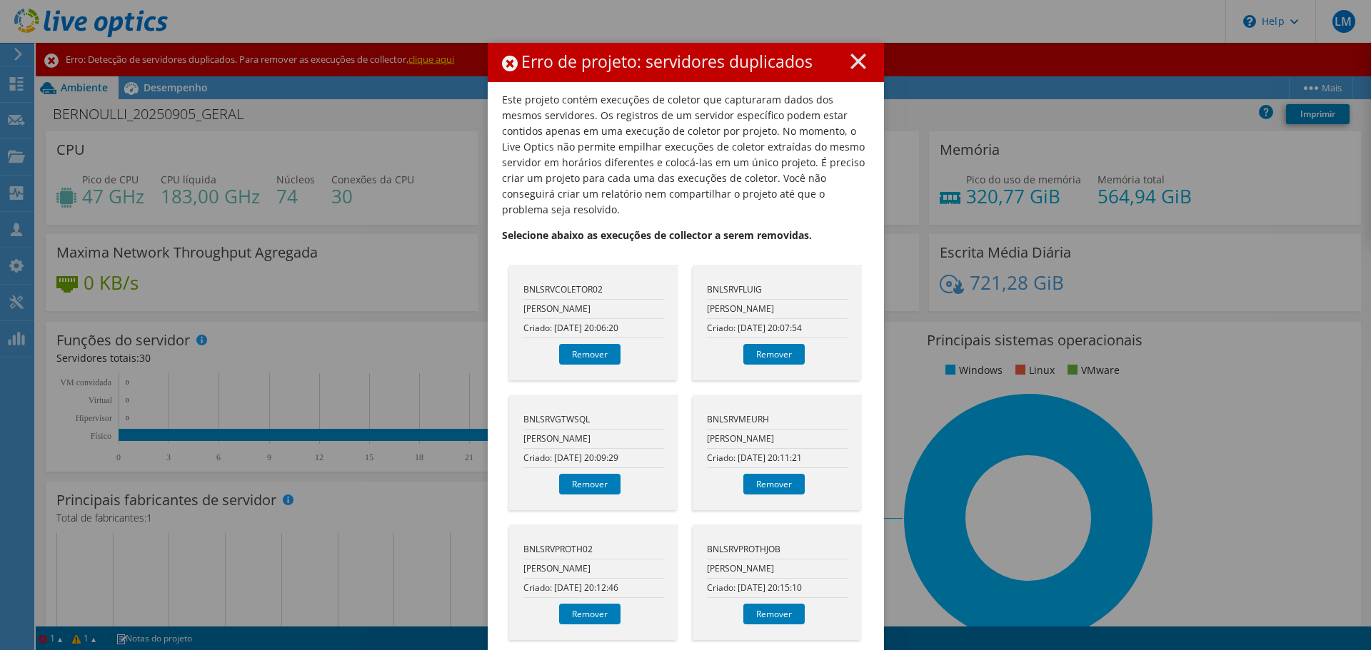
click at [855, 60] on line at bounding box center [858, 61] width 14 height 14
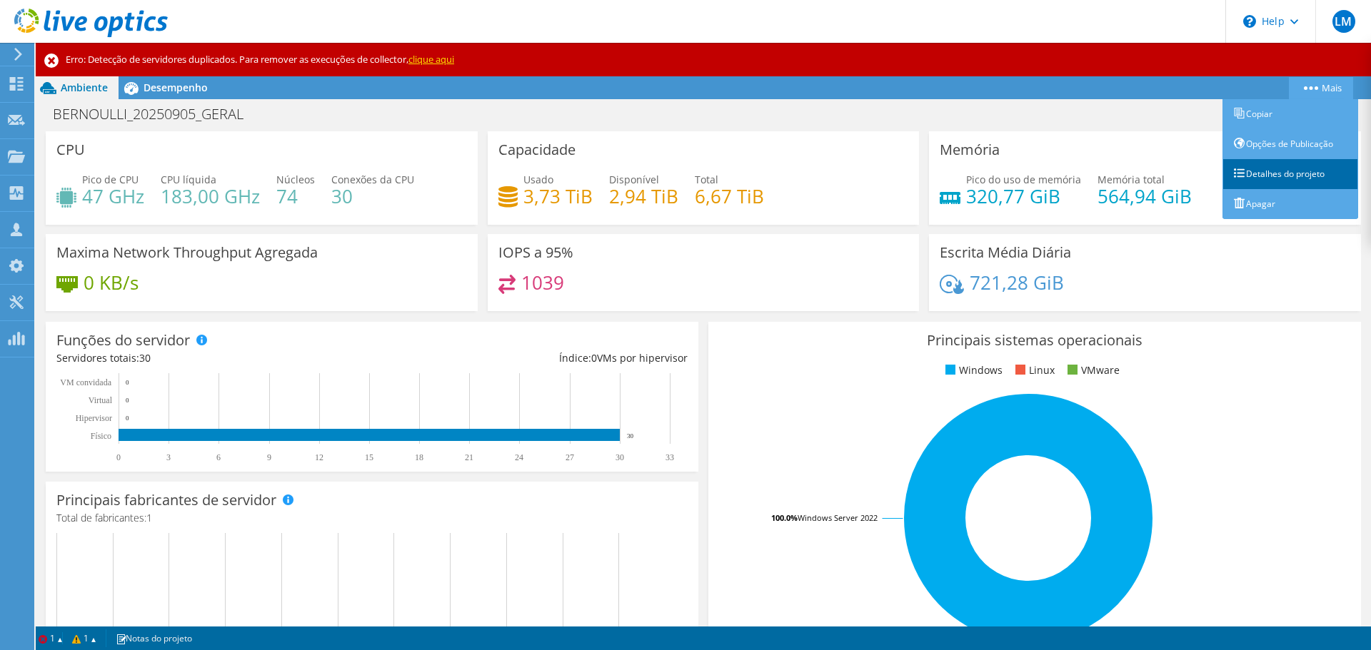
click at [1251, 175] on link "Detalhes do projeto" at bounding box center [1290, 174] width 136 height 30
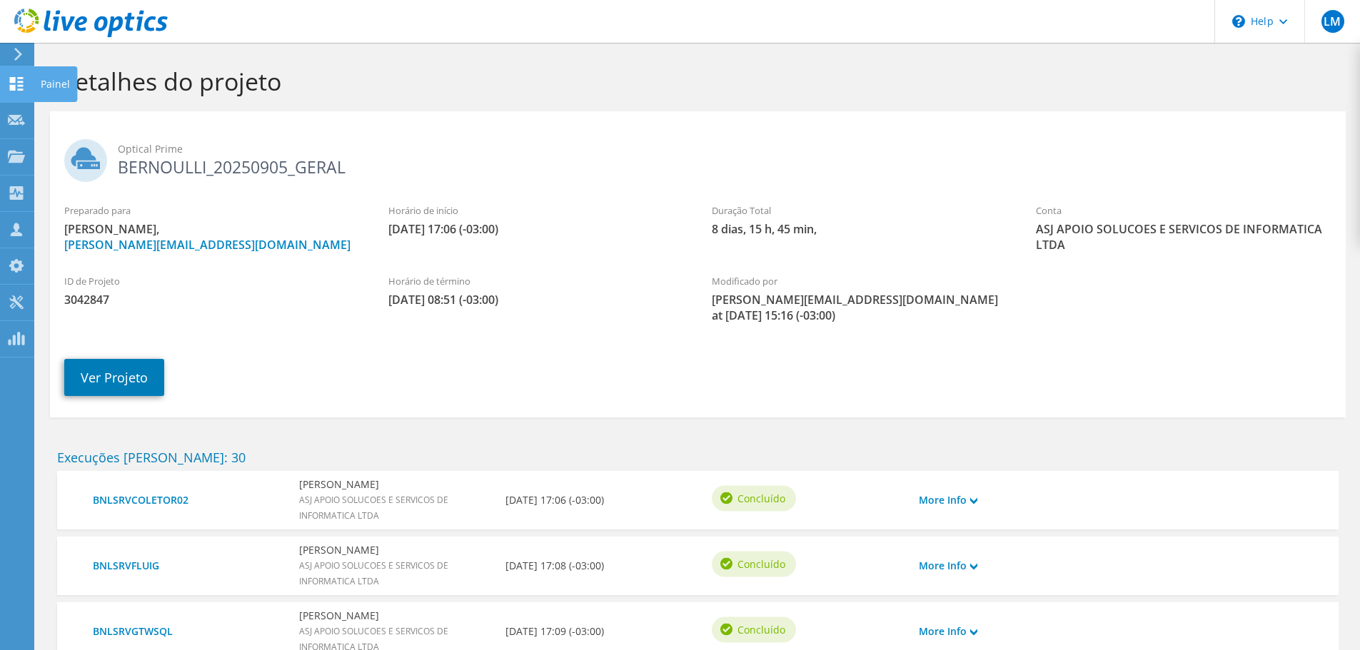
click at [11, 84] on icon at bounding box center [16, 84] width 17 height 14
